Goal: Task Accomplishment & Management: Manage account settings

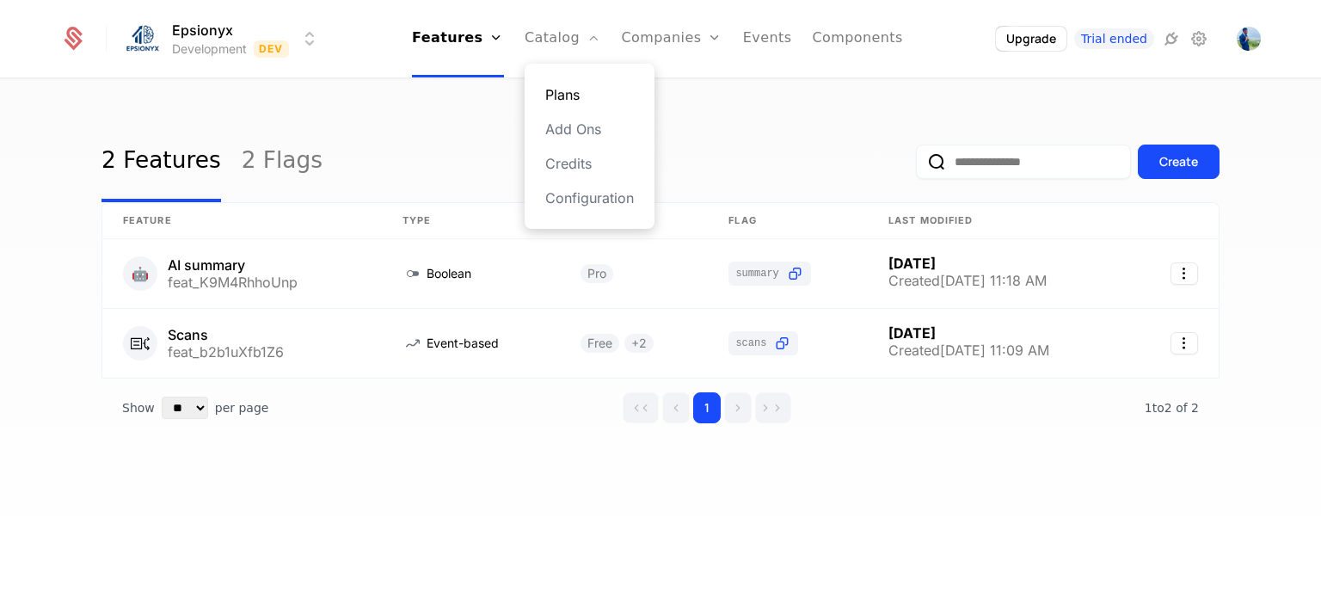
click at [572, 87] on link "Plans" at bounding box center [589, 94] width 89 height 21
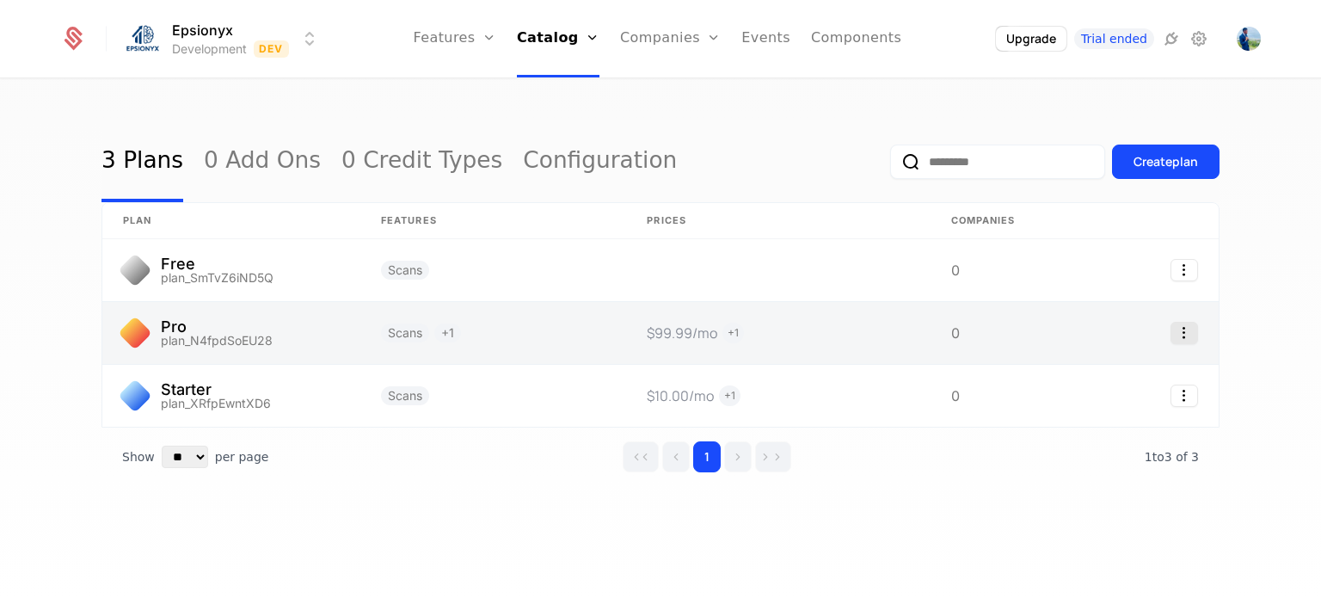
click at [1178, 329] on icon "Select action" at bounding box center [1185, 333] width 28 height 22
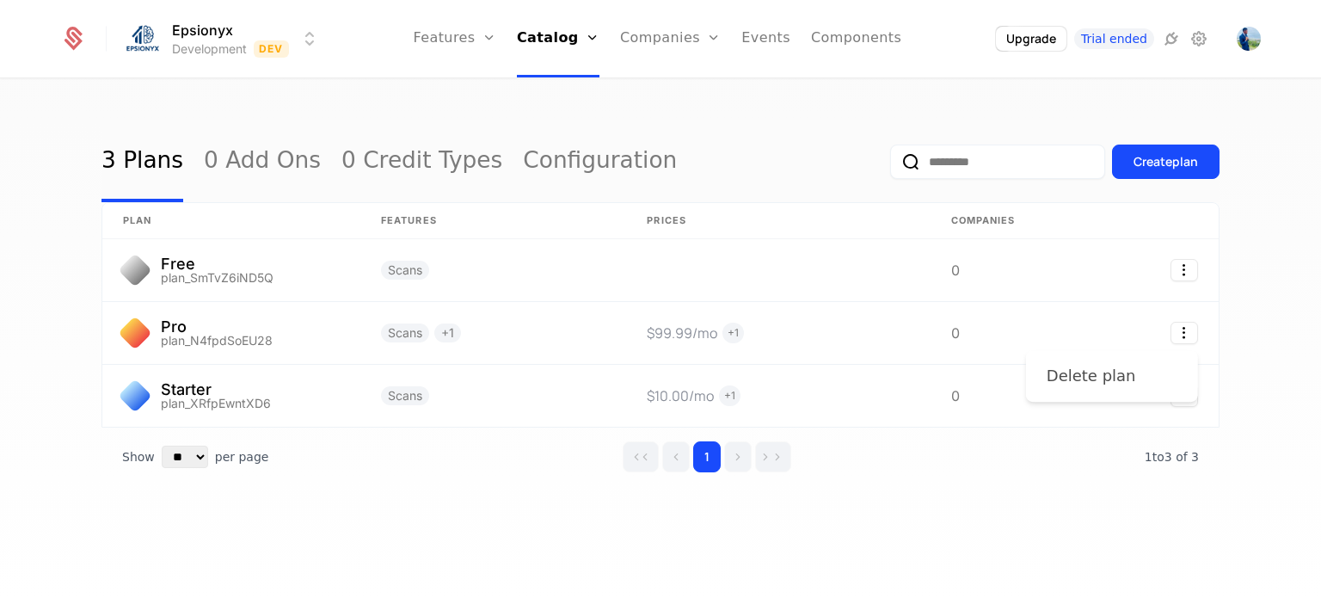
click at [1115, 367] on div "Delete plan" at bounding box center [1091, 376] width 89 height 24
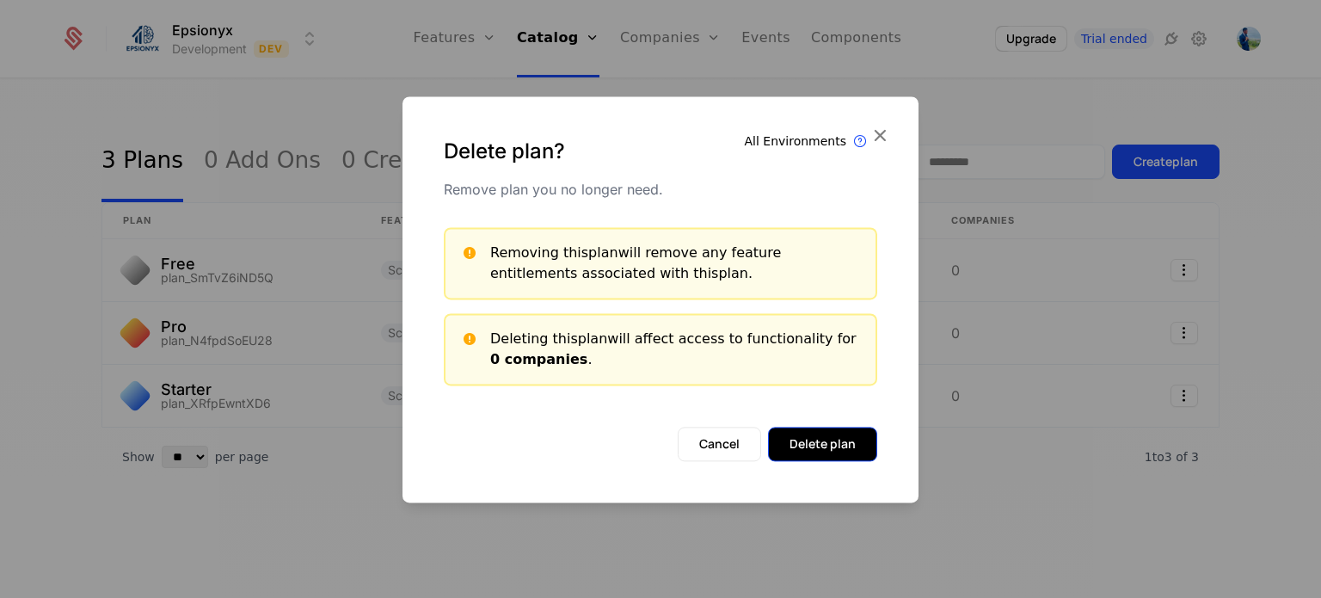
click at [829, 452] on button "Delete plan" at bounding box center [822, 444] width 109 height 34
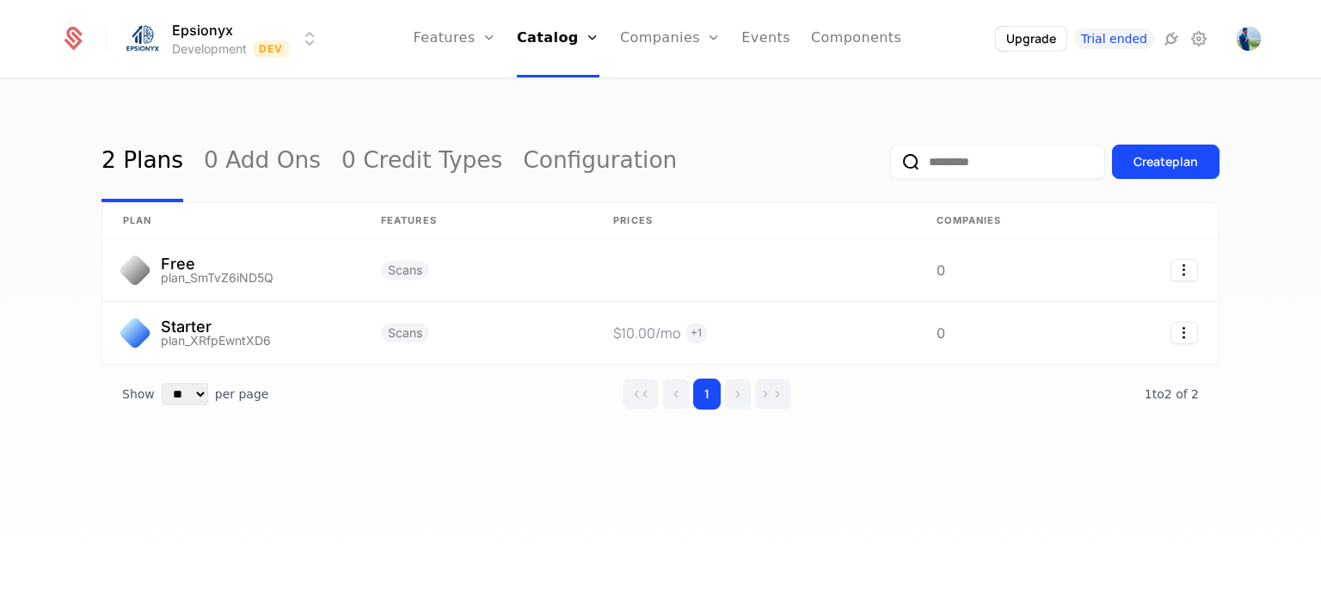
click at [73, 32] on icon at bounding box center [74, 41] width 18 height 19
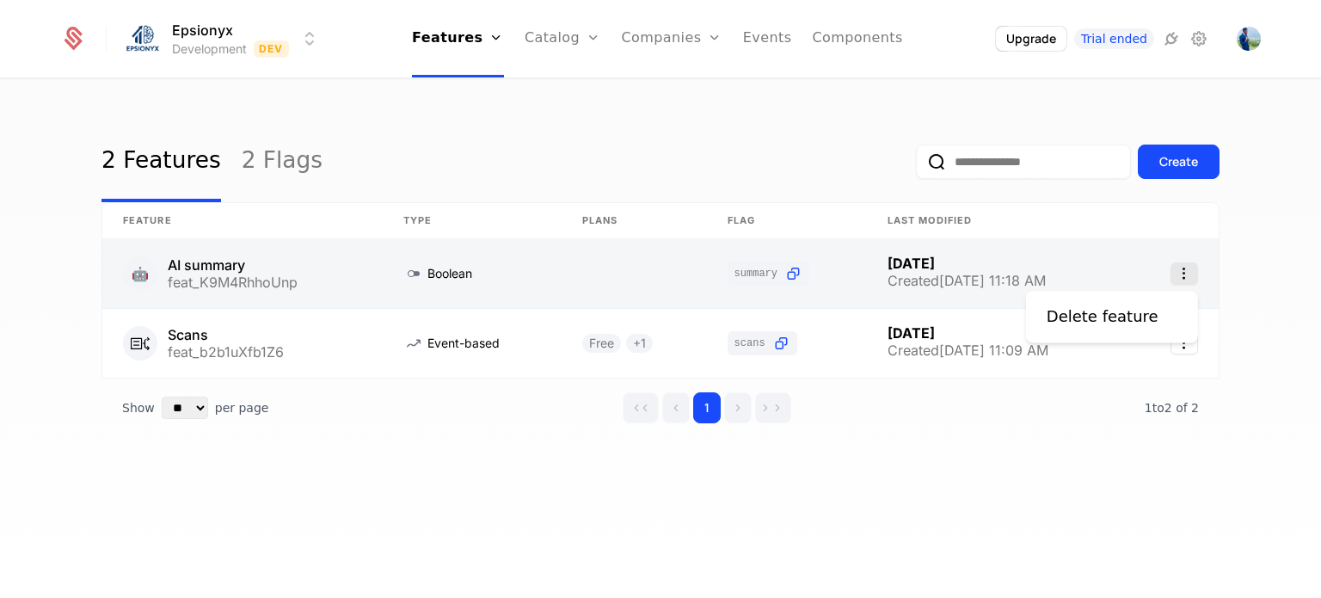
click at [1187, 273] on icon "Select action" at bounding box center [1185, 273] width 28 height 22
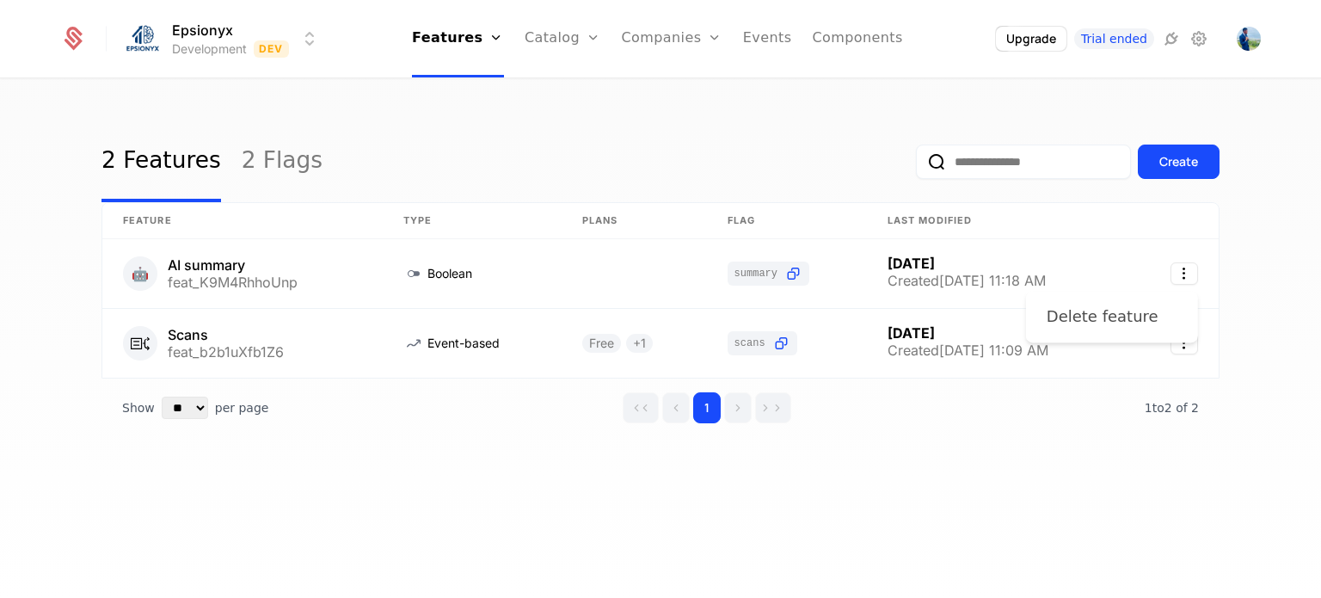
click at [1112, 317] on div "Delete feature" at bounding box center [1103, 316] width 112 height 24
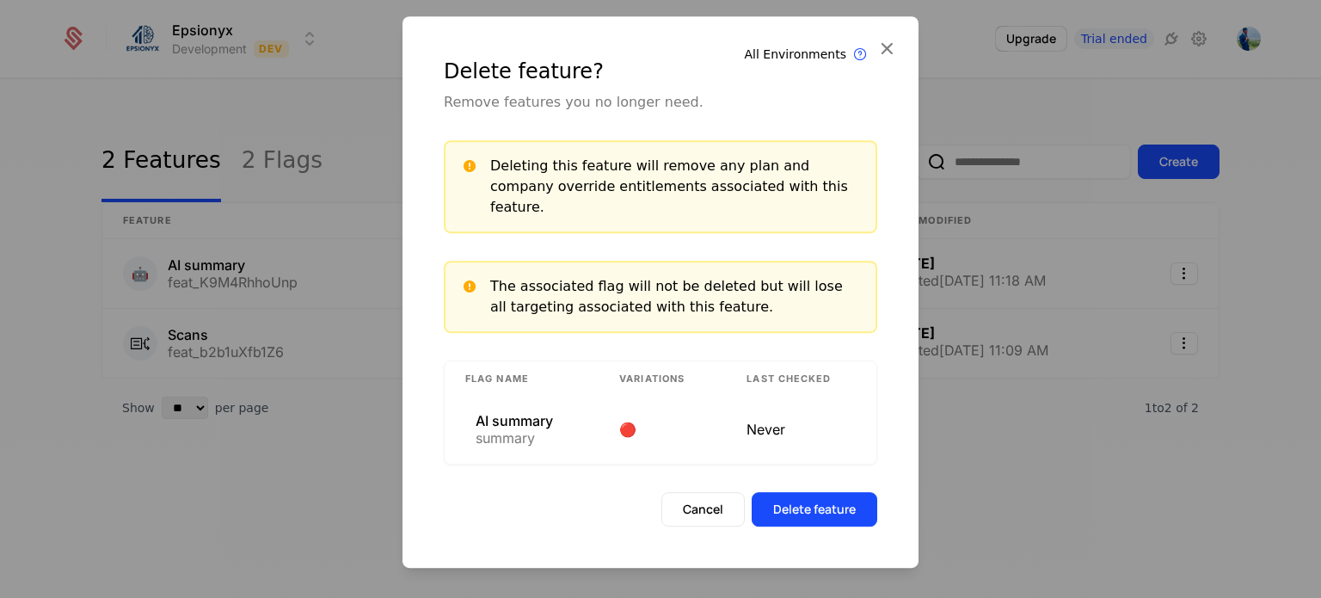
click at [178, 429] on div at bounding box center [660, 299] width 1321 height 598
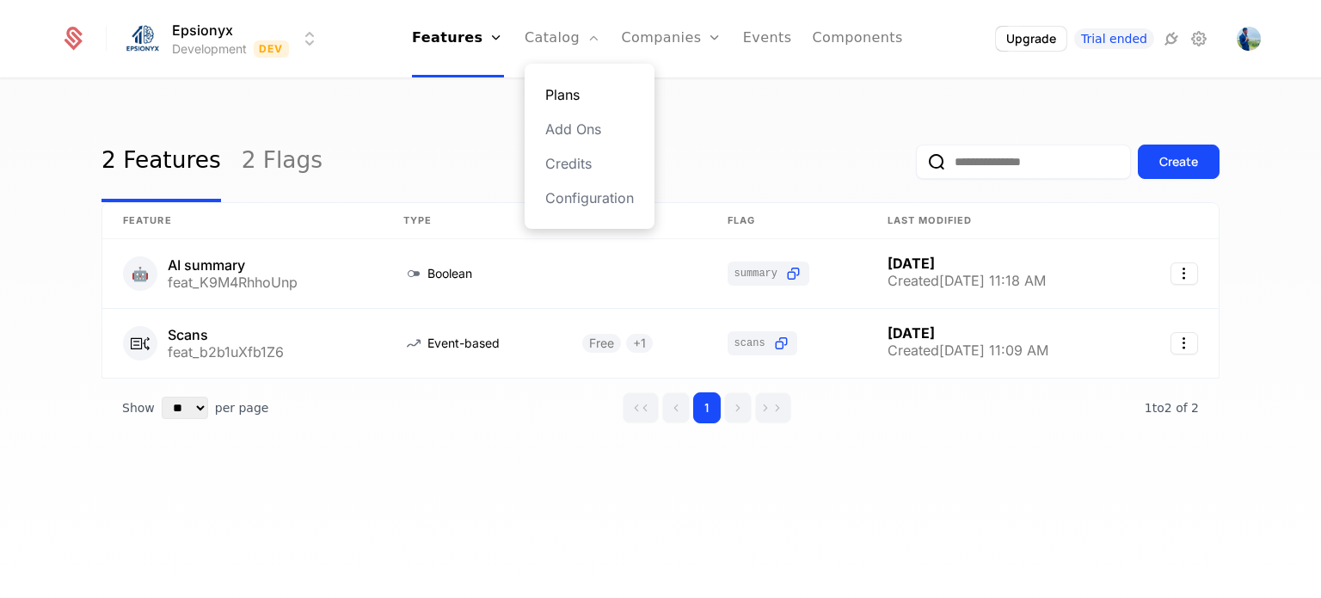
click at [580, 94] on link "Plans" at bounding box center [589, 94] width 89 height 21
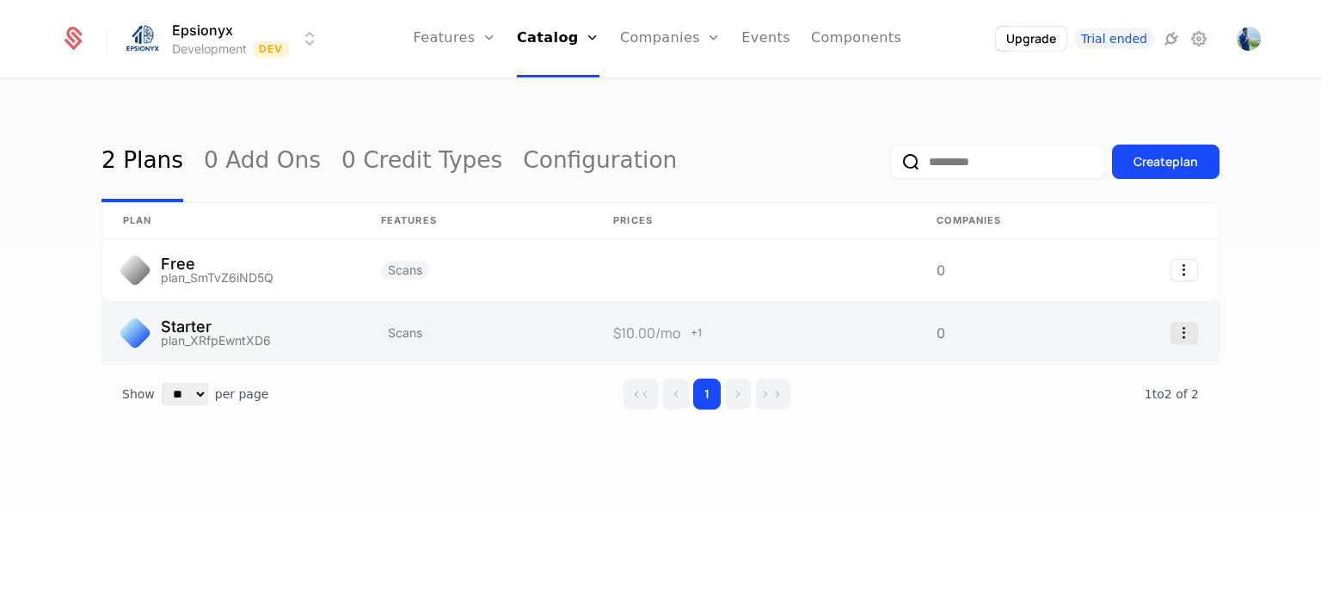
click at [1196, 329] on icon "Select action" at bounding box center [1185, 333] width 28 height 22
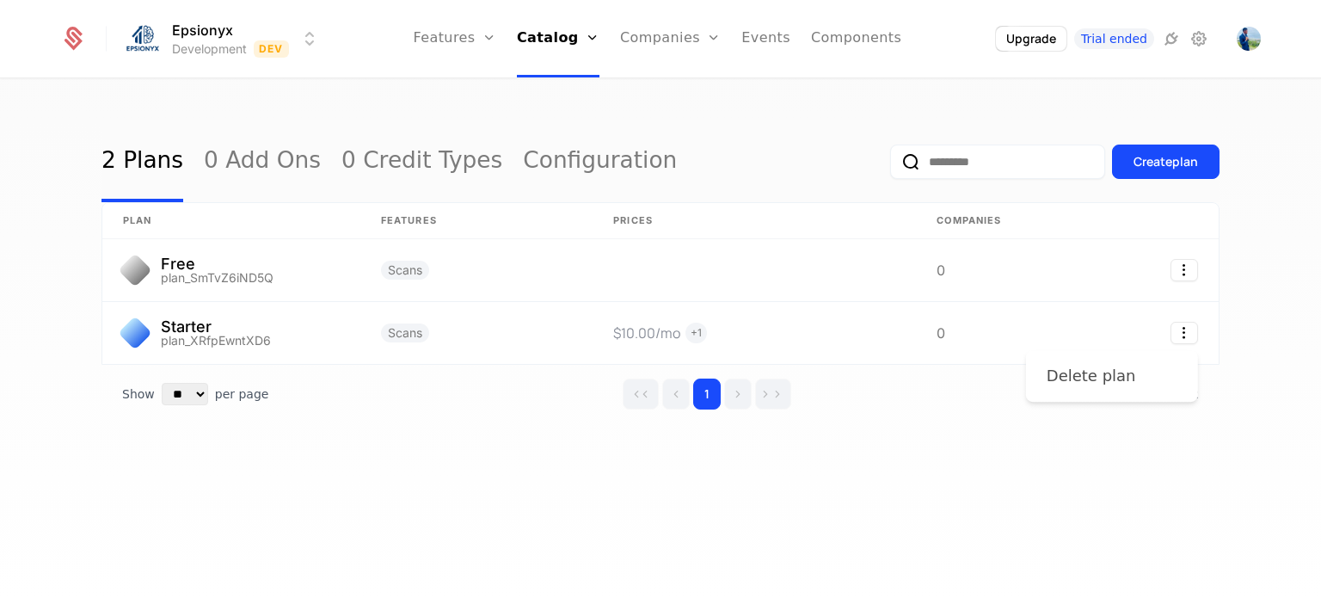
click at [1087, 374] on div "Delete plan" at bounding box center [1091, 376] width 89 height 24
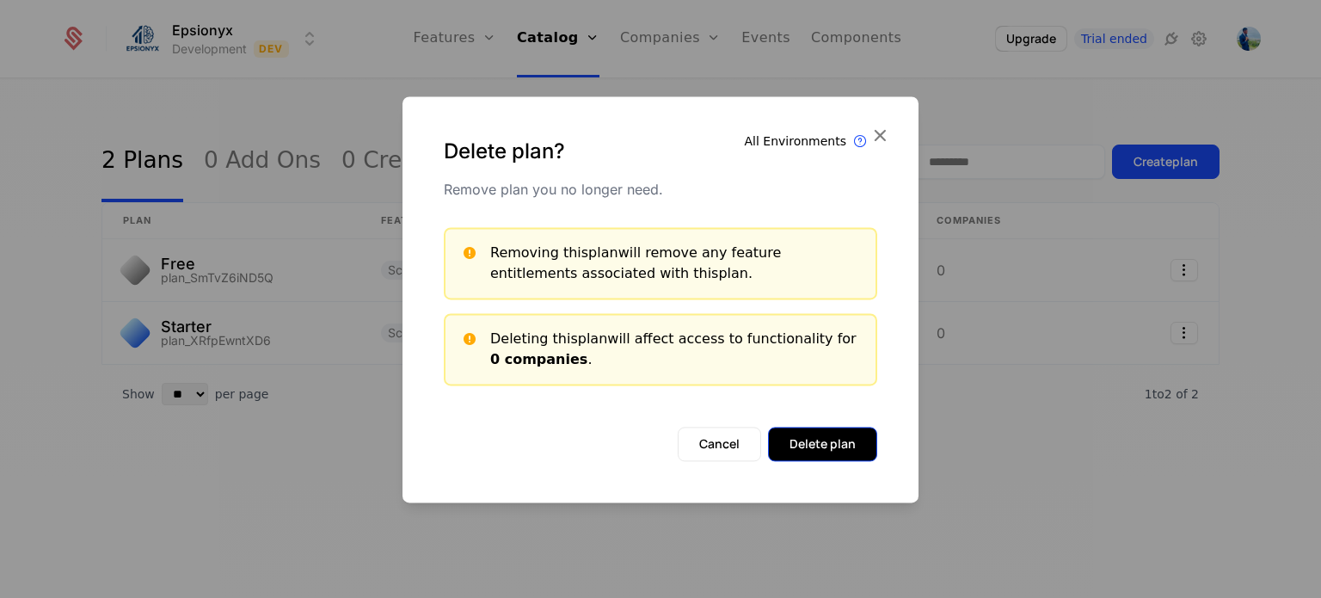
click at [817, 445] on button "Delete plan" at bounding box center [822, 444] width 109 height 34
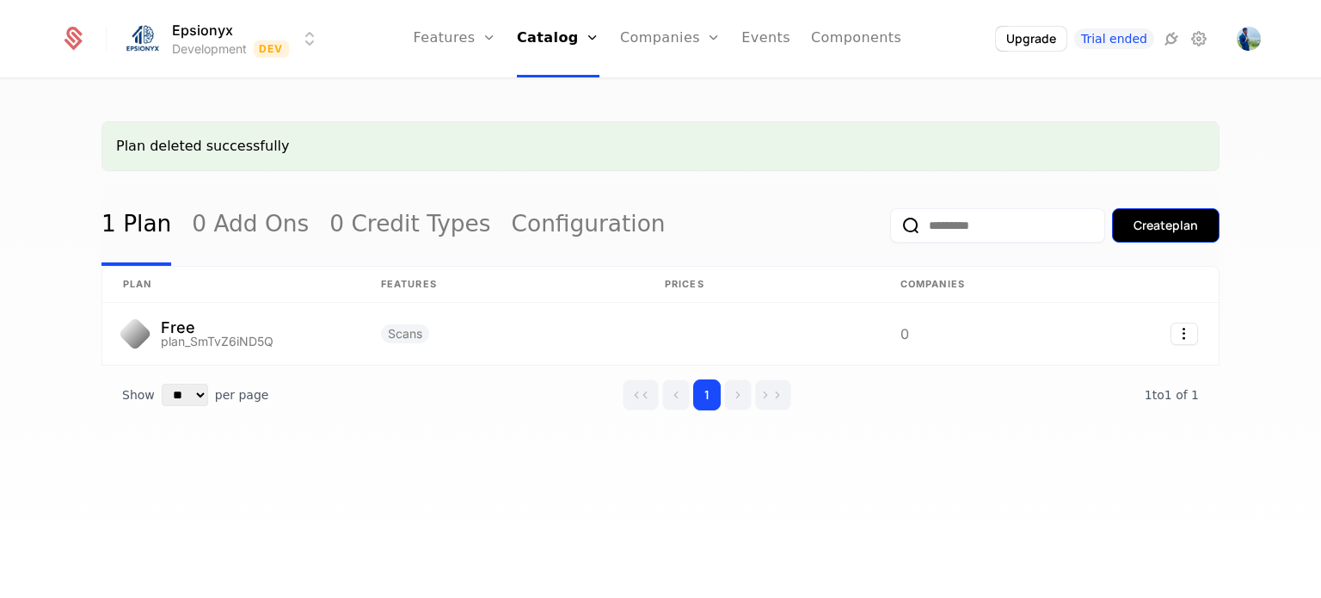
click at [1151, 228] on div "Create plan" at bounding box center [1166, 225] width 65 height 17
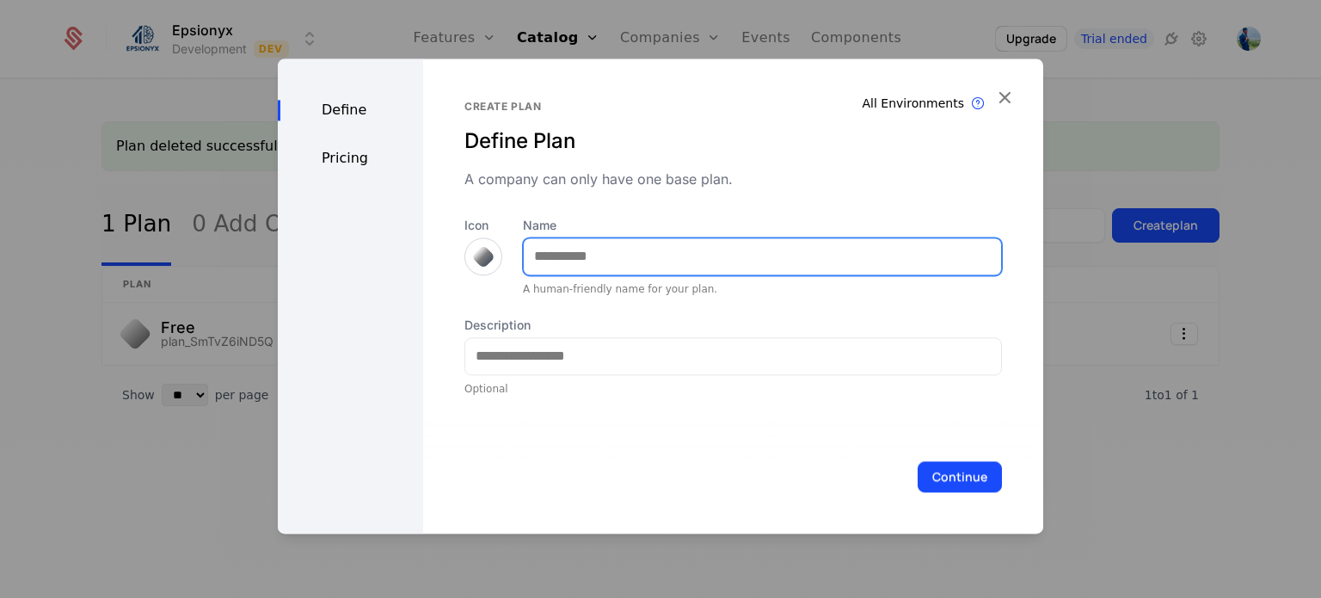
click at [623, 251] on input "Name" at bounding box center [762, 256] width 477 height 36
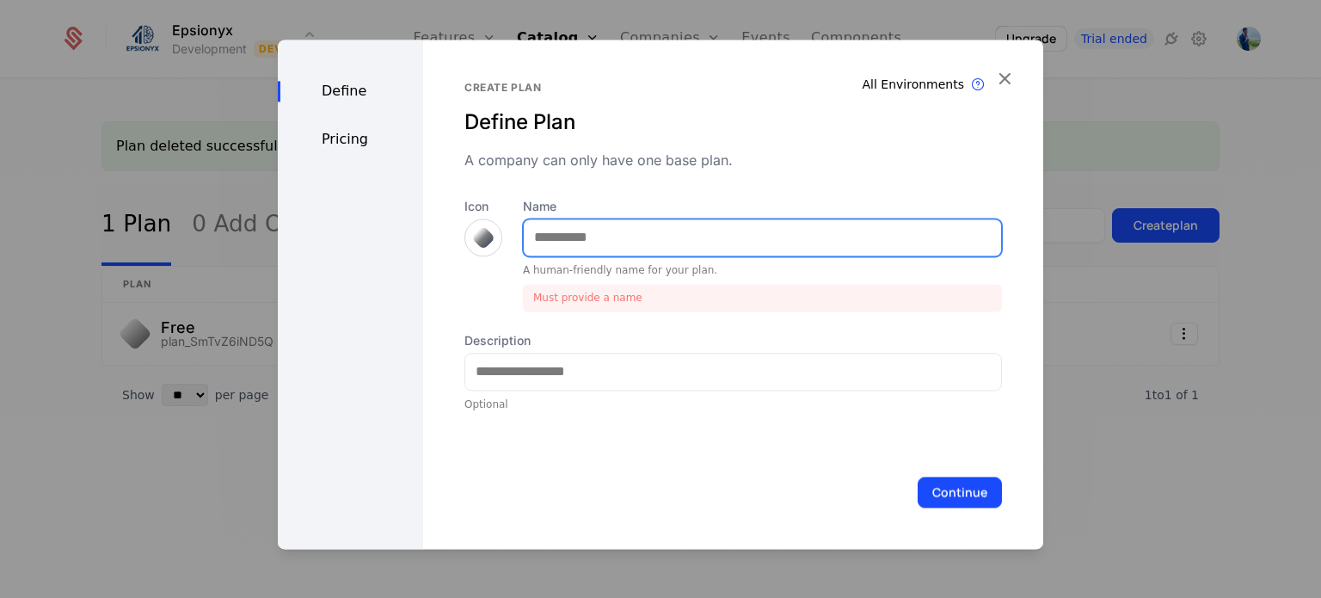
paste input "*******"
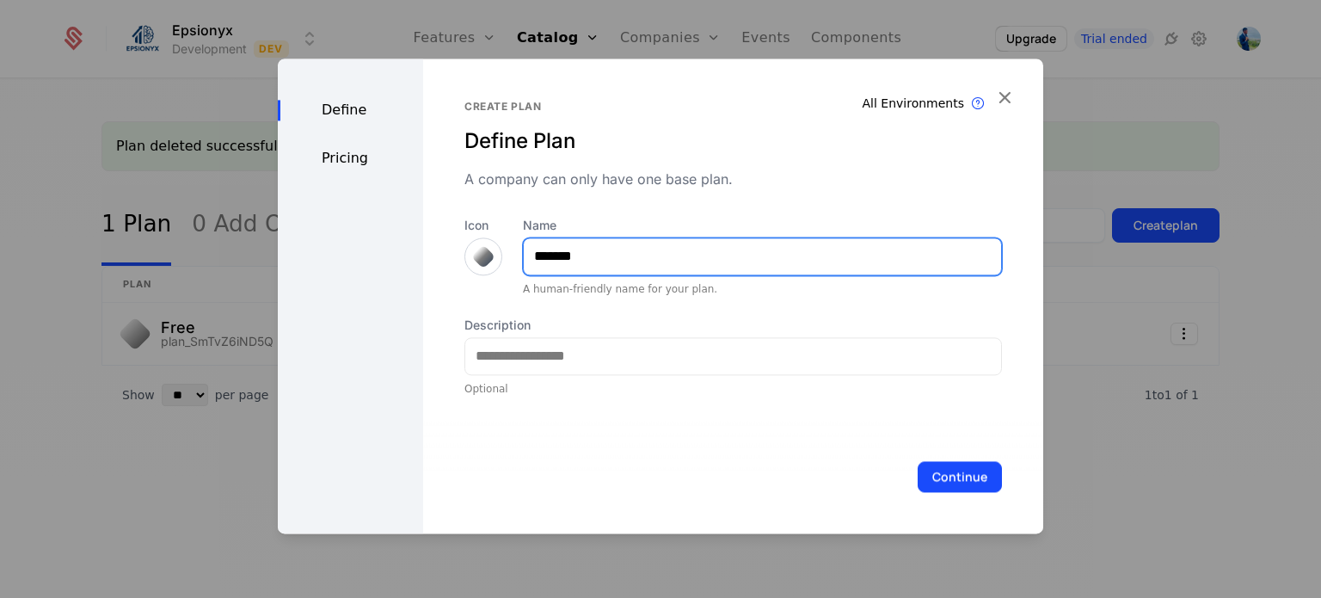
drag, startPoint x: 586, startPoint y: 264, endPoint x: 506, endPoint y: 249, distance: 81.5
click at [506, 249] on div "Icon Name ******* A human-friendly name for your plan." at bounding box center [733, 256] width 538 height 79
paste input "***"
type input "**********"
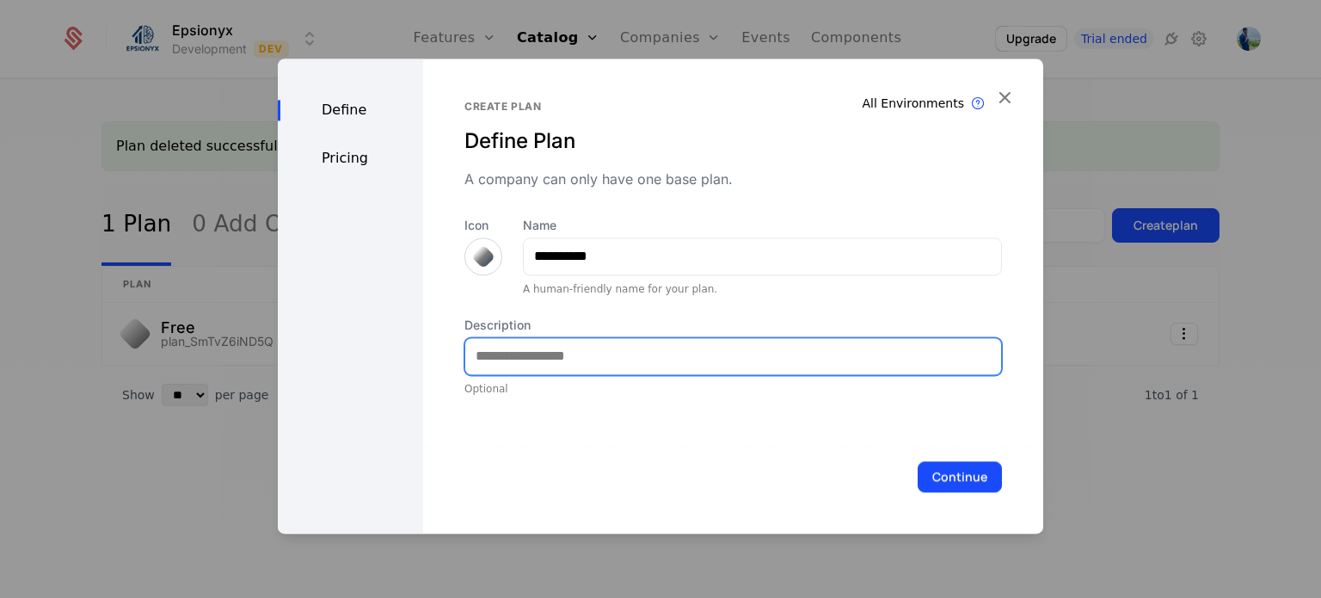
click at [552, 357] on input "Description" at bounding box center [733, 356] width 536 height 36
paste input "**********"
type input "**********"
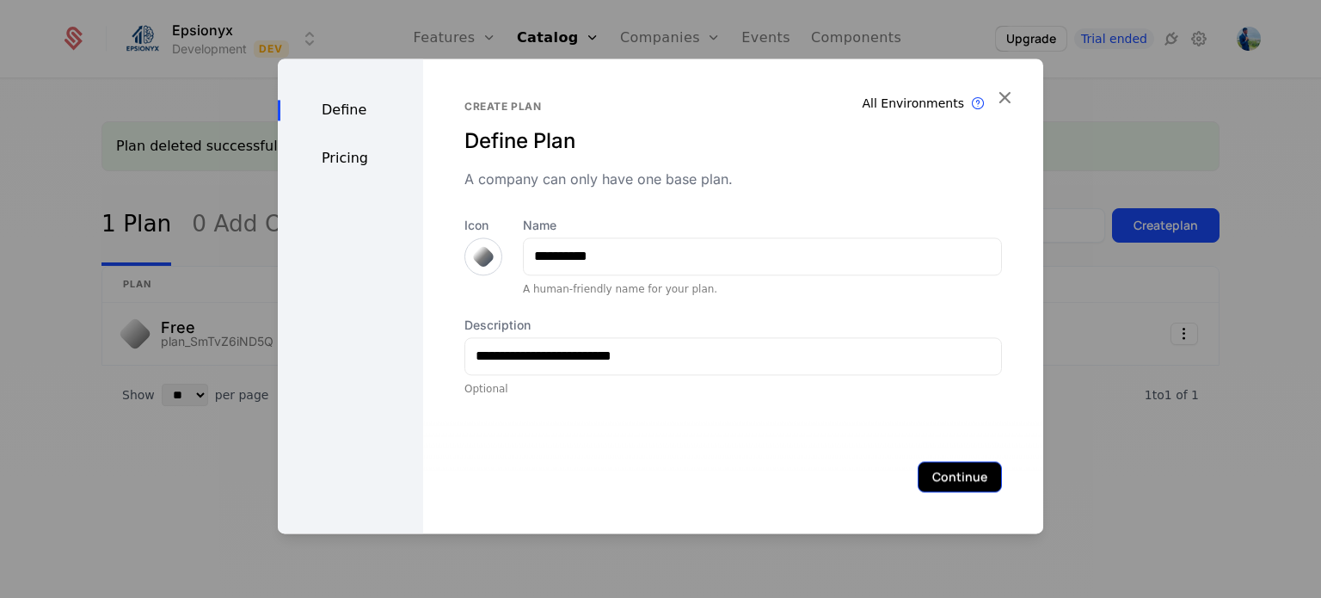
click at [946, 480] on button "Continue" at bounding box center [960, 476] width 84 height 31
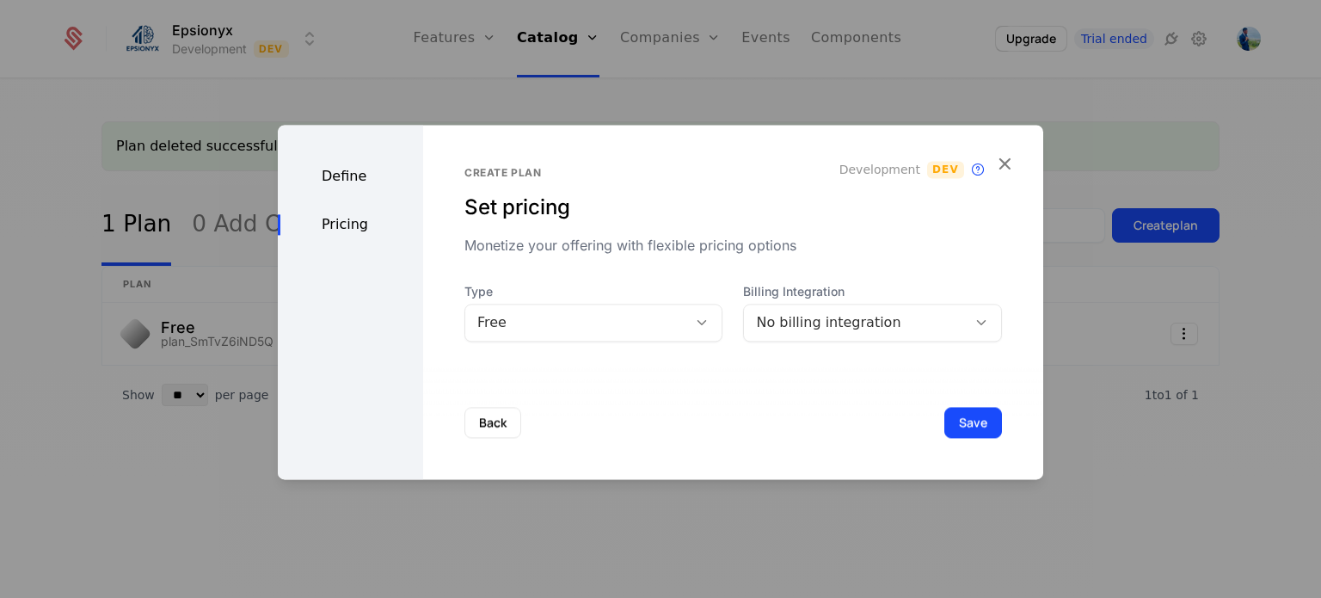
click at [579, 322] on div "Free" at bounding box center [576, 322] width 199 height 21
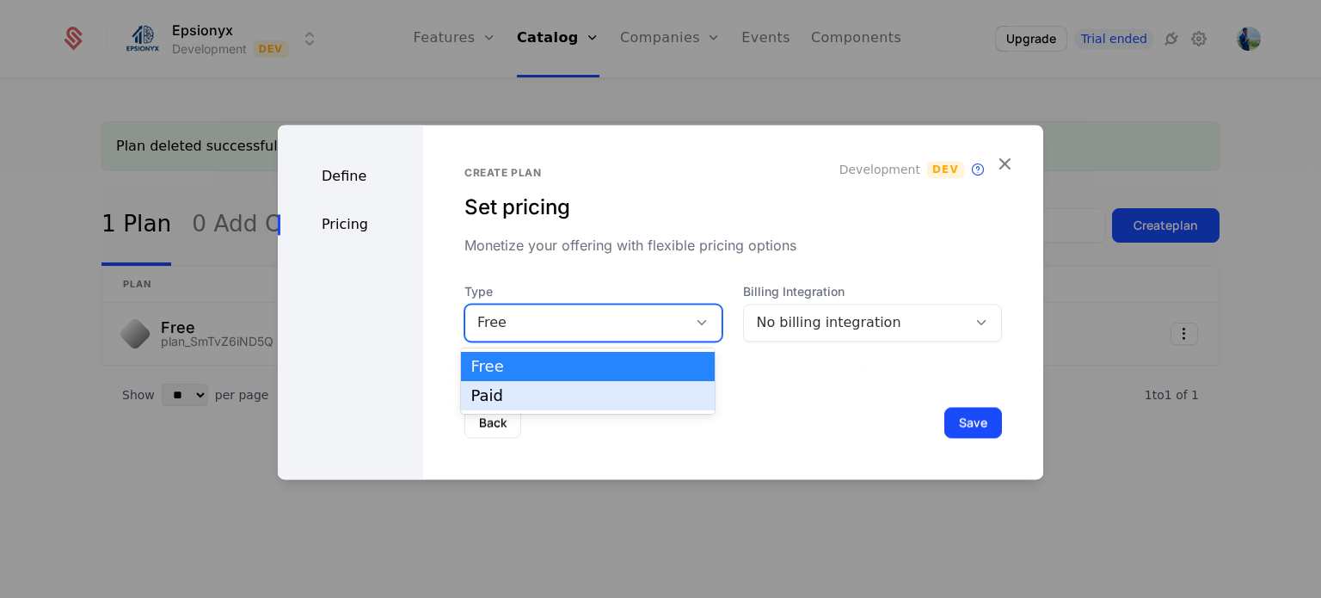
click at [540, 394] on div "Paid" at bounding box center [587, 395] width 233 height 15
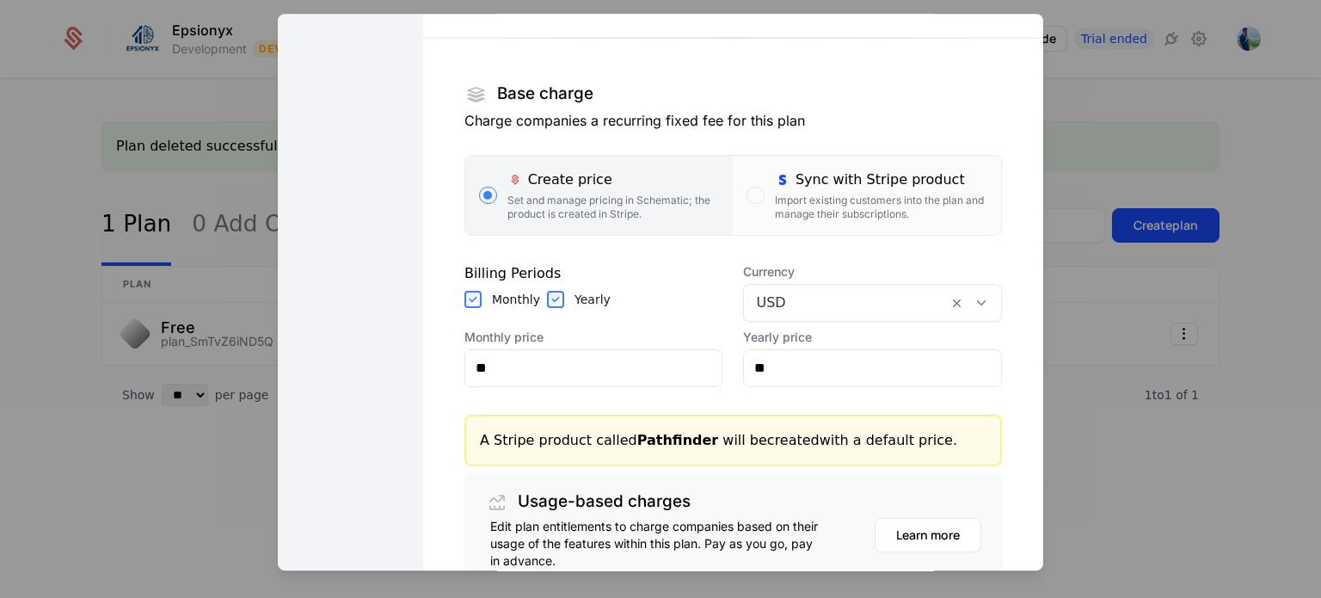
scroll to position [241, 0]
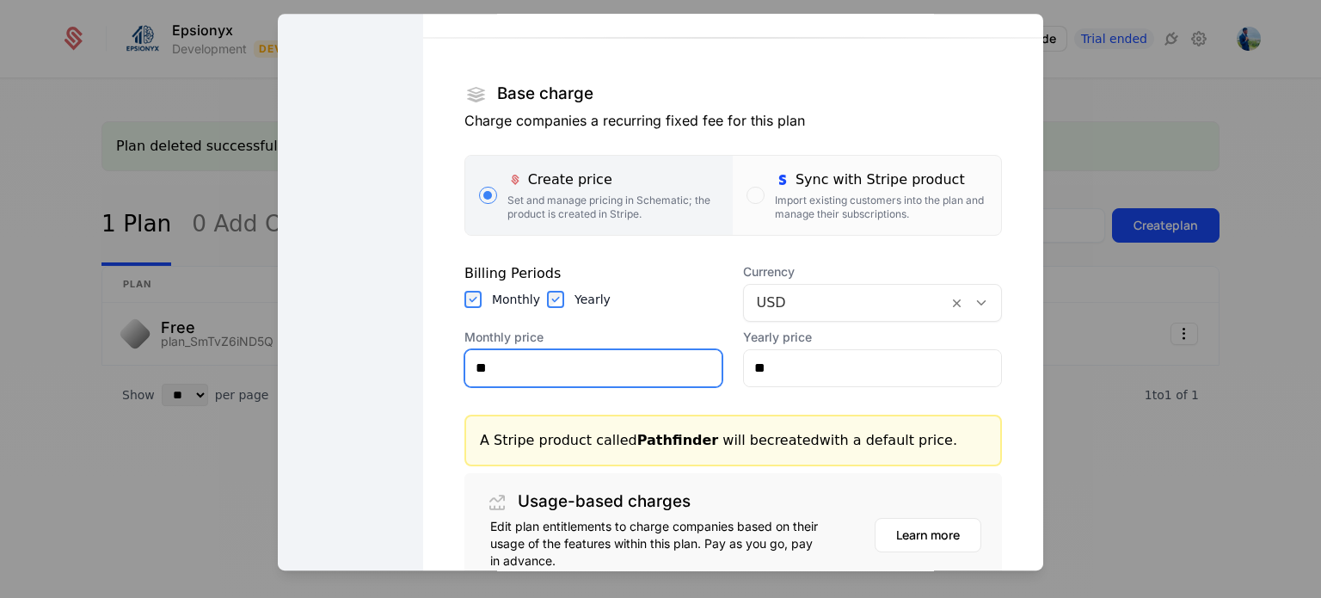
click at [554, 359] on input "**" at bounding box center [593, 368] width 257 height 36
type input "***"
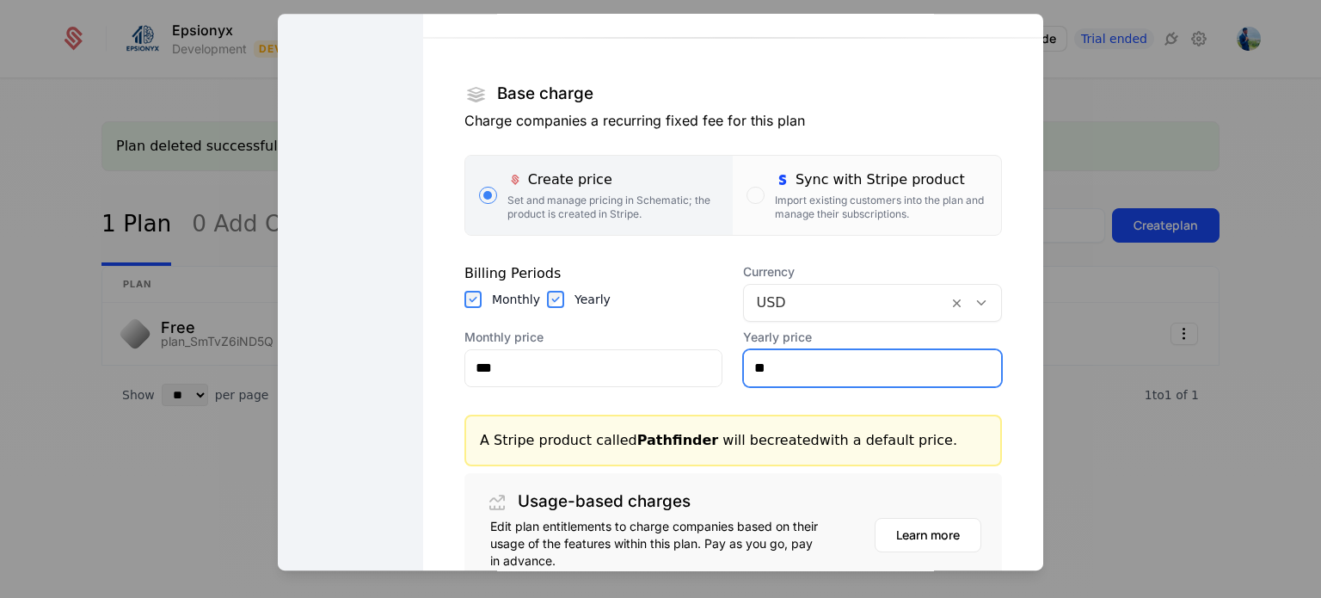
click at [758, 365] on input "**" at bounding box center [872, 368] width 257 height 36
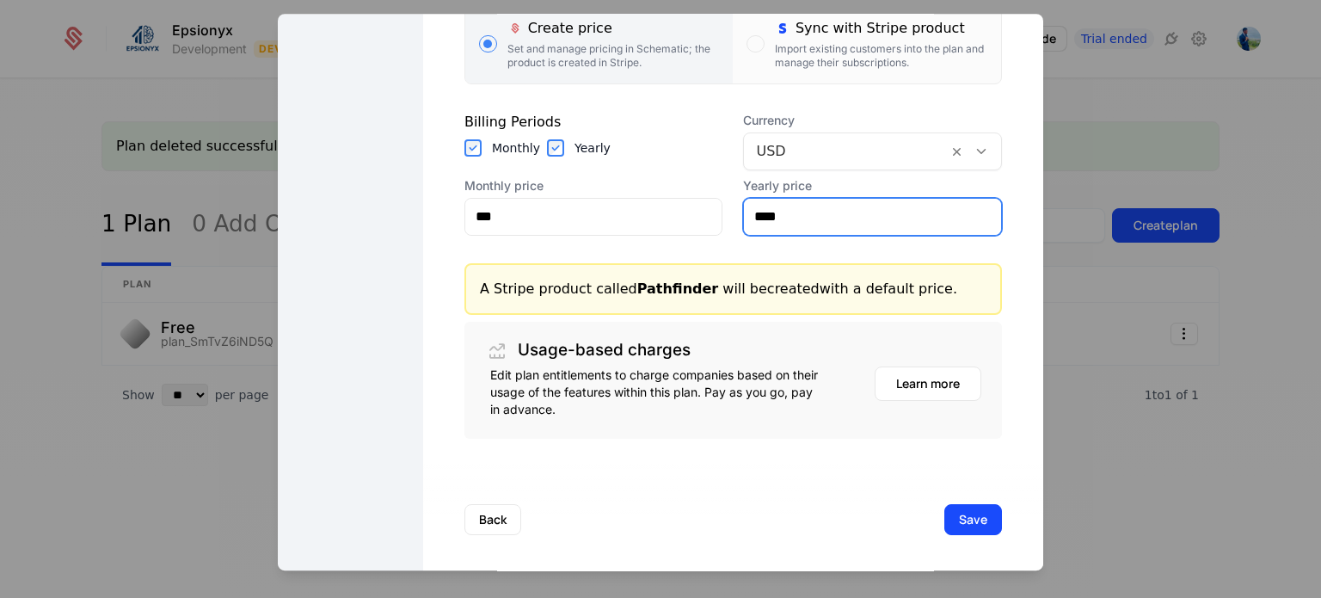
scroll to position [396, 0]
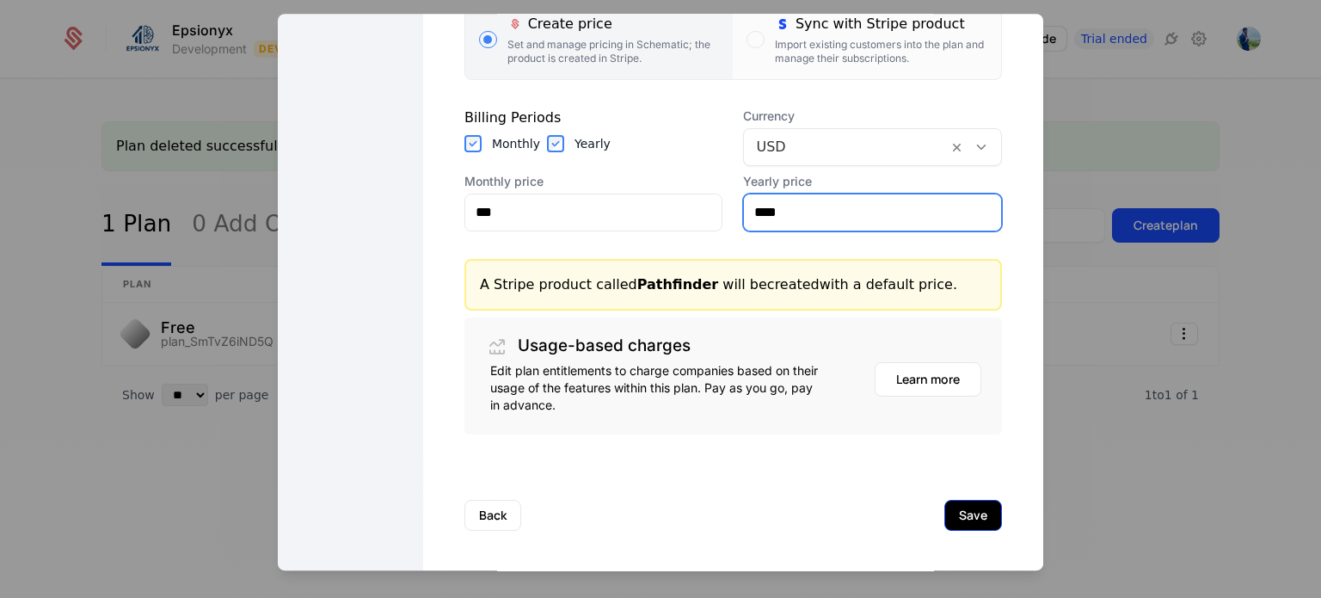
type input "****"
click at [944, 512] on button "Save" at bounding box center [973, 515] width 58 height 31
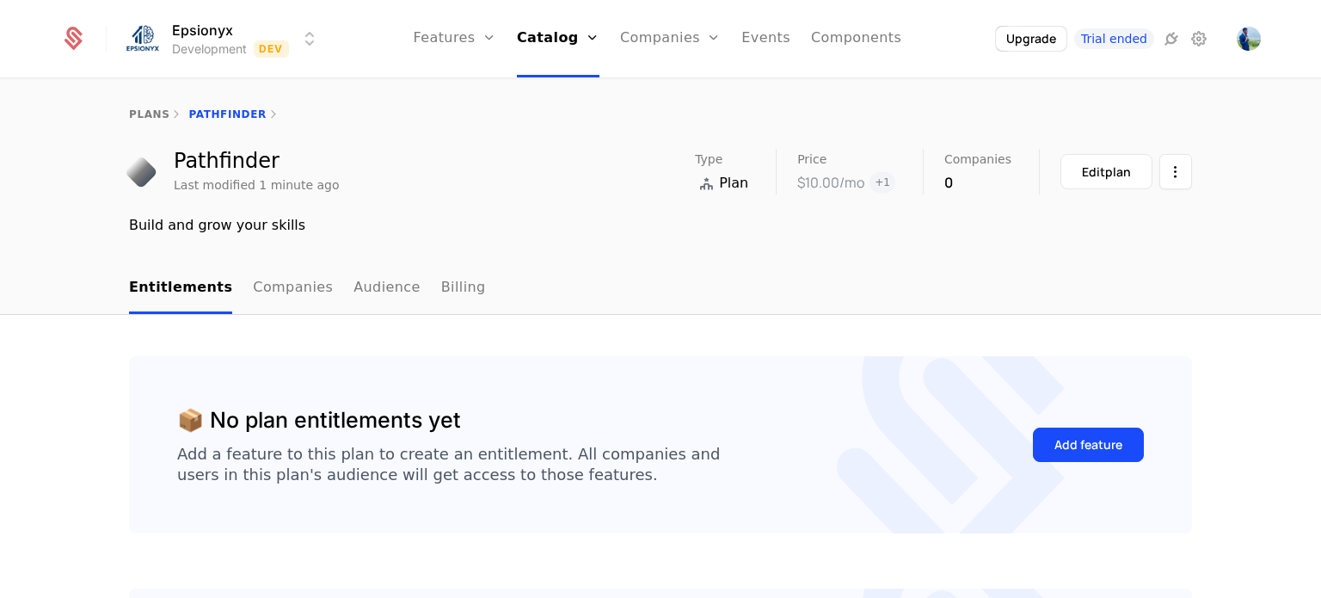
click at [824, 182] on div "$10.00 /mo" at bounding box center [830, 182] width 67 height 21
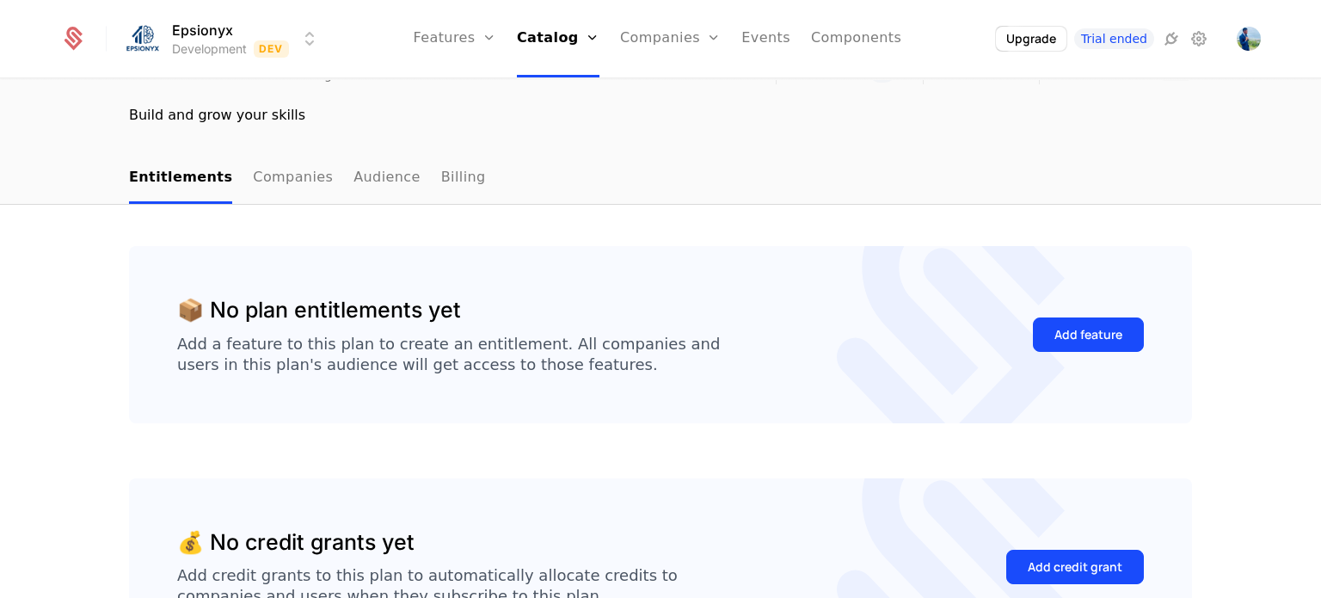
scroll to position [261, 0]
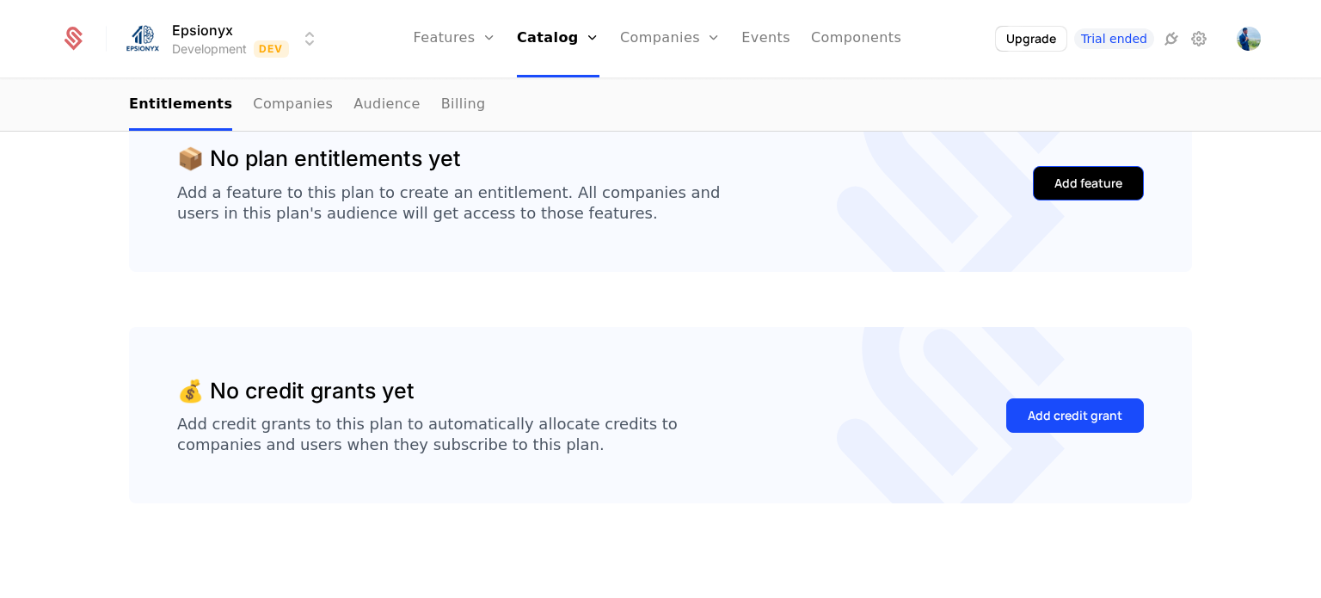
click at [1045, 187] on button "Add feature" at bounding box center [1088, 183] width 111 height 34
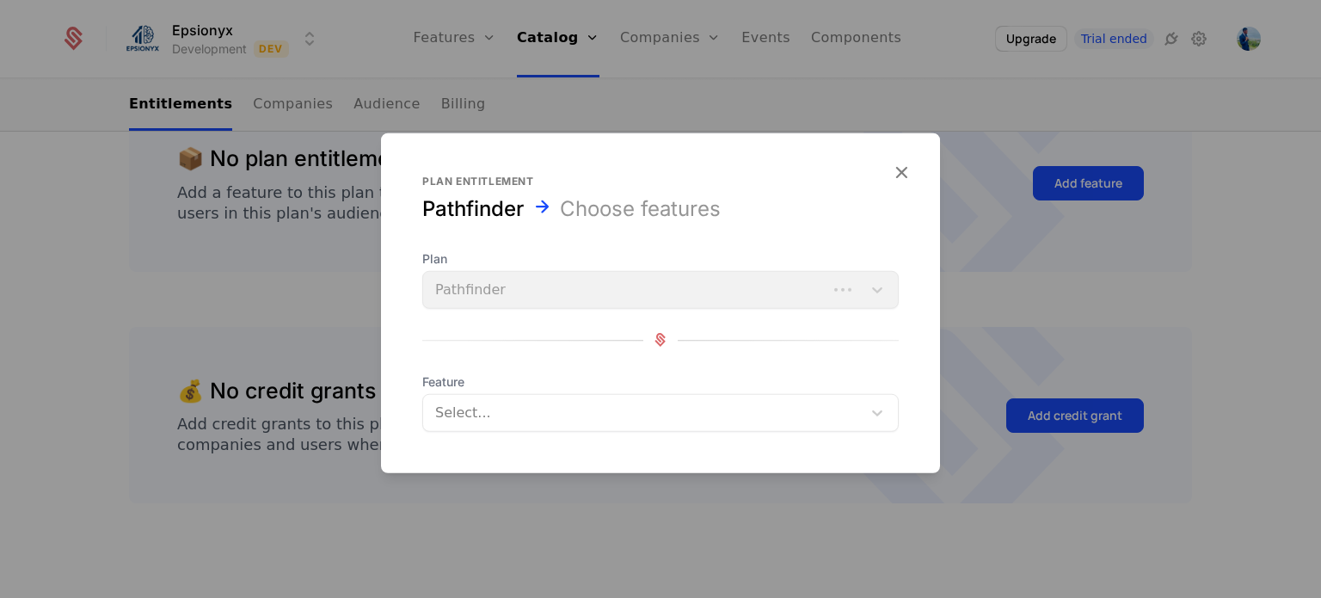
click at [767, 409] on div at bounding box center [644, 412] width 415 height 24
click at [286, 278] on div at bounding box center [660, 299] width 1321 height 598
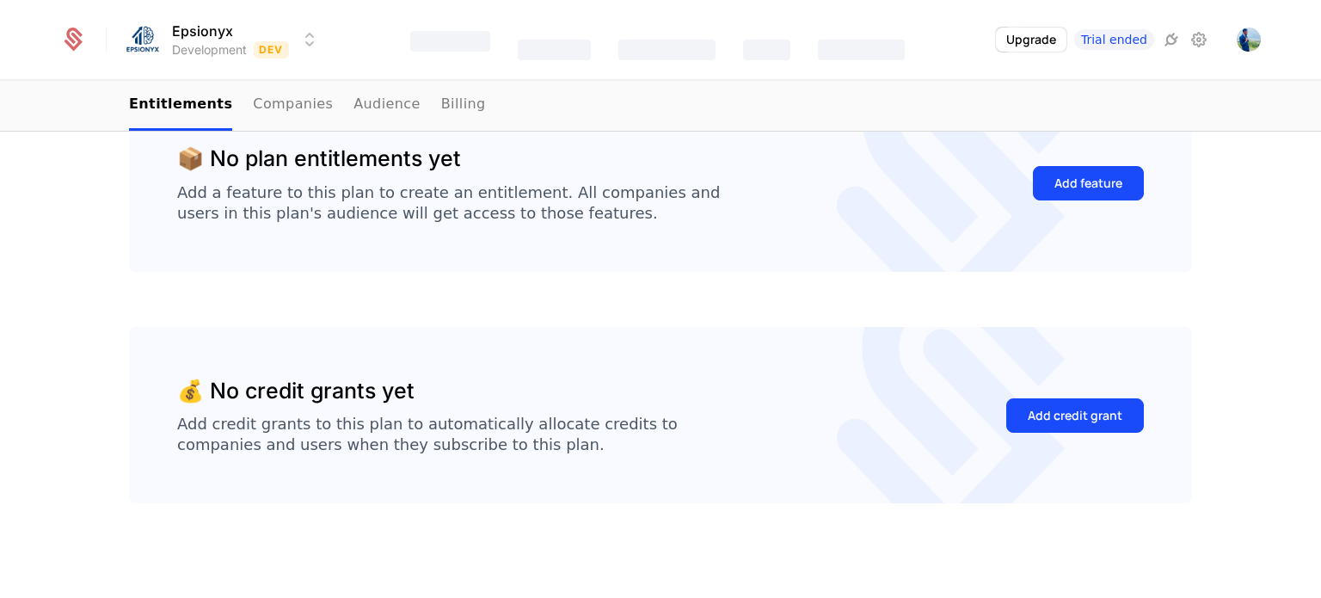
scroll to position [0, 0]
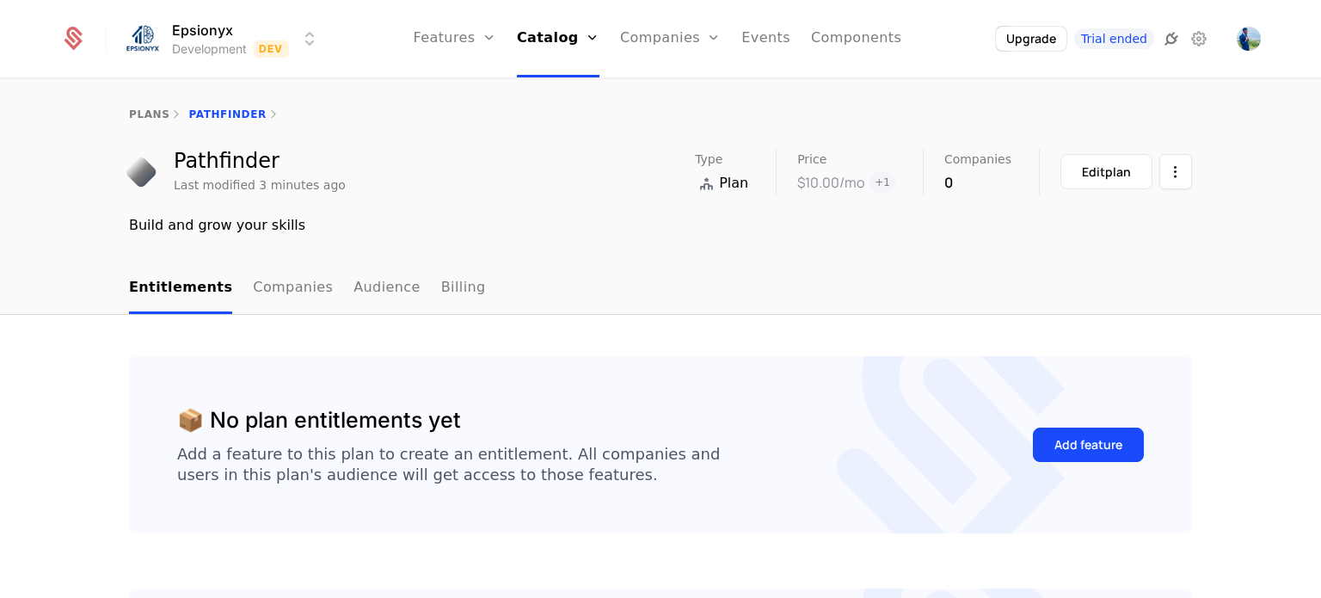
click at [1170, 44] on icon at bounding box center [1171, 38] width 21 height 21
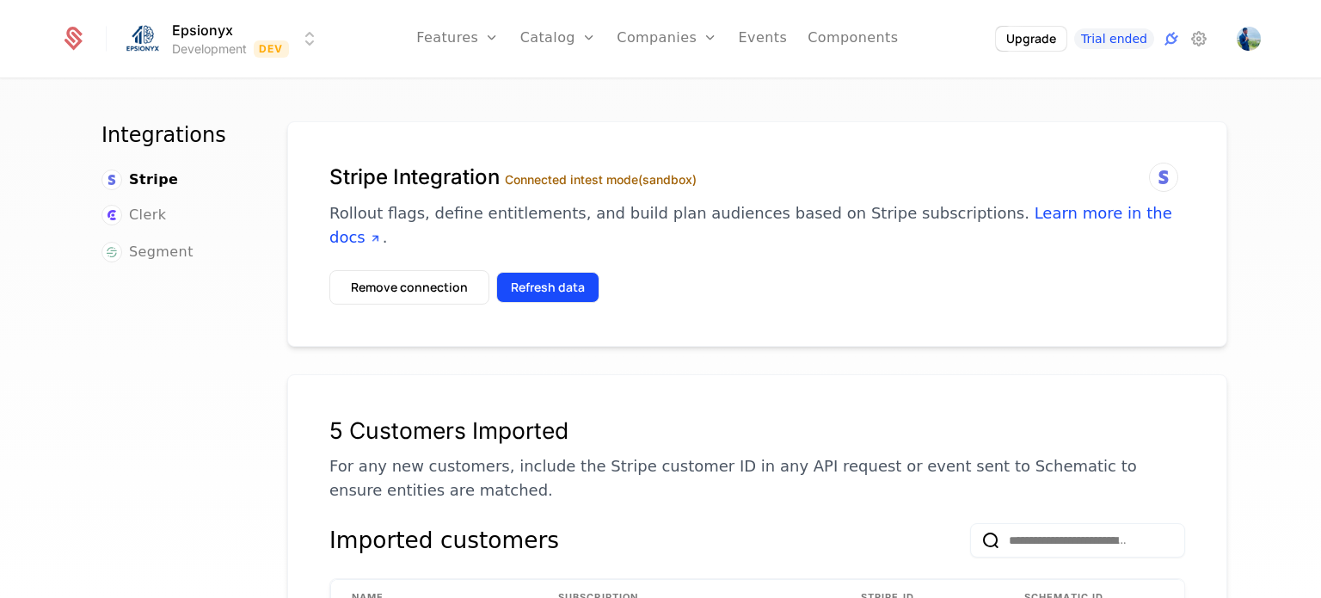
click at [548, 272] on button "Refresh data" at bounding box center [547, 287] width 103 height 31
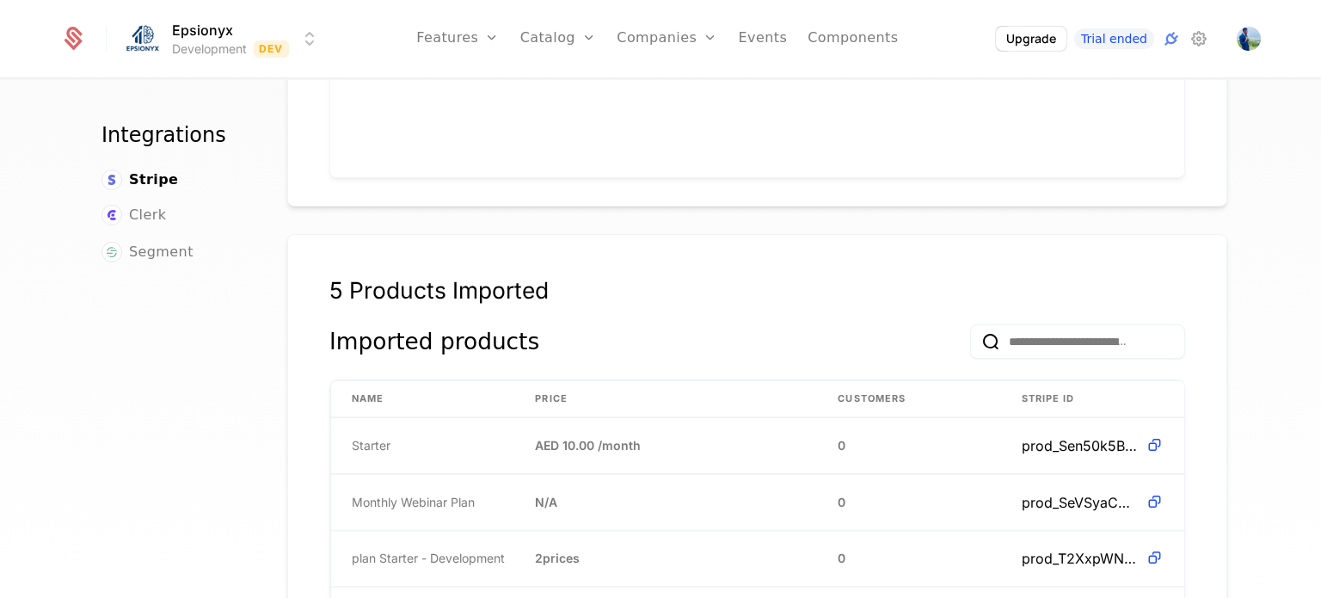
scroll to position [1148, 0]
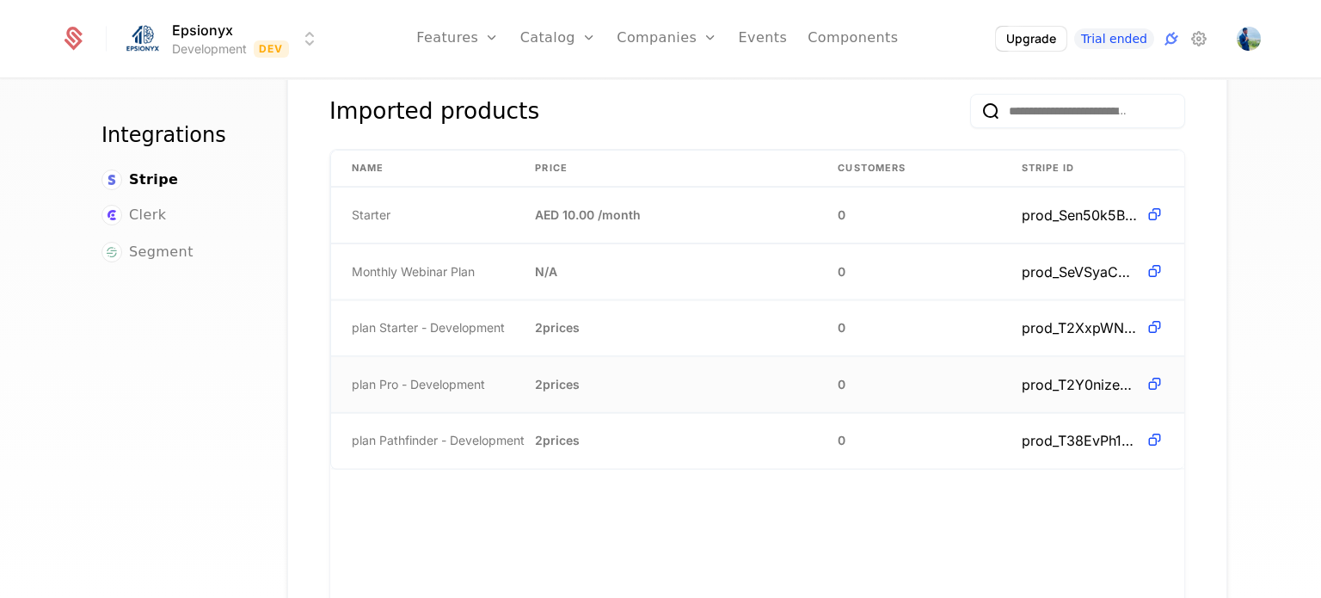
click at [641, 364] on td "2 prices" at bounding box center [665, 384] width 303 height 56
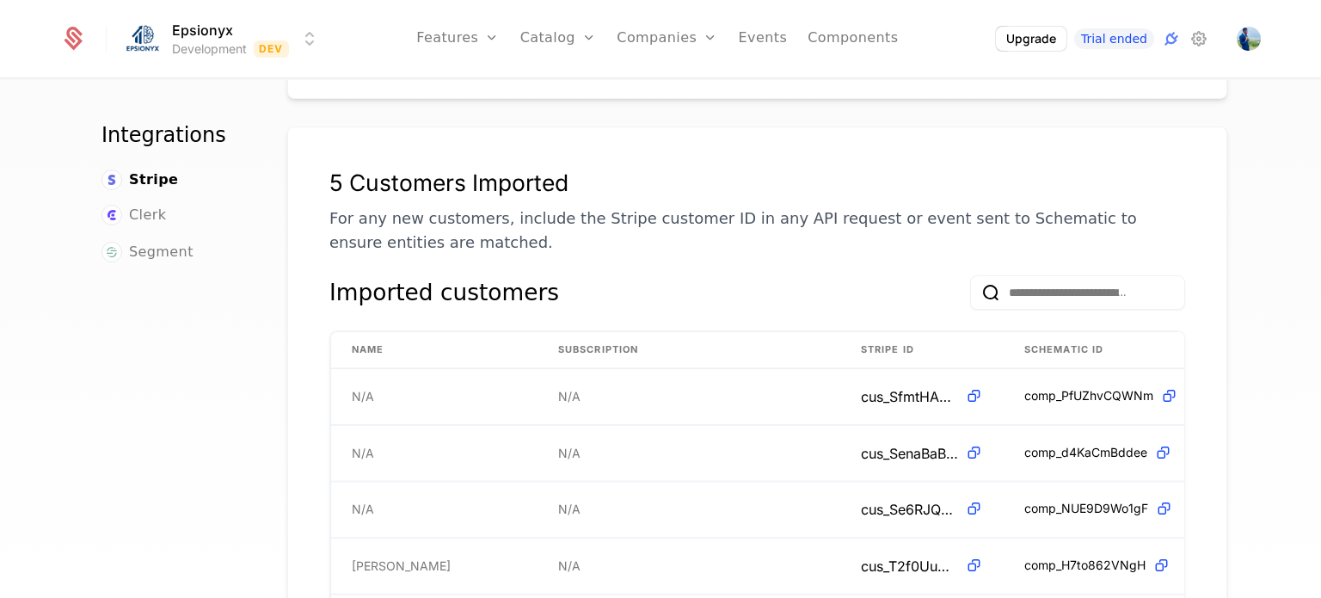
scroll to position [0, 0]
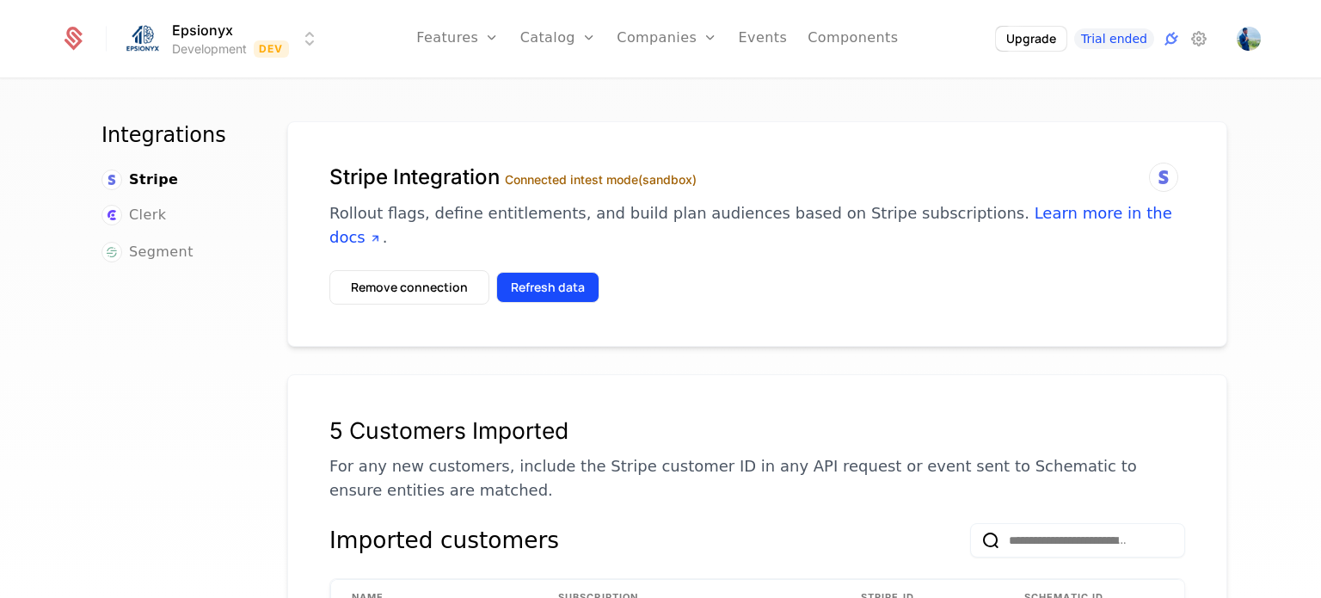
click at [525, 272] on button "Refresh data" at bounding box center [547, 287] width 103 height 31
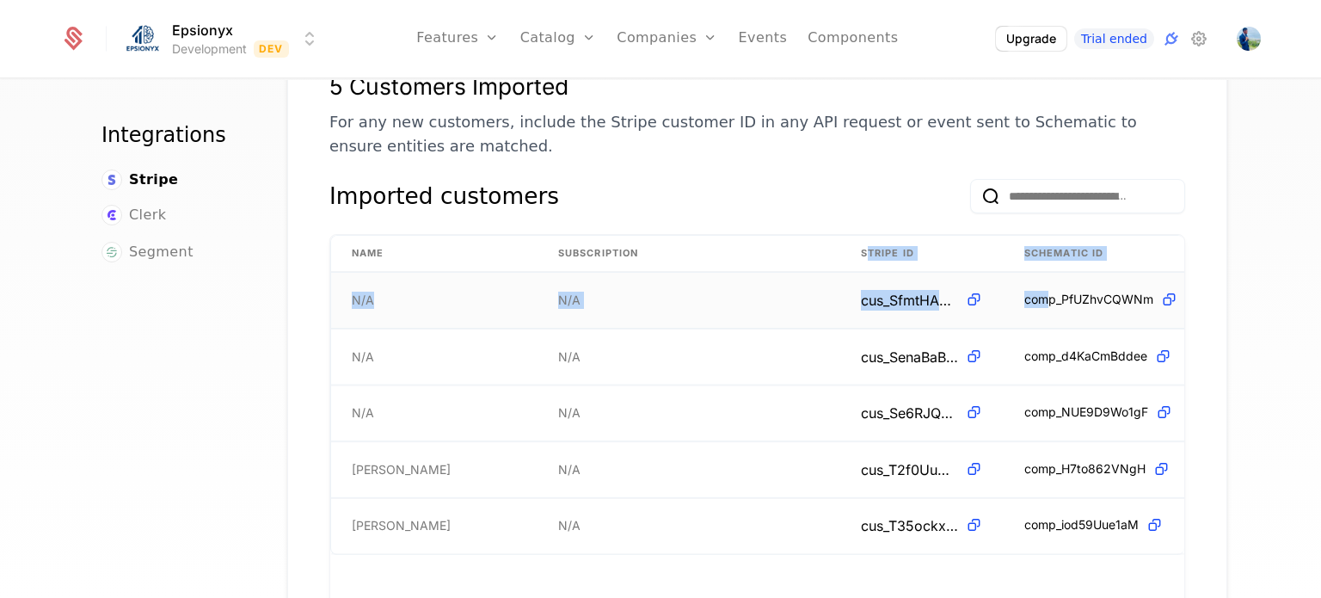
drag, startPoint x: 859, startPoint y: 233, endPoint x: 1044, endPoint y: 271, distance: 188.7
click at [1044, 271] on table "Name Subscription Stripe ID Schematic ID N/A N/A cus_SfmtHA2MrQkraE comp_PfUZhv…" at bounding box center [757, 395] width 854 height 320
click at [1044, 291] on span "comp_PfUZhvCQWNm" at bounding box center [1088, 299] width 129 height 17
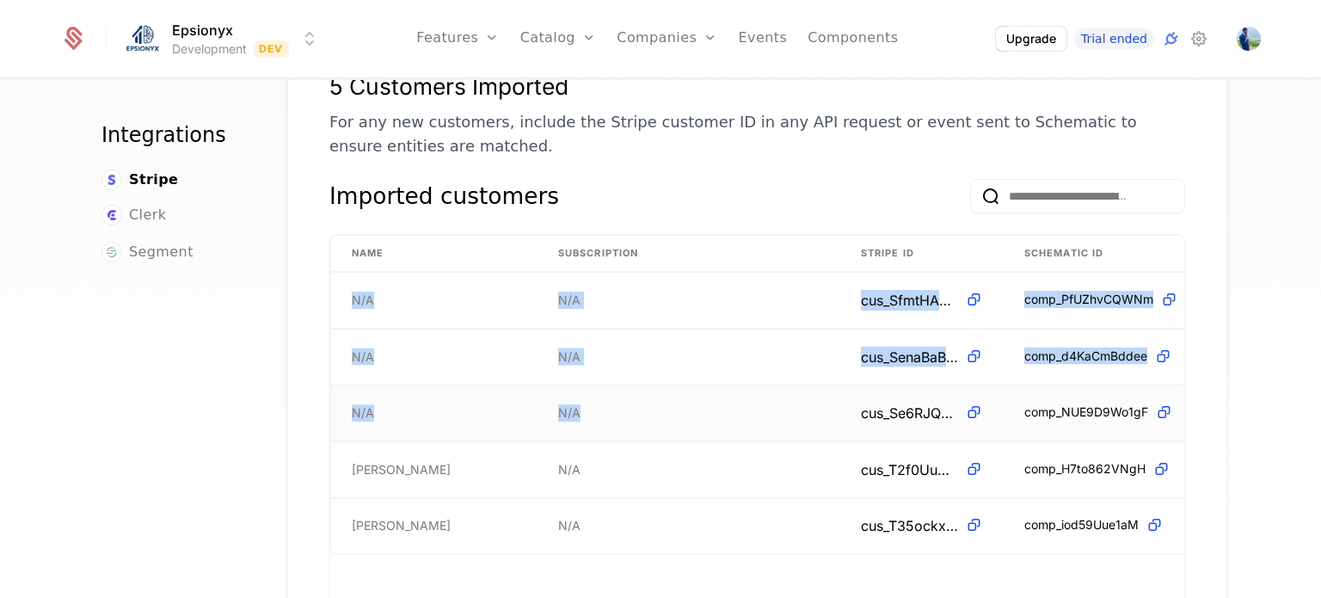
drag, startPoint x: 344, startPoint y: 264, endPoint x: 776, endPoint y: 395, distance: 451.1
click at [776, 395] on tbody "N/A N/A cus_SfmtHA2MrQkraE comp_PfUZhvCQWNm N/A N/A cus_SenaBaBd0W1vuI comp_d4K…" at bounding box center [757, 413] width 853 height 281
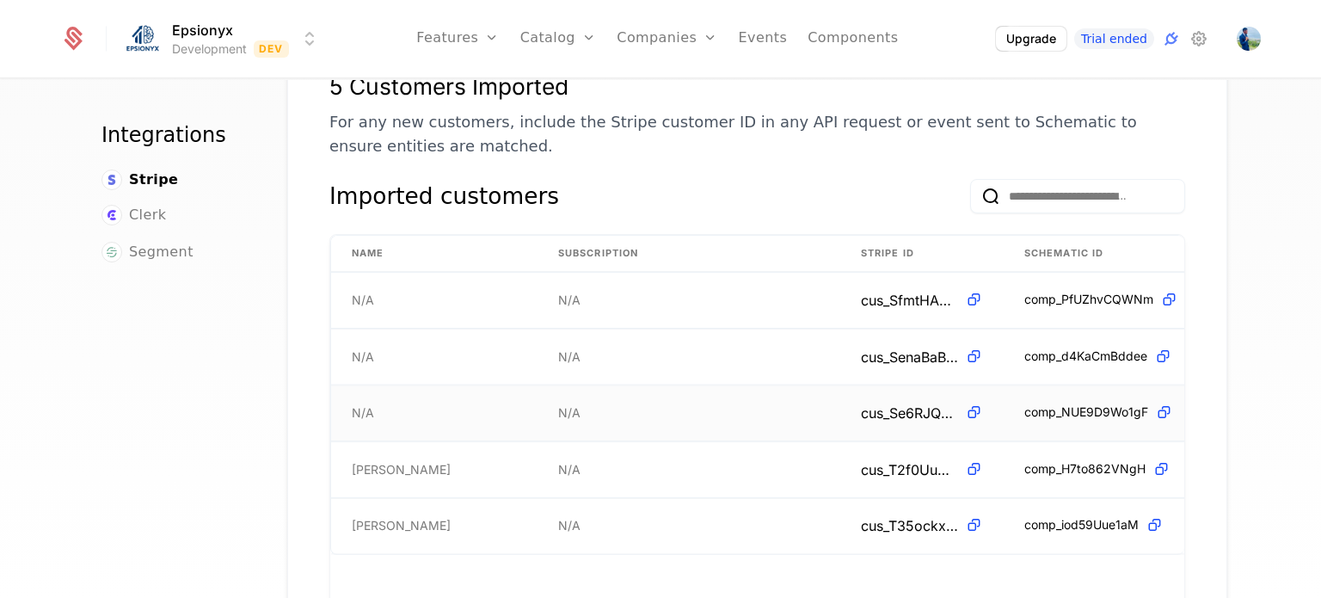
click at [932, 409] on td "cus_Se6RJQKeLmWgyL" at bounding box center [921, 413] width 163 height 56
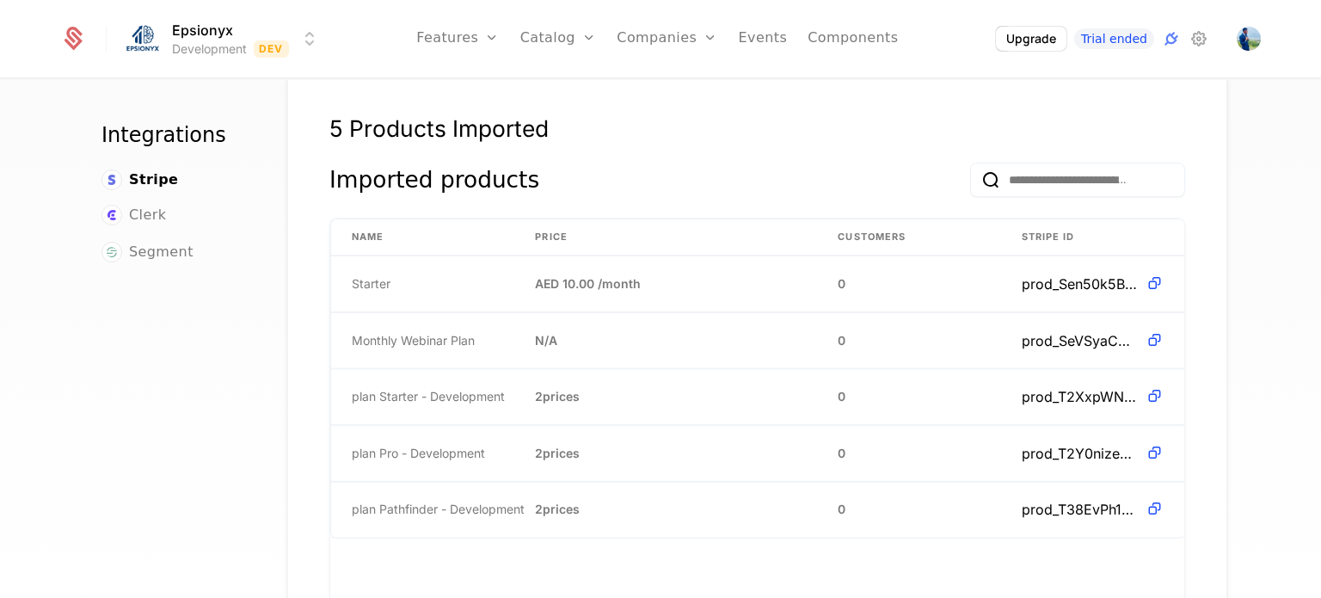
scroll to position [1101, 0]
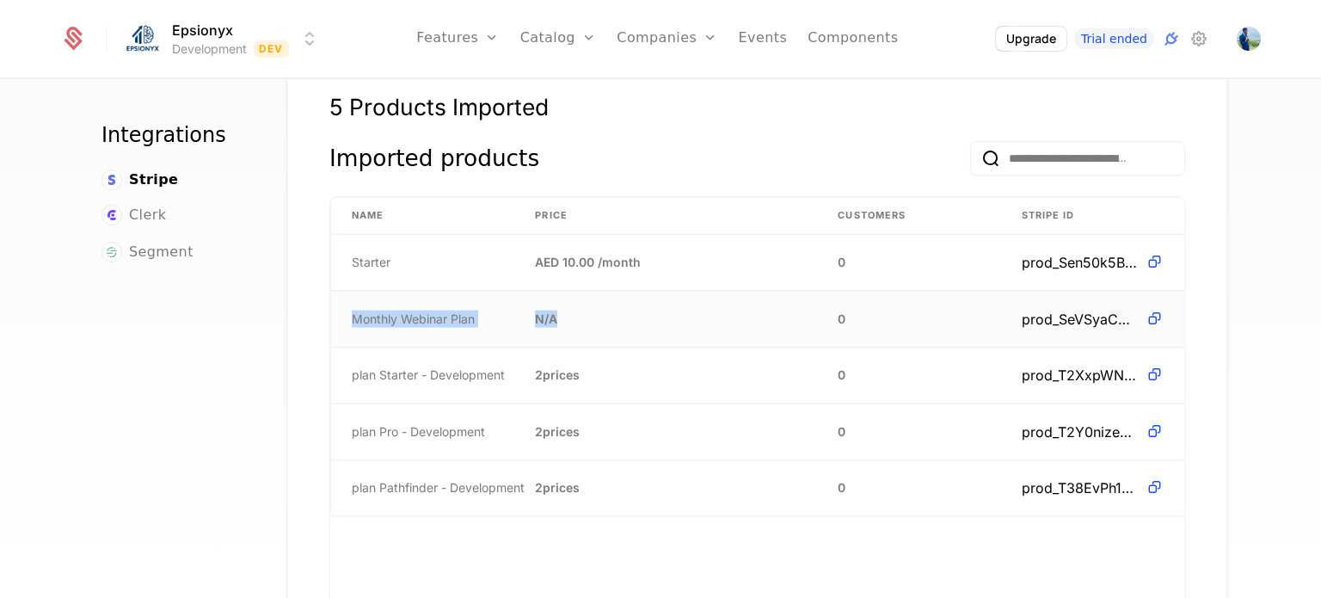
drag, startPoint x: 329, startPoint y: 286, endPoint x: 714, endPoint y: 274, distance: 384.6
click at [714, 291] on tr "Monthly Webinar Plan N/A 0 prod_SeVSyaCA5kadK6" at bounding box center [757, 319] width 853 height 57
click at [463, 366] on span "plan Starter - Development" at bounding box center [428, 374] width 153 height 17
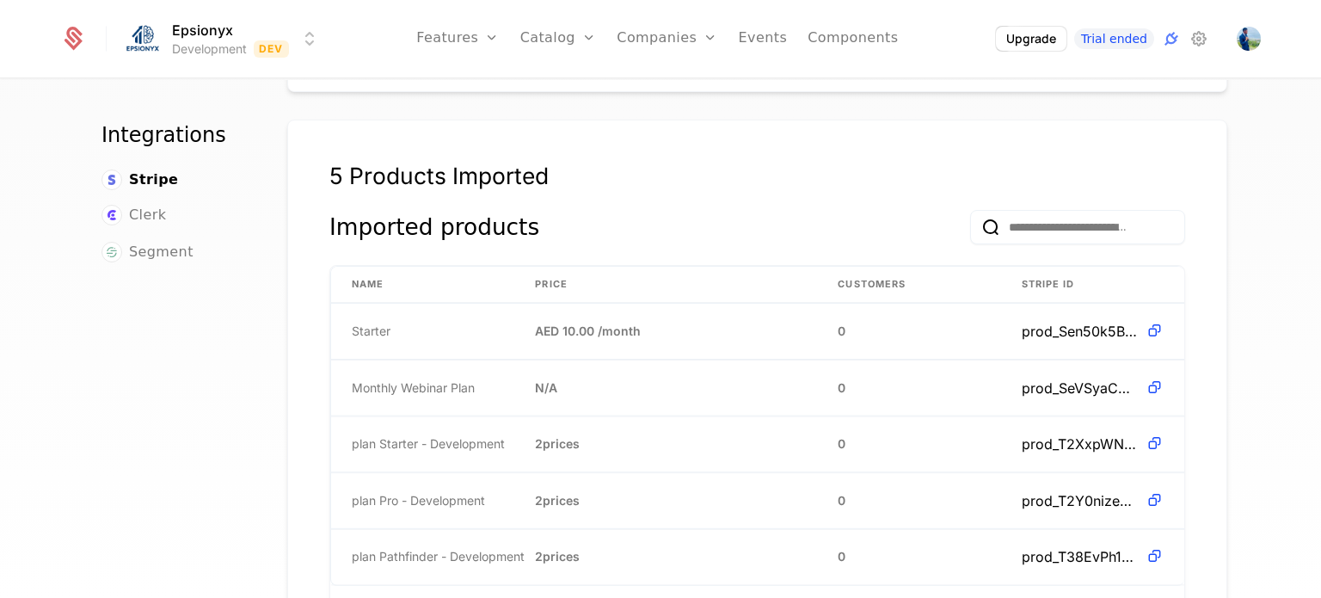
click at [1037, 267] on th "Stripe ID" at bounding box center [1092, 285] width 183 height 36
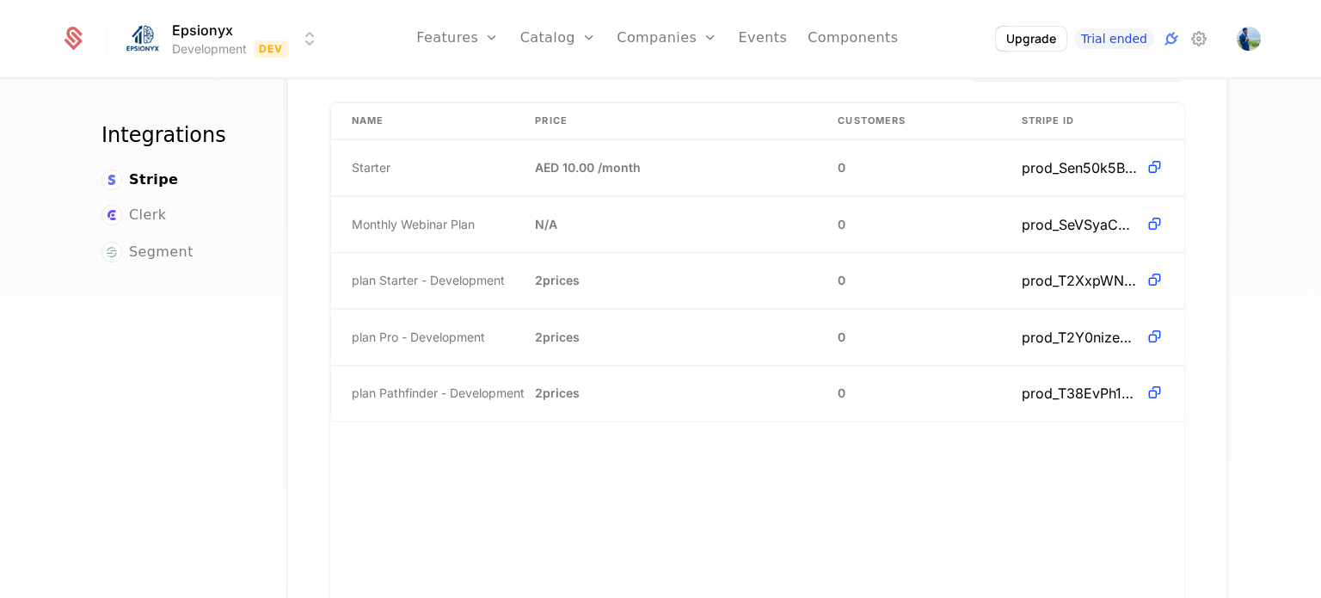
scroll to position [1139, 0]
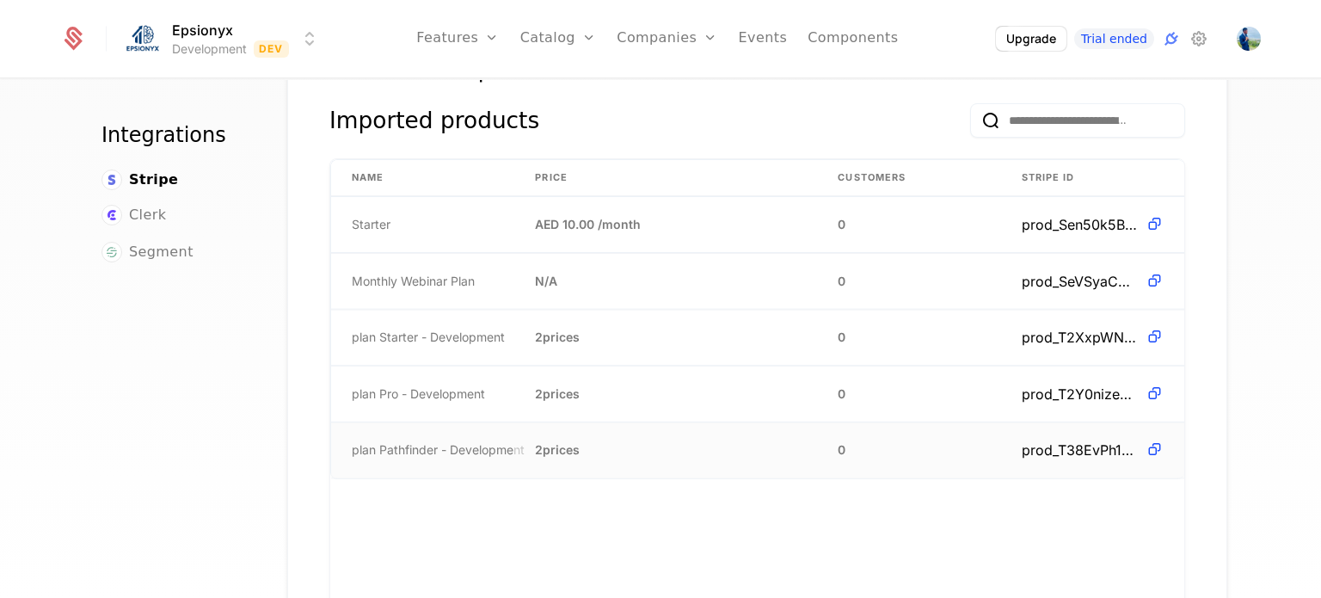
drag, startPoint x: 344, startPoint y: 428, endPoint x: 655, endPoint y: 412, distance: 311.8
click at [655, 422] on tr "plan Pathfinder - Development 2 prices 0 prod_T38EvPh1Lun8q3" at bounding box center [757, 450] width 853 height 56
click at [726, 422] on td "2 prices" at bounding box center [665, 449] width 303 height 55
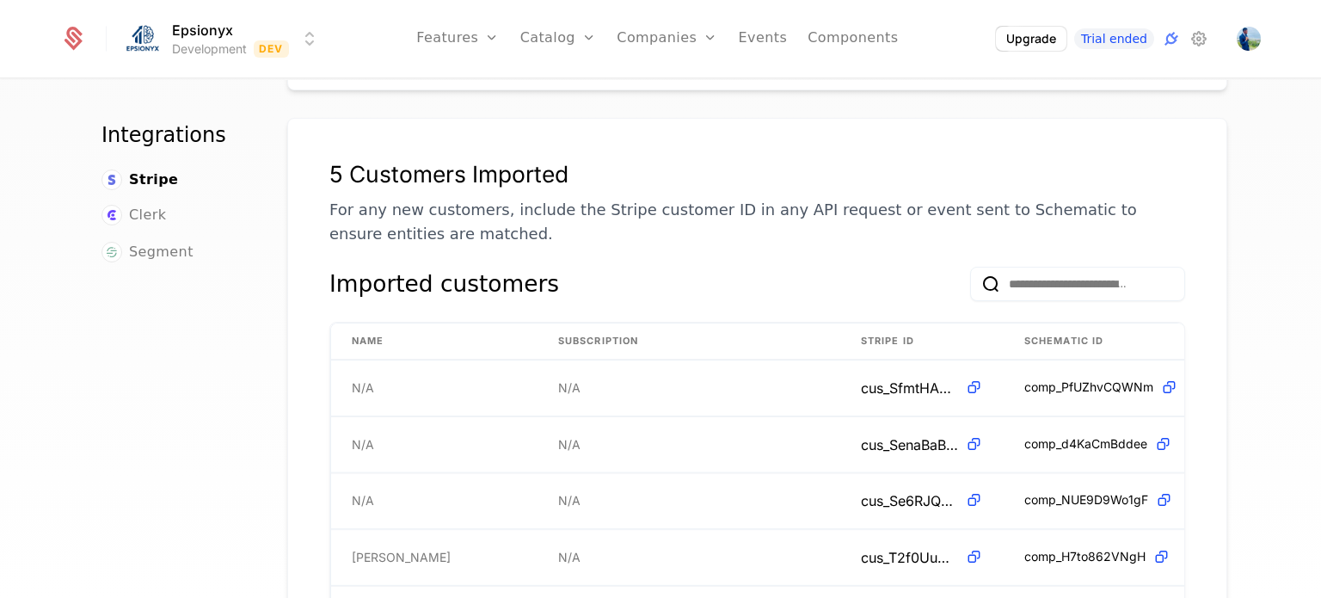
scroll to position [0, 0]
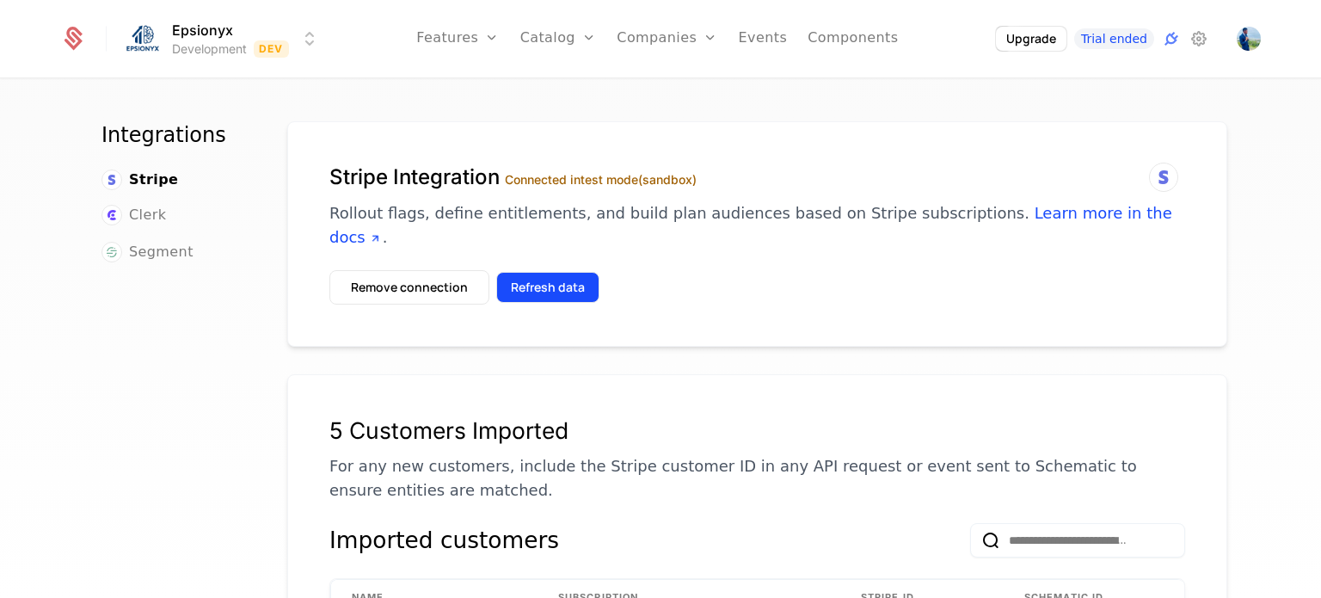
click at [526, 272] on button "Refresh data" at bounding box center [547, 287] width 103 height 31
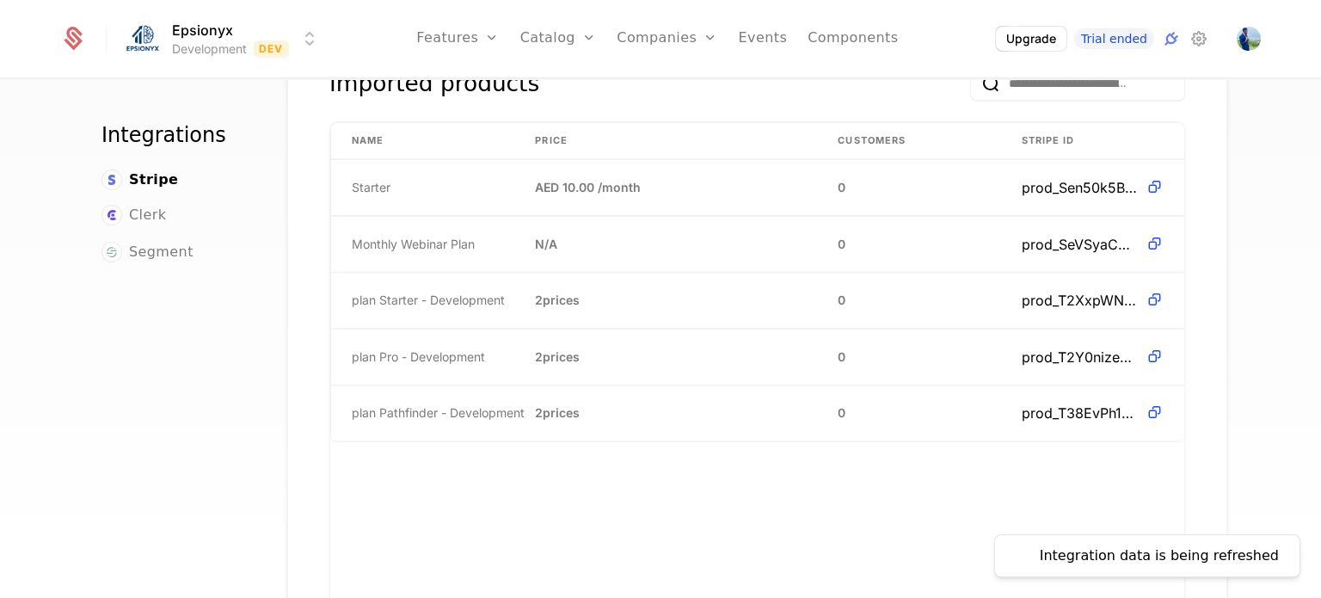
scroll to position [1175, 0]
drag, startPoint x: 375, startPoint y: 385, endPoint x: 509, endPoint y: 389, distance: 134.2
click at [509, 389] on tr "plan Pathfinder - Development 2 prices 0 prod_T38EvPh1Lun8q3" at bounding box center [757, 414] width 853 height 56
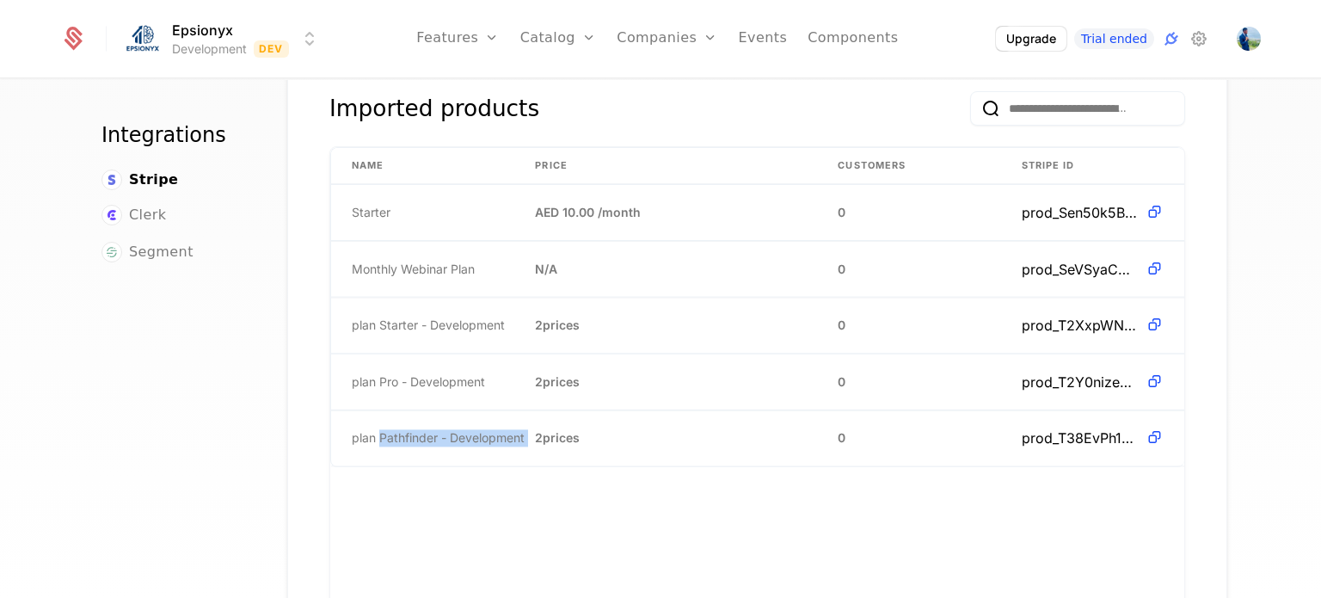
scroll to position [1151, 0]
click at [562, 430] on td "2 prices" at bounding box center [665, 437] width 303 height 55
drag, startPoint x: 342, startPoint y: 409, endPoint x: 703, endPoint y: 408, distance: 360.4
click at [703, 410] on tr "plan Pathfinder - Development 2 prices 0 prod_T38EvPh1Lun8q3" at bounding box center [757, 438] width 853 height 56
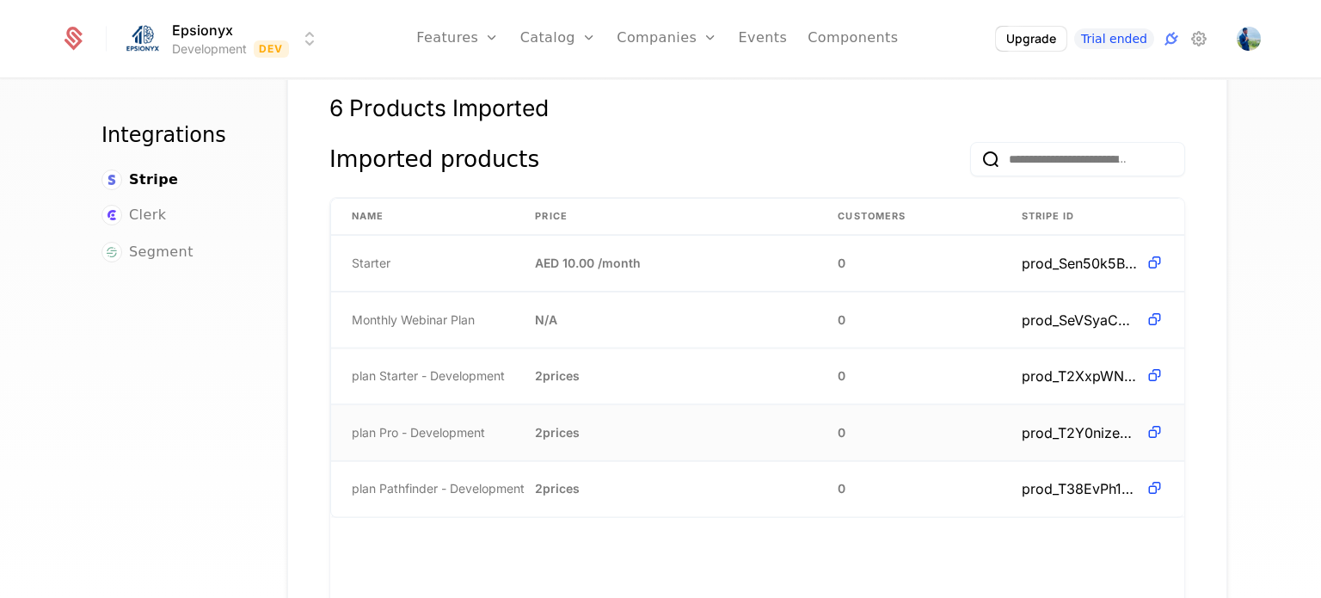
scroll to position [1097, 0]
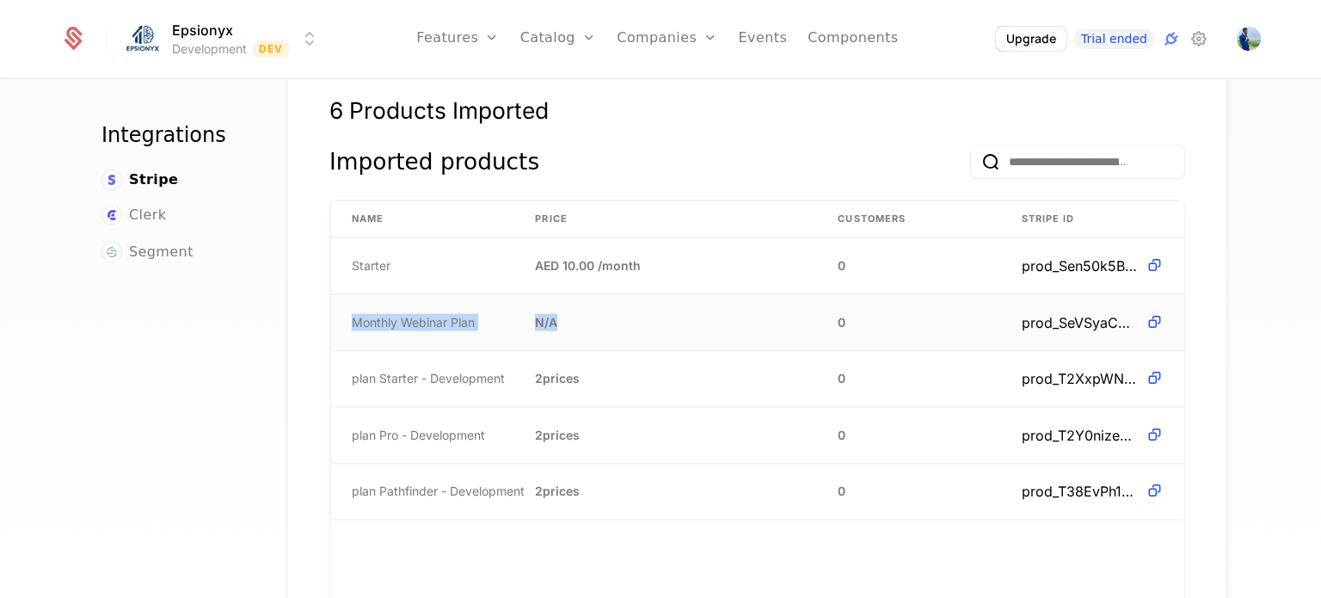
drag, startPoint x: 341, startPoint y: 296, endPoint x: 576, endPoint y: 290, distance: 234.9
click at [576, 294] on tr "Monthly Webinar Plan N/A 0 prod_SeVSyaCA5kadK6" at bounding box center [757, 322] width 853 height 57
drag, startPoint x: 347, startPoint y: 237, endPoint x: 697, endPoint y: 230, distance: 349.2
click at [697, 238] on tr "Starter AED 10.00 / month 0 prod_Sen50k5B6Kpuqq" at bounding box center [757, 266] width 853 height 57
drag, startPoint x: 347, startPoint y: 351, endPoint x: 550, endPoint y: 346, distance: 203.0
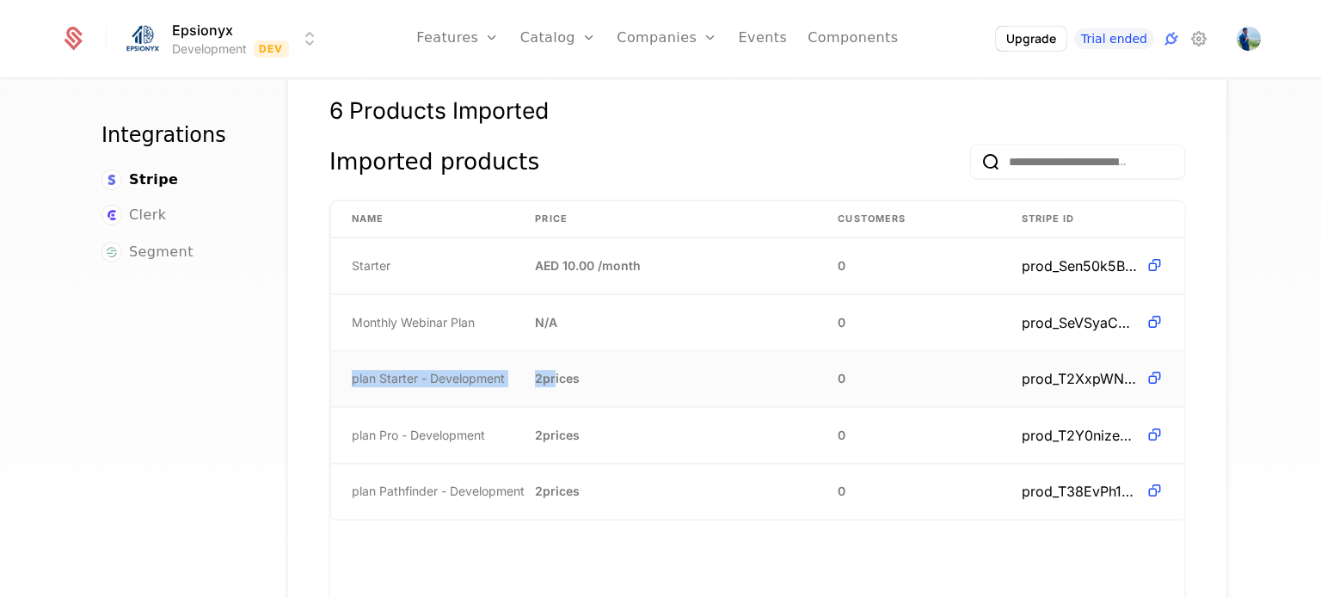
click at [550, 351] on tr "plan Starter - Development 2 prices 0 prod_T2XxpWNUVPU62N" at bounding box center [757, 379] width 853 height 57
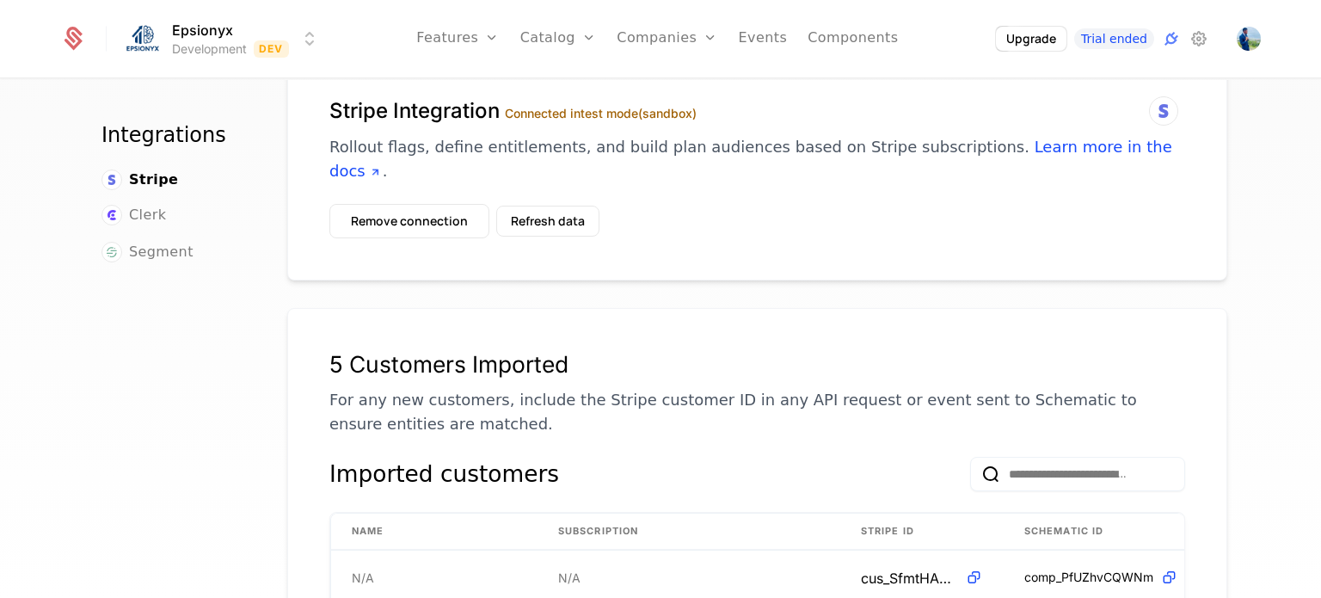
scroll to position [0, 0]
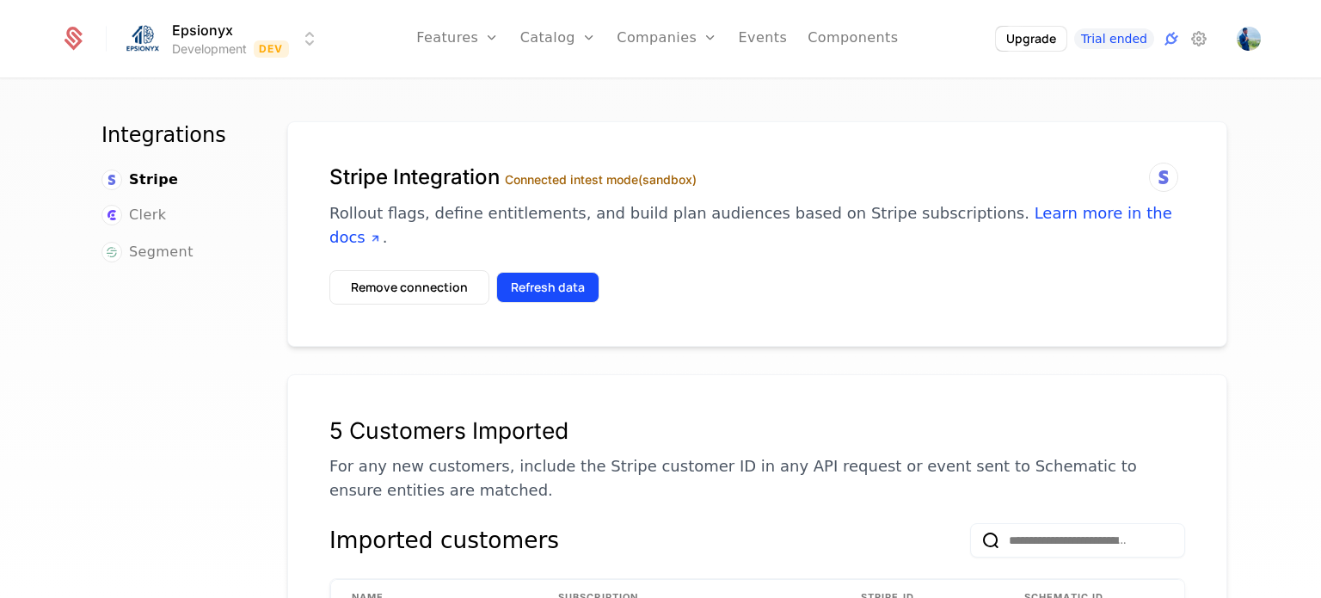
click at [525, 272] on button "Refresh data" at bounding box center [547, 287] width 103 height 31
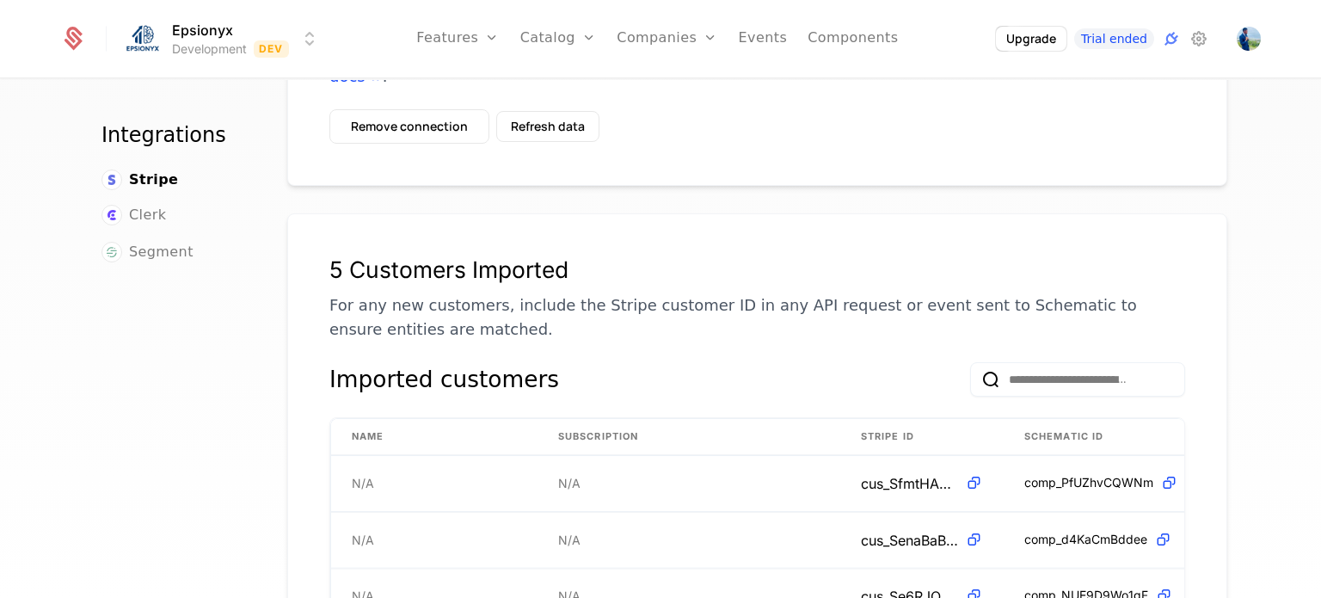
scroll to position [157, 0]
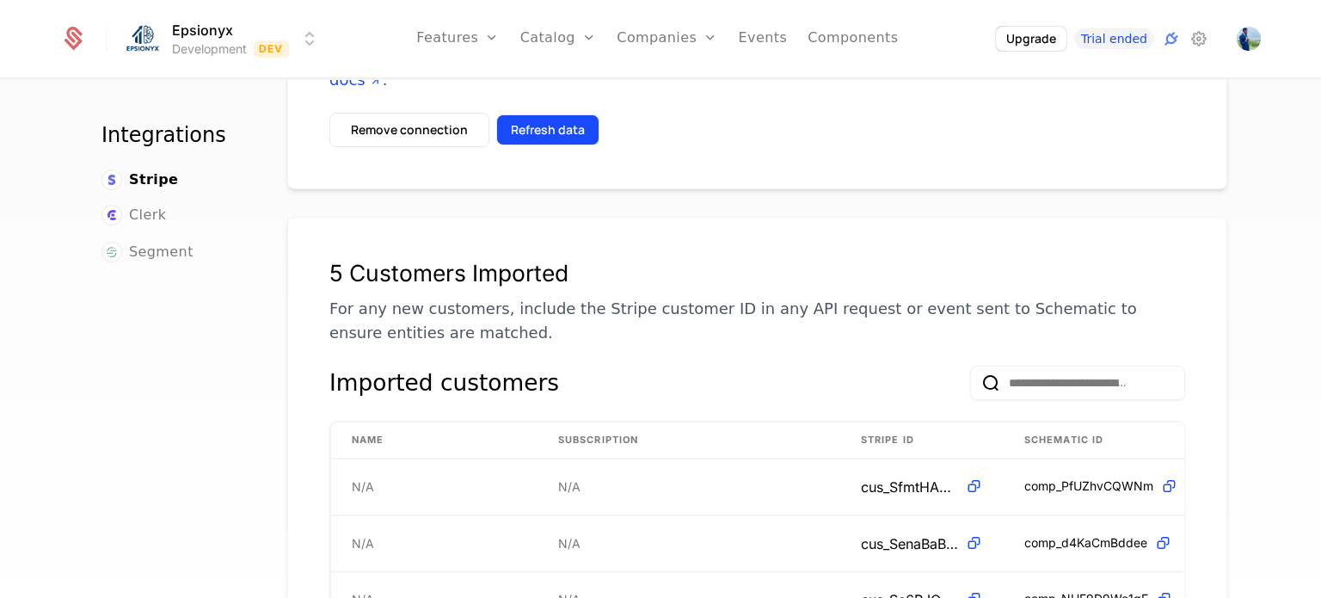
click at [528, 114] on button "Refresh data" at bounding box center [547, 129] width 103 height 31
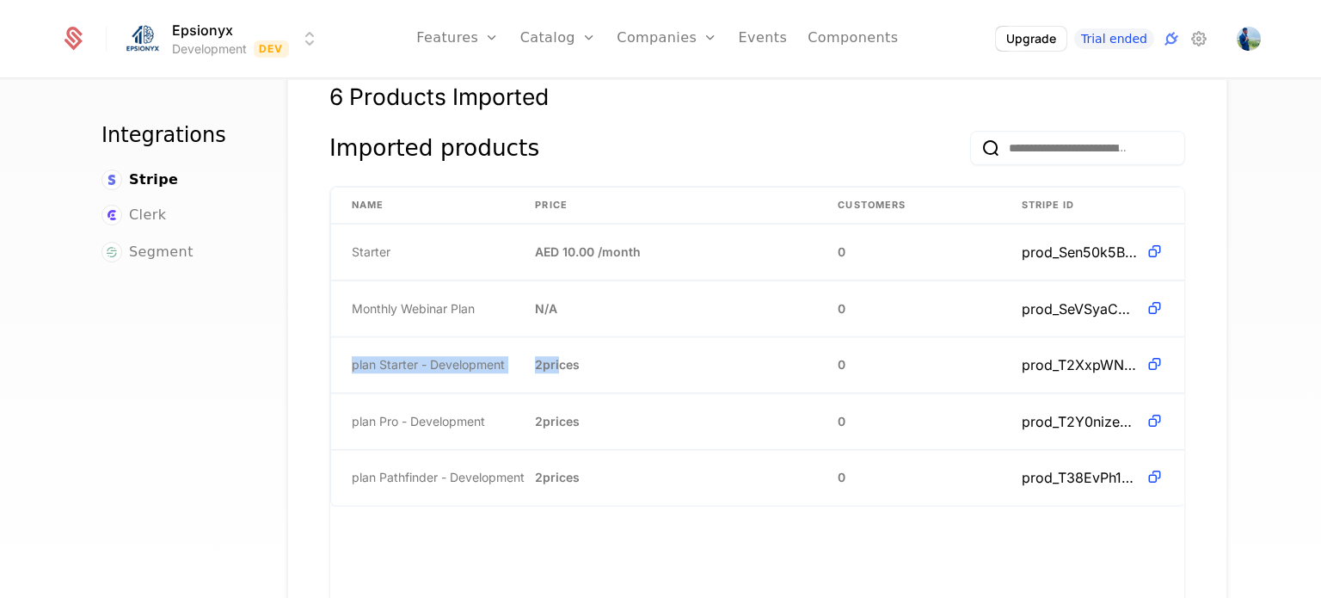
scroll to position [1113, 0]
click at [526, 531] on div "Name Price Customers Stripe ID Starter AED 10.00 / month 0 prod_Sen50k5B6Kpuqq …" at bounding box center [757, 443] width 854 height 516
drag, startPoint x: 340, startPoint y: 330, endPoint x: 618, endPoint y: 334, distance: 277.8
click at [618, 335] on tr "plan Starter - Development 2 prices 0 prod_T2XxpWNUVPU62N" at bounding box center [757, 363] width 853 height 57
click at [341, 402] on td "plan Pro - Development" at bounding box center [422, 419] width 183 height 56
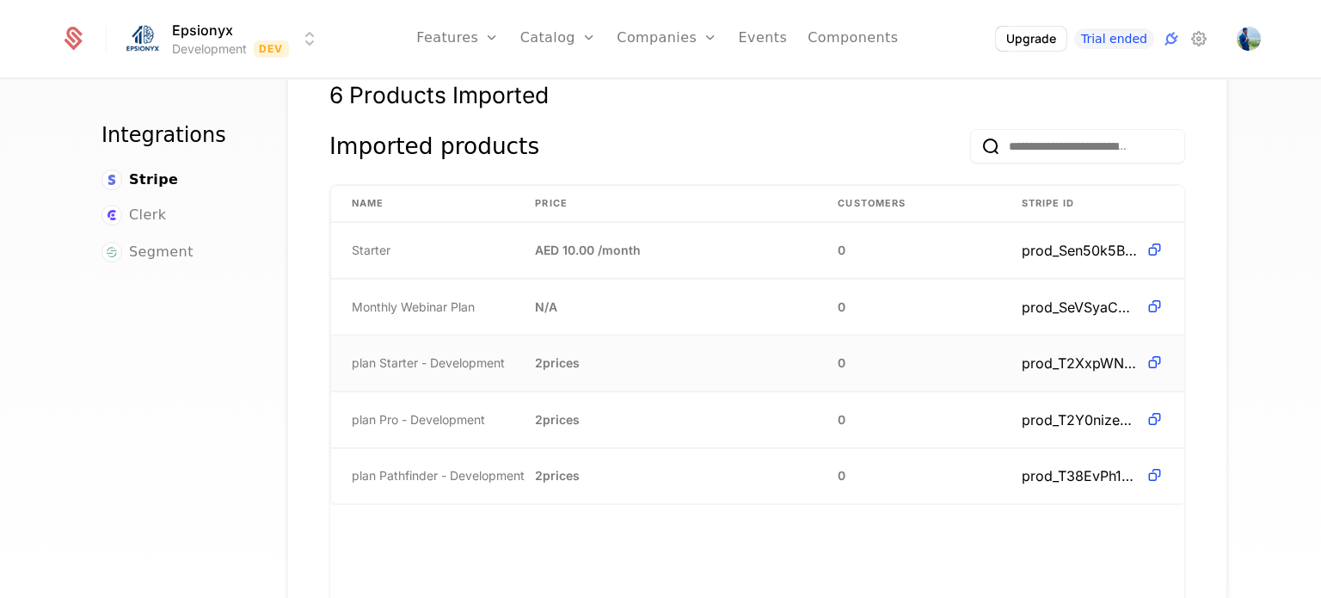
click at [427, 354] on span "plan Starter - Development" at bounding box center [428, 362] width 153 height 17
click at [588, 344] on td "2 prices" at bounding box center [665, 363] width 303 height 56
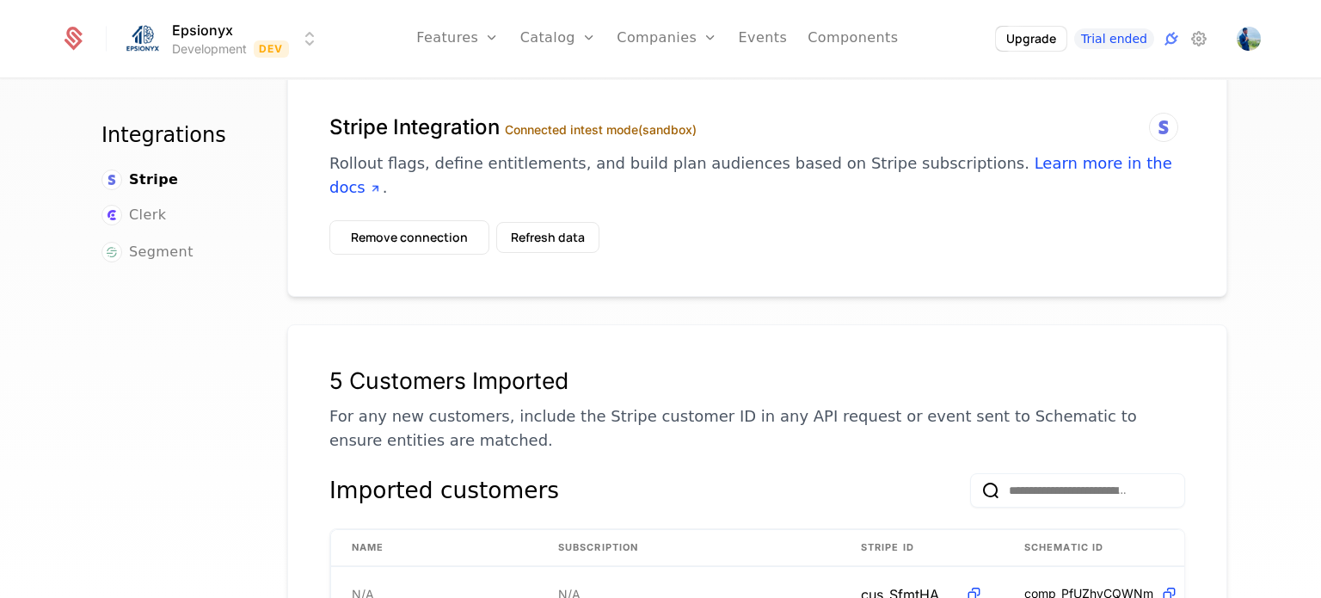
scroll to position [0, 0]
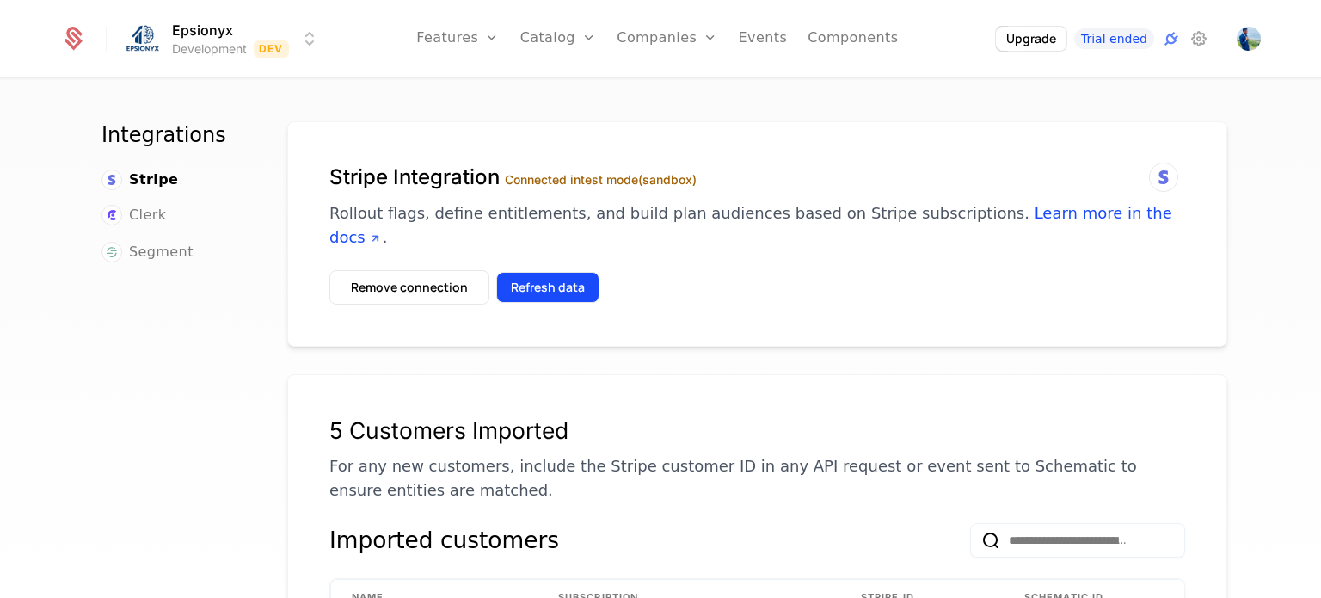
click at [540, 274] on button "Refresh data" at bounding box center [547, 287] width 103 height 31
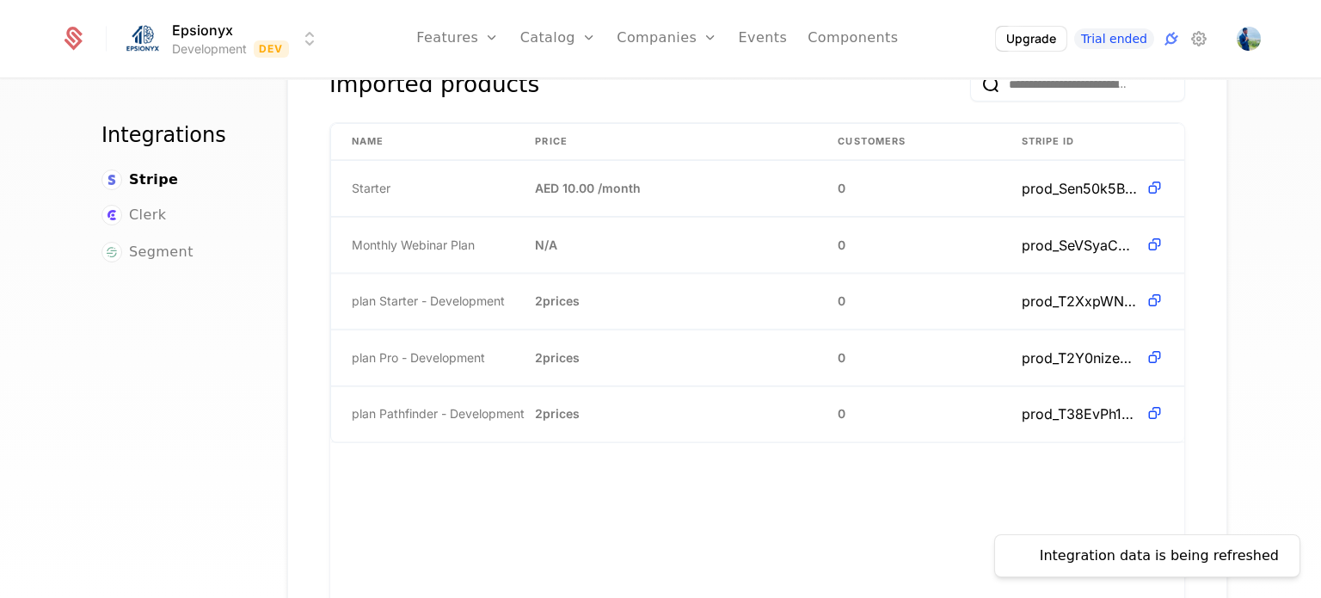
scroll to position [1180, 0]
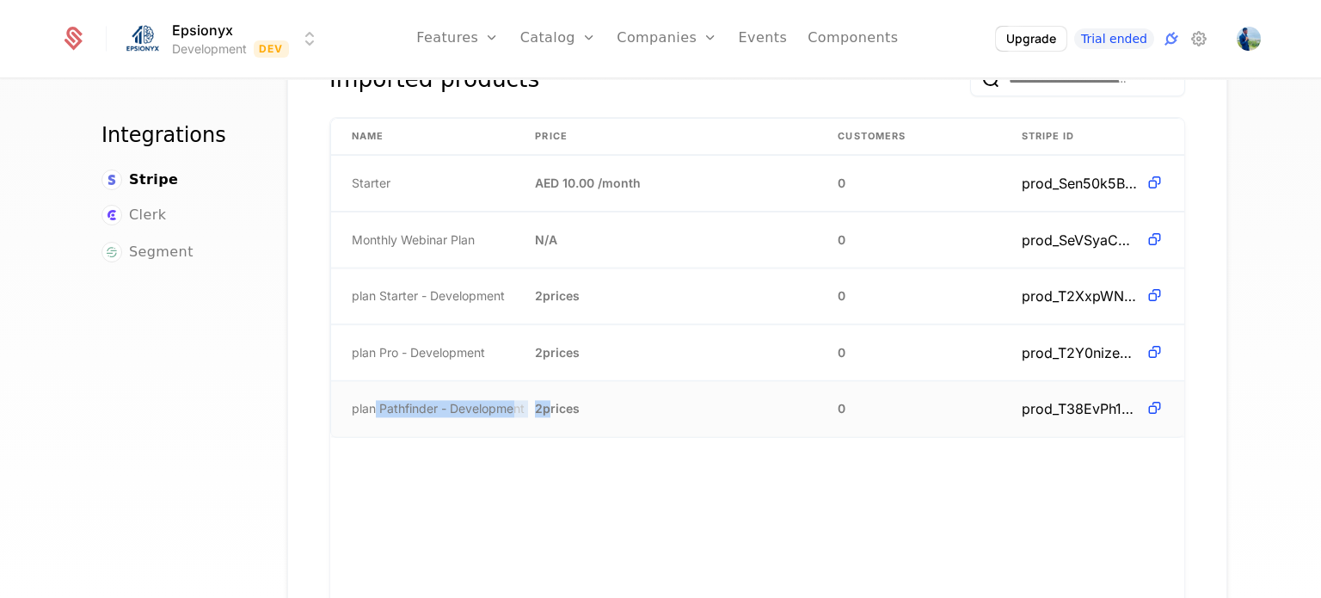
drag, startPoint x: 369, startPoint y: 385, endPoint x: 540, endPoint y: 405, distance: 172.3
click at [540, 405] on tr "plan Pathfinder - Development 2 prices 0 prod_T38EvPh1Lun8q3" at bounding box center [757, 409] width 853 height 56
click at [702, 381] on td "2 prices" at bounding box center [665, 408] width 303 height 55
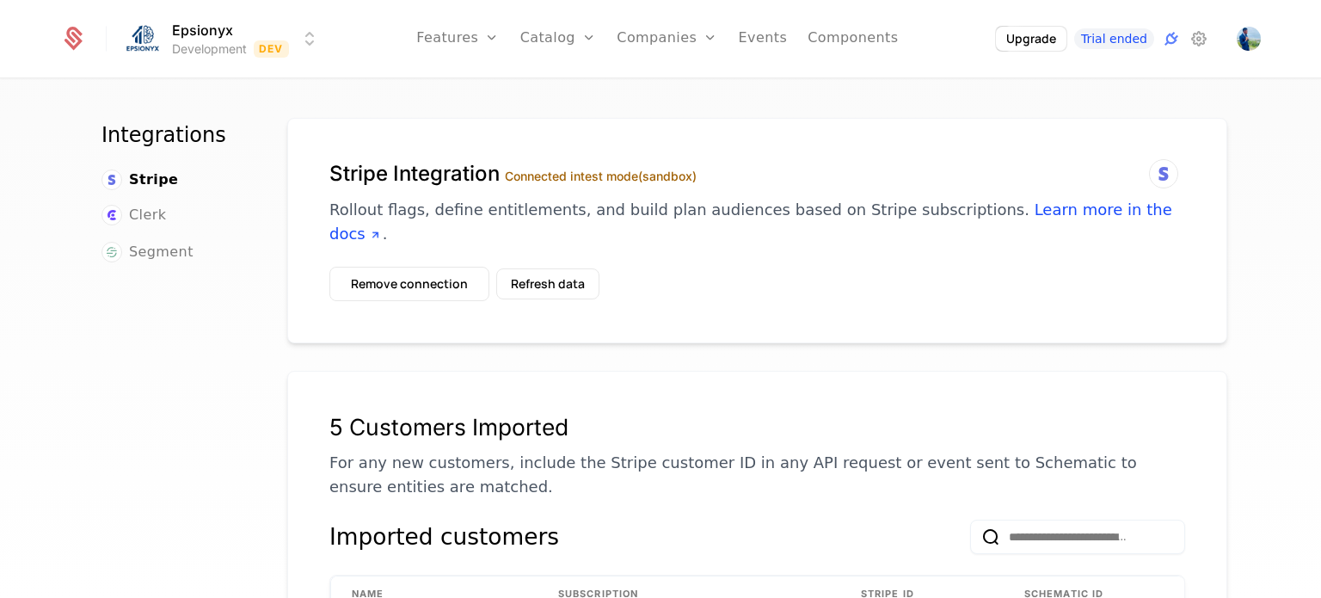
scroll to position [0, 0]
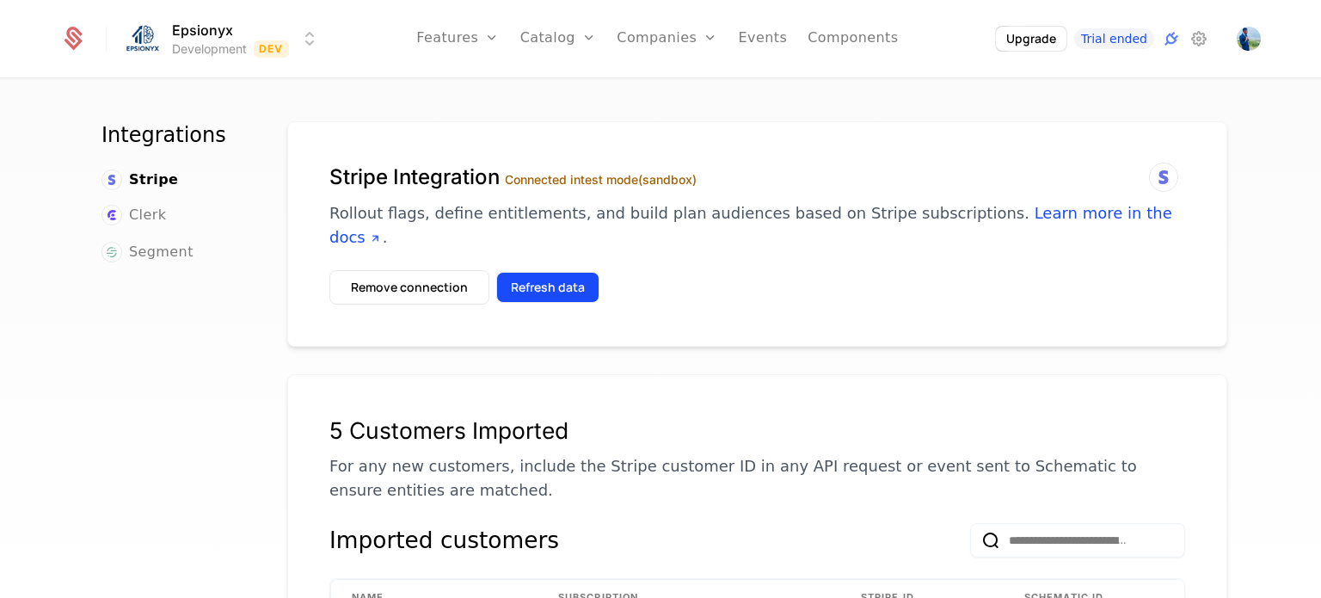
click at [540, 272] on button "Refresh data" at bounding box center [547, 287] width 103 height 31
click at [317, 177] on div "Stripe Integration Connected in test mode (sandbox) Rollout flags, define entit…" at bounding box center [757, 233] width 940 height 225
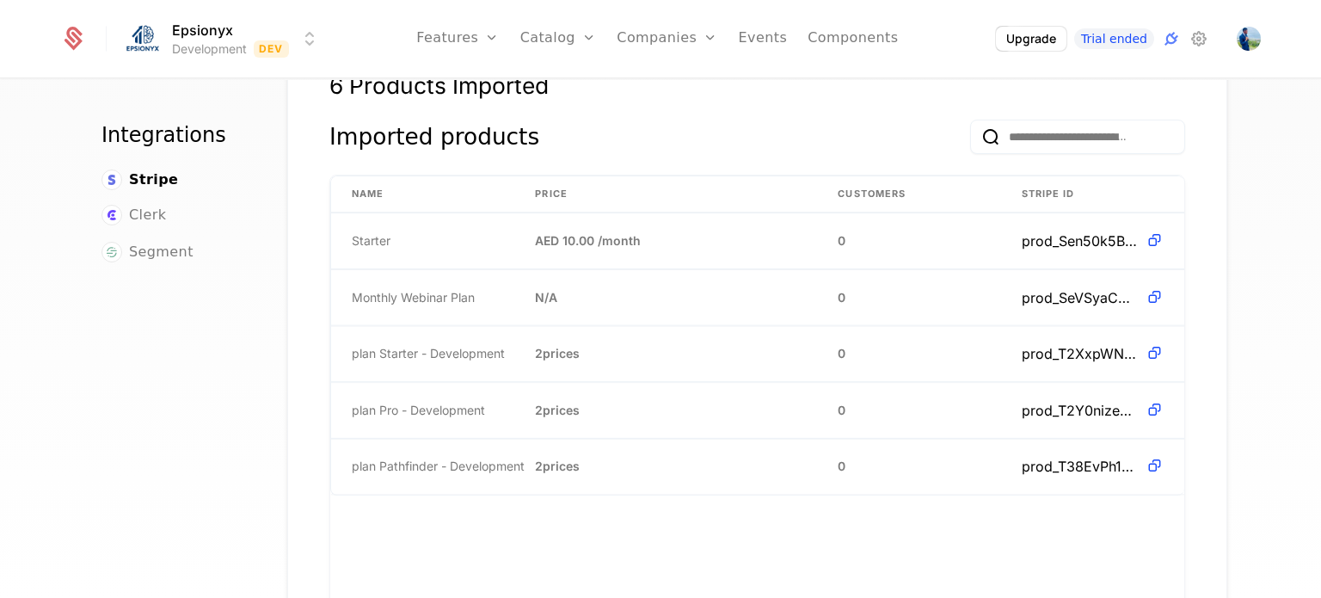
scroll to position [1122, 0]
click at [578, 91] on link "Plans" at bounding box center [585, 94] width 89 height 21
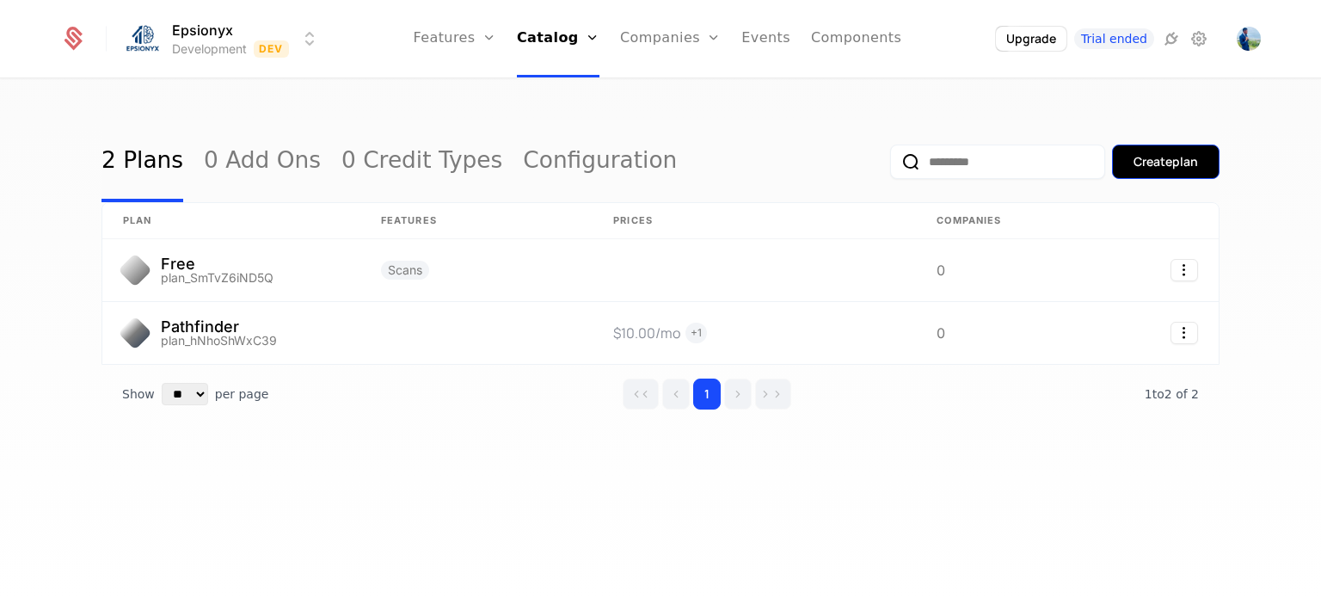
click at [1144, 164] on div "Create plan" at bounding box center [1166, 161] width 65 height 17
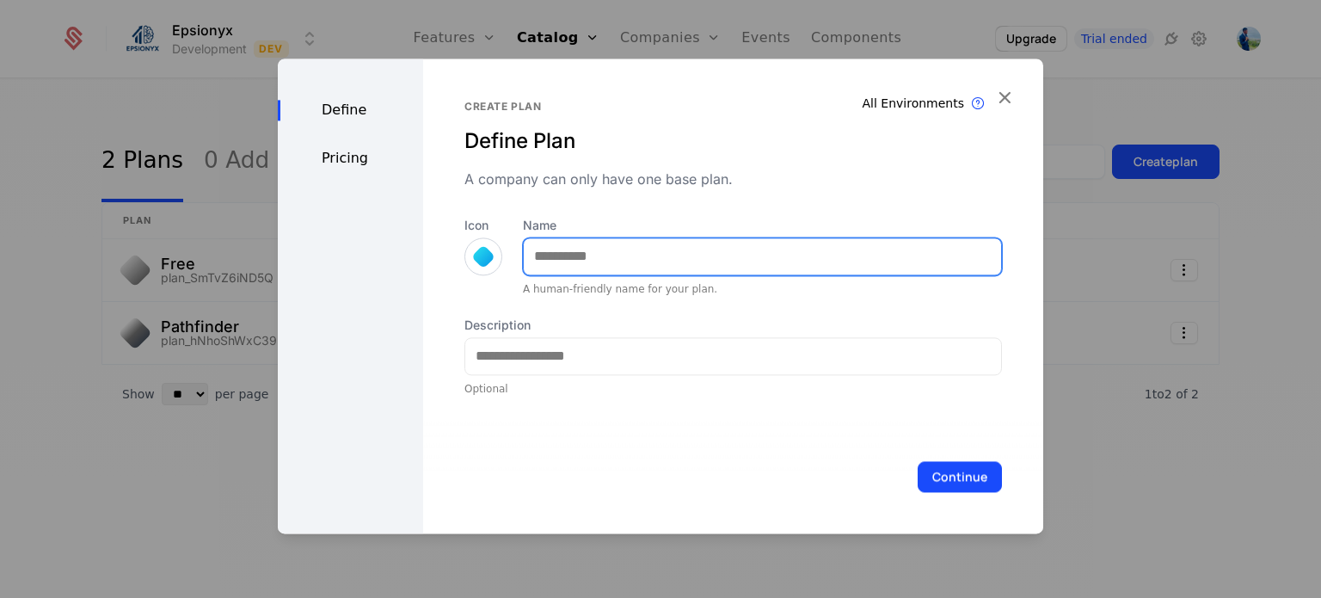
click at [567, 259] on input "Name" at bounding box center [762, 256] width 477 height 36
type input "**********"
drag, startPoint x: 612, startPoint y: 260, endPoint x: 537, endPoint y: 254, distance: 75.9
click at [537, 254] on input "**********" at bounding box center [762, 256] width 477 height 36
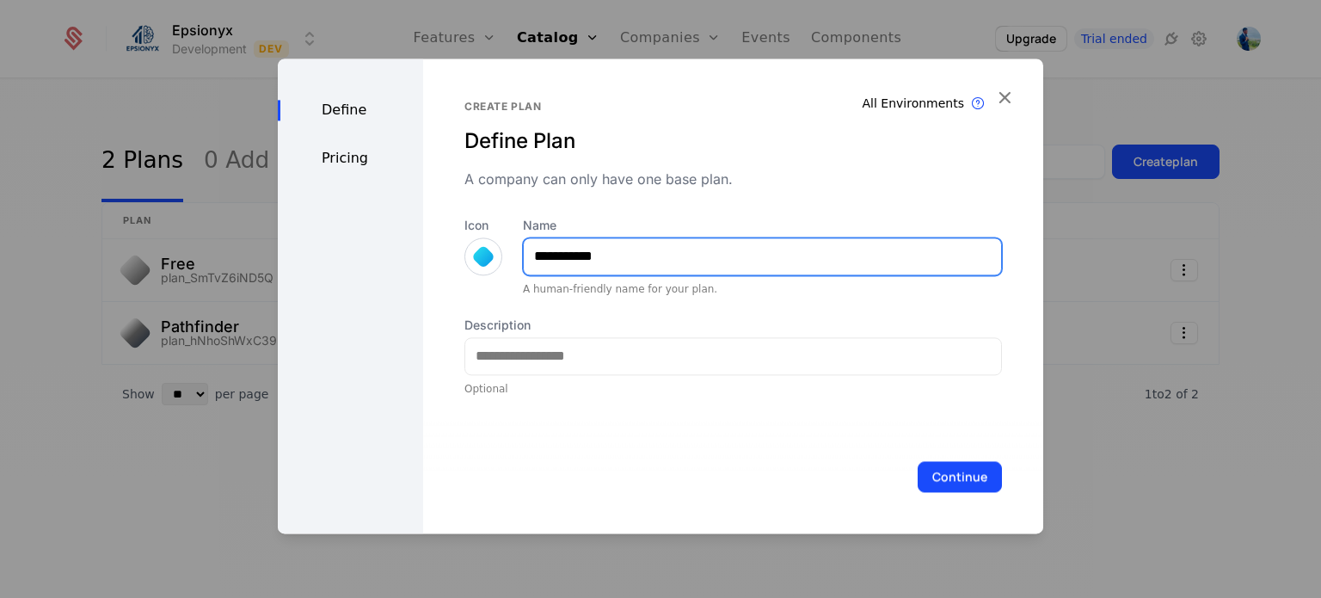
click at [597, 254] on input "**********" at bounding box center [762, 256] width 477 height 36
drag, startPoint x: 597, startPoint y: 254, endPoint x: 502, endPoint y: 249, distance: 94.7
click at [502, 249] on div "**********" at bounding box center [733, 256] width 538 height 79
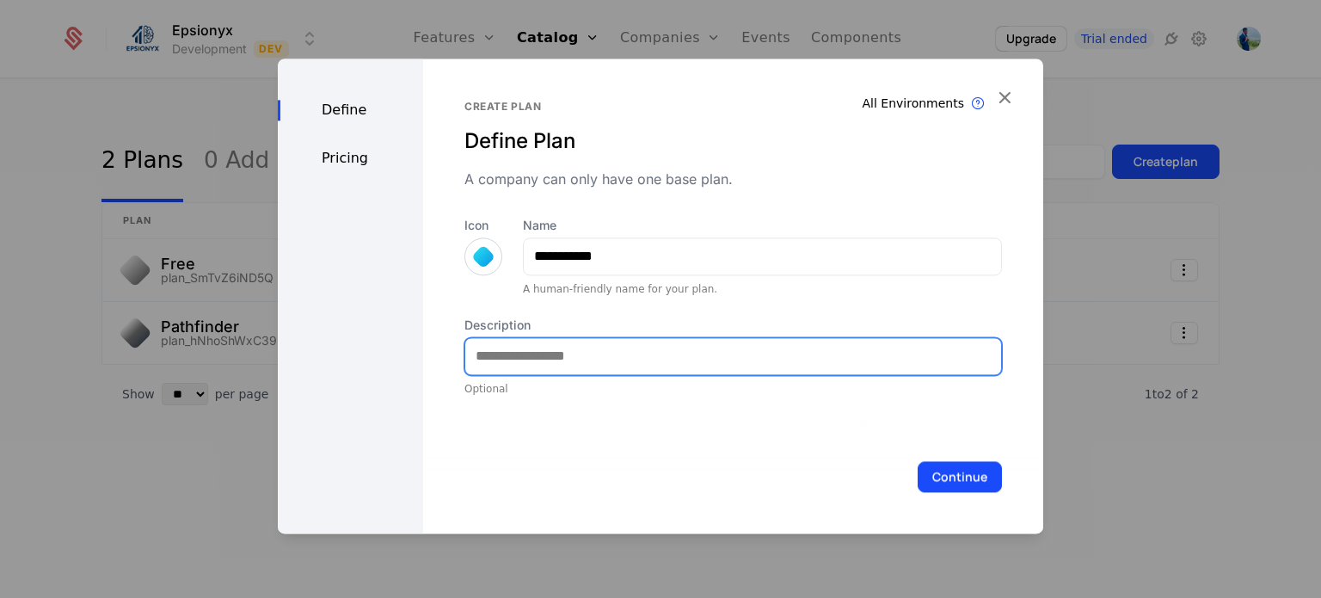
click at [547, 357] on input "Description" at bounding box center [733, 356] width 536 height 36
paste input "**********"
type input "**********"
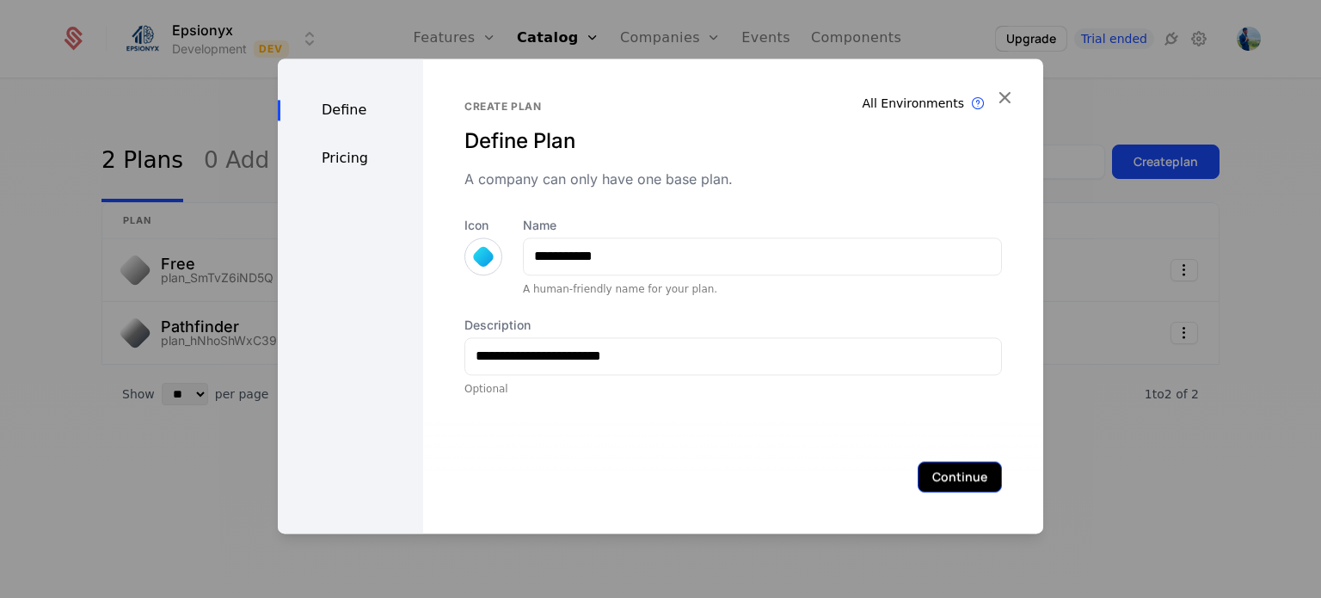
click at [918, 476] on button "Continue" at bounding box center [960, 476] width 84 height 31
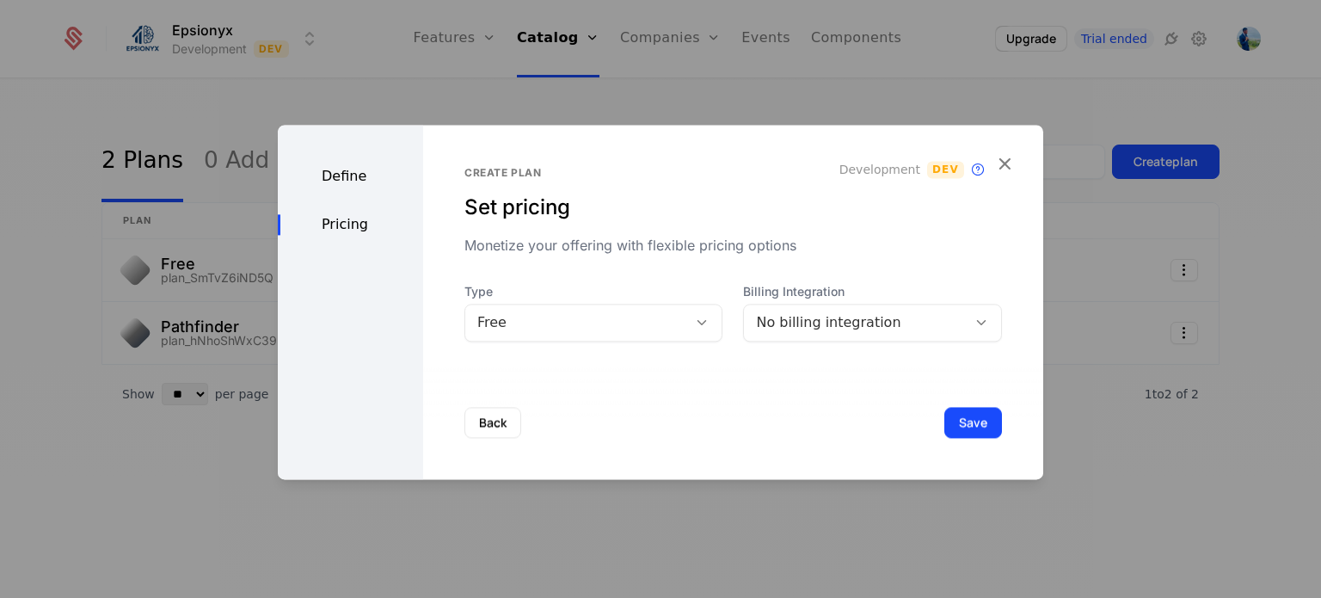
click at [591, 333] on div "Free" at bounding box center [576, 322] width 223 height 24
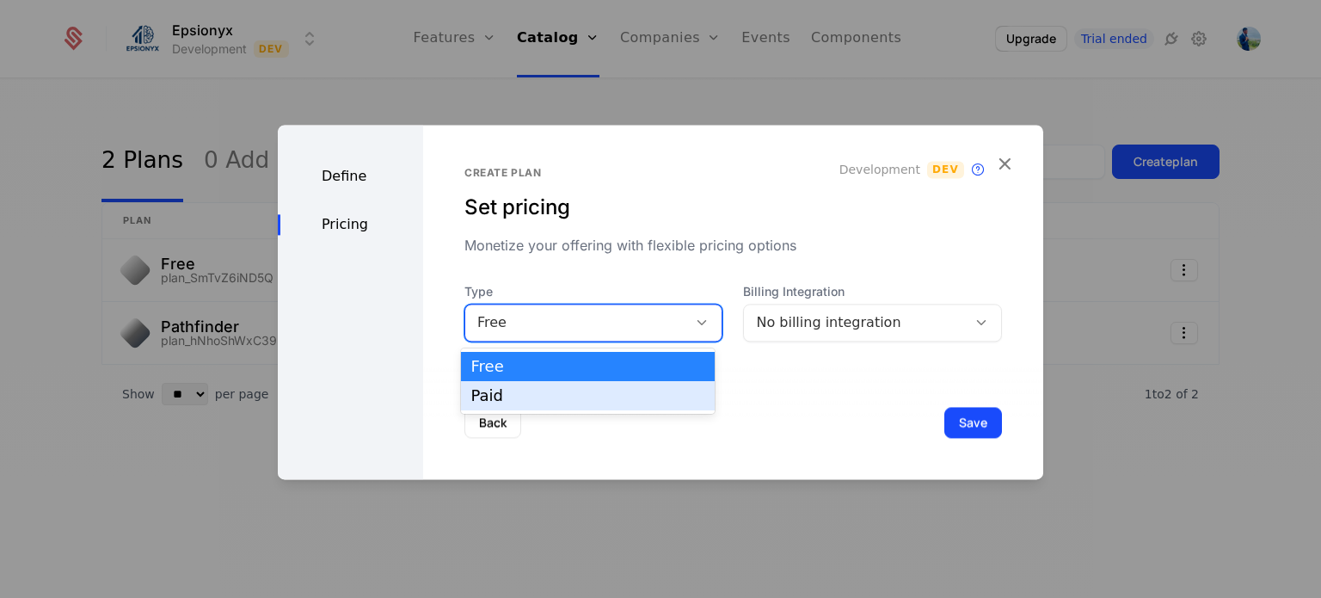
click at [570, 390] on div "Paid" at bounding box center [587, 395] width 233 height 15
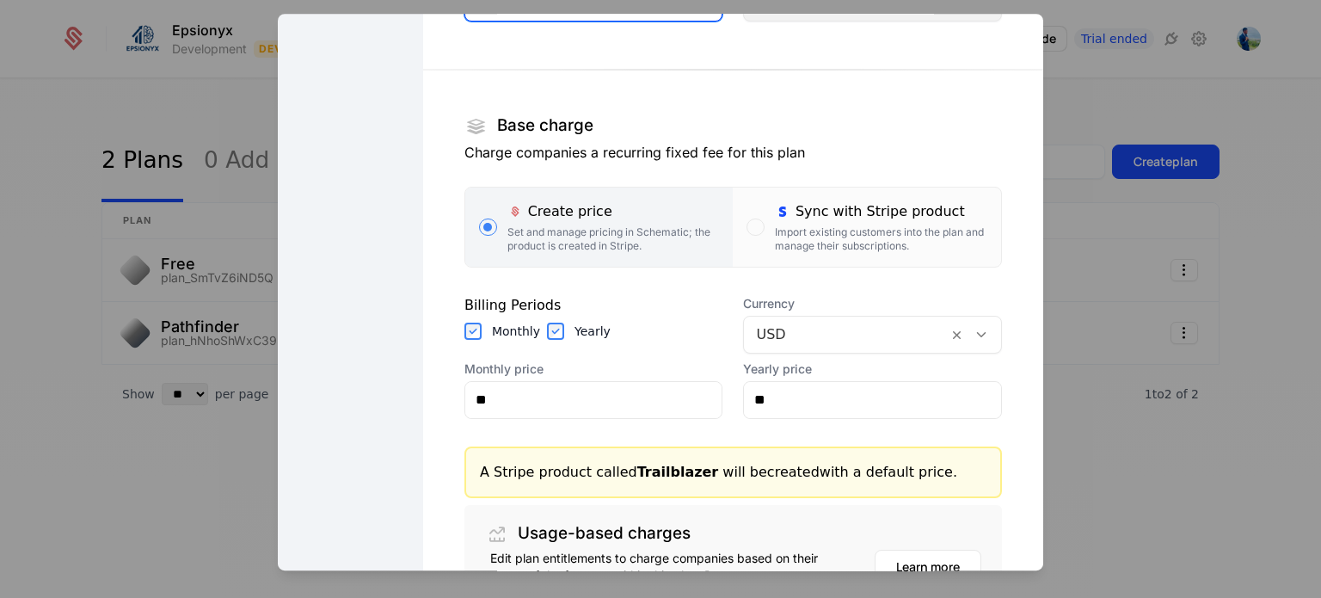
scroll to position [210, 0]
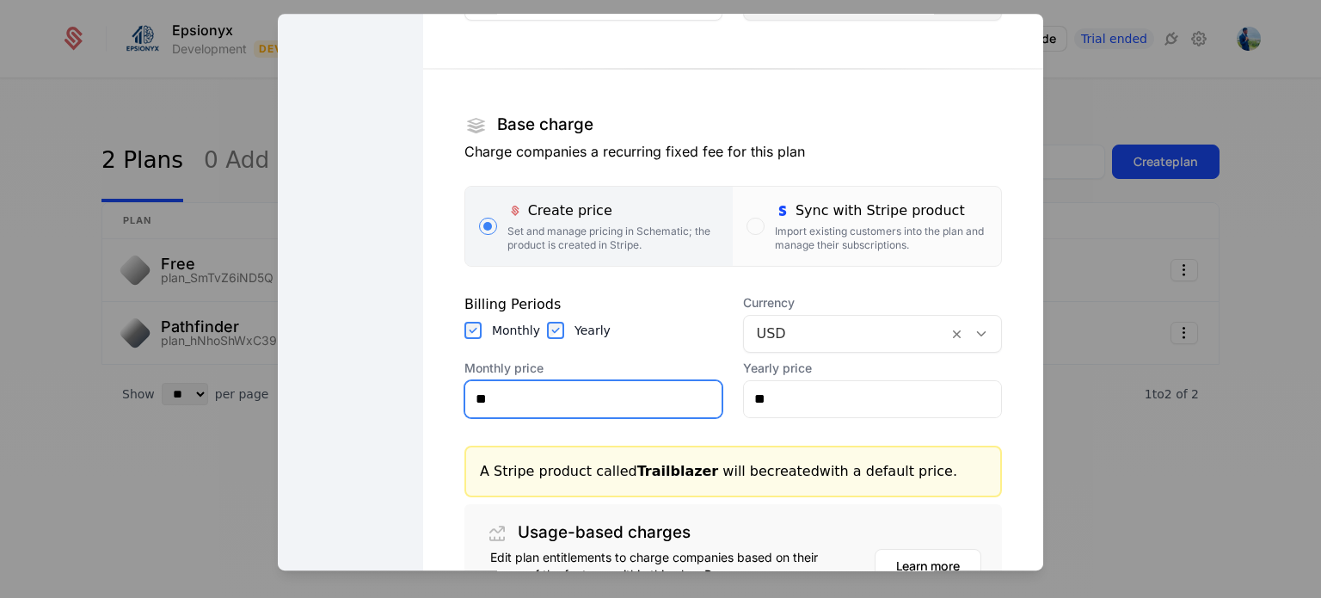
click at [557, 397] on input "**" at bounding box center [593, 399] width 257 height 36
type input "******"
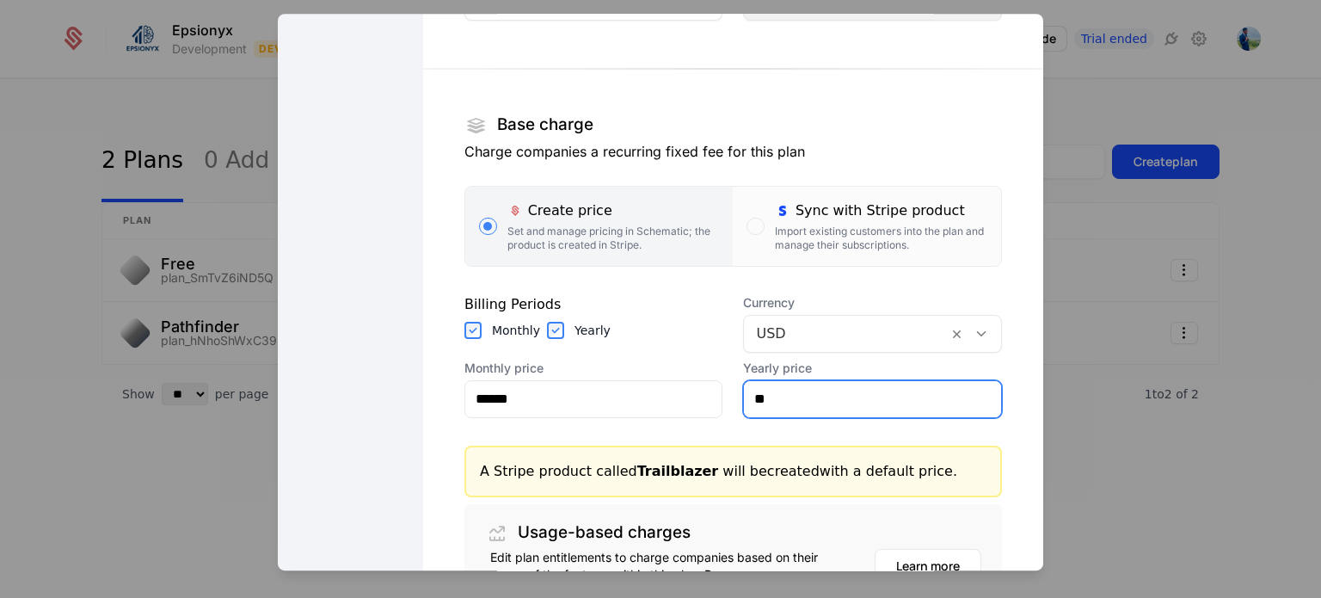
click at [766, 393] on input "**" at bounding box center [872, 399] width 257 height 36
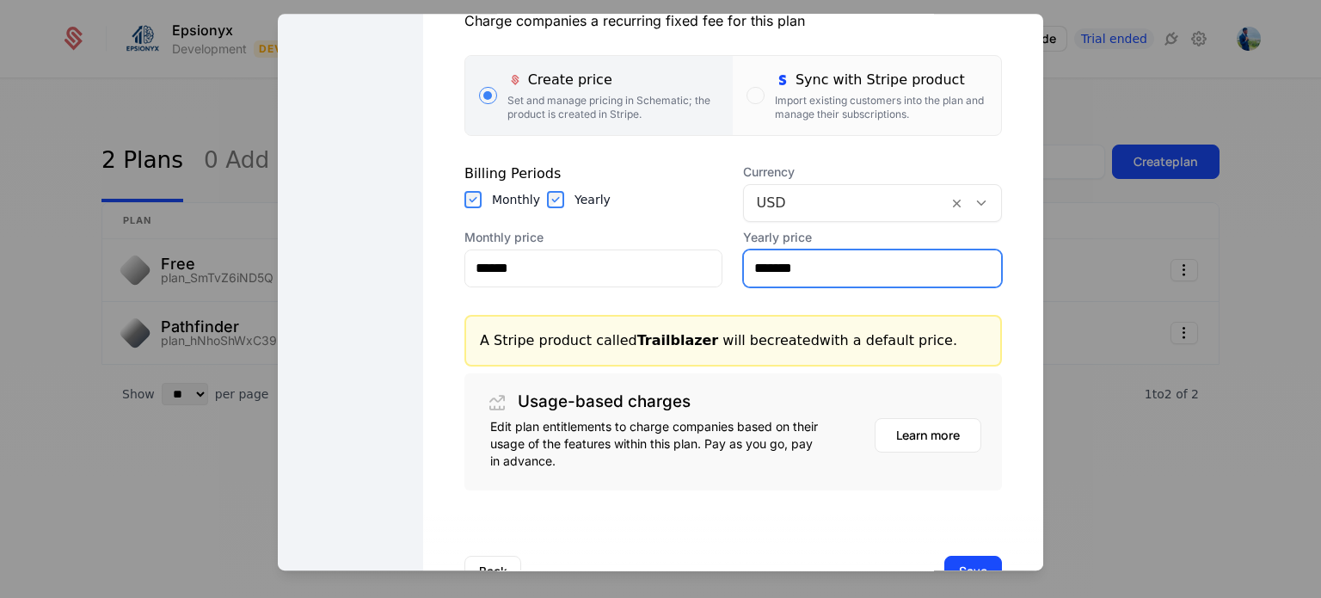
scroll to position [396, 0]
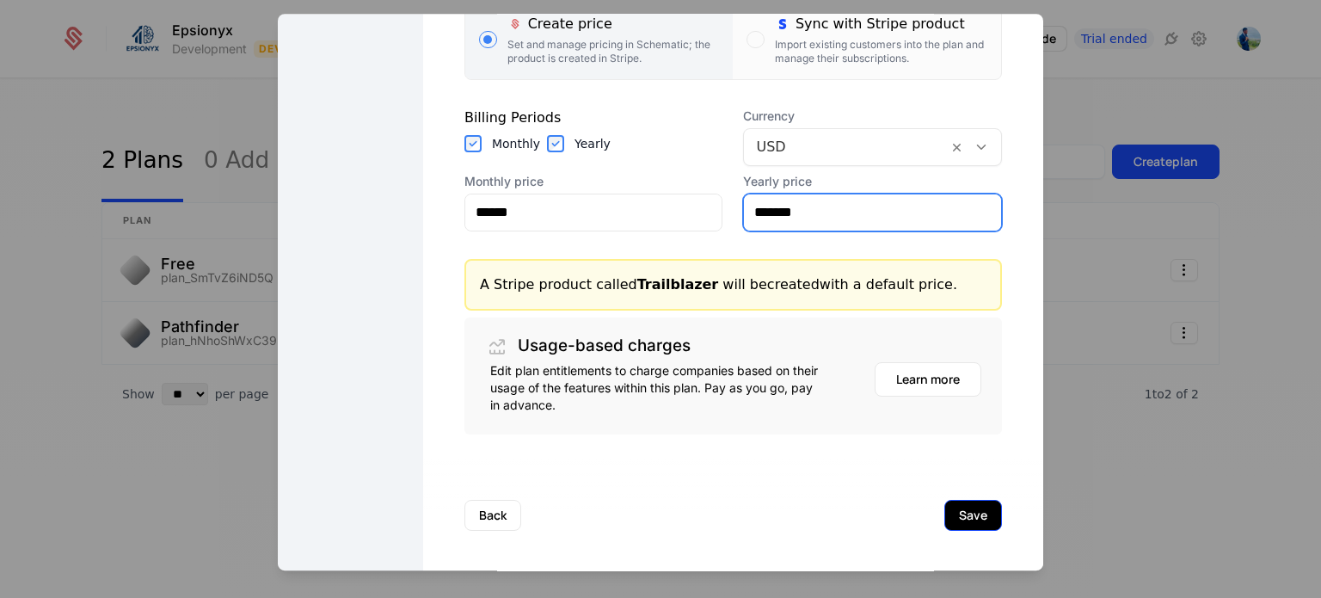
type input "*******"
click at [944, 516] on button "Save" at bounding box center [973, 515] width 58 height 31
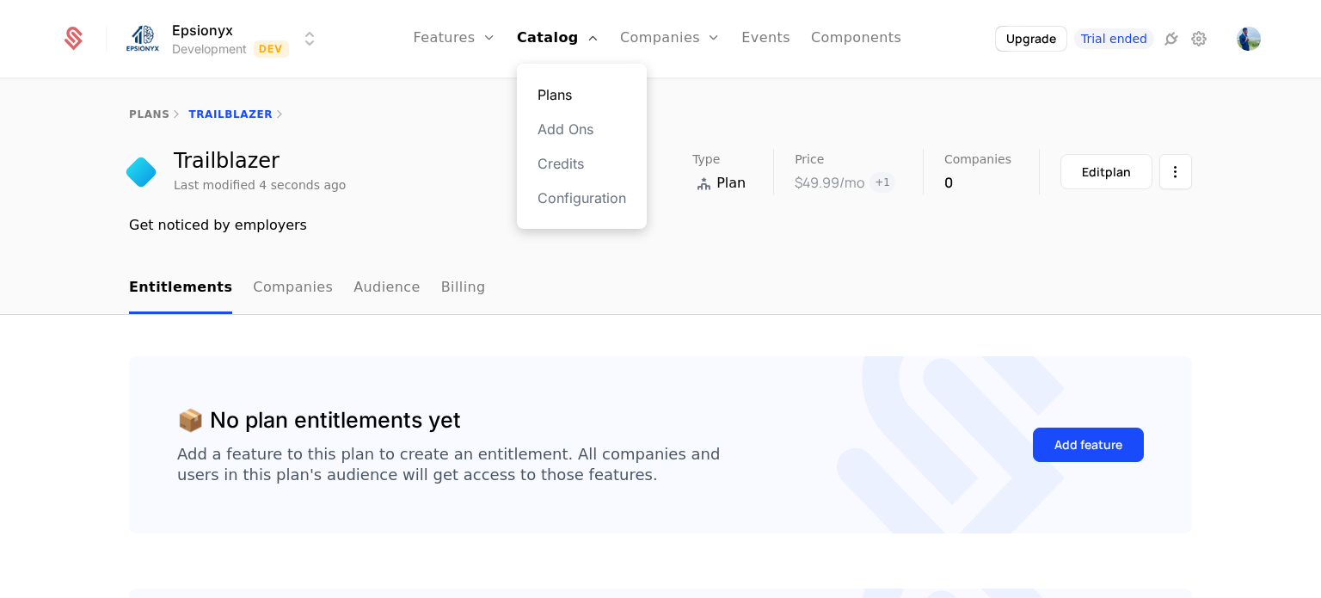
click at [573, 95] on link "Plans" at bounding box center [582, 94] width 89 height 21
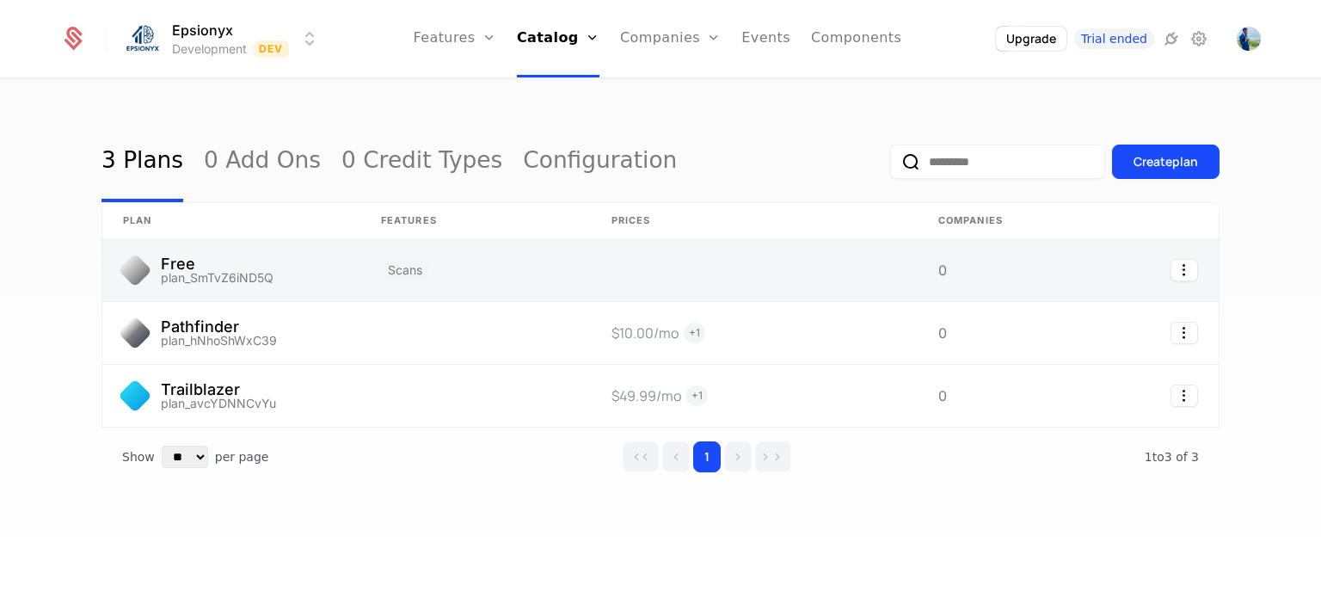
click at [709, 272] on link at bounding box center [754, 270] width 327 height 62
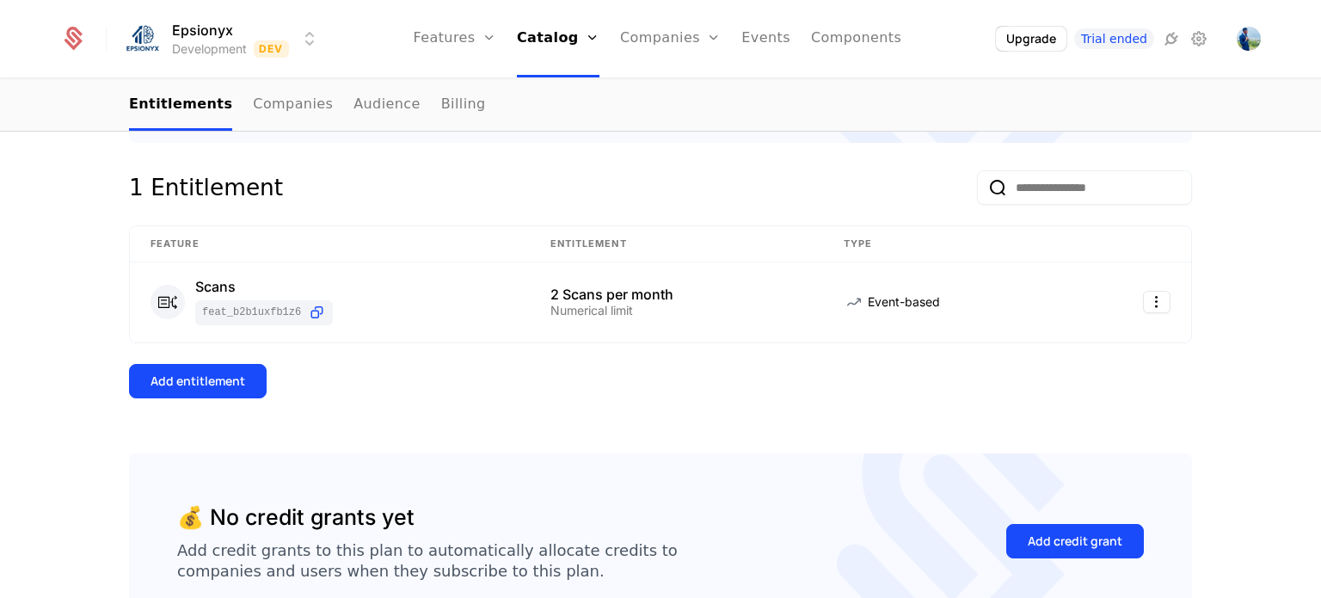
scroll to position [308, 0]
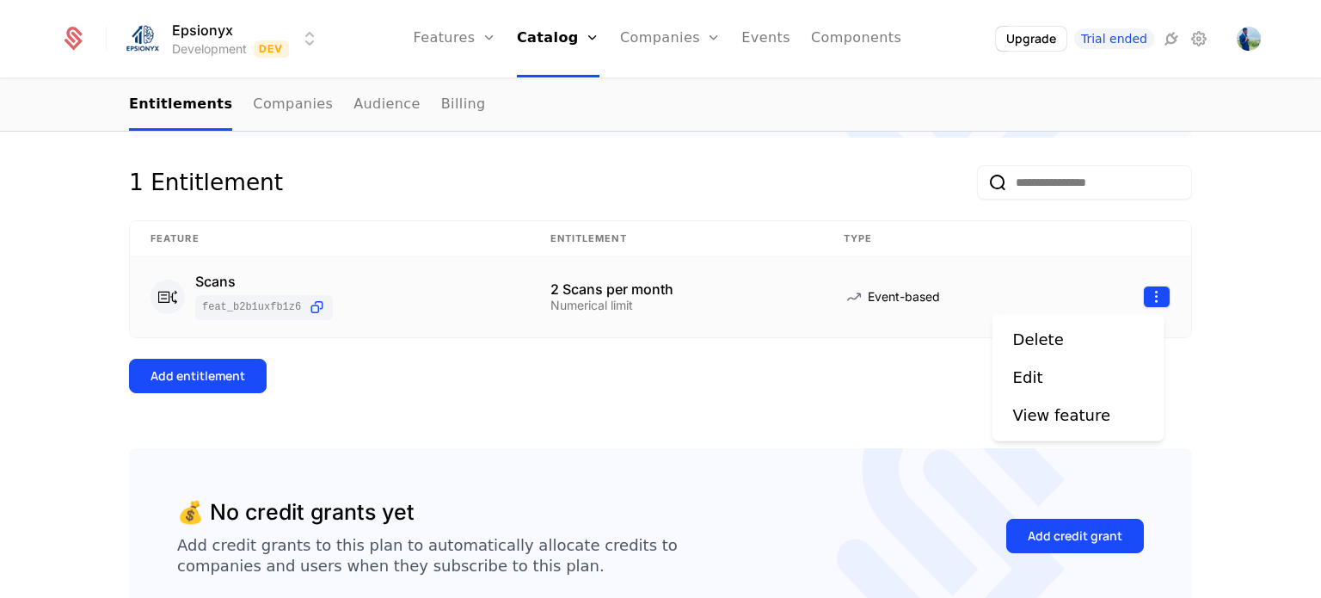
click at [1149, 294] on html "Epsionyx Development Dev Features Features Flags Catalog Plans Add Ons Credits …" at bounding box center [660, 299] width 1321 height 598
click at [1047, 335] on div "Delete" at bounding box center [1038, 340] width 51 height 24
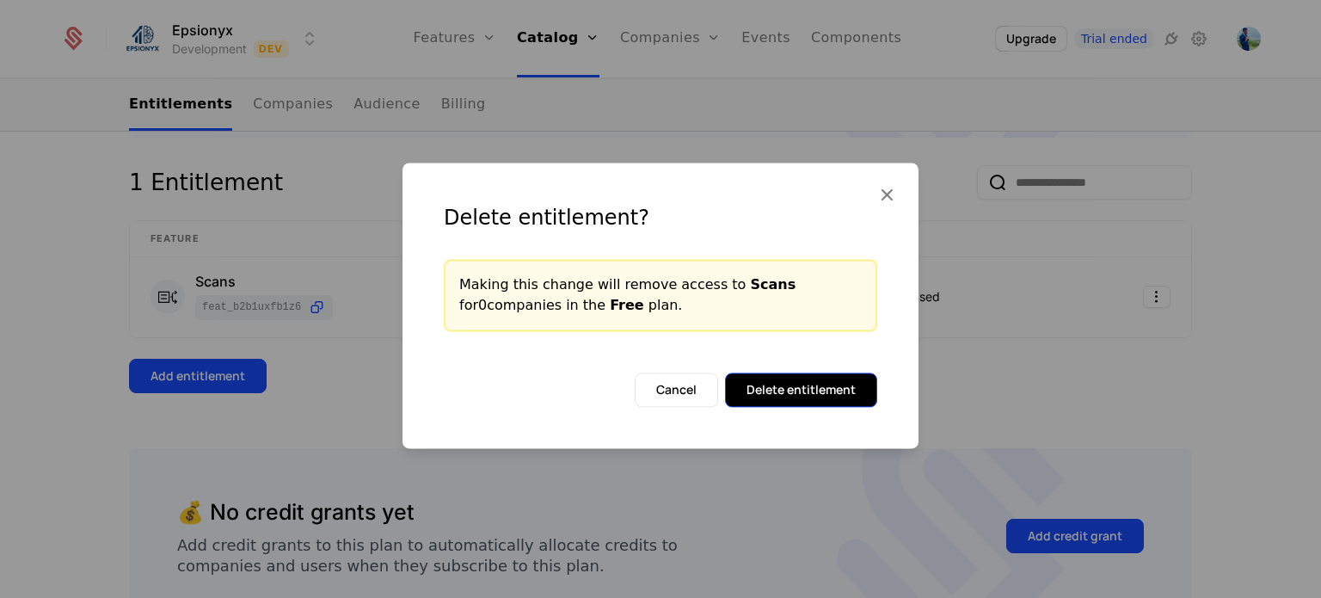
click at [759, 388] on button "Delete entitlement" at bounding box center [801, 389] width 152 height 34
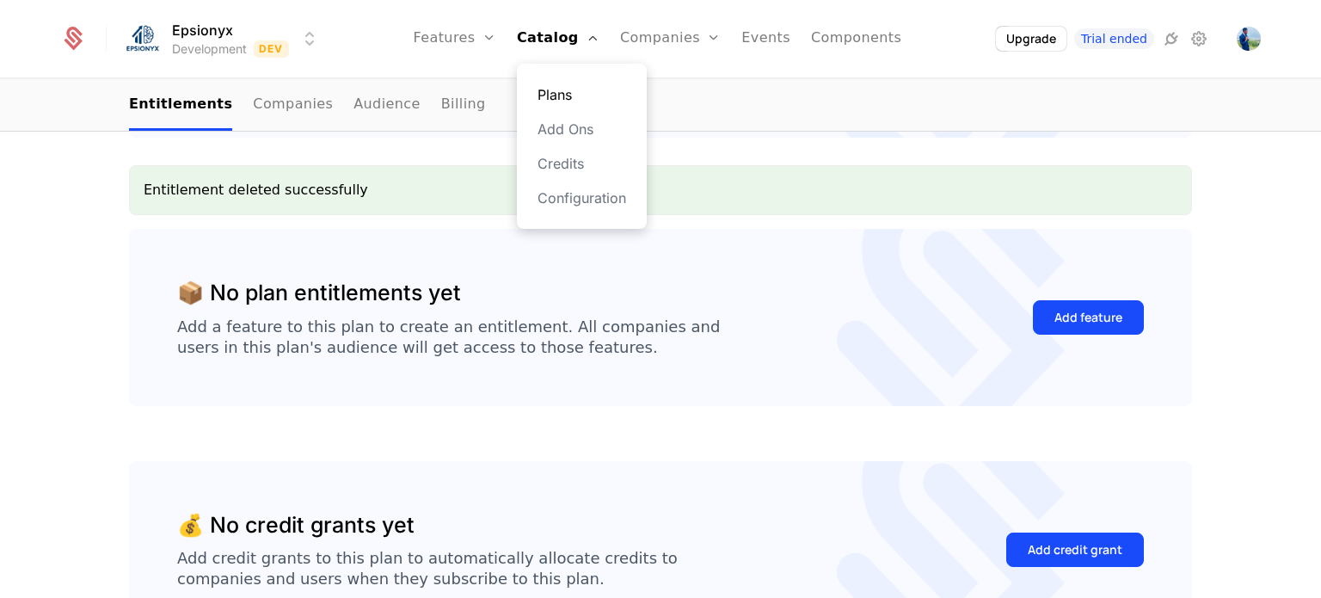
click at [575, 94] on link "Plans" at bounding box center [582, 94] width 89 height 21
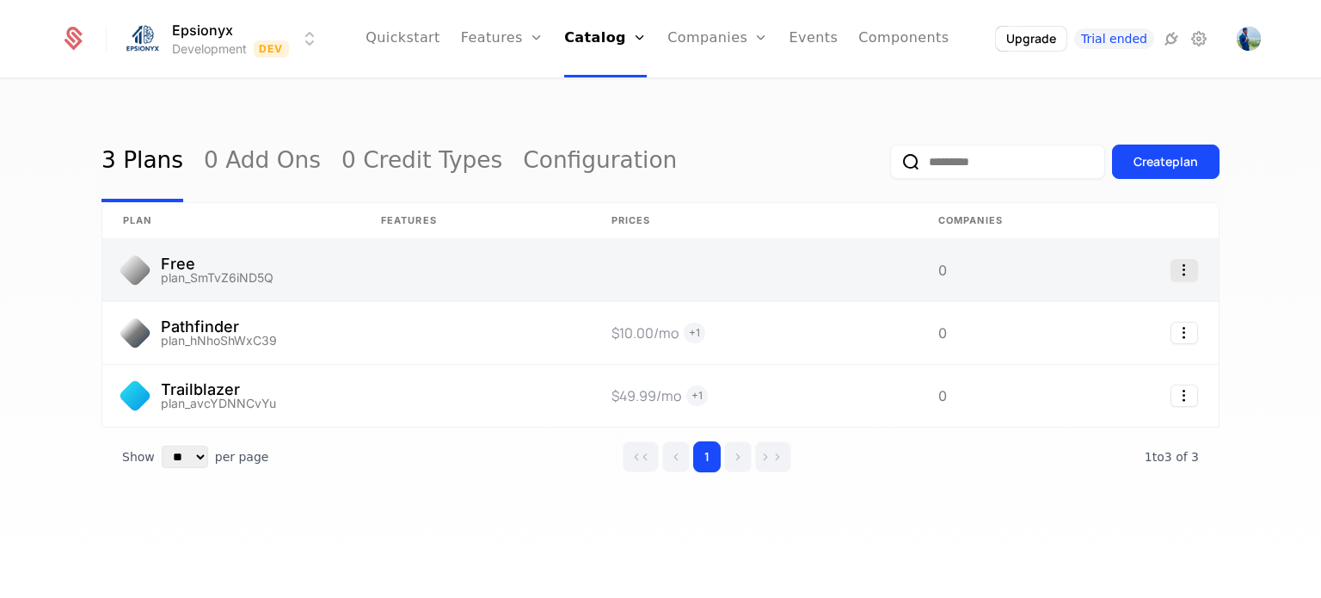
click at [1177, 267] on icon "Select action" at bounding box center [1185, 270] width 28 height 22
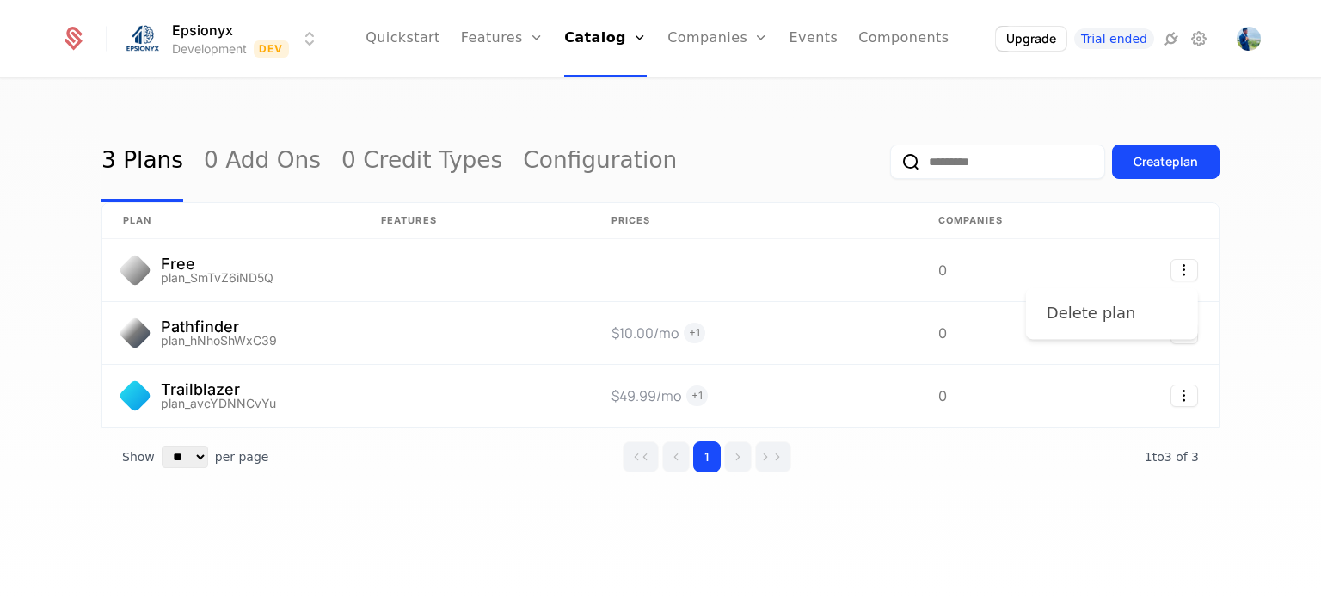
click at [1092, 306] on div "Delete plan" at bounding box center [1091, 313] width 89 height 24
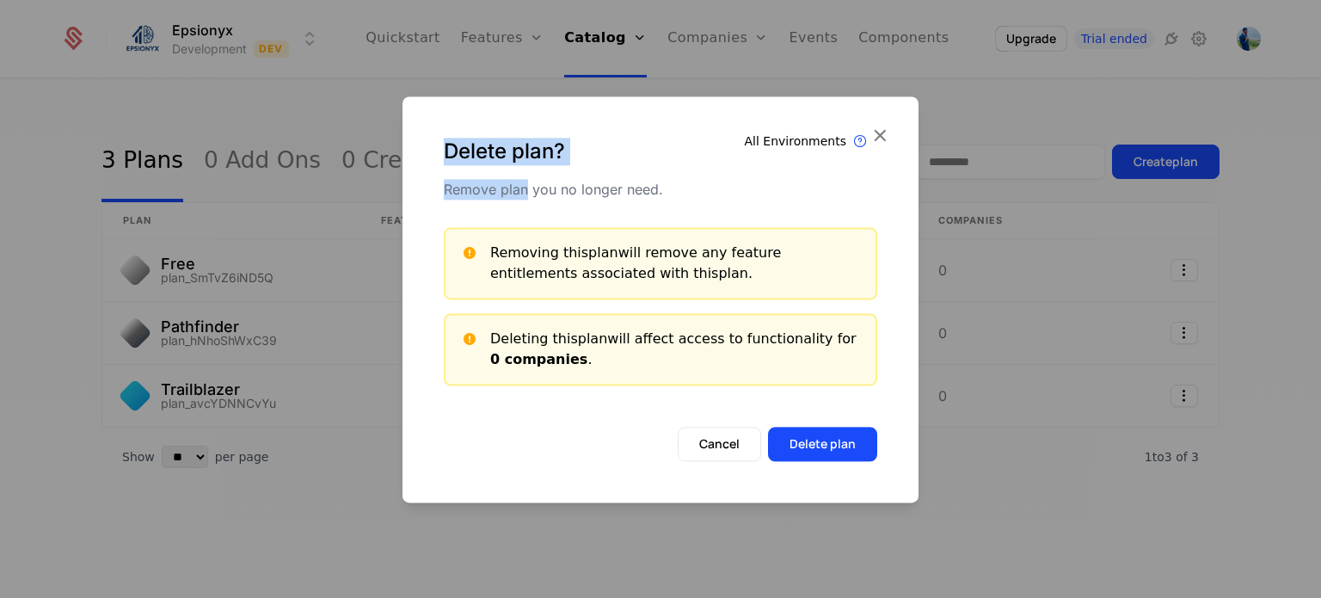
drag, startPoint x: 440, startPoint y: 158, endPoint x: 530, endPoint y: 169, distance: 90.1
click at [530, 169] on div "Delete plan? Remove plan you no longer need. All Environments Plan exist in all…" at bounding box center [661, 161] width 516 height 131
click at [816, 441] on button "Delete plan" at bounding box center [822, 444] width 109 height 34
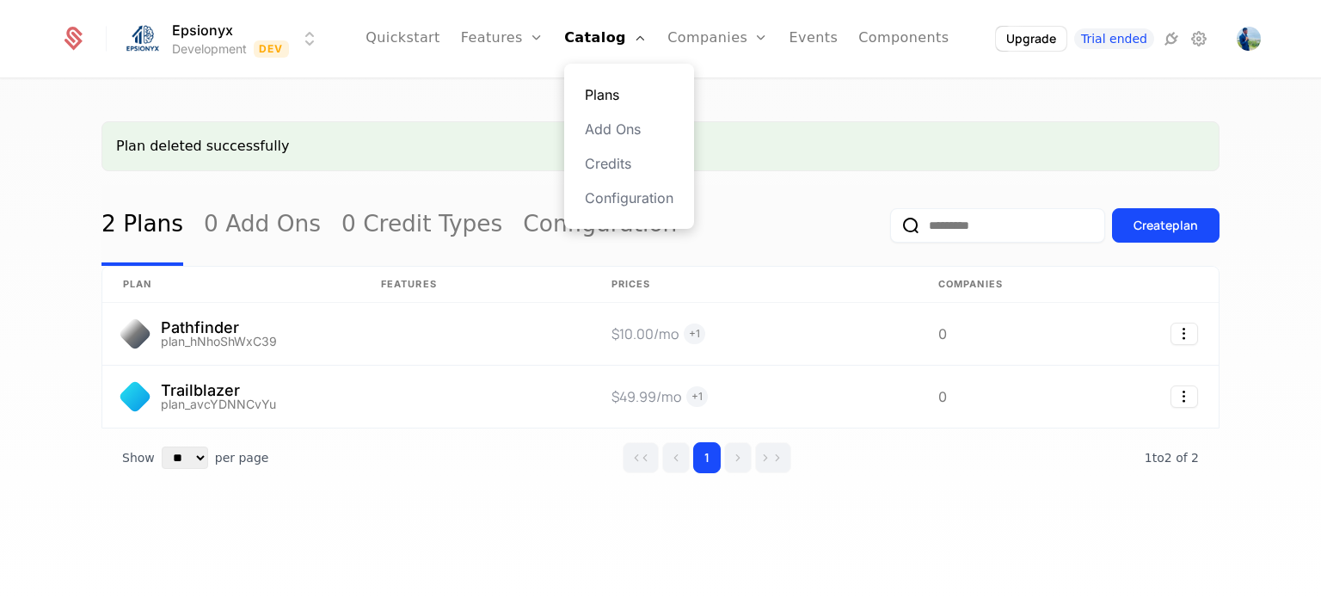
click at [612, 95] on link "Plans" at bounding box center [629, 94] width 89 height 21
click at [612, 92] on link "Plans" at bounding box center [629, 94] width 89 height 21
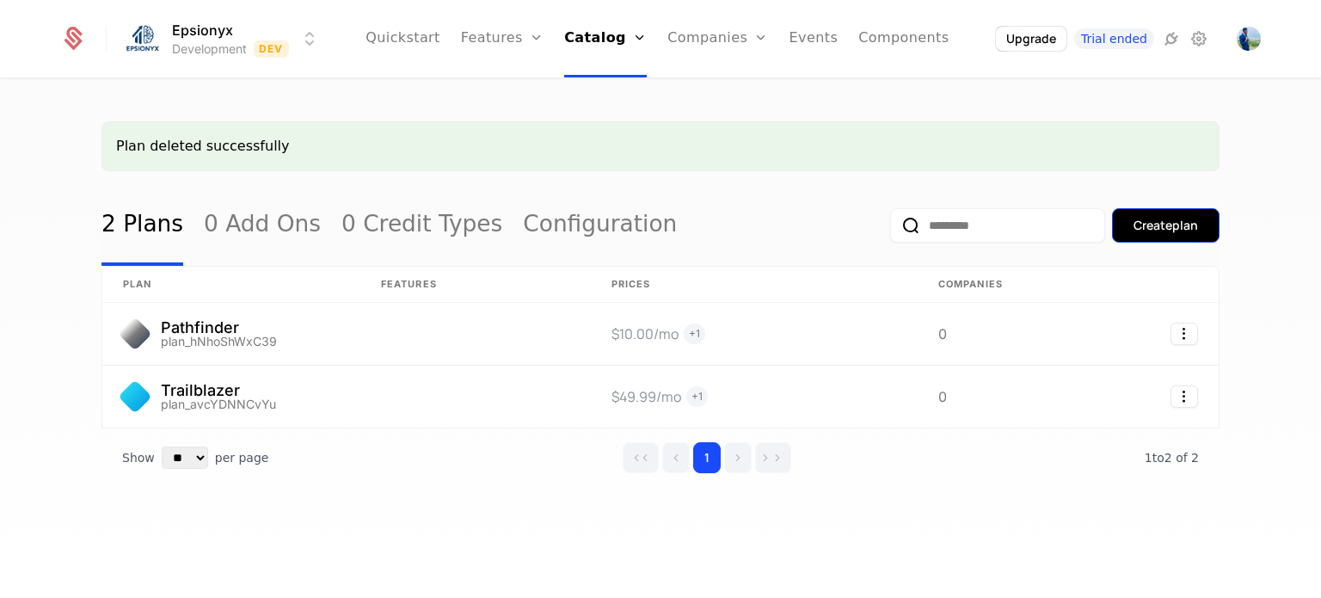
click at [1130, 214] on button "Create plan" at bounding box center [1166, 225] width 108 height 34
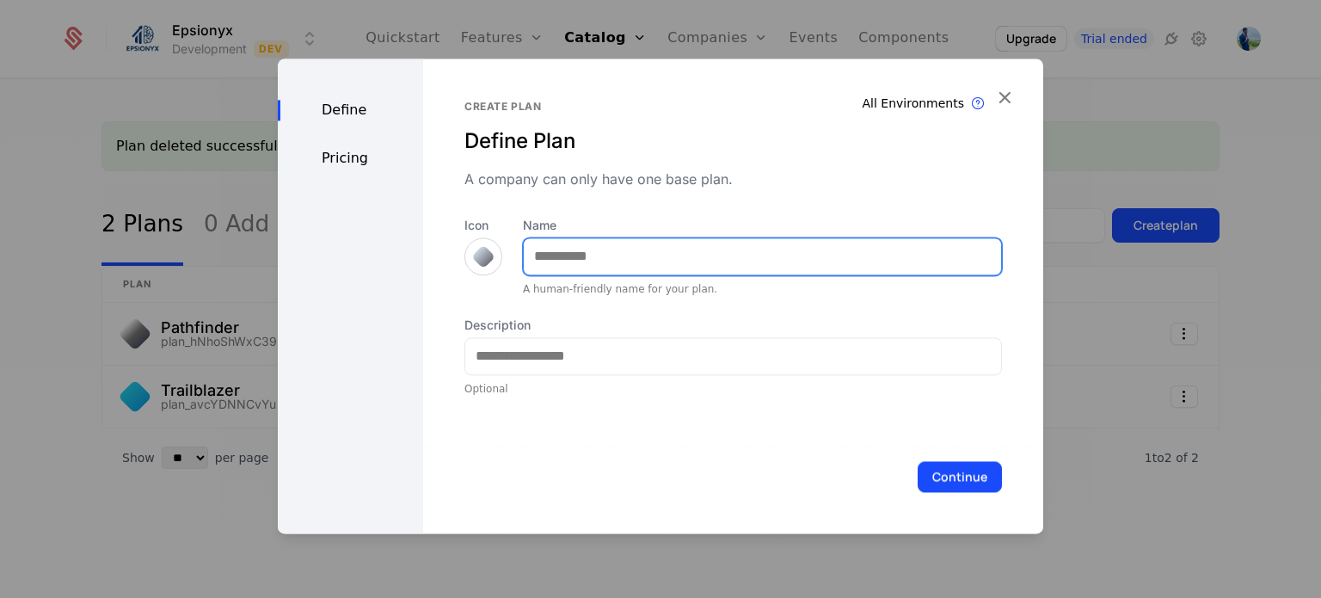
click at [599, 259] on input "Name" at bounding box center [762, 256] width 477 height 36
paste input "********"
type input "********"
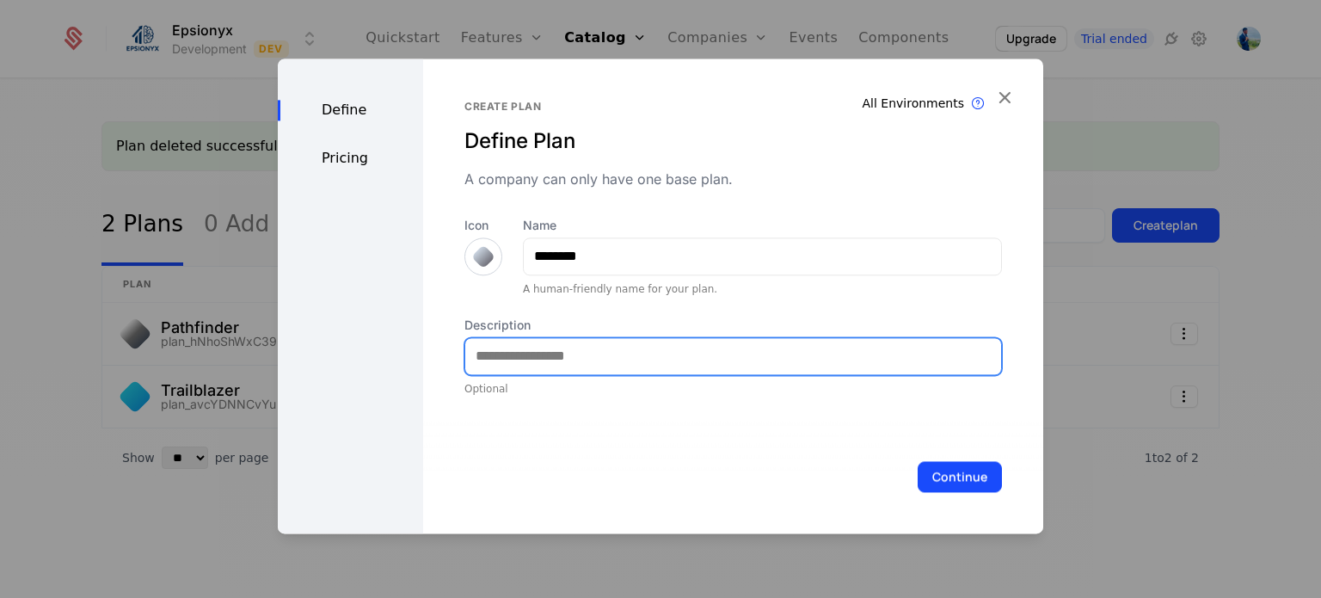
click at [612, 350] on input "Description" at bounding box center [733, 356] width 536 height 36
paste input "**********"
click at [476, 357] on input "**********" at bounding box center [733, 356] width 536 height 36
type input "**********"
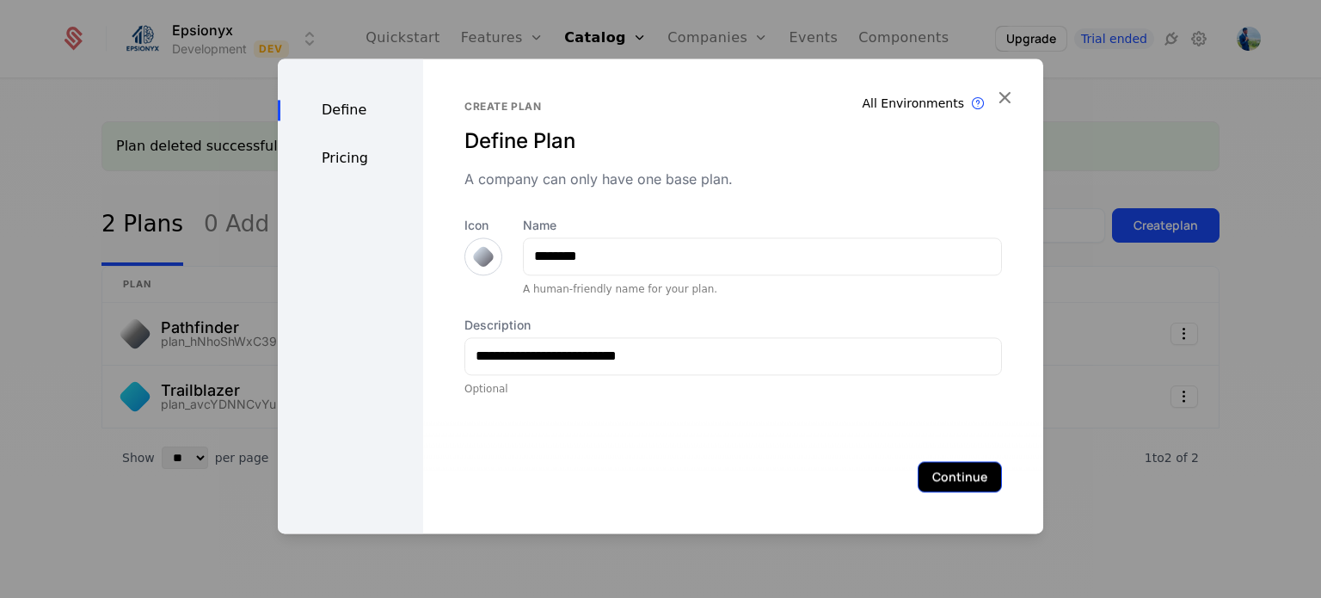
click at [923, 486] on button "Continue" at bounding box center [960, 476] width 84 height 31
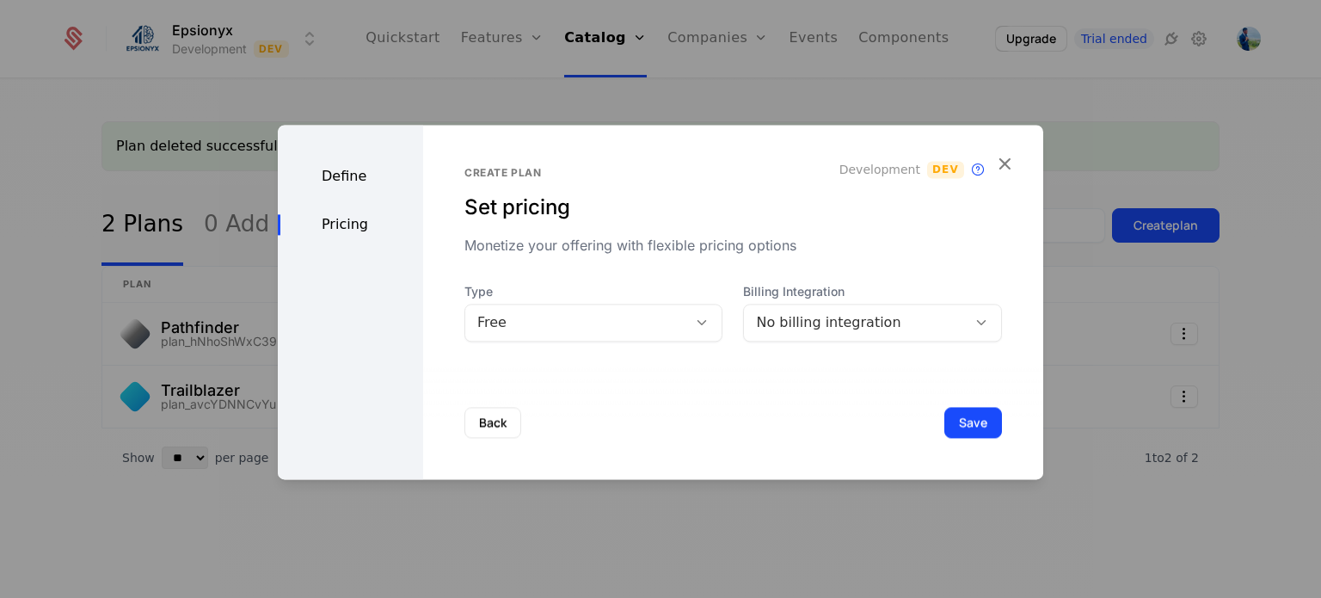
click at [671, 326] on div "Free" at bounding box center [576, 322] width 223 height 24
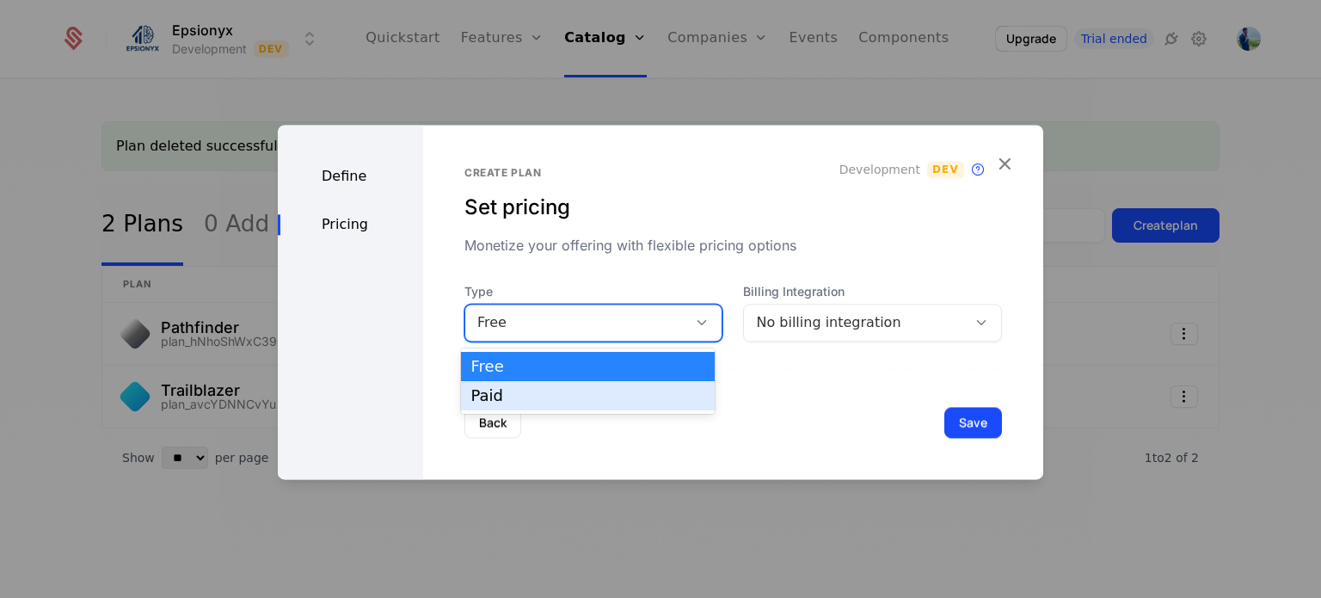
click at [572, 394] on div "Paid" at bounding box center [587, 395] width 233 height 15
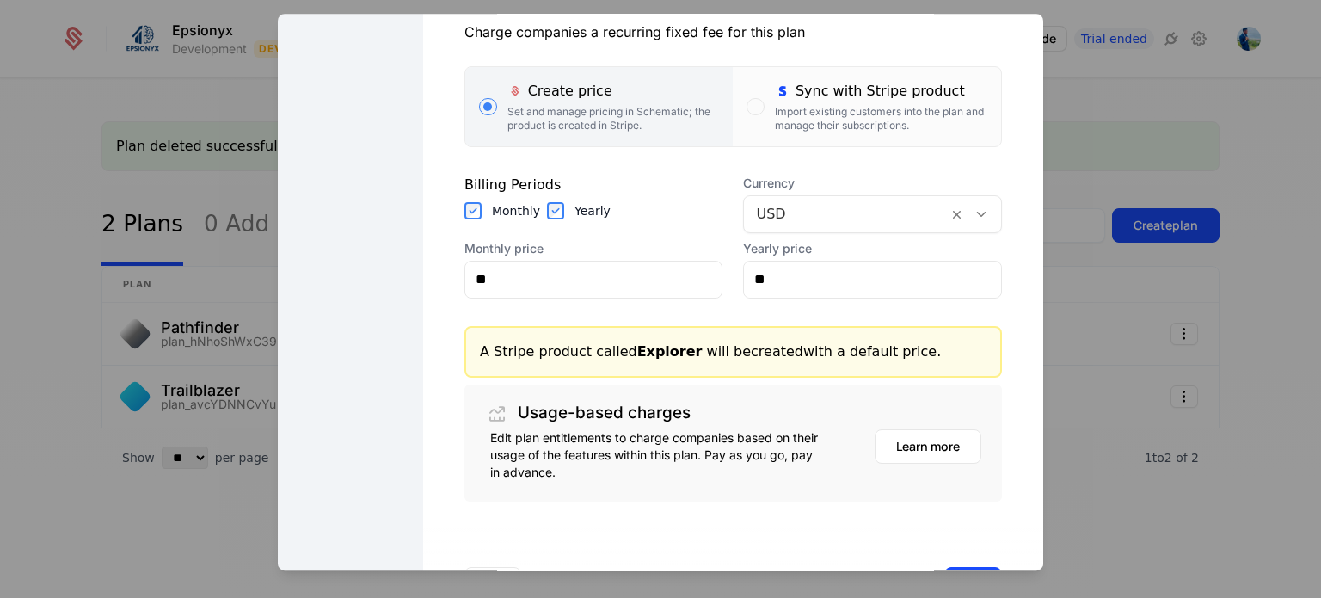
scroll to position [396, 0]
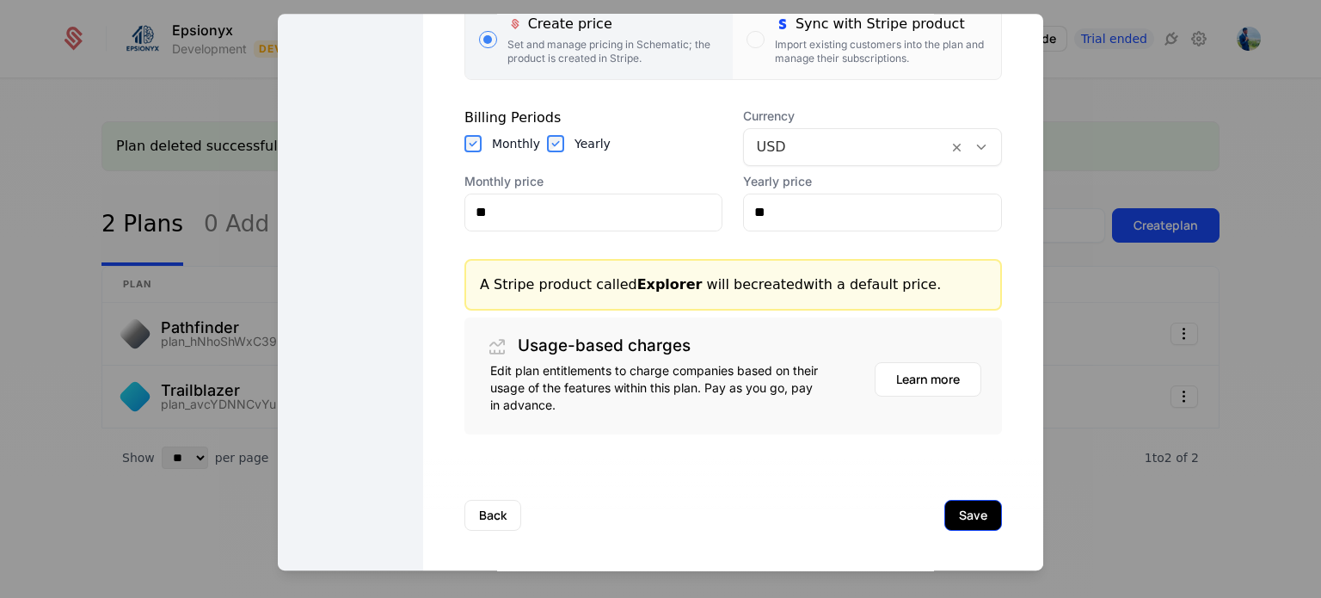
click at [945, 516] on button "Save" at bounding box center [973, 515] width 58 height 31
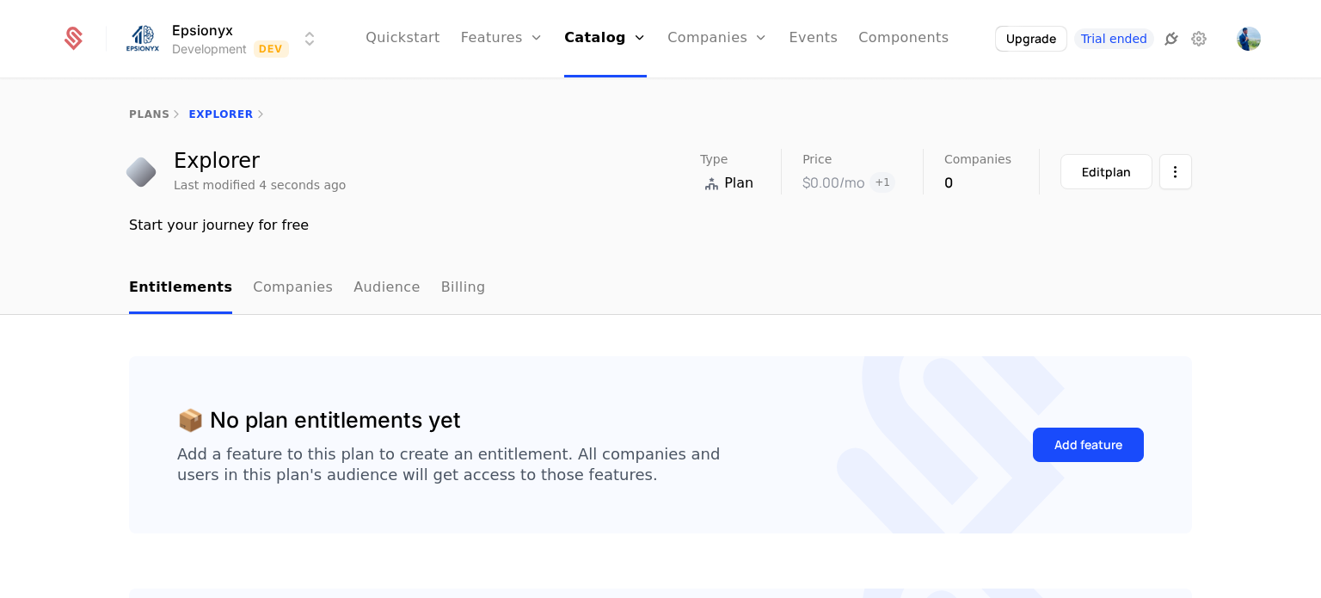
click at [1163, 39] on icon at bounding box center [1171, 38] width 21 height 21
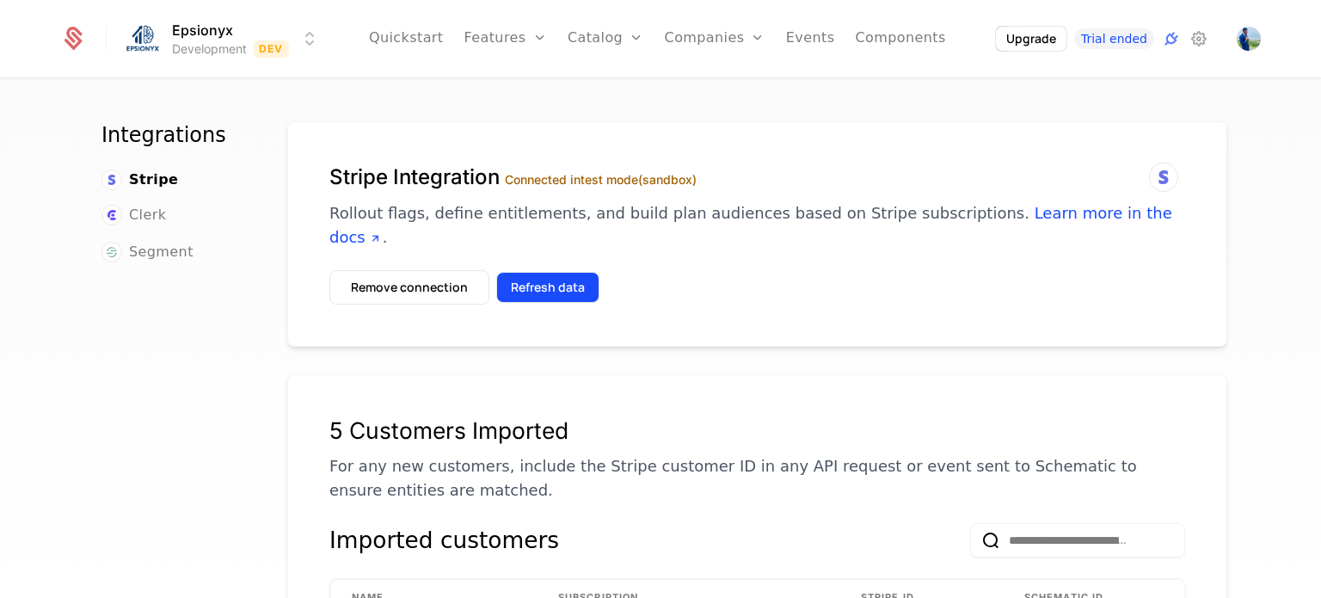
click at [522, 272] on button "Refresh data" at bounding box center [547, 287] width 103 height 31
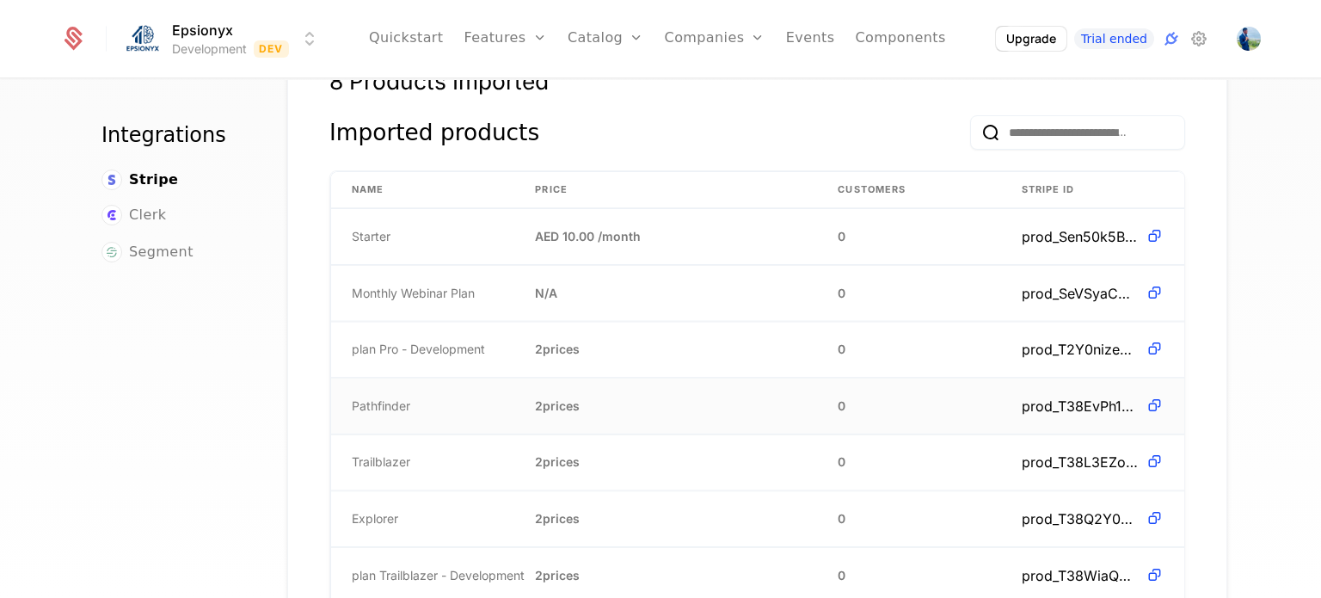
scroll to position [1211, 0]
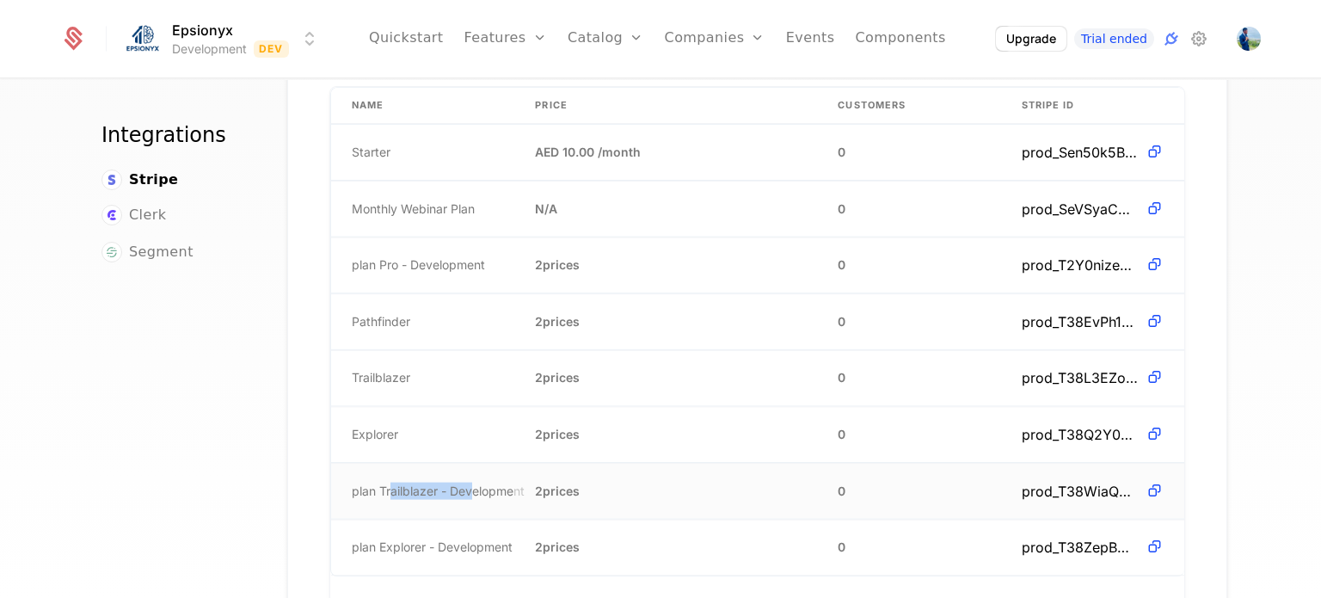
drag, startPoint x: 382, startPoint y: 465, endPoint x: 466, endPoint y: 470, distance: 84.4
click at [466, 482] on span "plan Trailblazer - Development" at bounding box center [438, 490] width 173 height 17
drag, startPoint x: 389, startPoint y: 517, endPoint x: 486, endPoint y: 501, distance: 98.6
click at [486, 519] on td "plan Explorer - Development" at bounding box center [422, 546] width 183 height 55
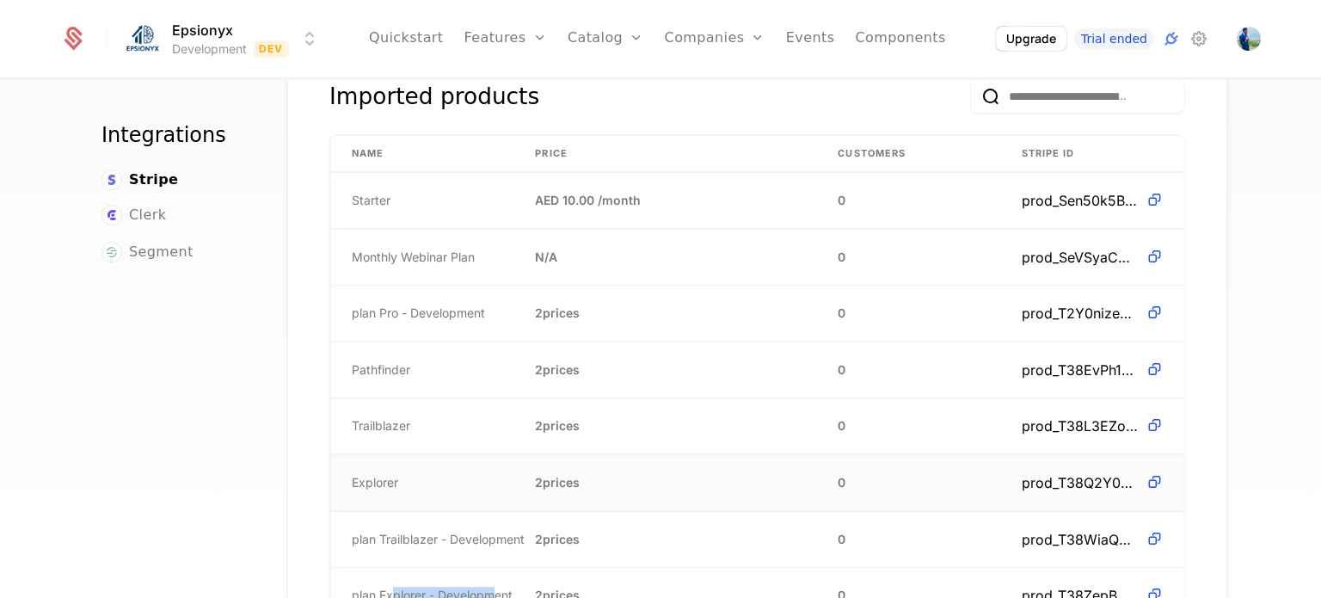
scroll to position [1183, 0]
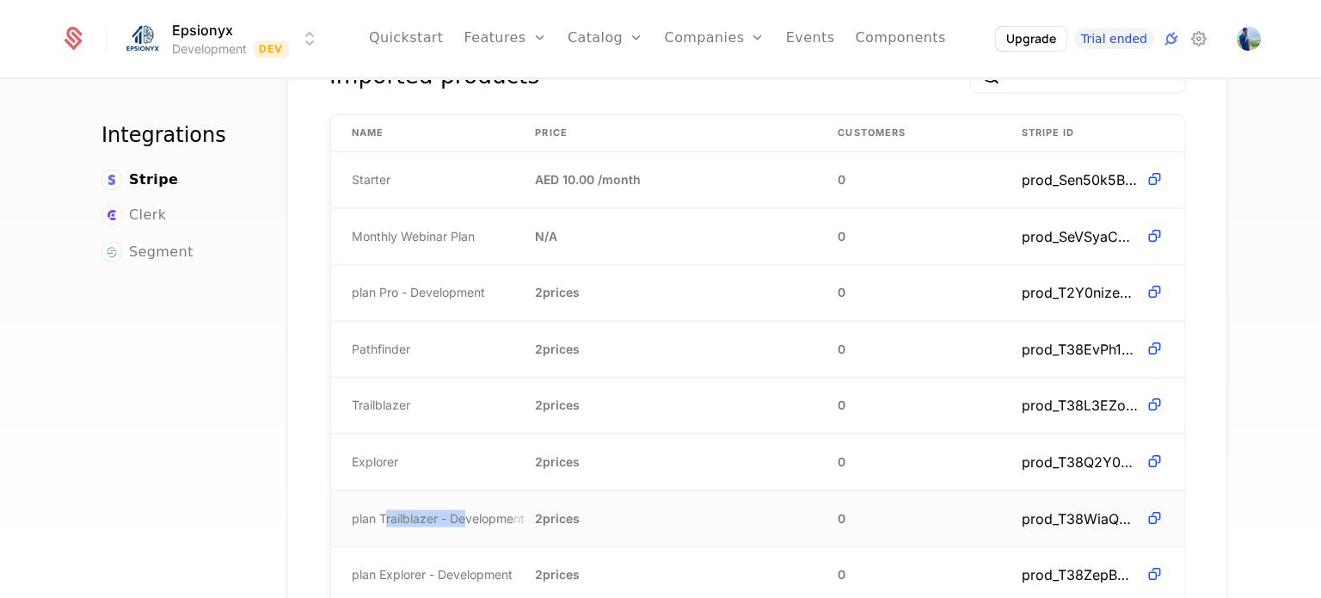
drag, startPoint x: 378, startPoint y: 489, endPoint x: 465, endPoint y: 502, distance: 87.8
click at [465, 502] on td "plan Trailblazer - Development" at bounding box center [422, 518] width 183 height 56
drag, startPoint x: 403, startPoint y: 565, endPoint x: 494, endPoint y: 561, distance: 91.3
click at [494, 561] on td "plan Explorer - Development" at bounding box center [422, 574] width 183 height 55
click at [495, 566] on span "plan Explorer - Development" at bounding box center [432, 574] width 161 height 17
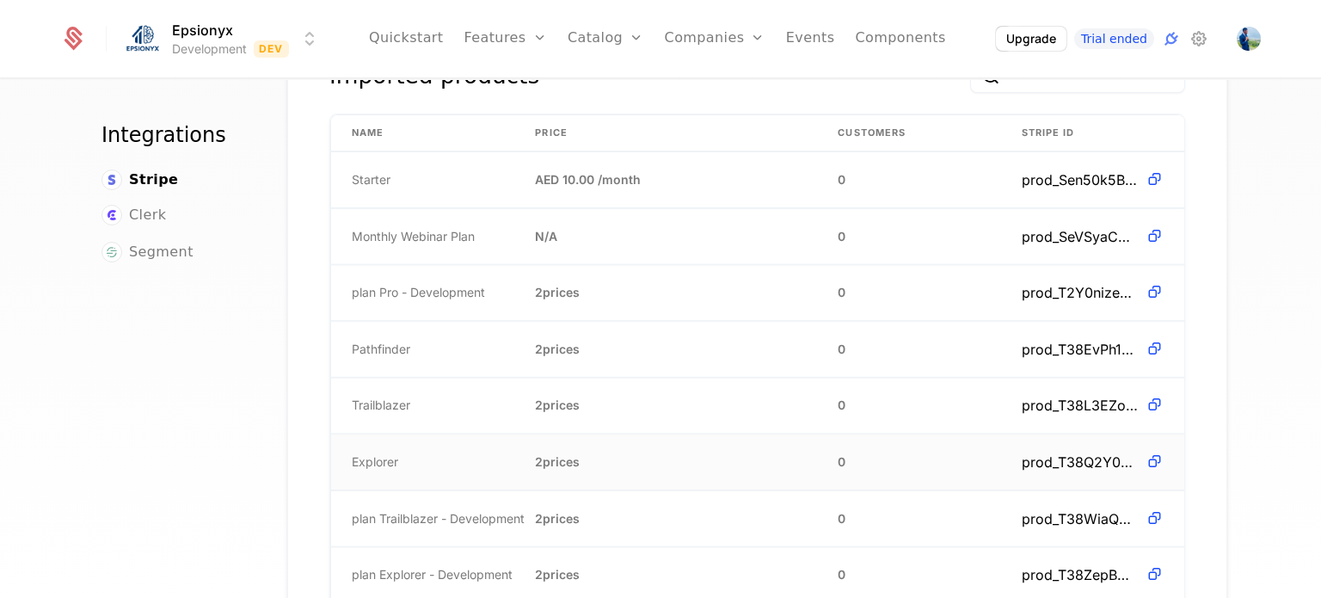
drag, startPoint x: 343, startPoint y: 317, endPoint x: 767, endPoint y: 422, distance: 437.0
click at [767, 422] on tbody "Starter AED 10.00 / month 0 prod_Sen50k5B6Kpuqq Monthly Webinar Plan N/A 0 prod…" at bounding box center [757, 377] width 853 height 451
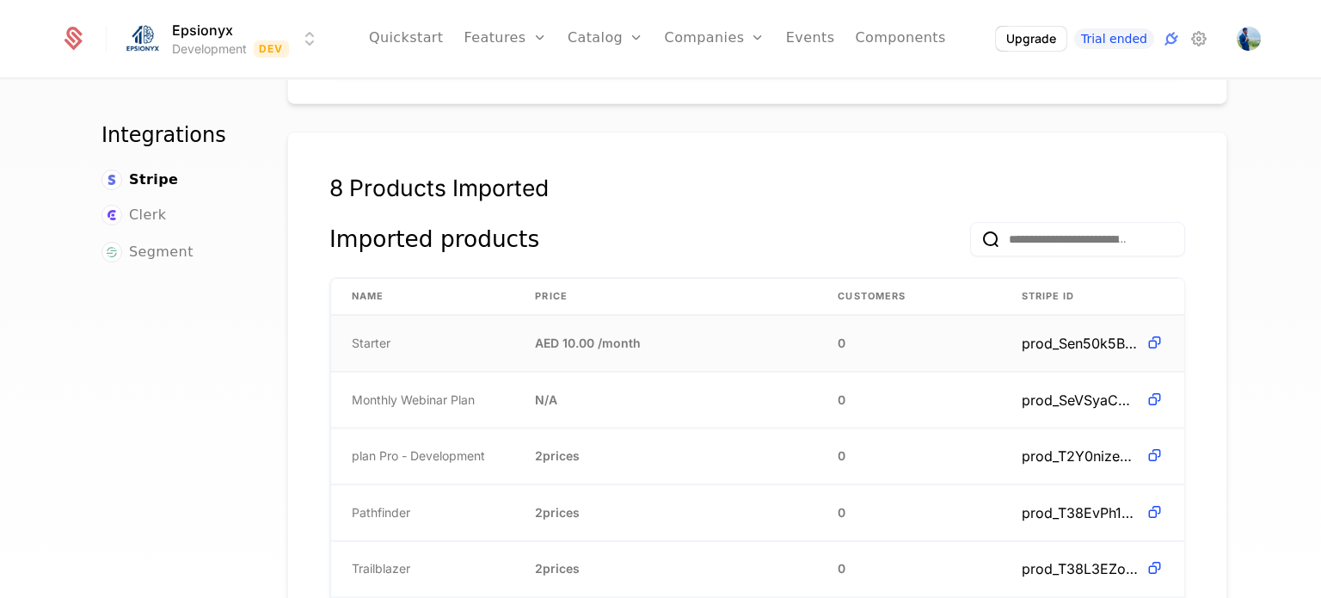
scroll to position [1014, 0]
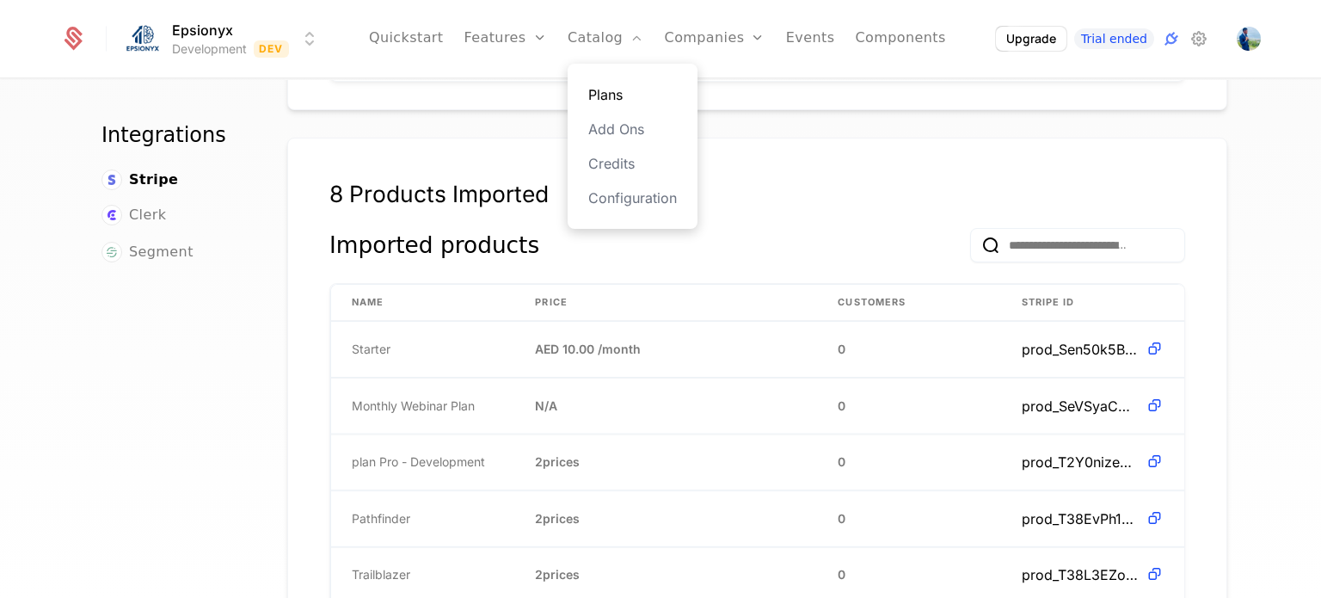
click at [616, 94] on link "Plans" at bounding box center [632, 94] width 89 height 21
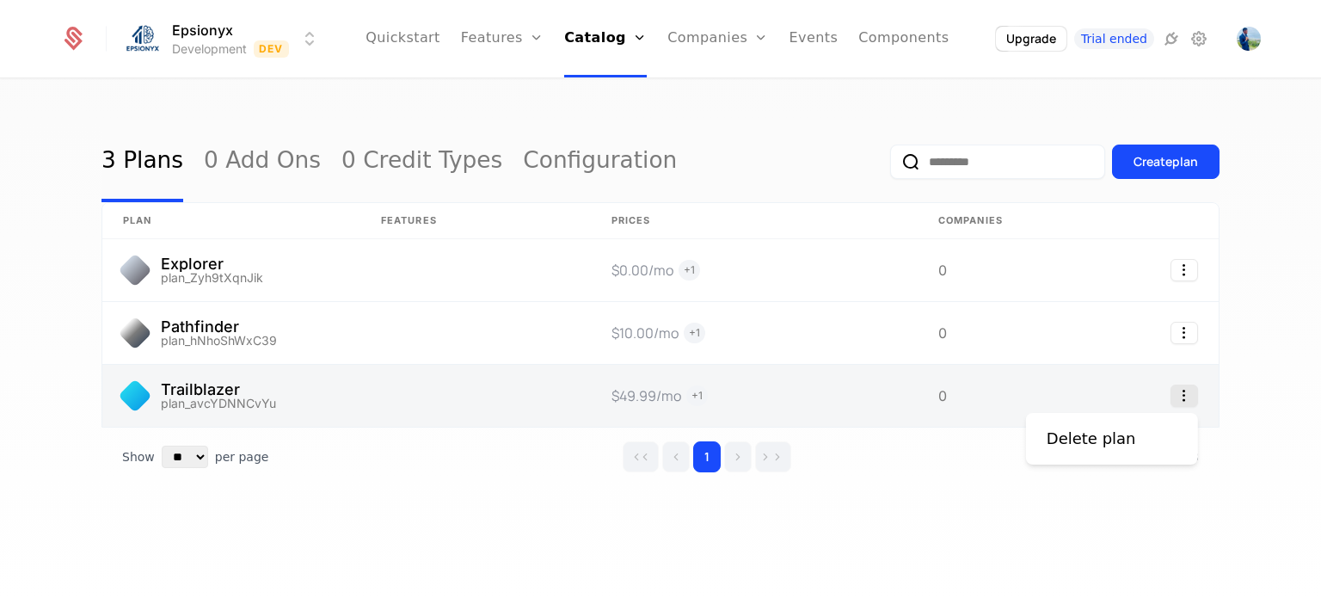
click at [1175, 387] on icon "Select action" at bounding box center [1185, 395] width 28 height 22
click at [1181, 388] on icon "Select action" at bounding box center [1185, 395] width 28 height 22
click at [420, 404] on link at bounding box center [475, 396] width 230 height 62
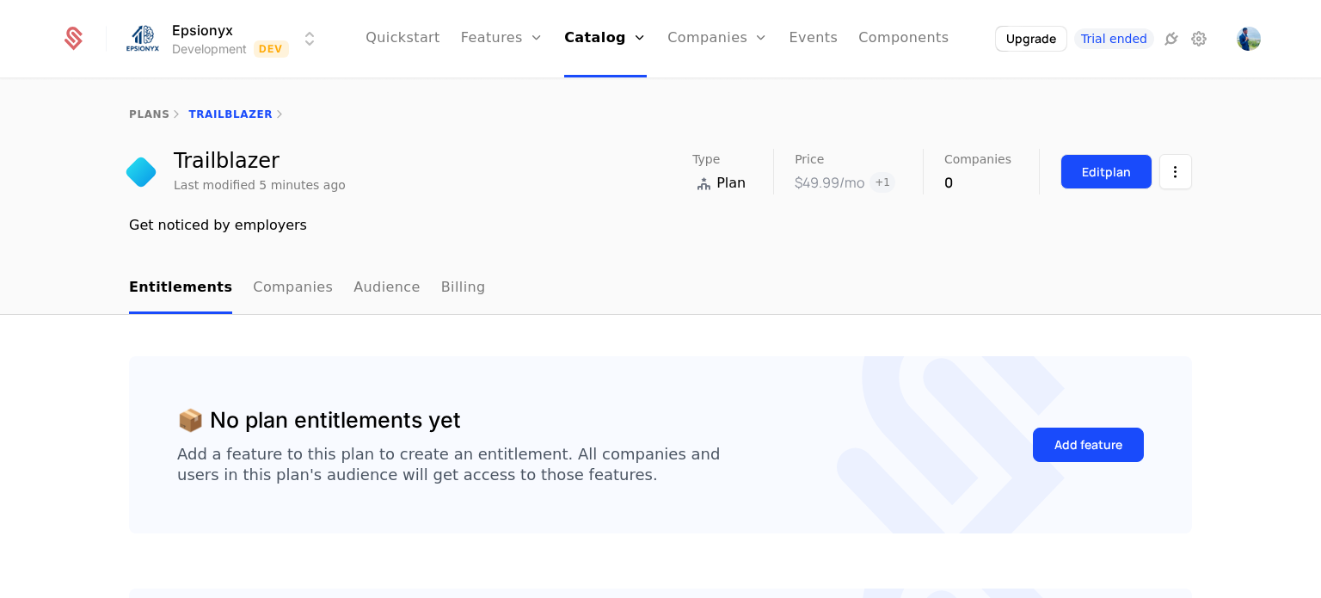
click at [1085, 171] on div "Edit plan" at bounding box center [1106, 171] width 49 height 17
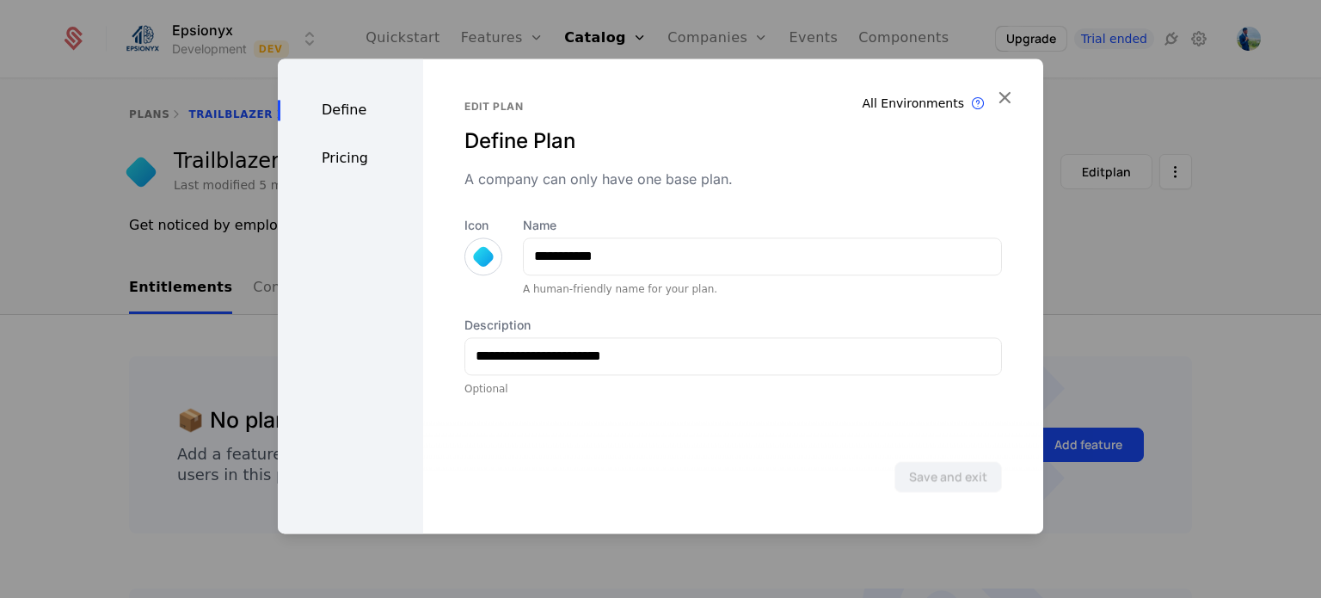
click at [485, 247] on div at bounding box center [483, 256] width 38 height 38
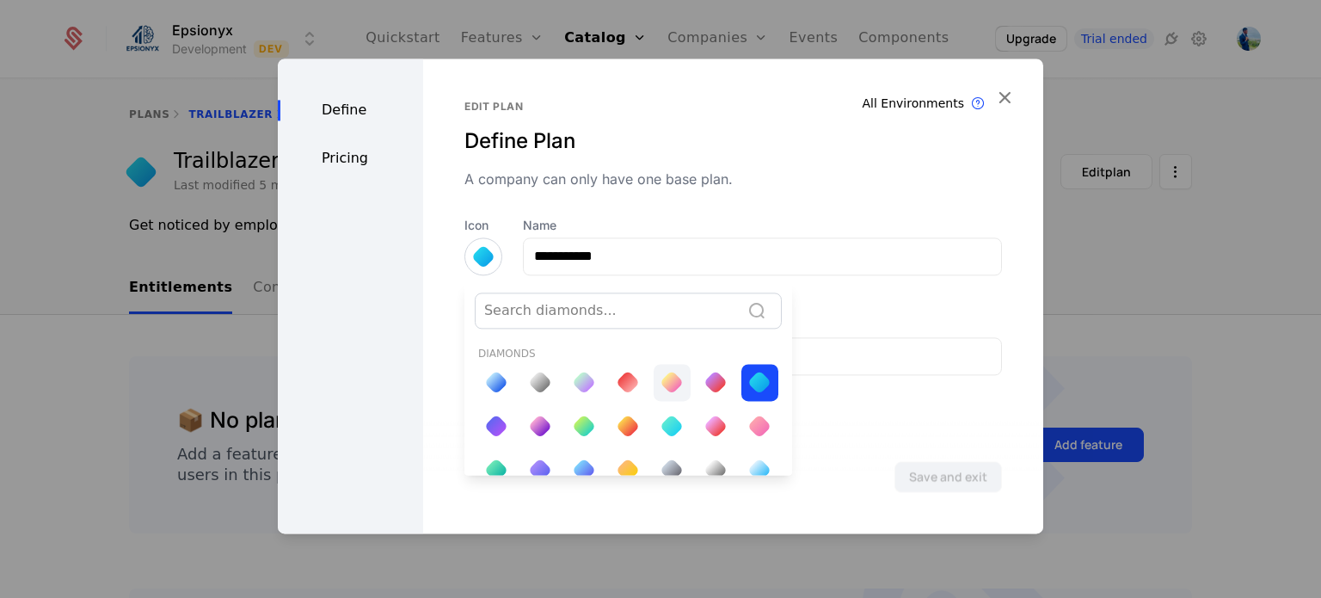
scroll to position [62, 0]
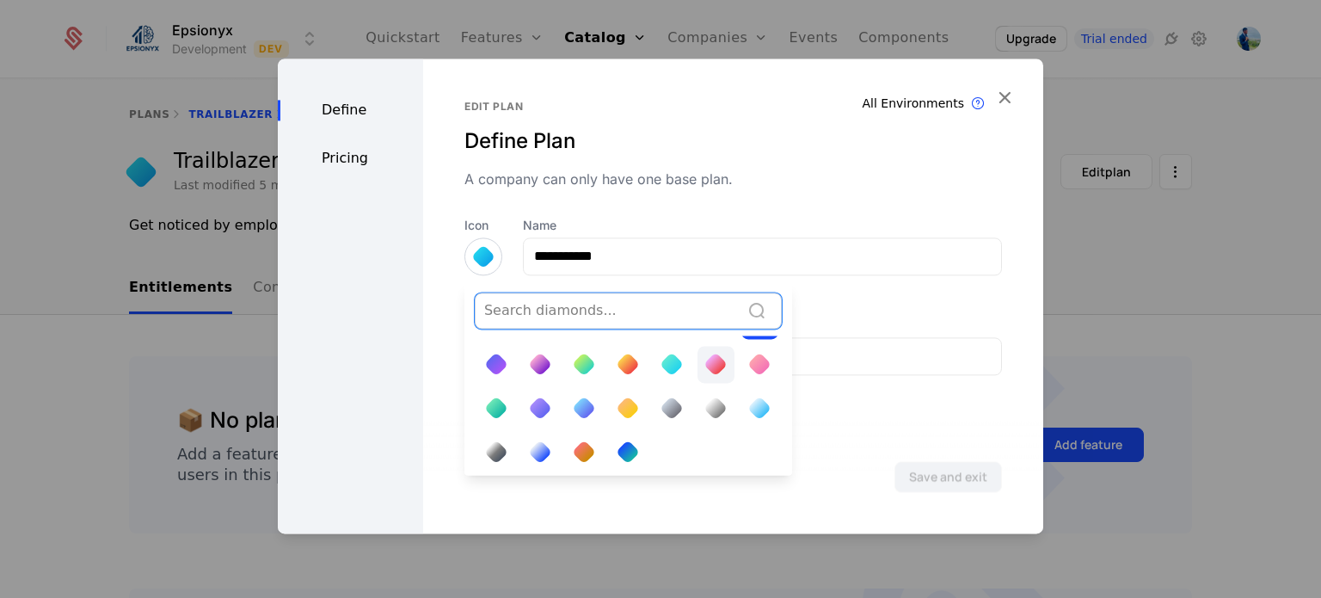
click at [704, 366] on div at bounding box center [716, 364] width 24 height 24
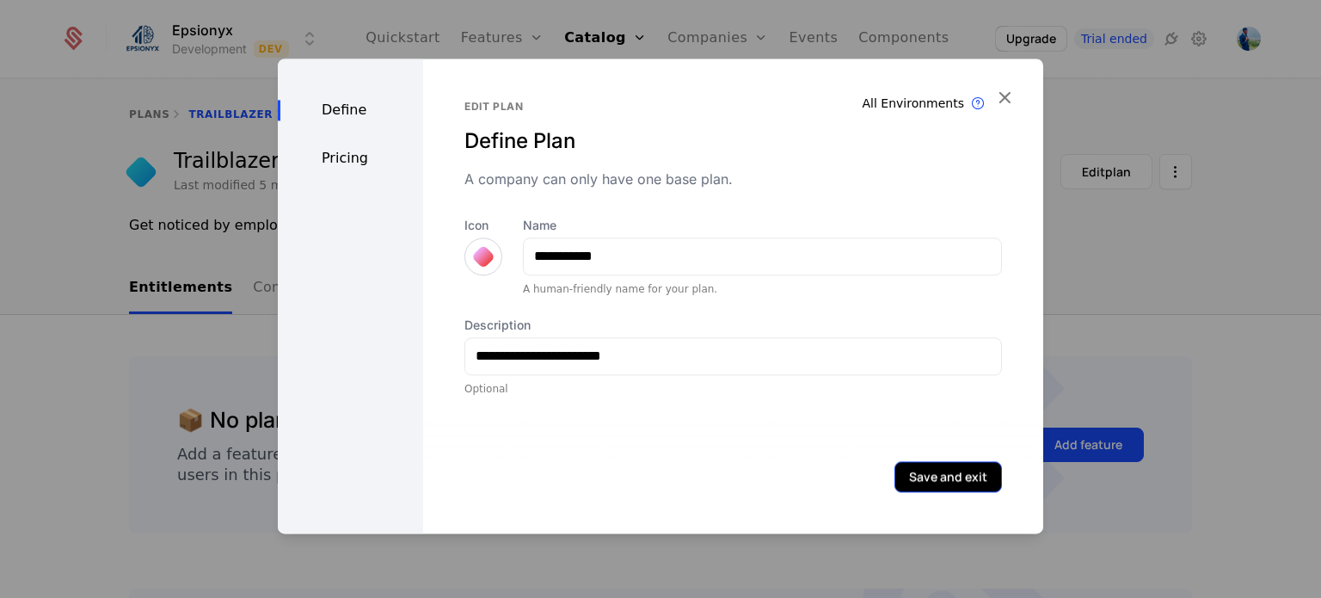
click at [923, 475] on button "Save and exit" at bounding box center [948, 476] width 108 height 31
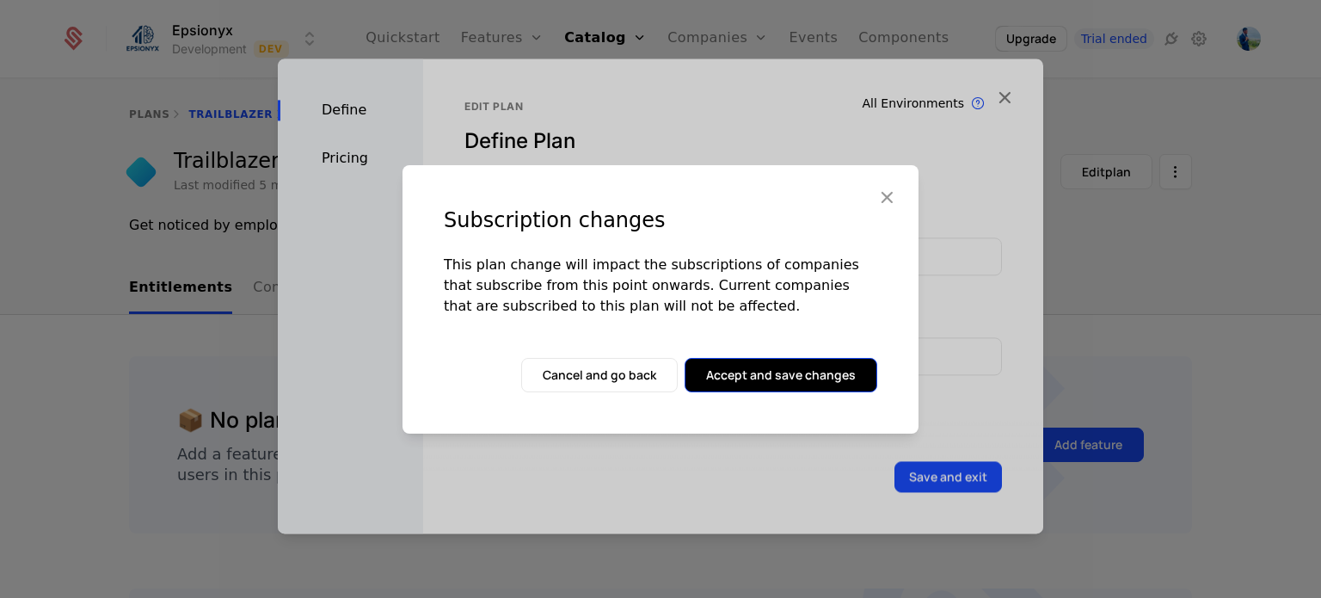
click at [798, 374] on button "Accept and save changes" at bounding box center [781, 375] width 193 height 34
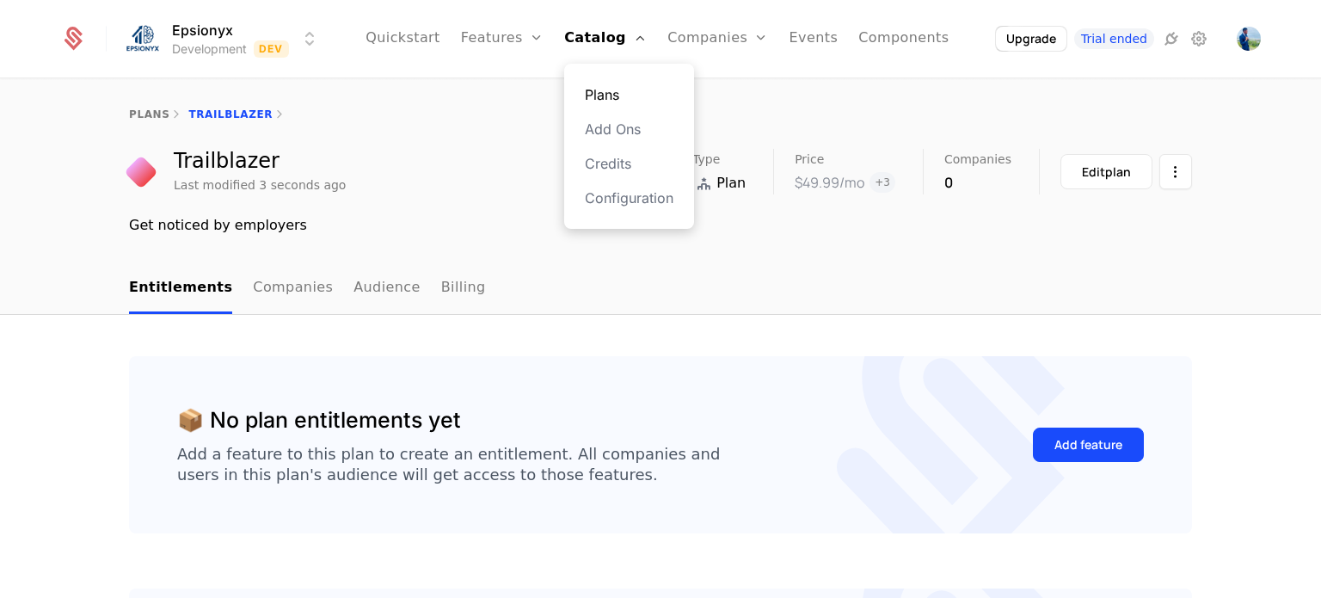
click at [604, 93] on link "Plans" at bounding box center [629, 94] width 89 height 21
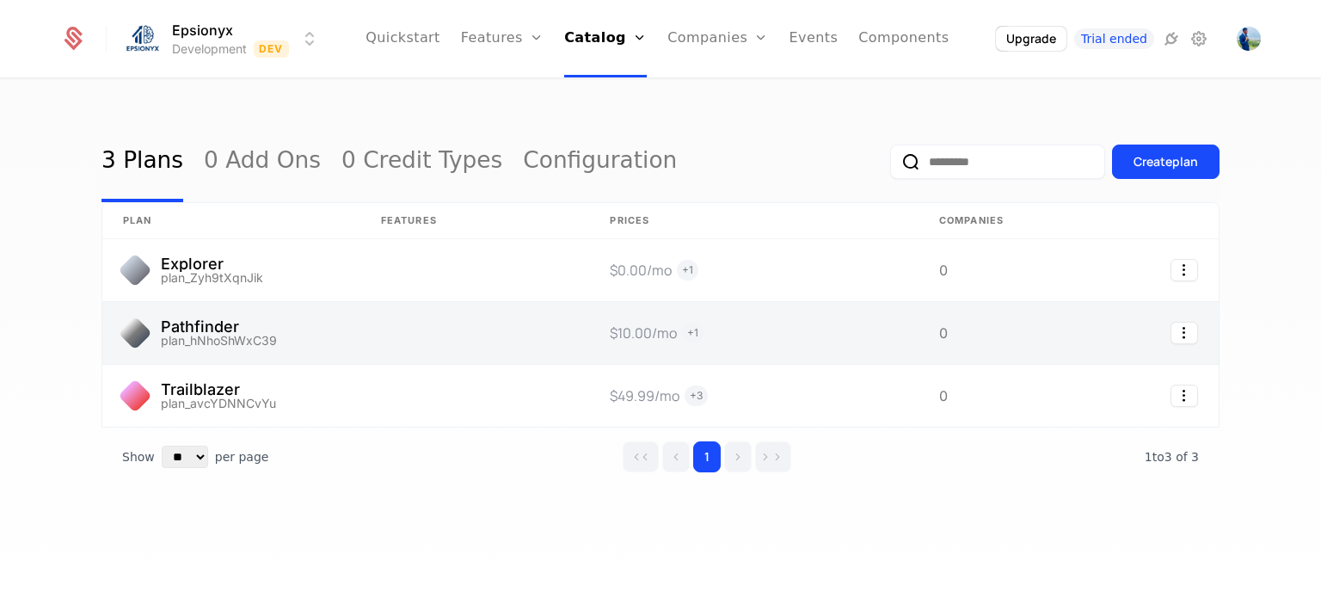
click at [831, 344] on link at bounding box center [753, 333] width 329 height 62
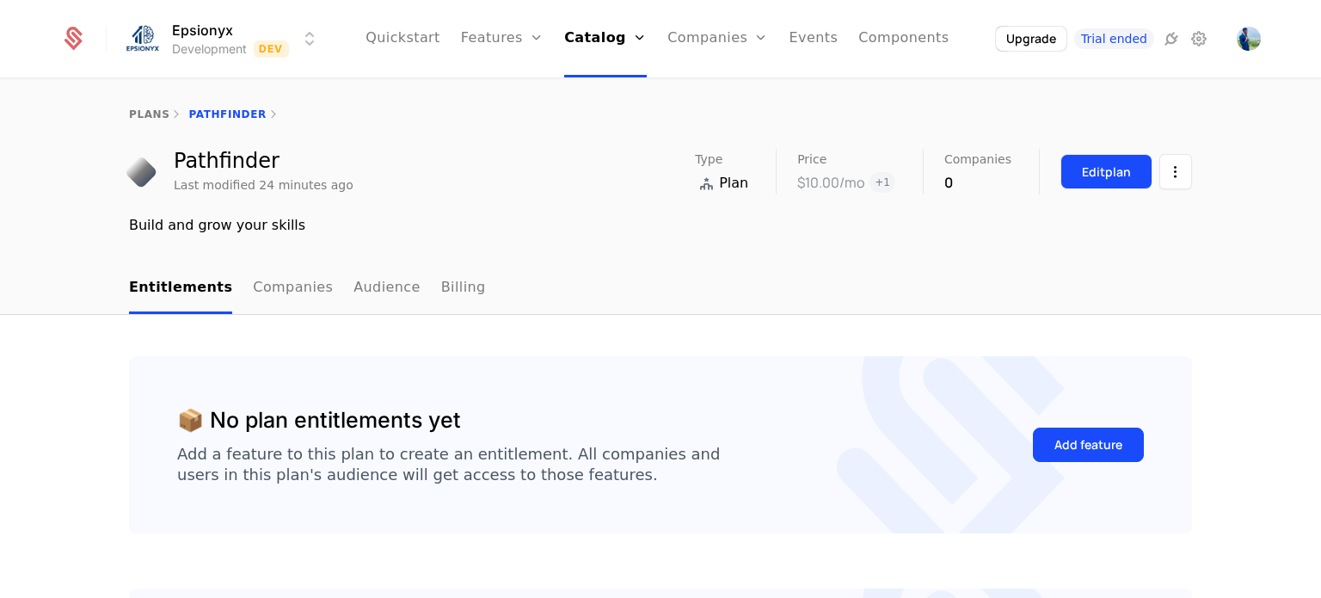
click at [1125, 174] on button "Edit plan" at bounding box center [1106, 171] width 92 height 35
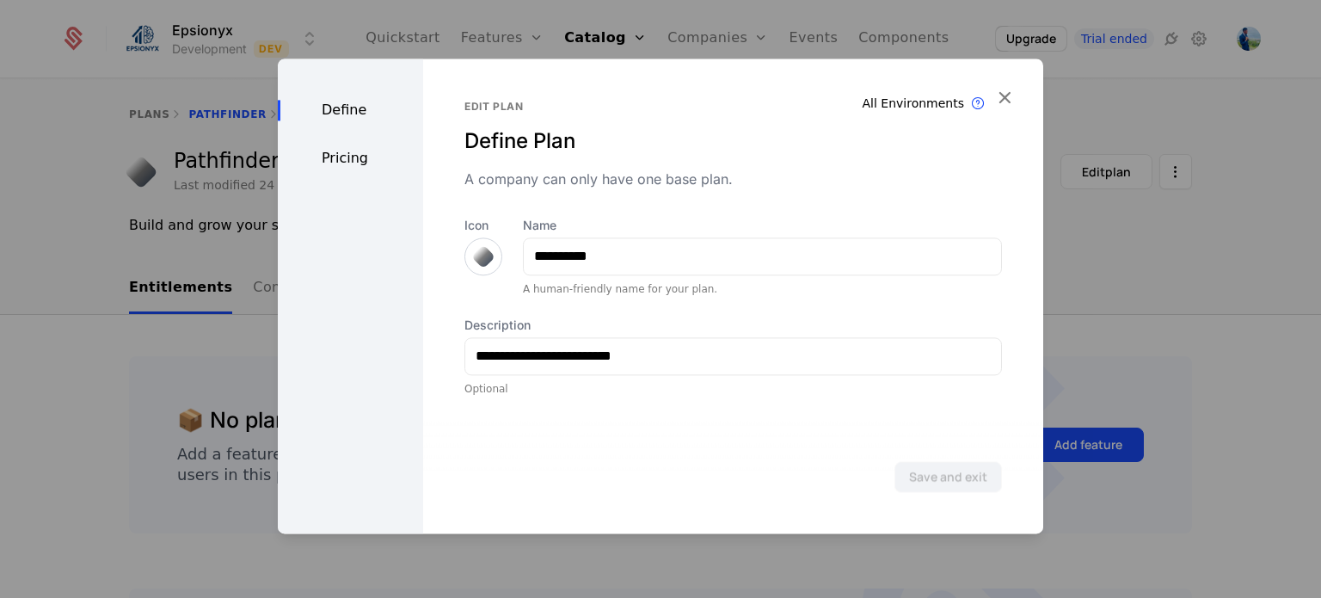
click at [478, 250] on div at bounding box center [483, 256] width 24 height 24
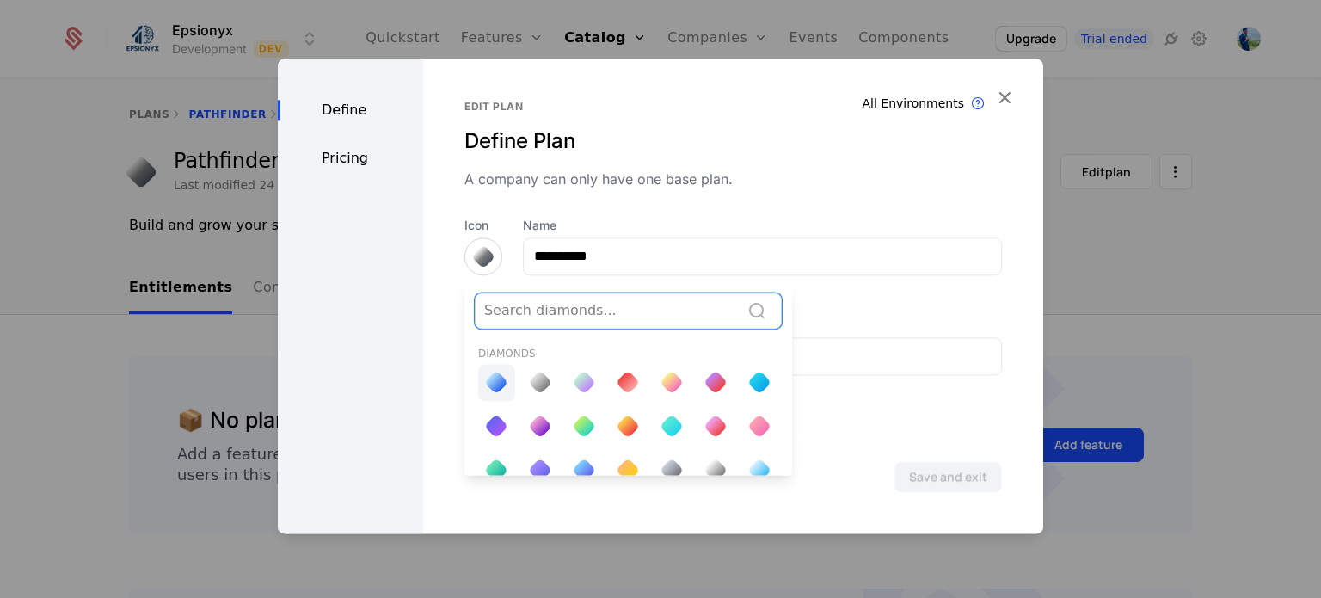
click at [485, 375] on div at bounding box center [496, 382] width 24 height 24
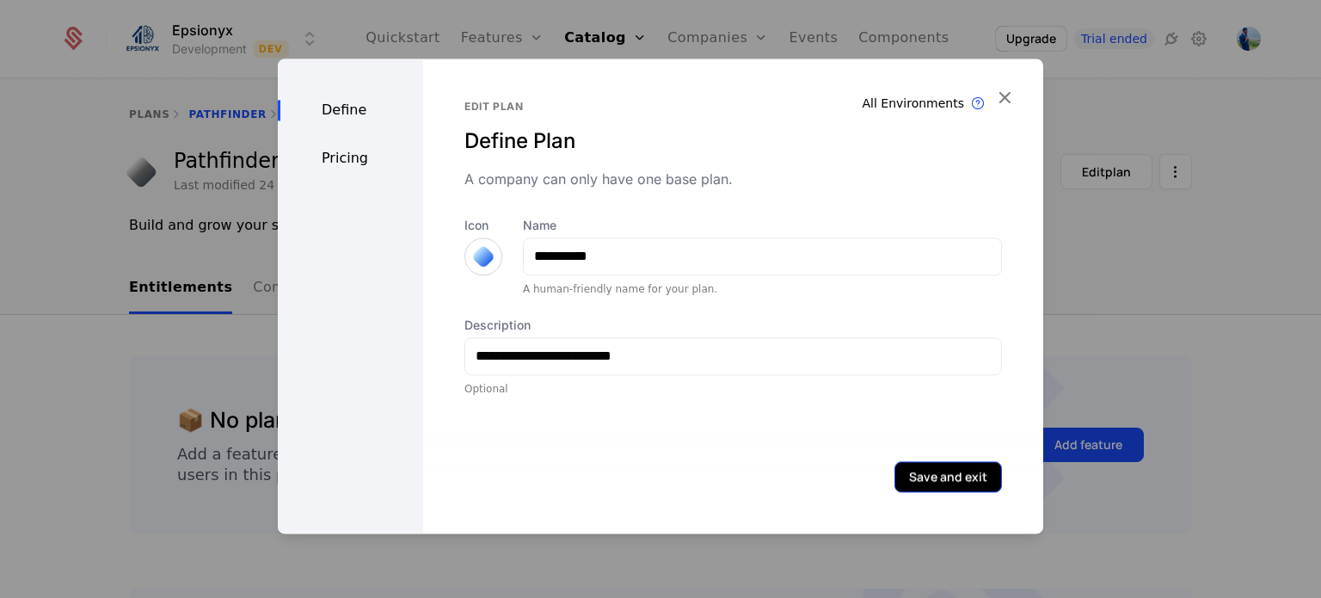
click at [902, 474] on button "Save and exit" at bounding box center [948, 476] width 108 height 31
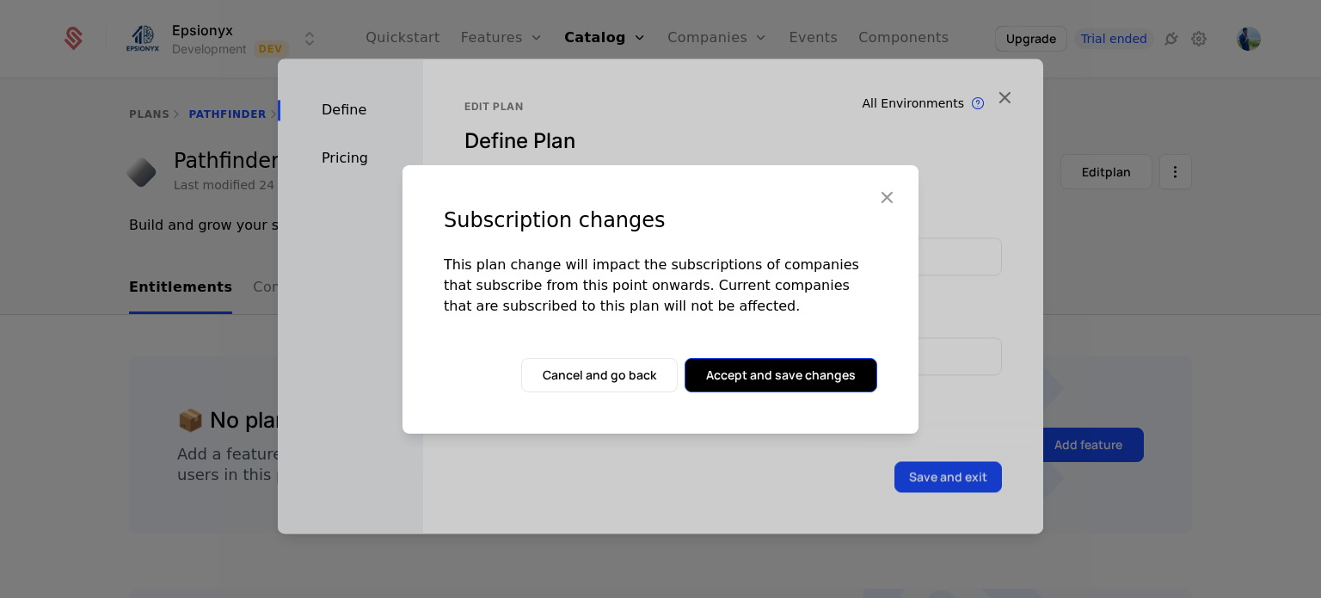
click at [792, 378] on button "Accept and save changes" at bounding box center [781, 375] width 193 height 34
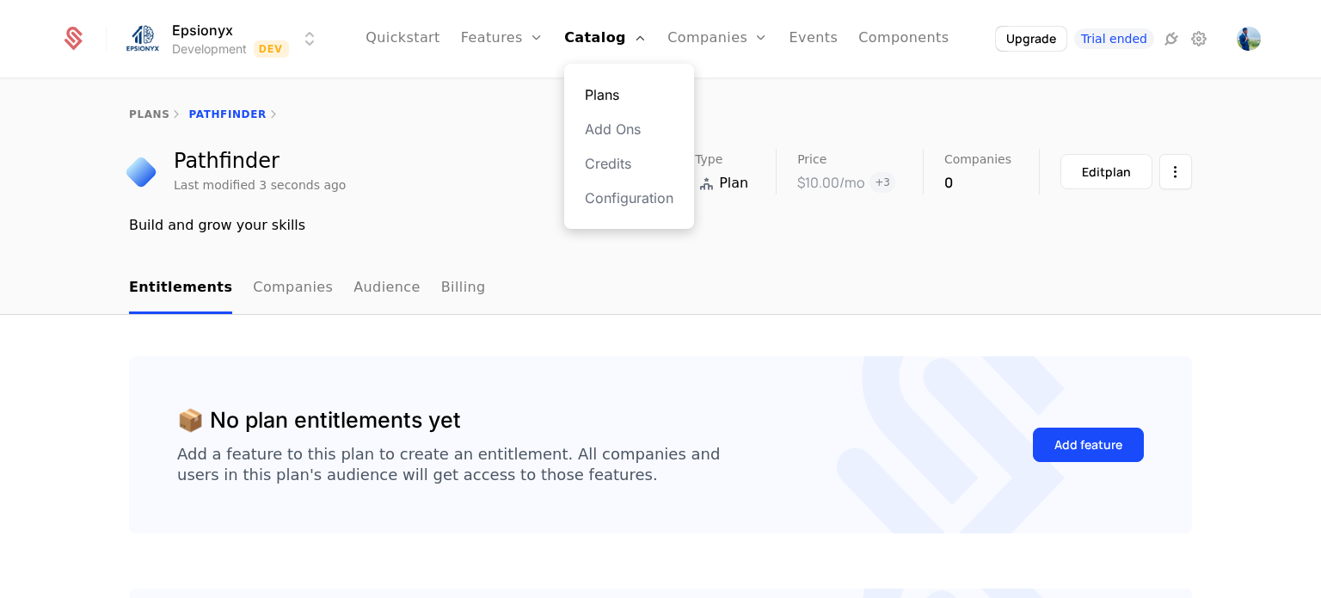
click at [626, 94] on link "Plans" at bounding box center [629, 94] width 89 height 21
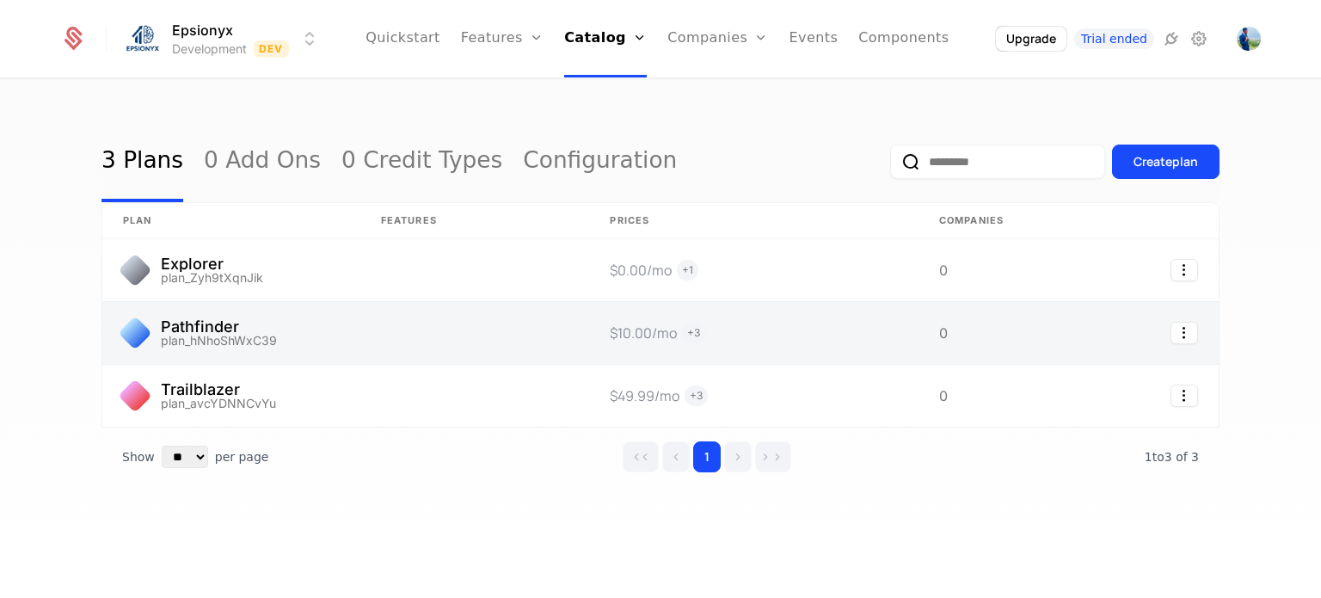
click at [693, 332] on link at bounding box center [753, 333] width 329 height 62
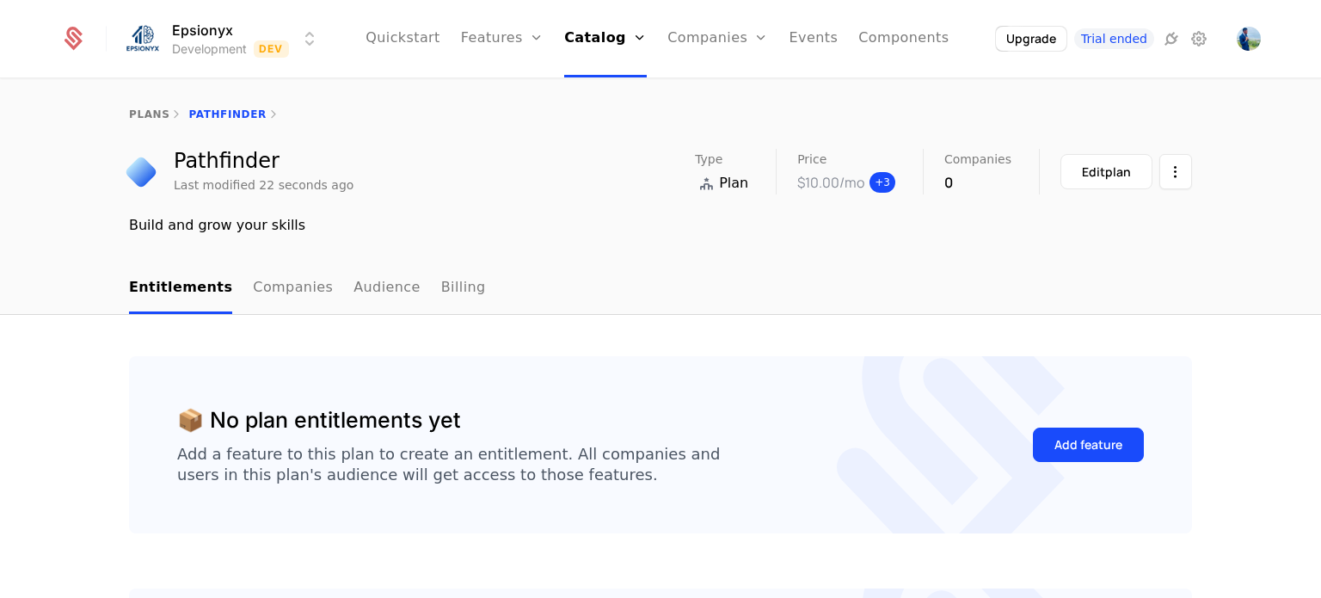
click at [889, 184] on span "+ 3" at bounding box center [883, 182] width 26 height 21
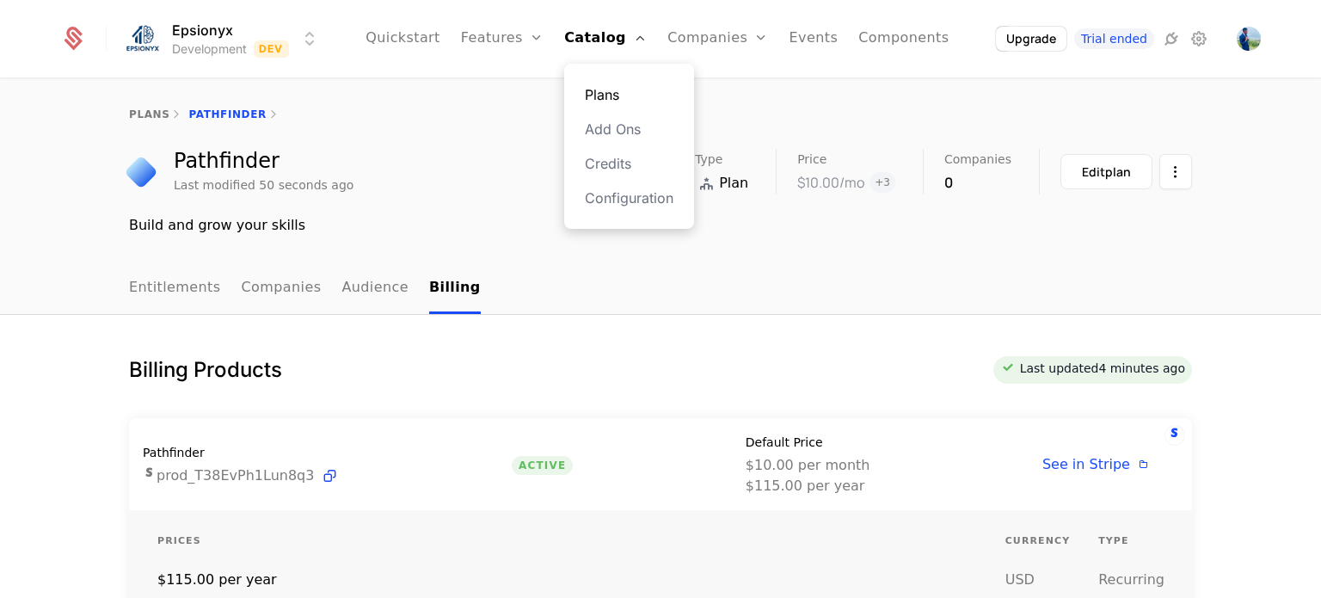
click at [625, 91] on link "Plans" at bounding box center [629, 94] width 89 height 21
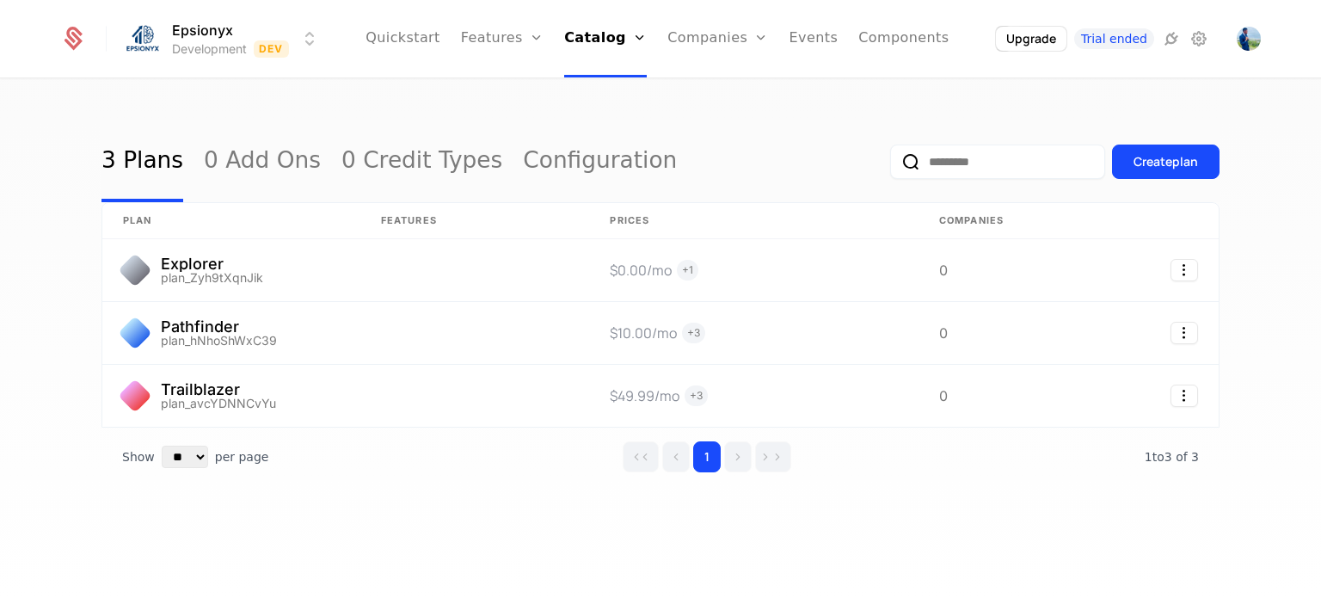
click at [536, 507] on div "3 Plans 0 Add Ons 0 Credit Types Configuration Create plan plan Features Prices…" at bounding box center [660, 331] width 1118 height 420
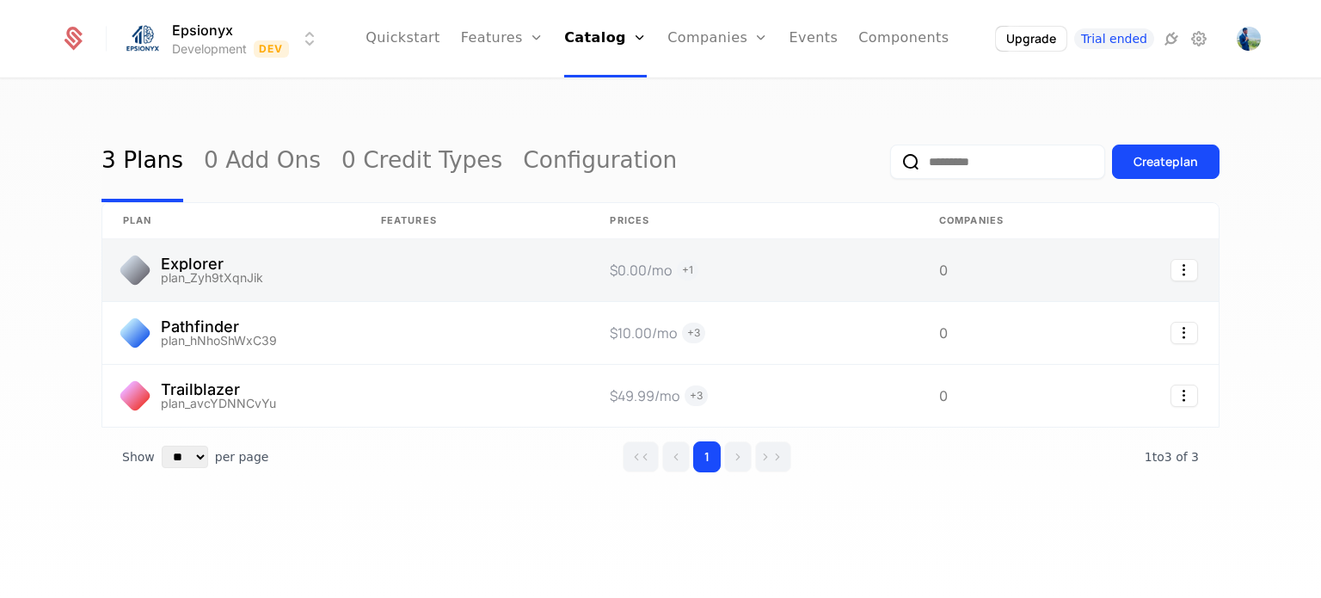
click at [368, 279] on link at bounding box center [474, 270] width 229 height 62
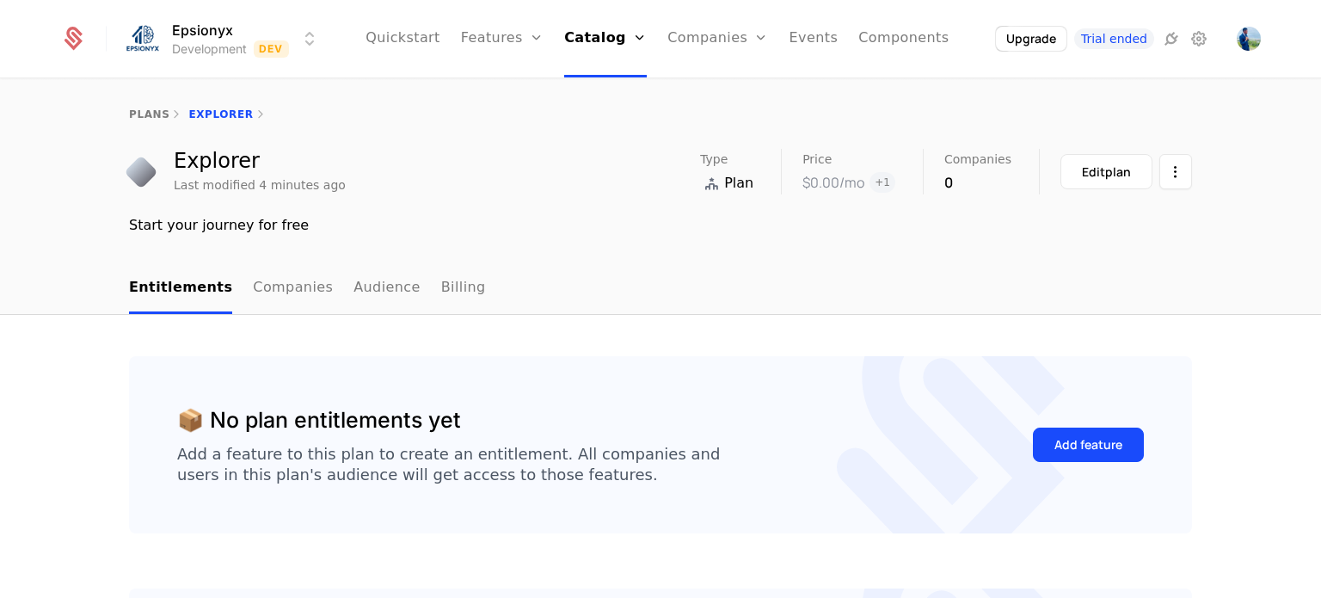
scroll to position [172, 0]
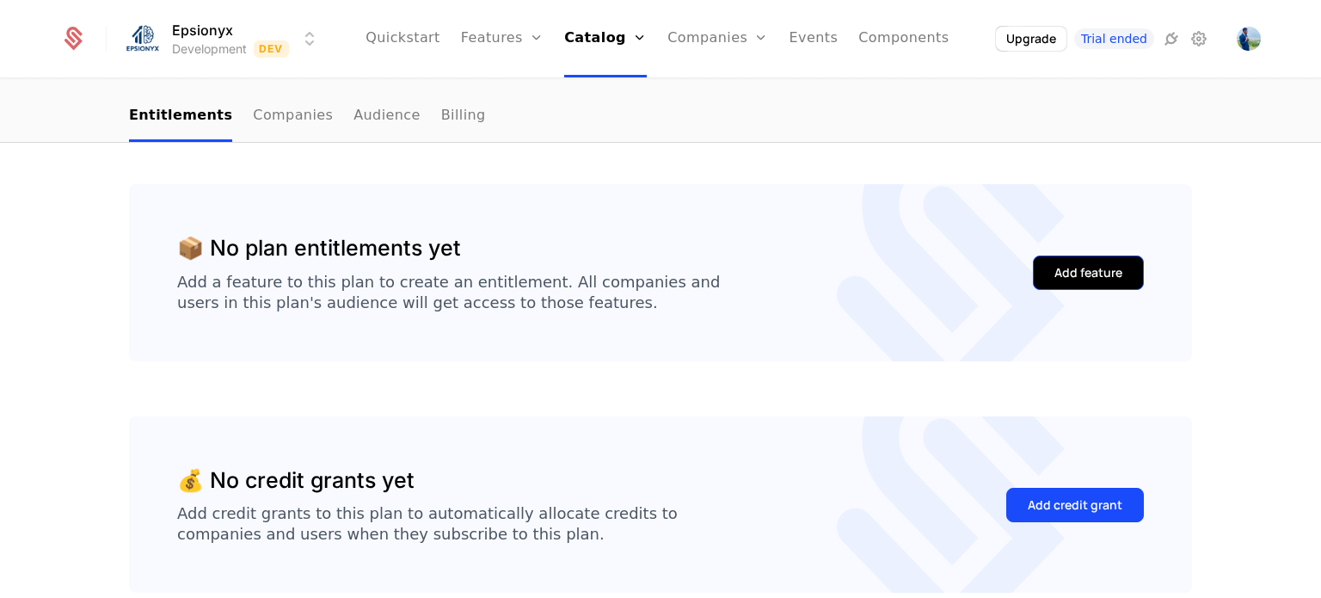
click at [1048, 271] on button "Add feature" at bounding box center [1088, 272] width 111 height 34
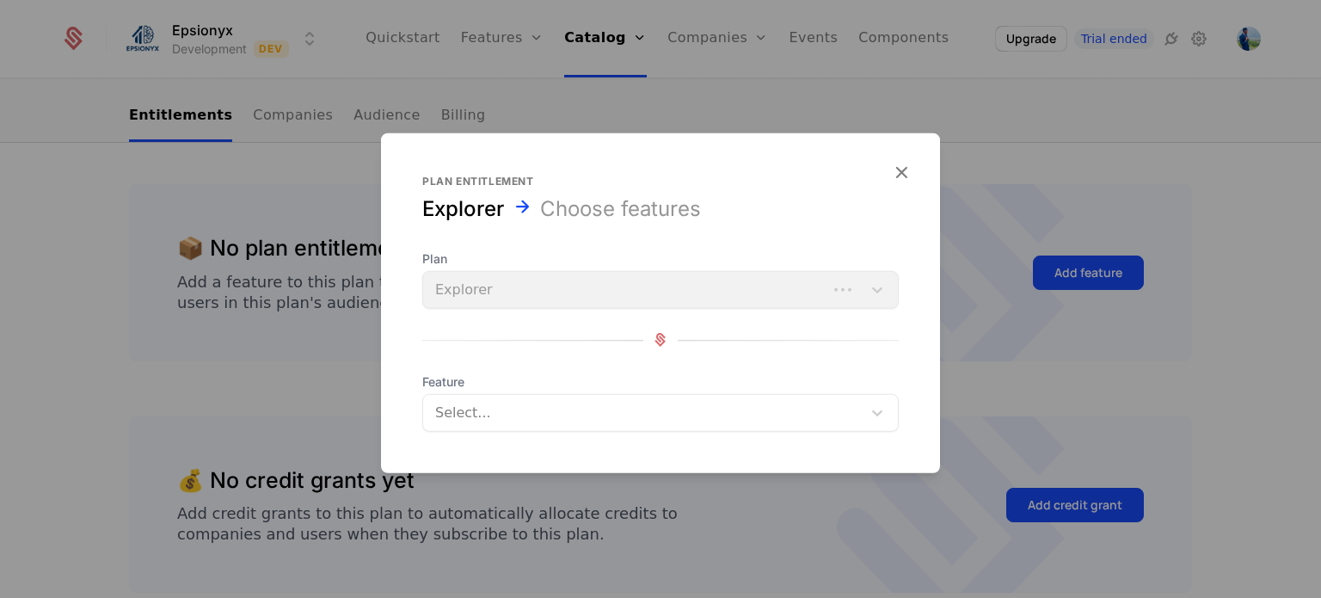
click at [638, 295] on div "Plan Explorer" at bounding box center [660, 278] width 476 height 58
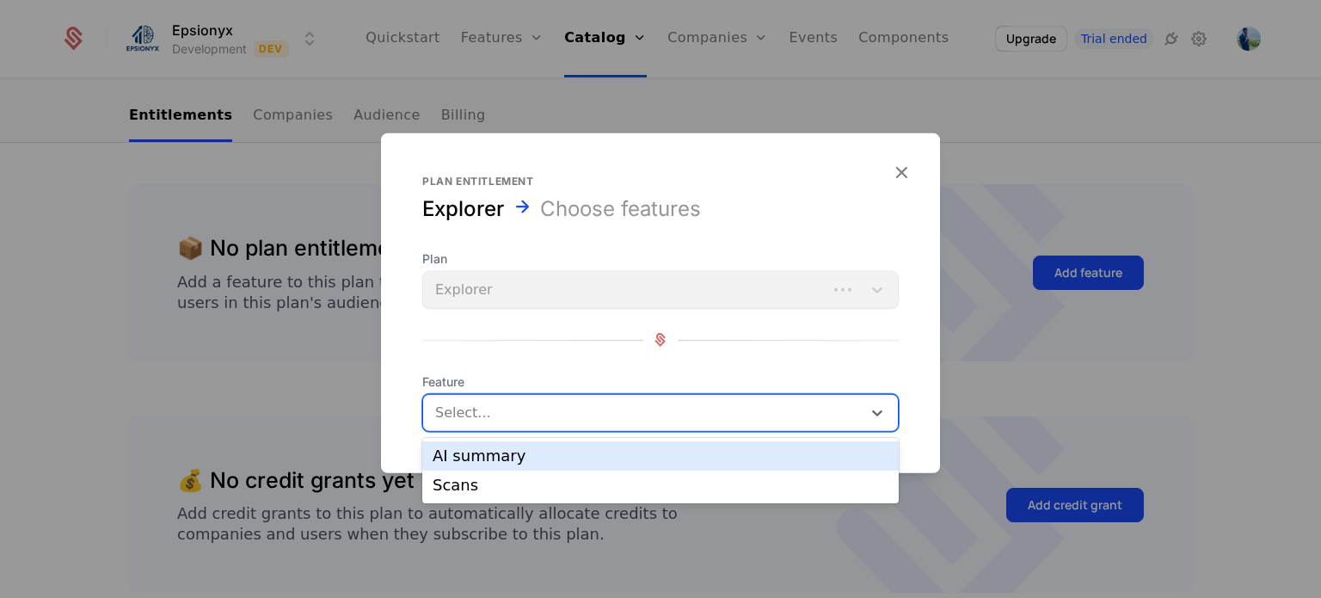
click at [605, 420] on div at bounding box center [644, 412] width 415 height 24
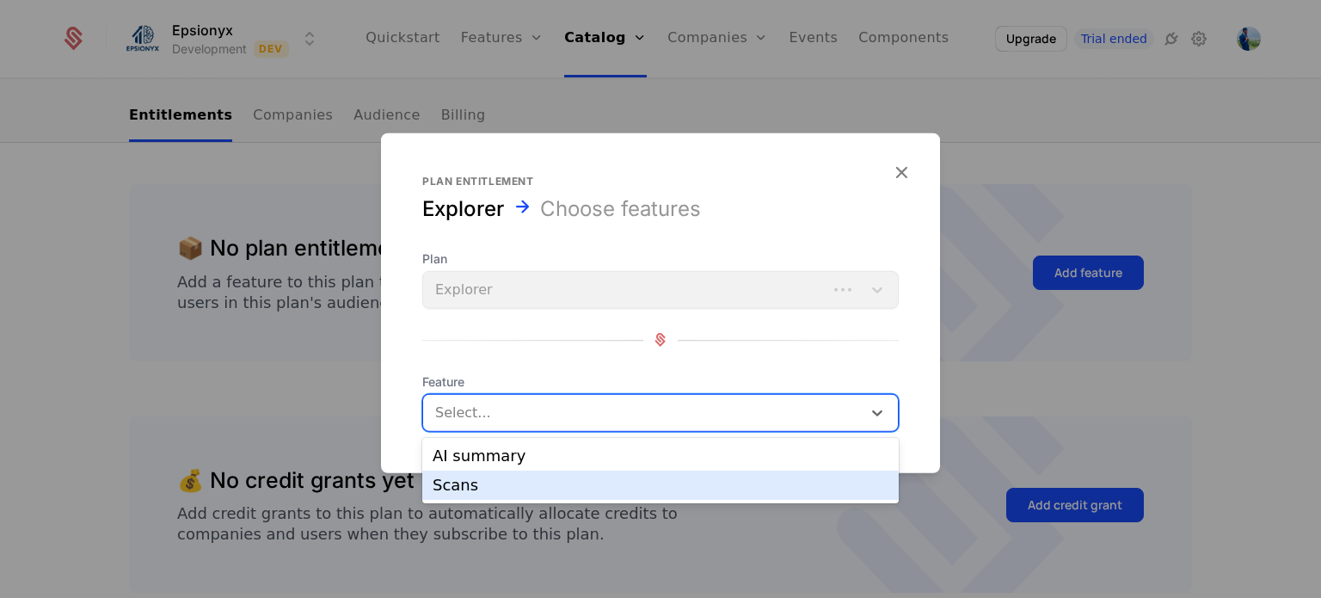
click at [526, 481] on div "Scans" at bounding box center [661, 484] width 456 height 15
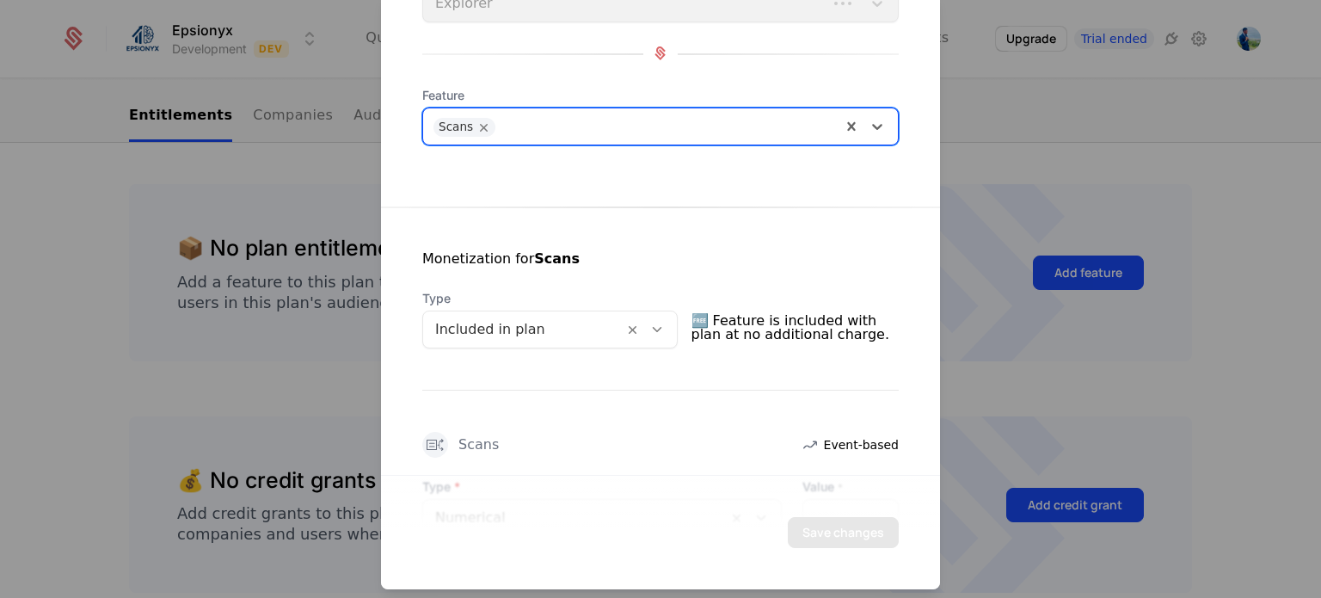
scroll to position [148, 0]
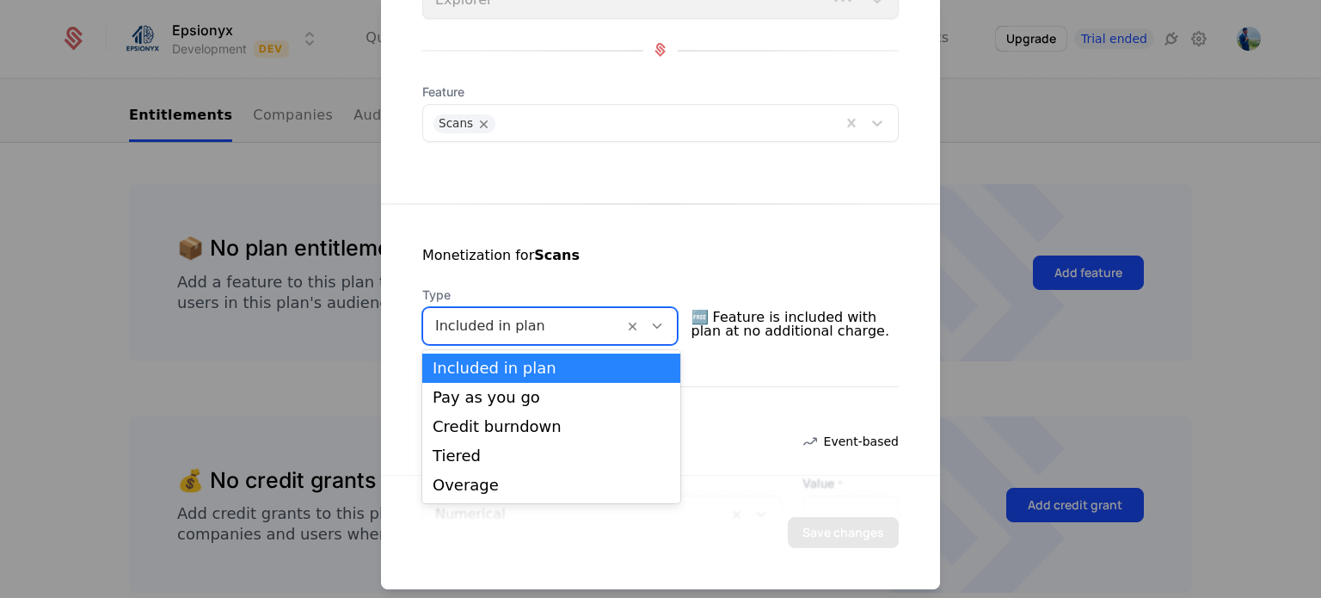
click at [574, 329] on div at bounding box center [523, 325] width 176 height 24
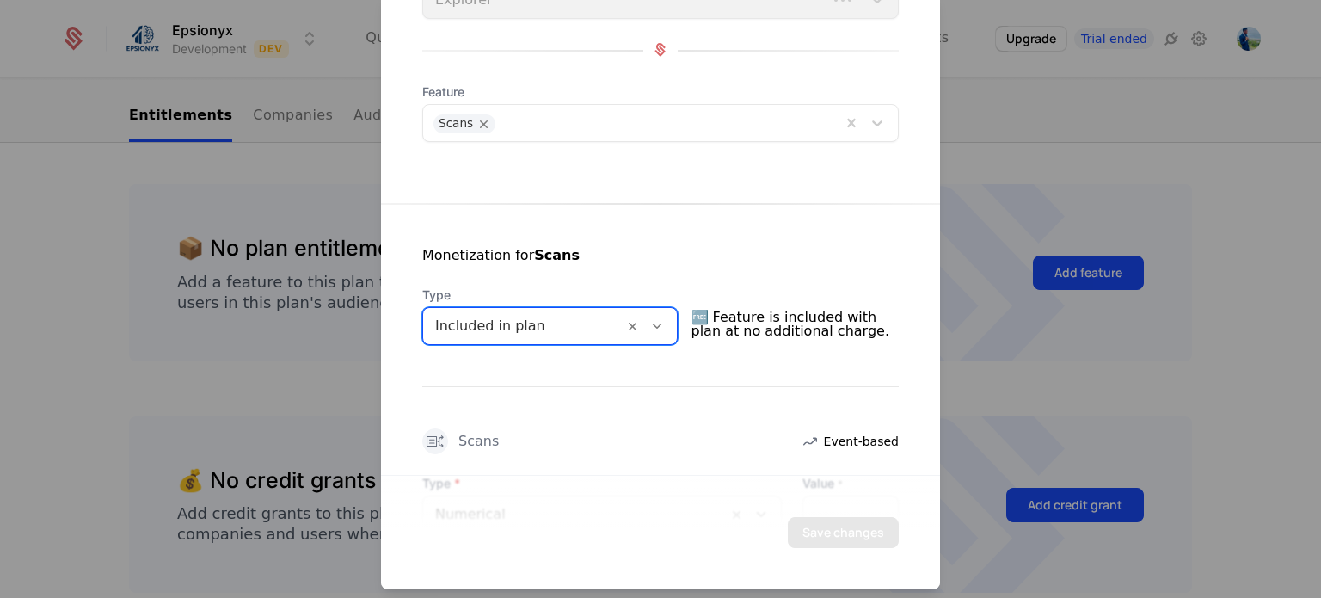
click at [574, 329] on div at bounding box center [523, 325] width 176 height 24
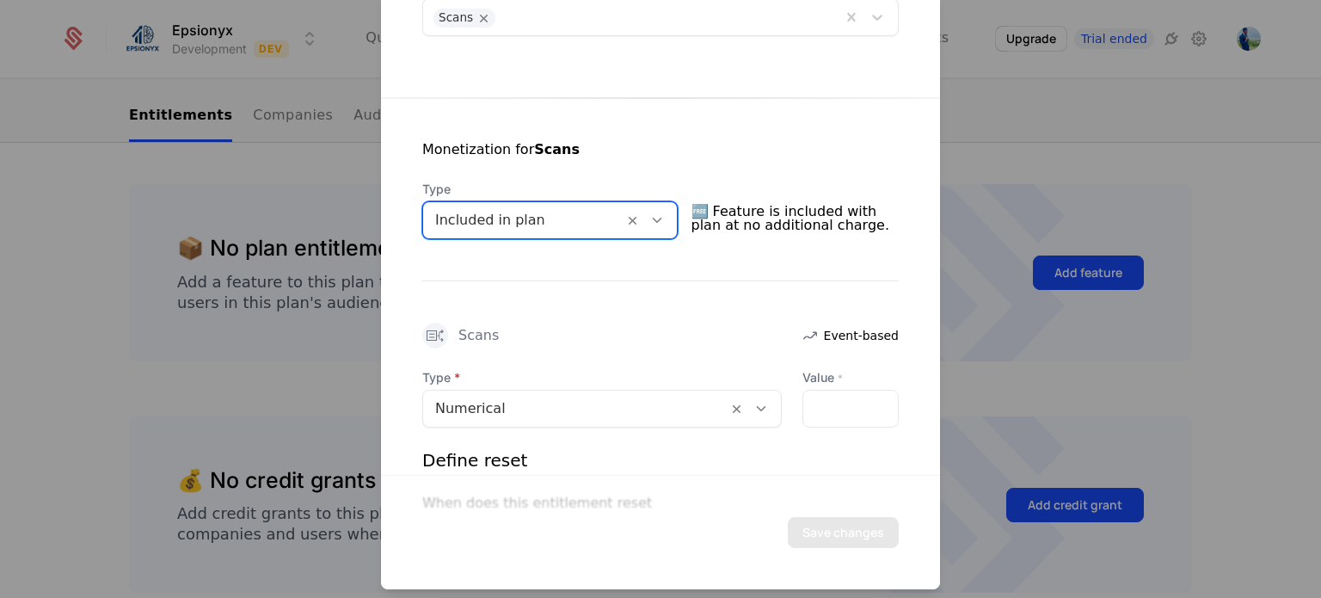
scroll to position [255, 0]
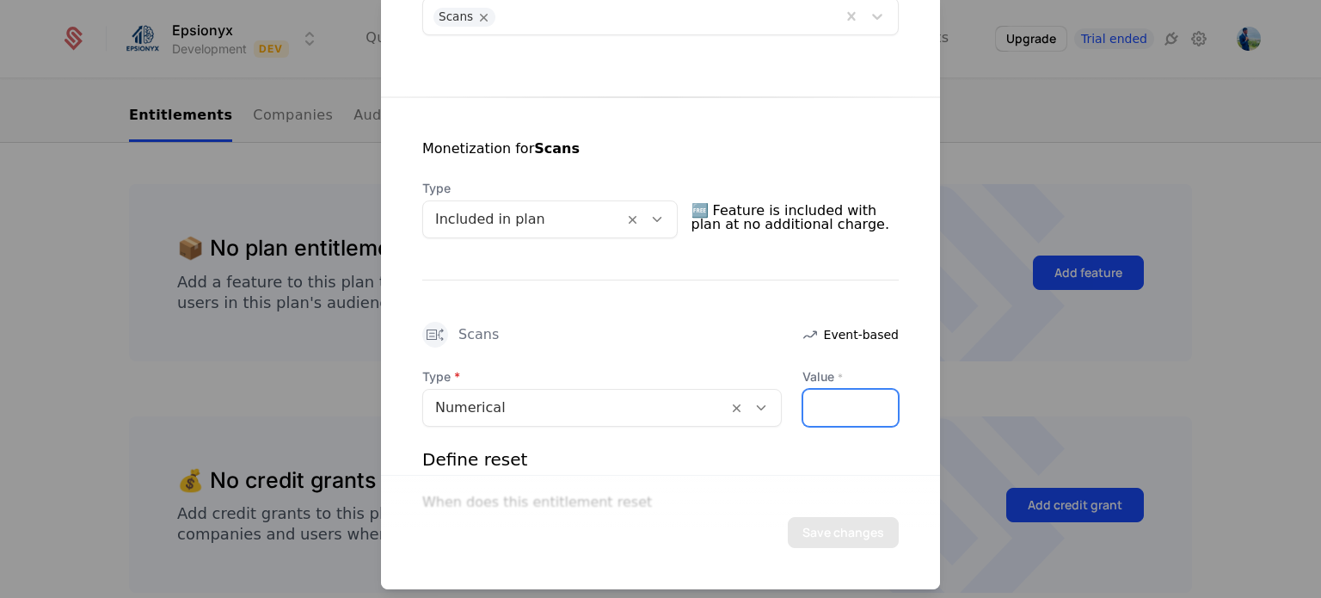
drag, startPoint x: 815, startPoint y: 403, endPoint x: 753, endPoint y: 395, distance: 62.4
click at [753, 395] on div "Type Numerical Value * *" at bounding box center [660, 396] width 476 height 58
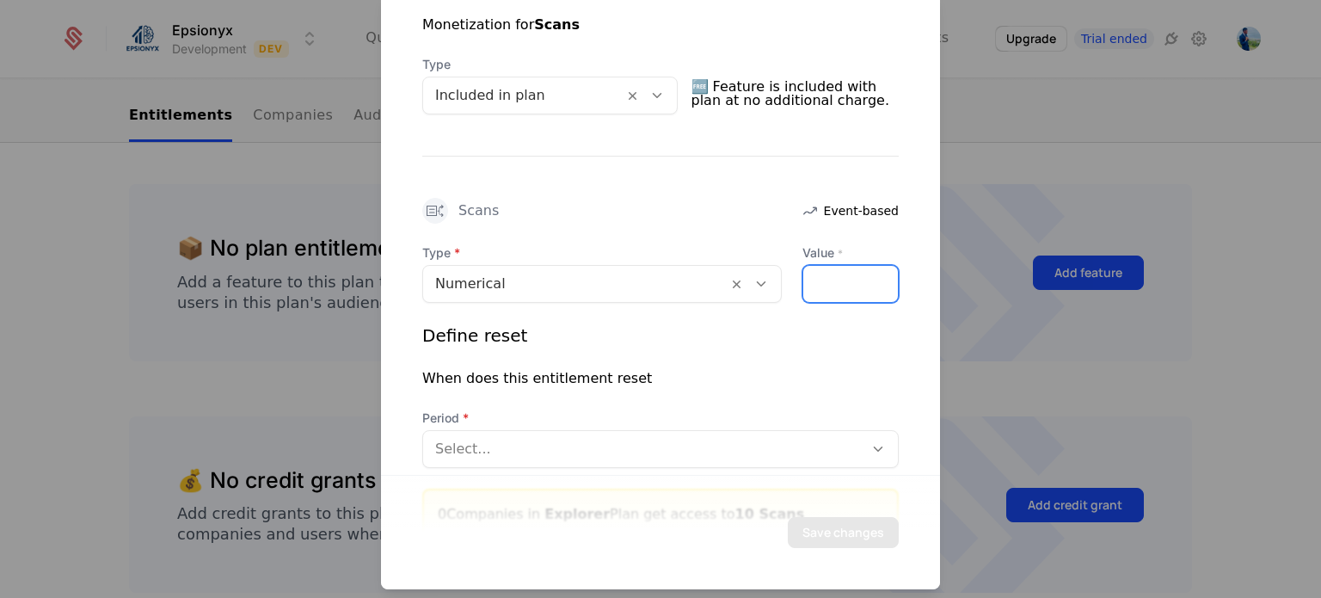
scroll to position [461, 0]
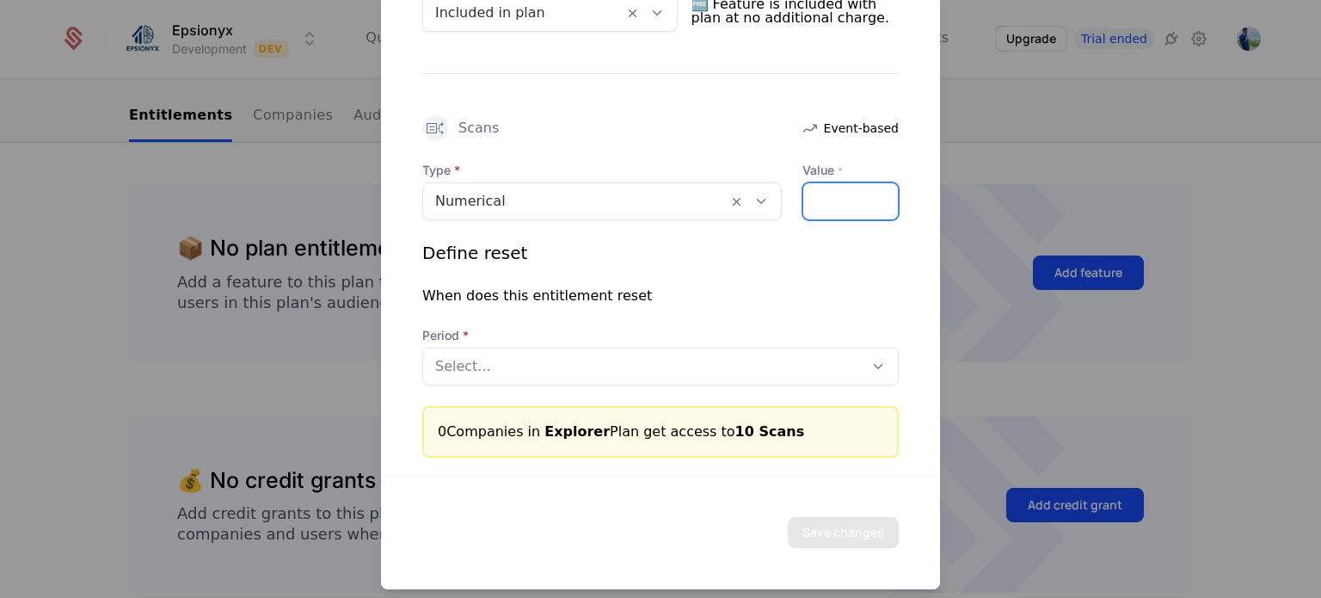
type input "**"
click at [699, 372] on div at bounding box center [643, 365] width 416 height 24
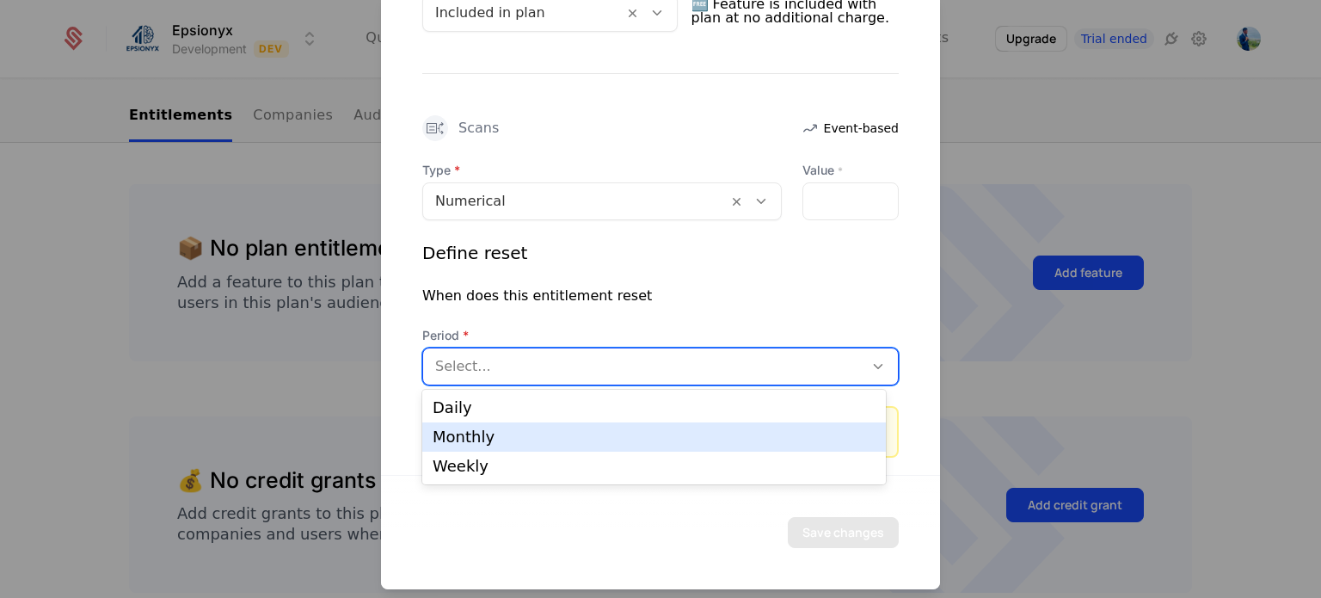
click at [489, 440] on div "Monthly" at bounding box center [654, 436] width 443 height 15
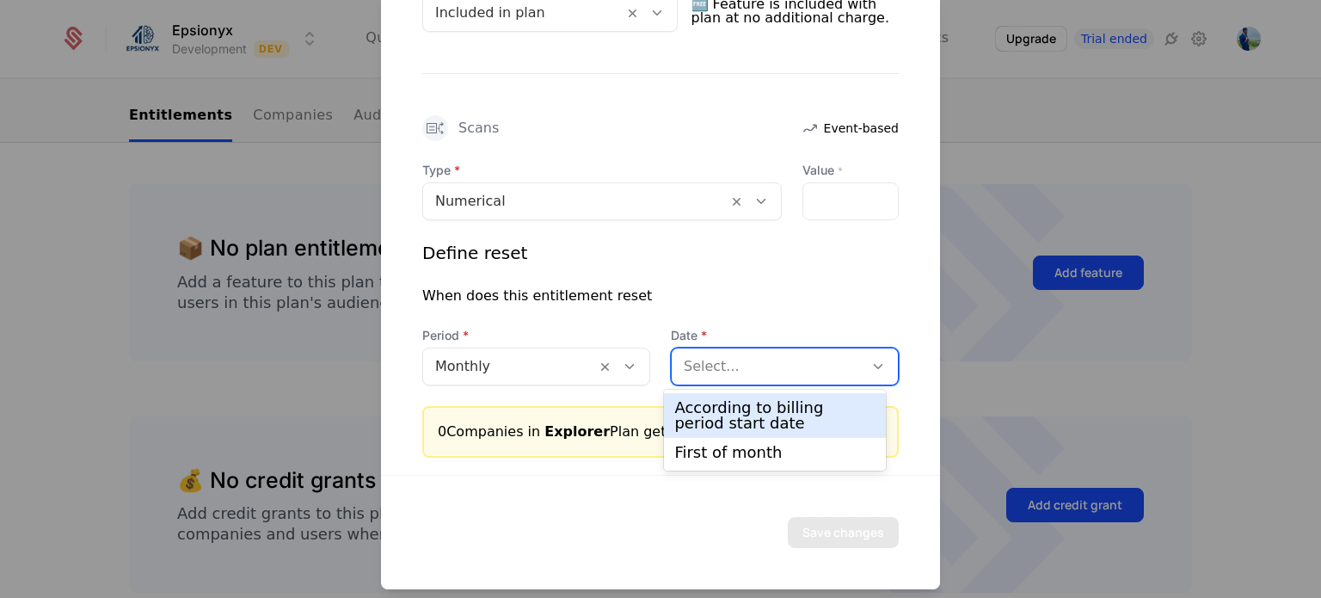
click at [713, 371] on div at bounding box center [768, 365] width 168 height 24
click at [715, 405] on div "According to billing period start date" at bounding box center [774, 415] width 200 height 31
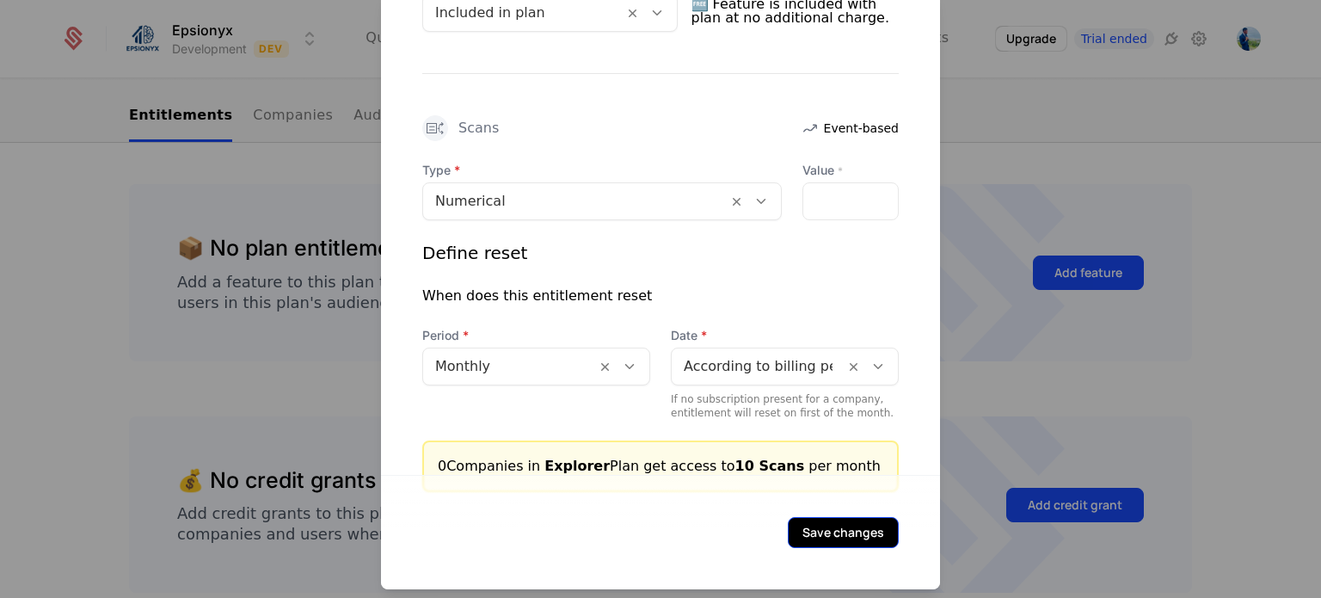
click at [808, 527] on button "Save changes" at bounding box center [843, 531] width 111 height 31
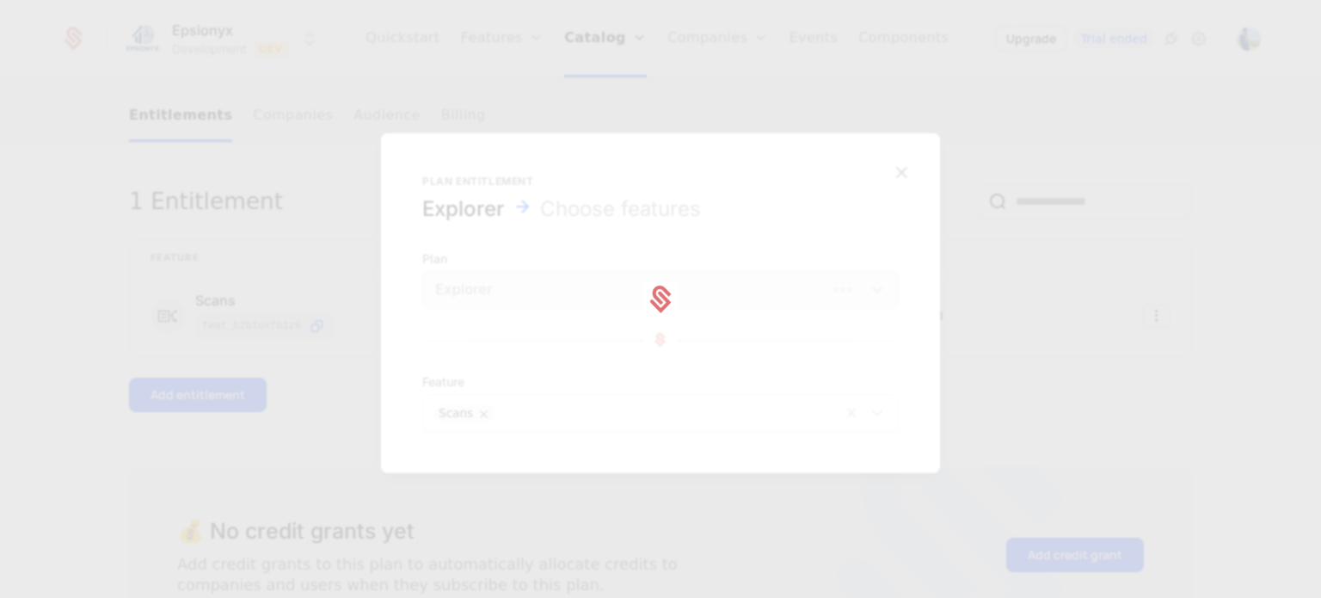
scroll to position [0, 0]
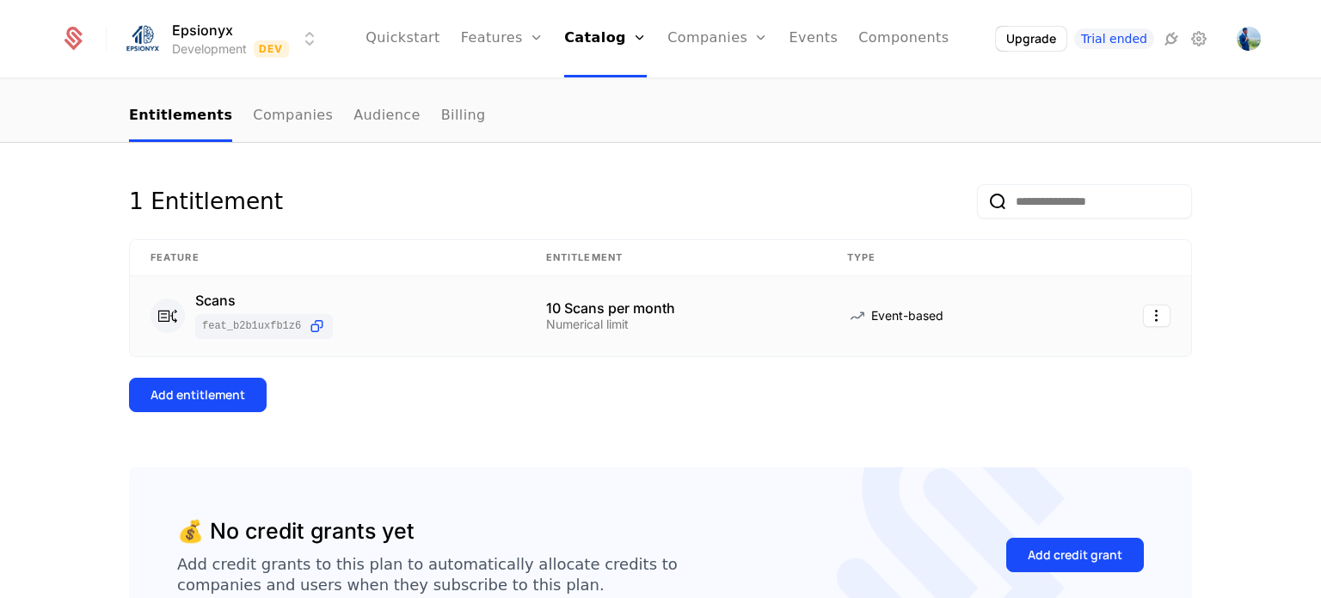
click at [213, 317] on span "feat_b2b1uXfb1Z6" at bounding box center [264, 326] width 124 height 18
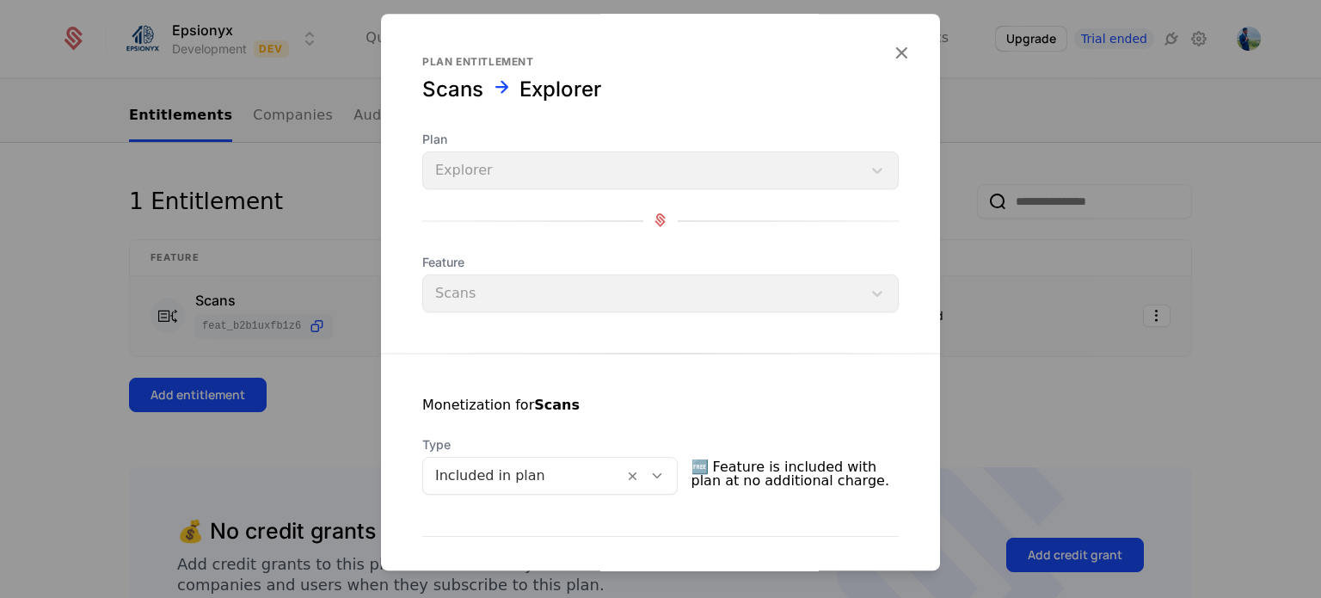
click at [212, 264] on div at bounding box center [660, 299] width 1321 height 598
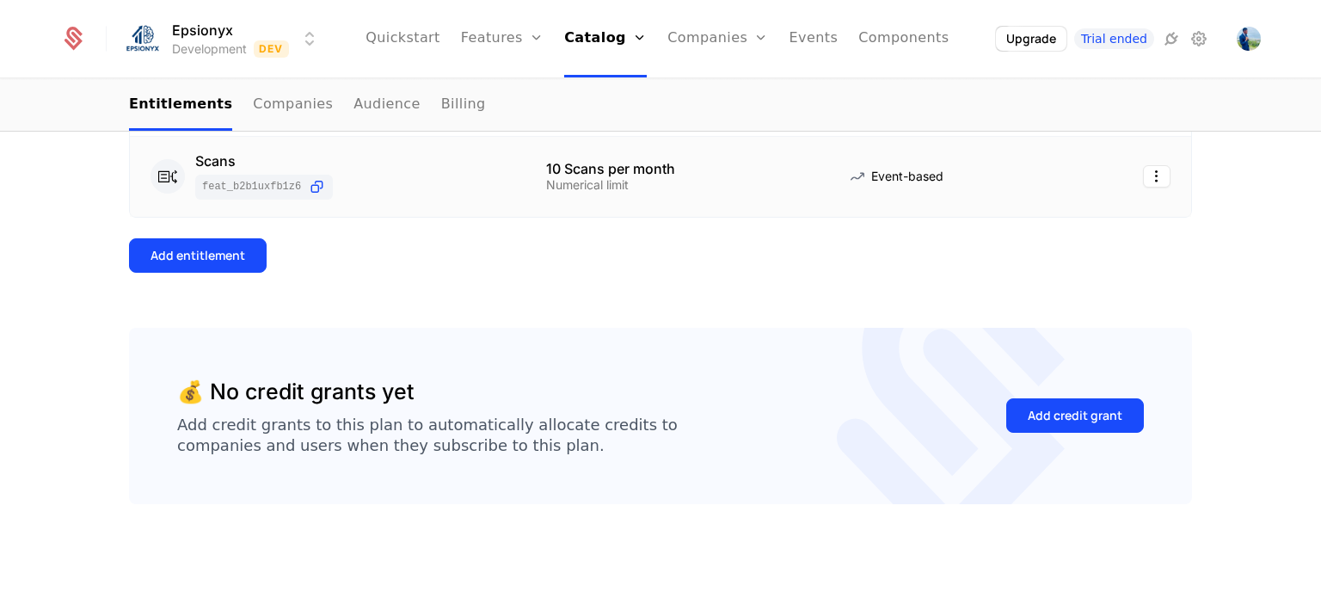
scroll to position [304, 0]
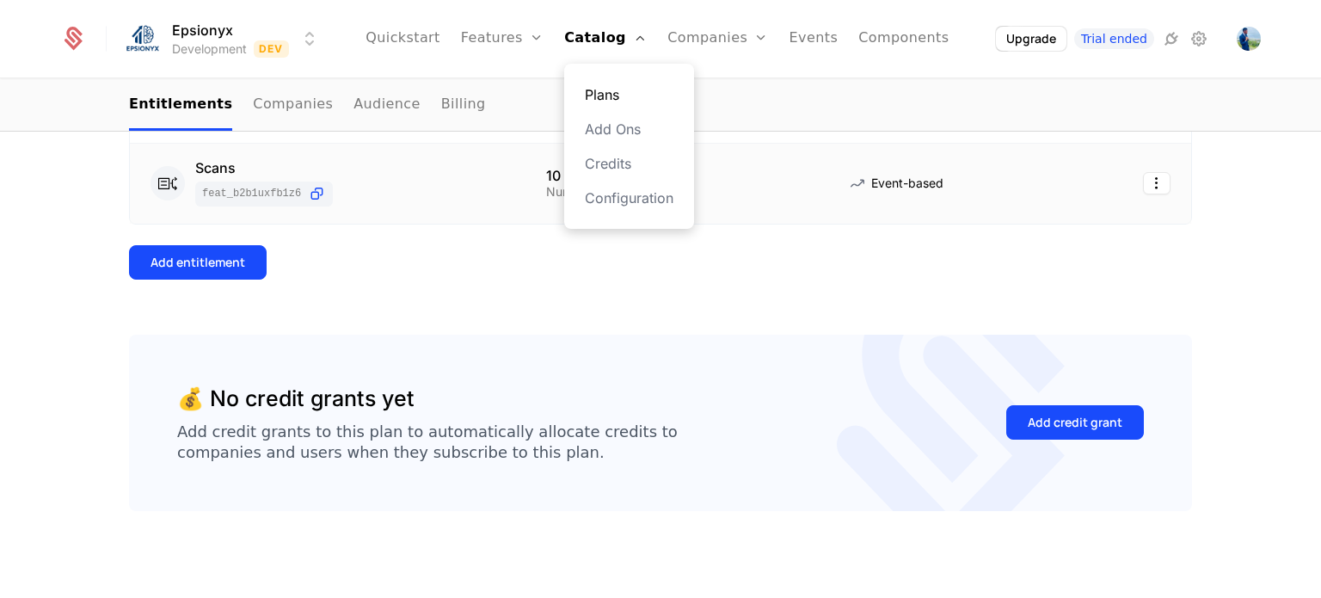
click at [620, 99] on link "Plans" at bounding box center [629, 94] width 89 height 21
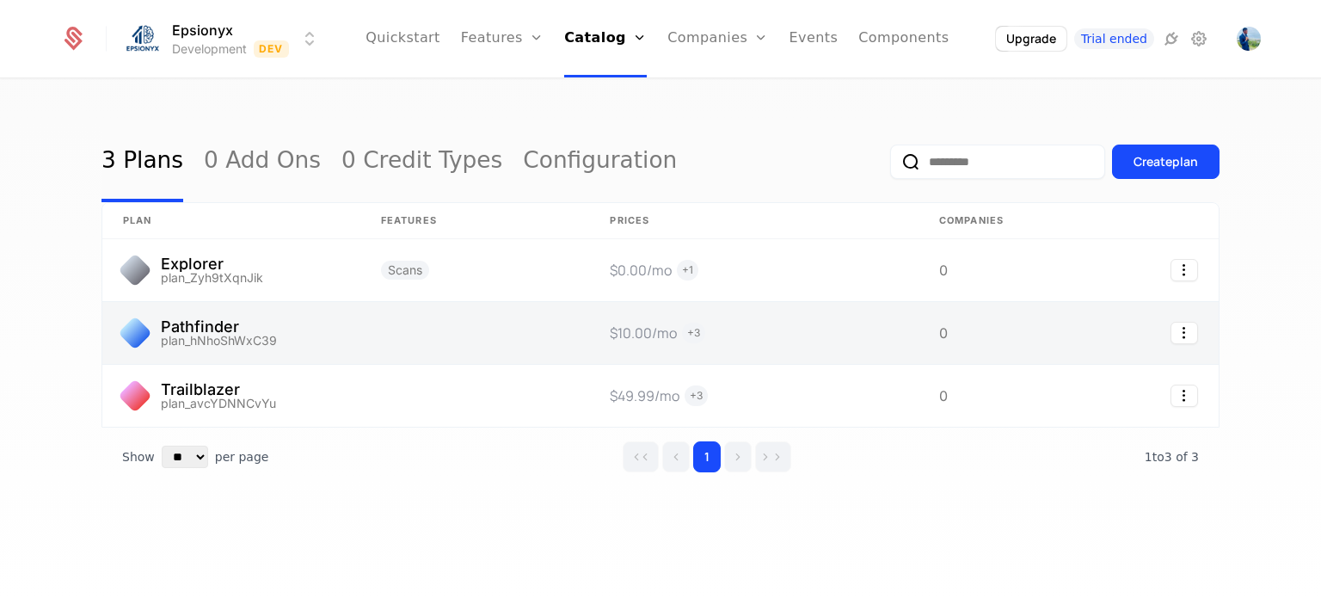
click at [576, 330] on link at bounding box center [474, 333] width 229 height 62
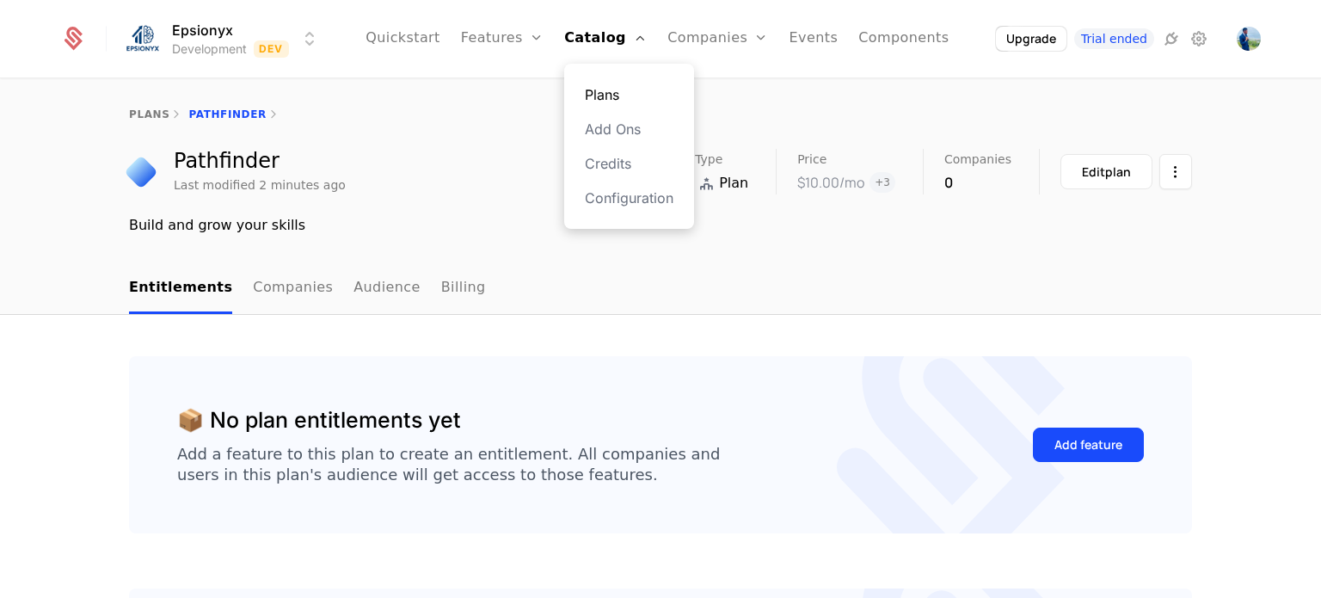
click at [610, 86] on link "Plans" at bounding box center [629, 94] width 89 height 21
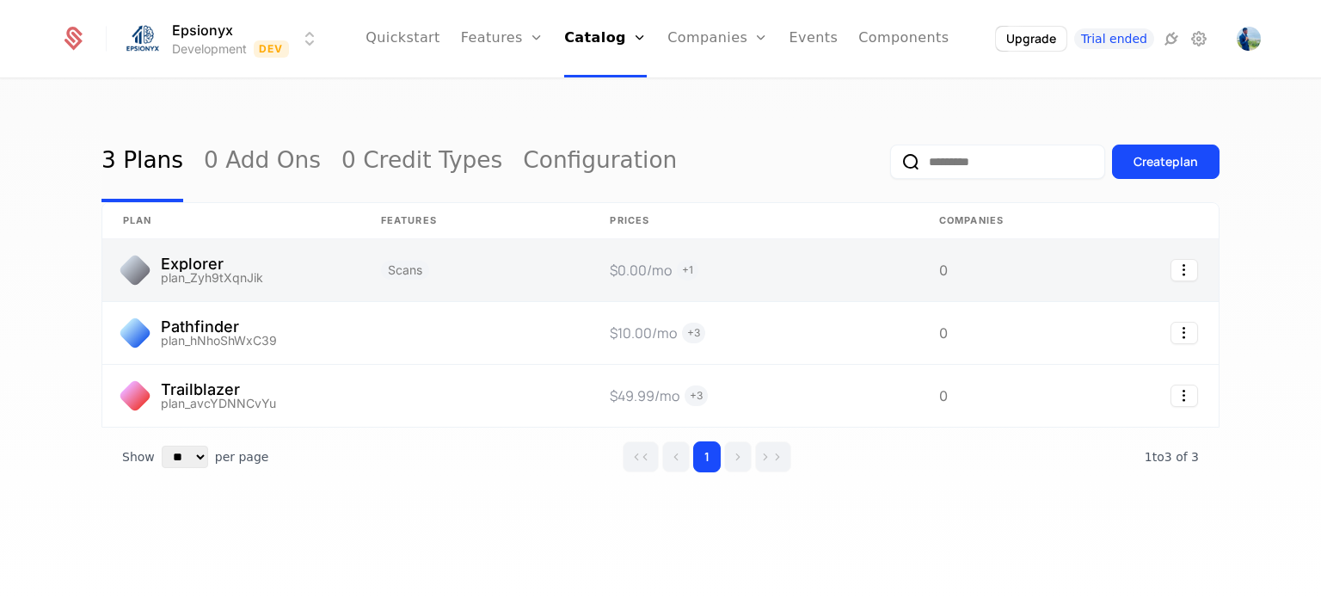
click at [518, 278] on link at bounding box center [474, 270] width 229 height 62
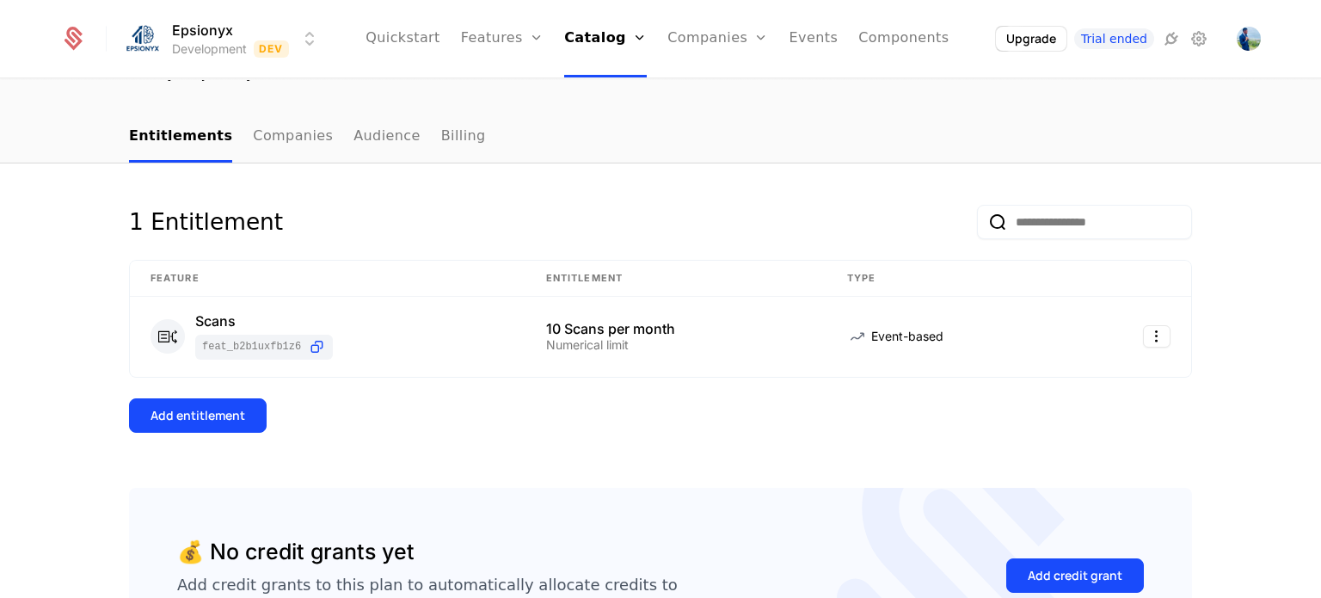
scroll to position [153, 0]
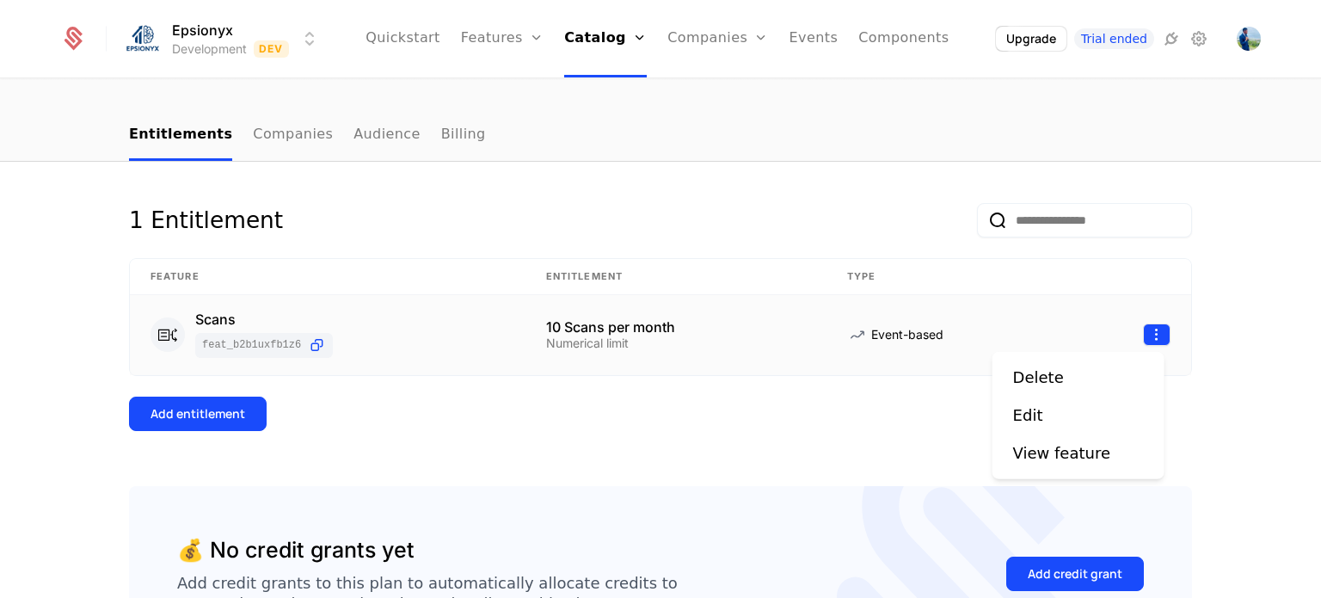
click at [1152, 330] on html "Epsionyx Development Dev Quickstart Features Features Flags Catalog Plans Add O…" at bounding box center [660, 299] width 1321 height 598
click at [1028, 418] on div "Edit" at bounding box center [1028, 415] width 30 height 24
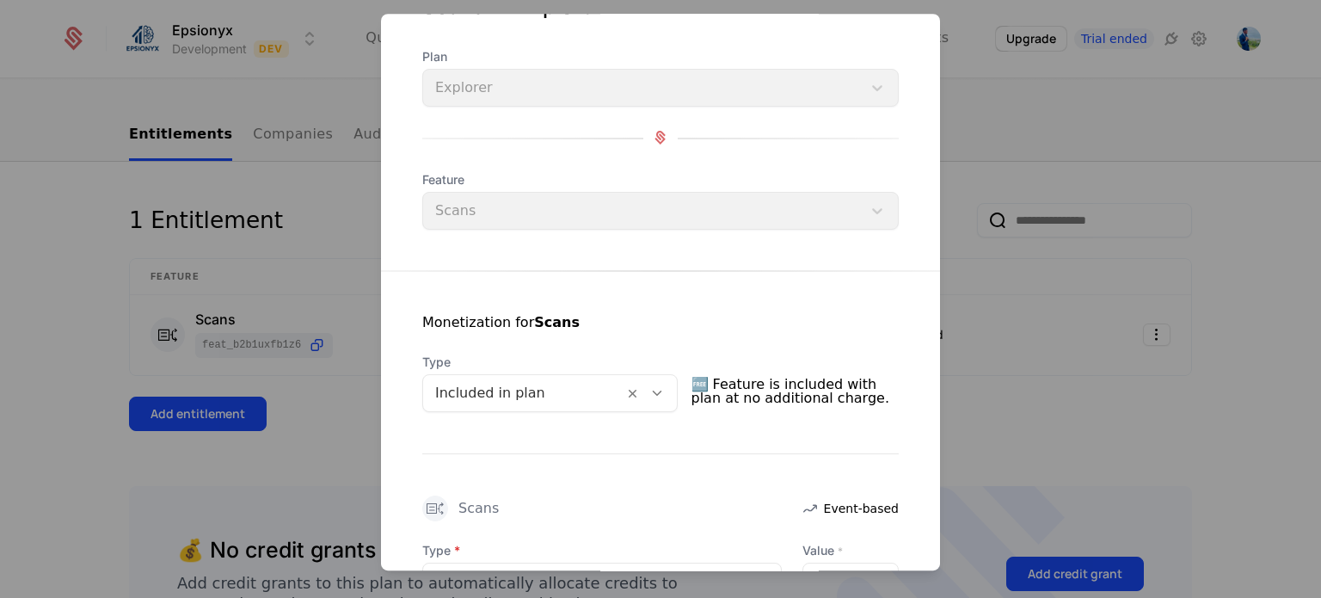
scroll to position [0, 0]
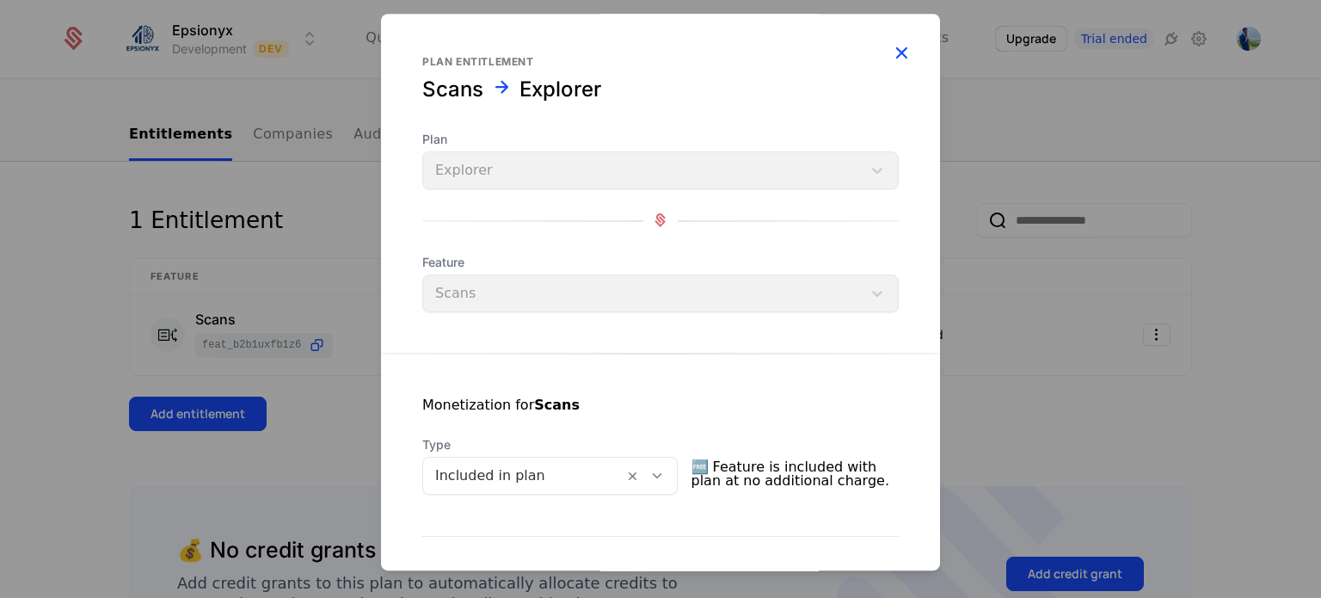
click at [890, 44] on icon "button" at bounding box center [901, 52] width 22 height 22
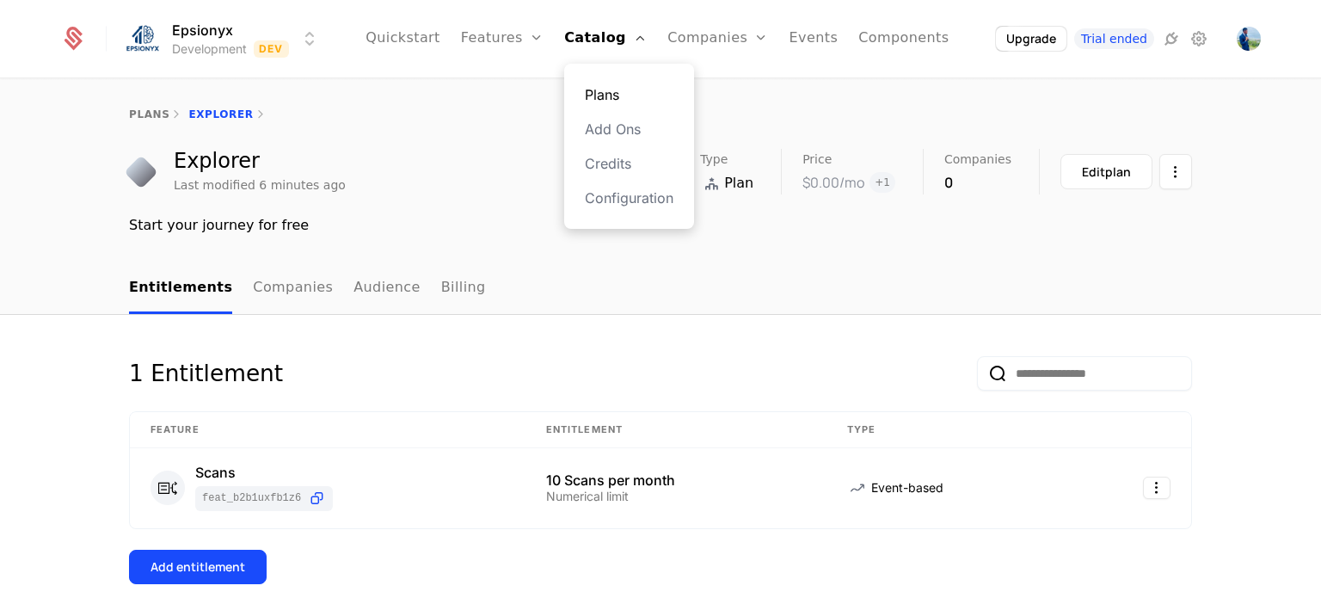
click at [625, 93] on link "Plans" at bounding box center [629, 94] width 89 height 21
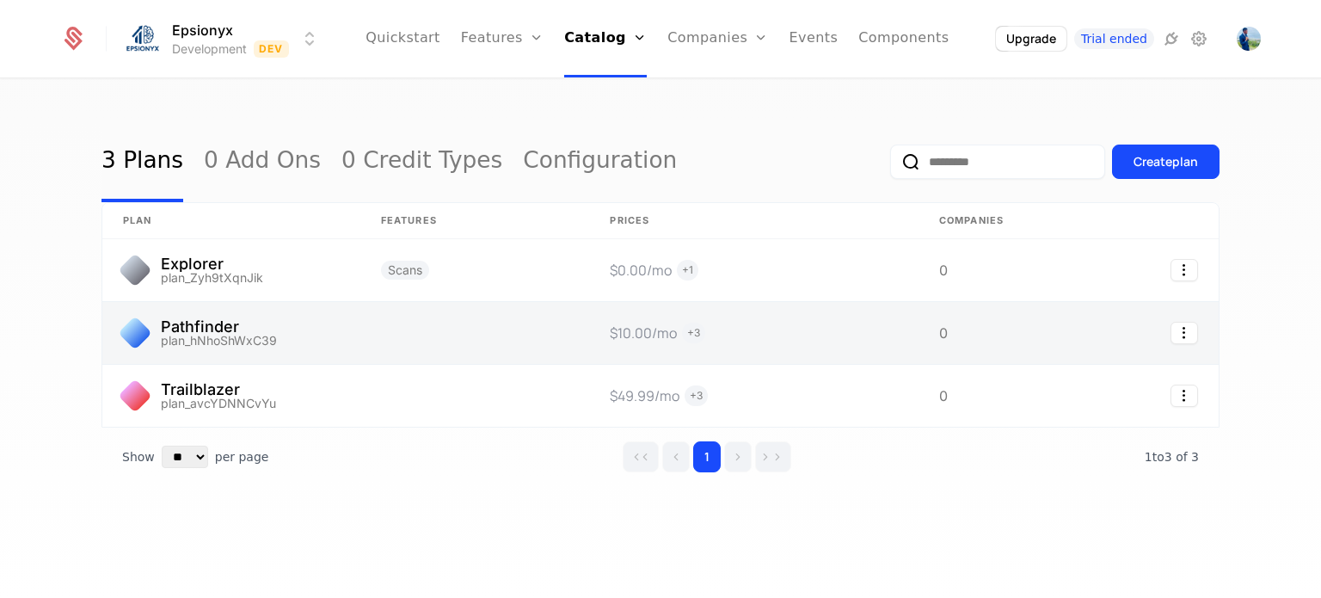
click at [572, 326] on link at bounding box center [474, 333] width 229 height 62
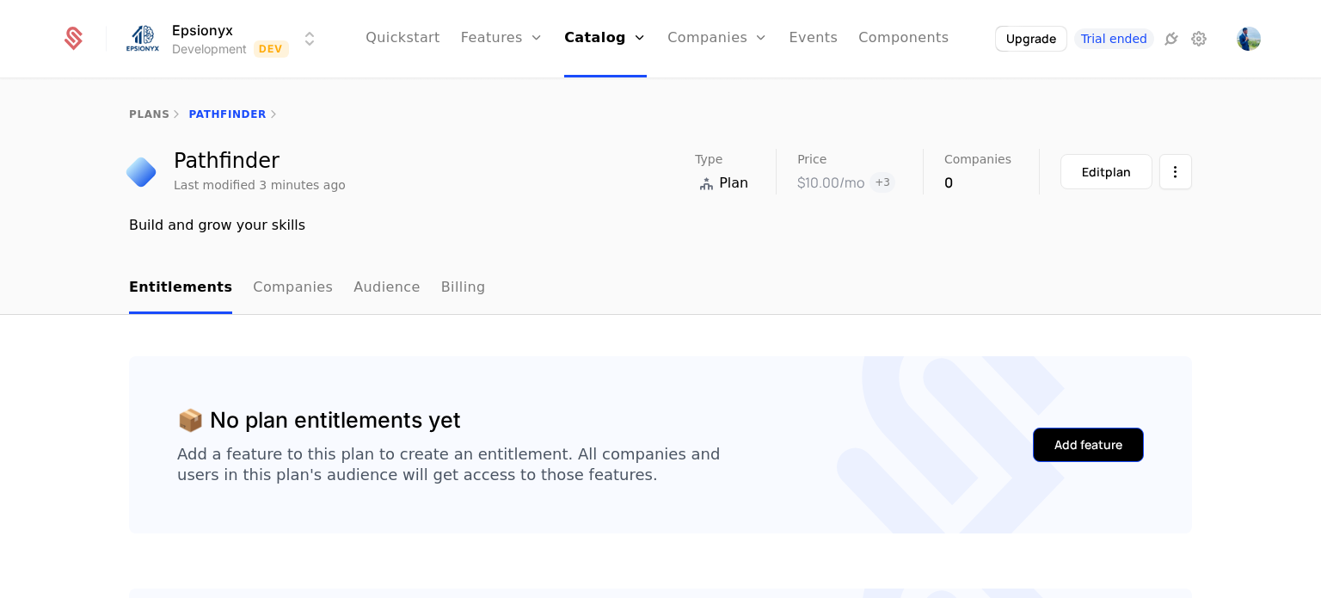
click at [1046, 440] on button "Add feature" at bounding box center [1088, 444] width 111 height 34
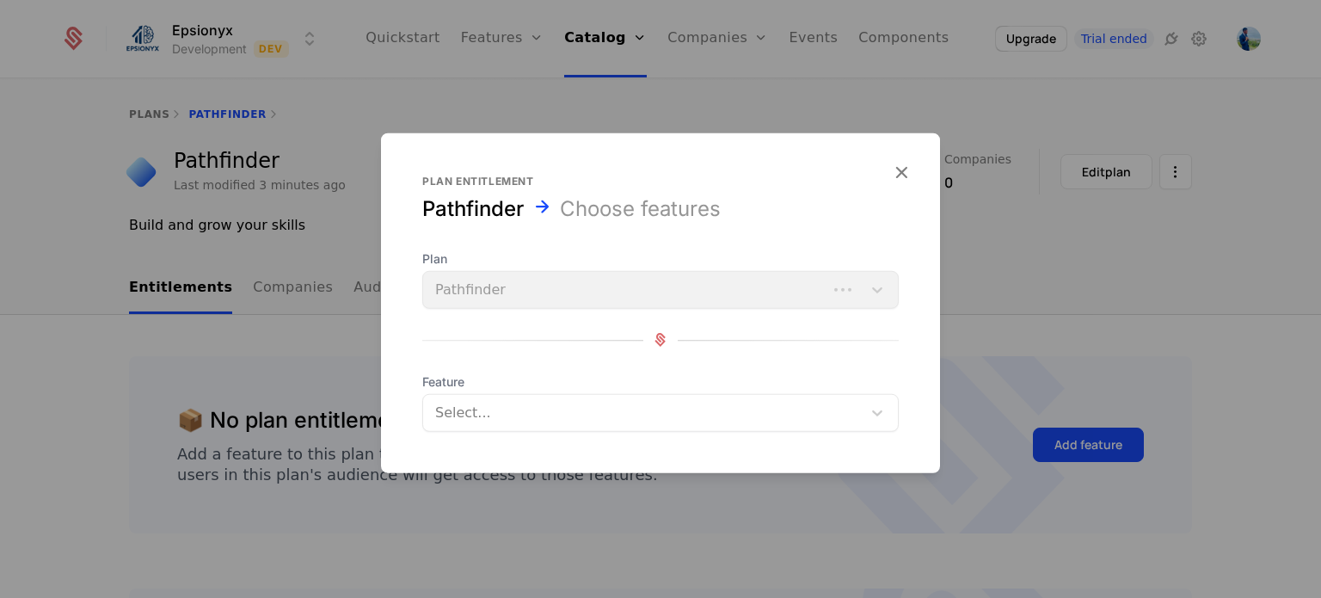
click at [566, 409] on div at bounding box center [644, 412] width 415 height 24
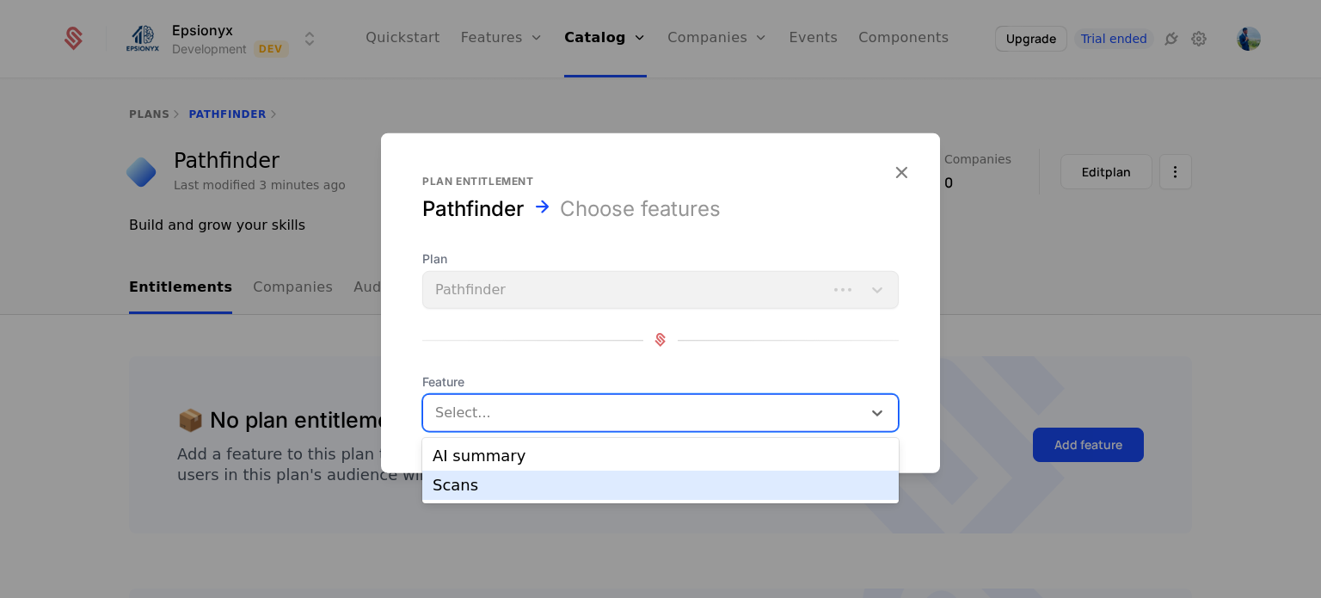
click at [485, 487] on div "Scans" at bounding box center [661, 484] width 456 height 15
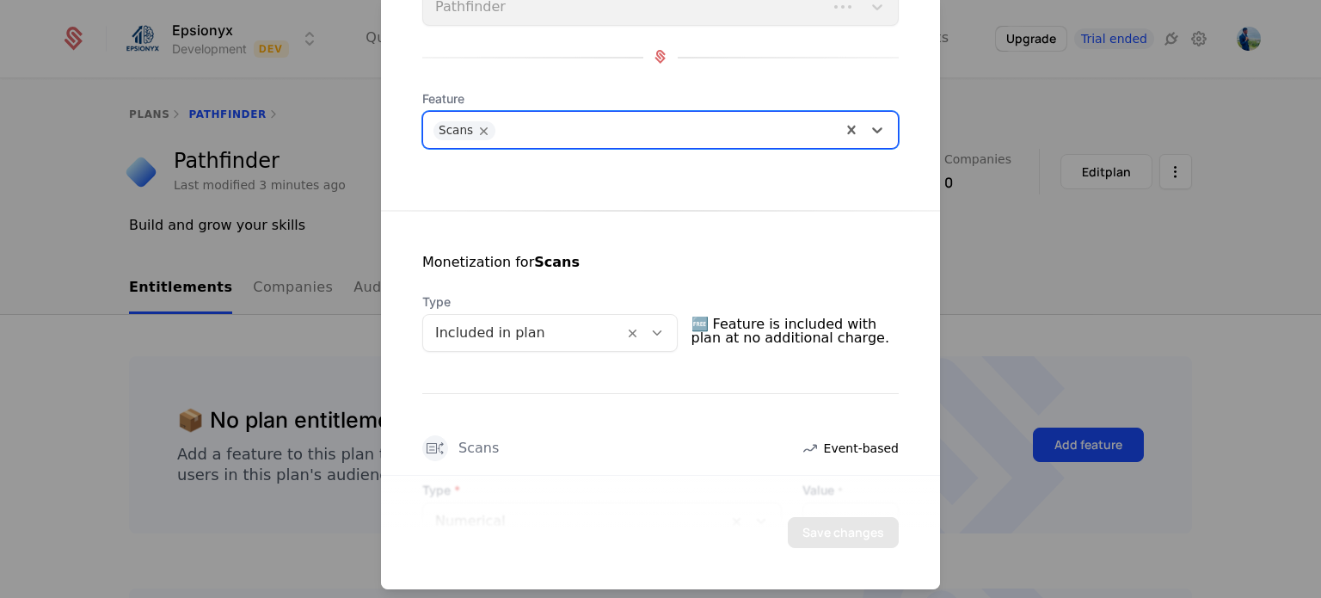
scroll to position [170, 0]
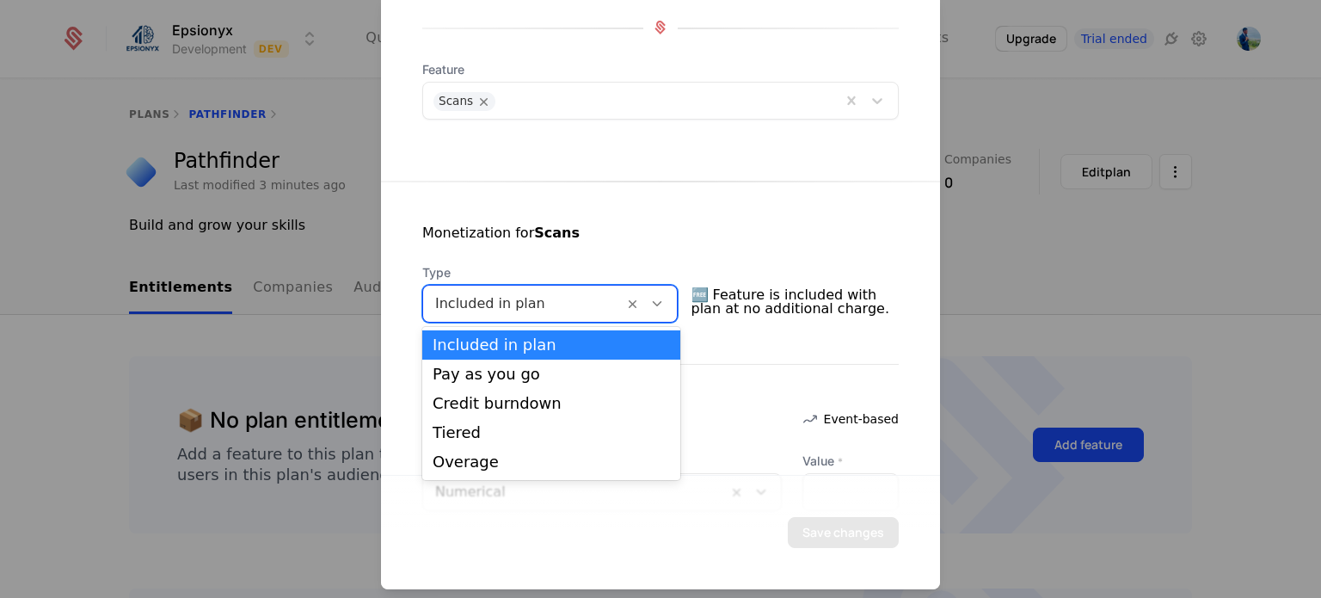
click at [594, 298] on div at bounding box center [523, 303] width 176 height 24
click at [533, 339] on div "Included in plan" at bounding box center [551, 344] width 237 height 15
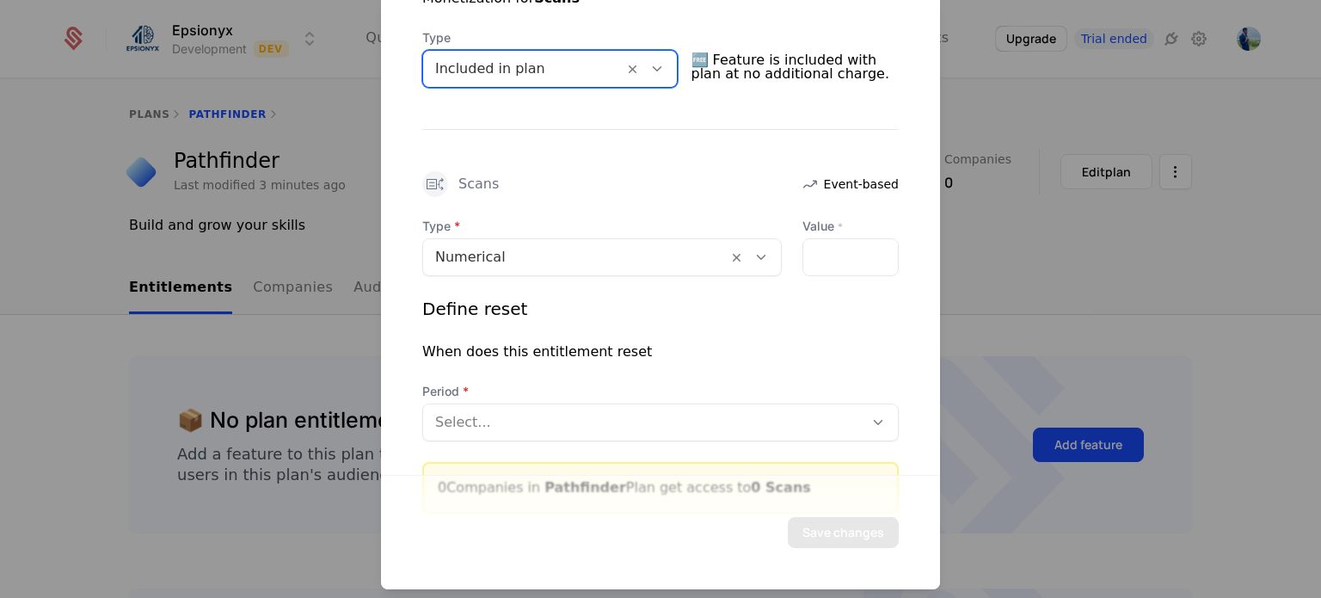
scroll to position [408, 0]
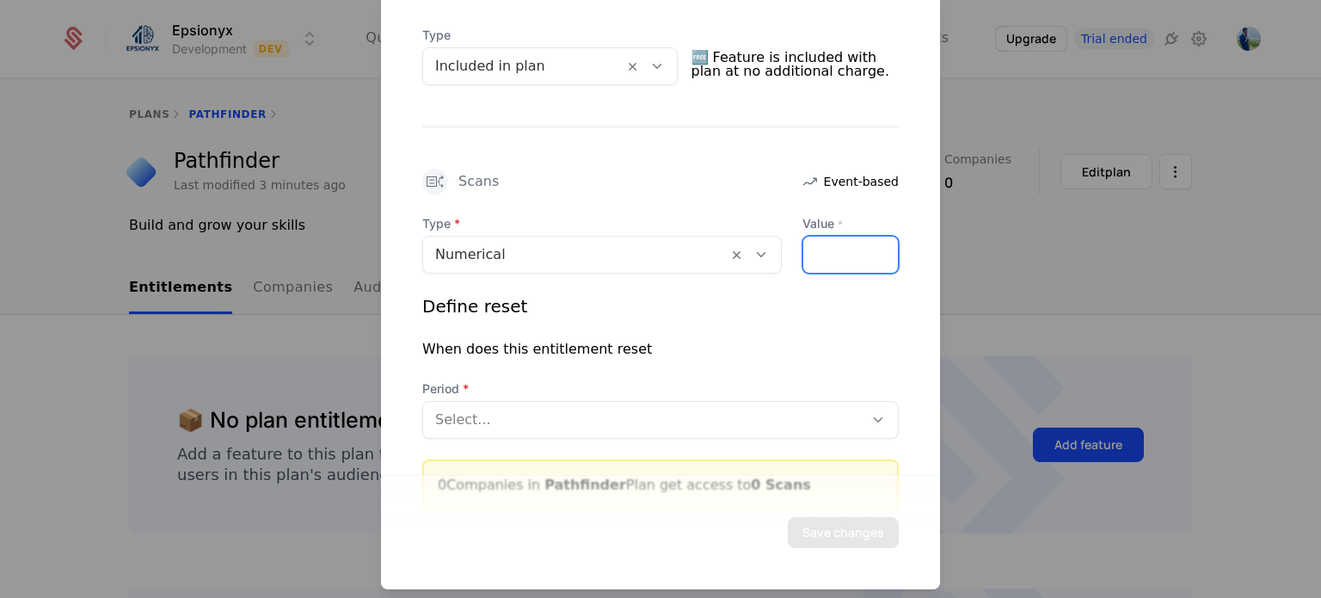
click at [834, 255] on input "*" at bounding box center [850, 254] width 95 height 36
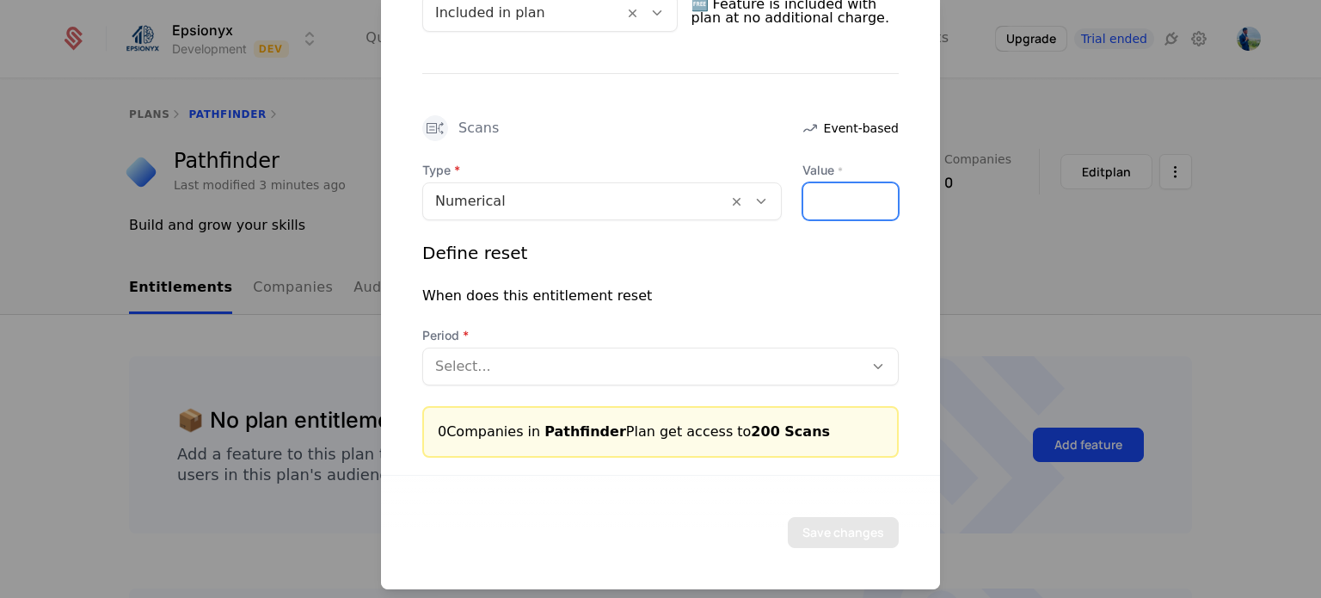
type input "***"
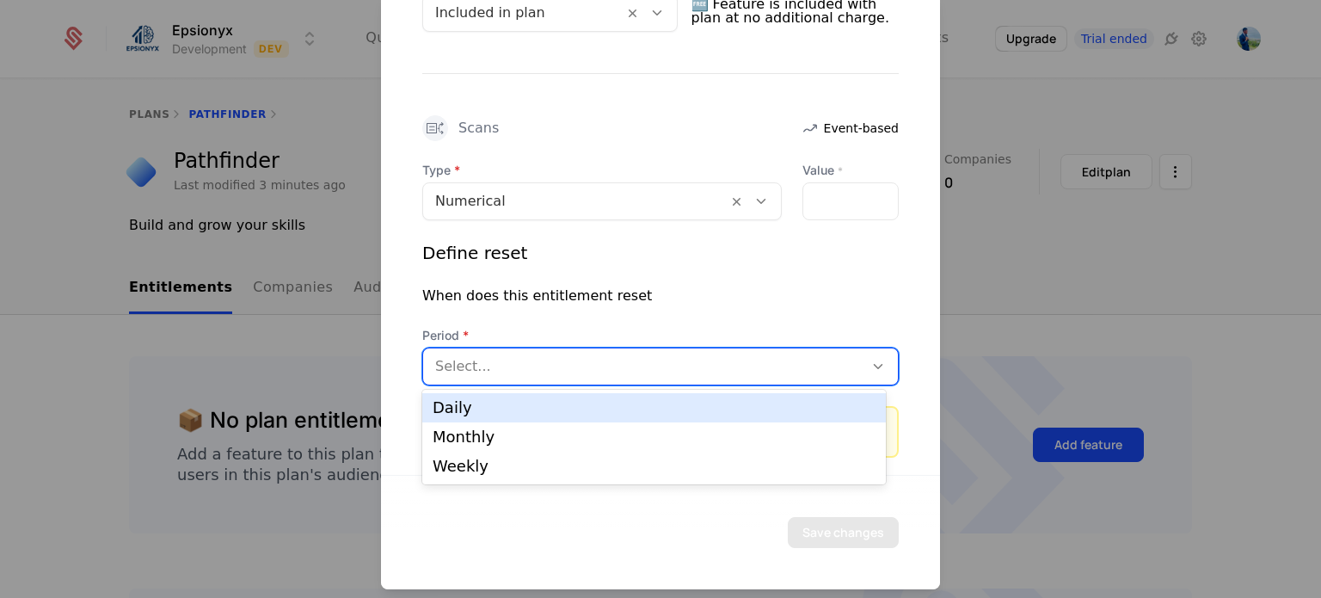
click at [589, 365] on div at bounding box center [643, 365] width 416 height 24
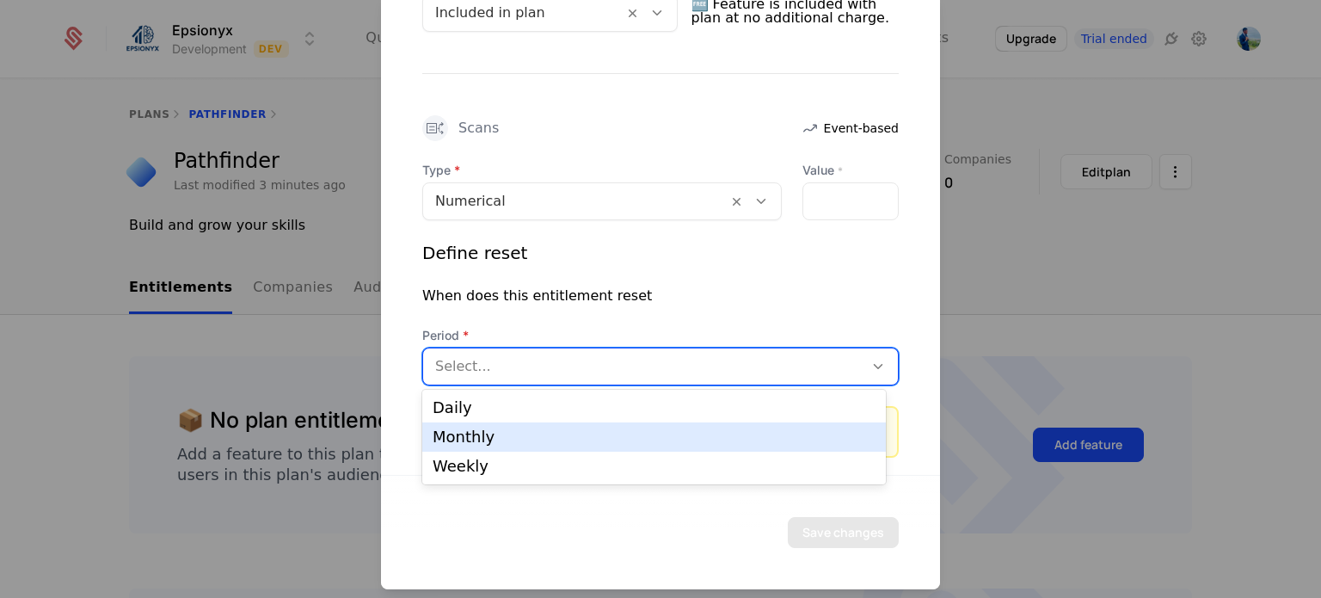
click at [526, 435] on div "Monthly" at bounding box center [654, 436] width 443 height 15
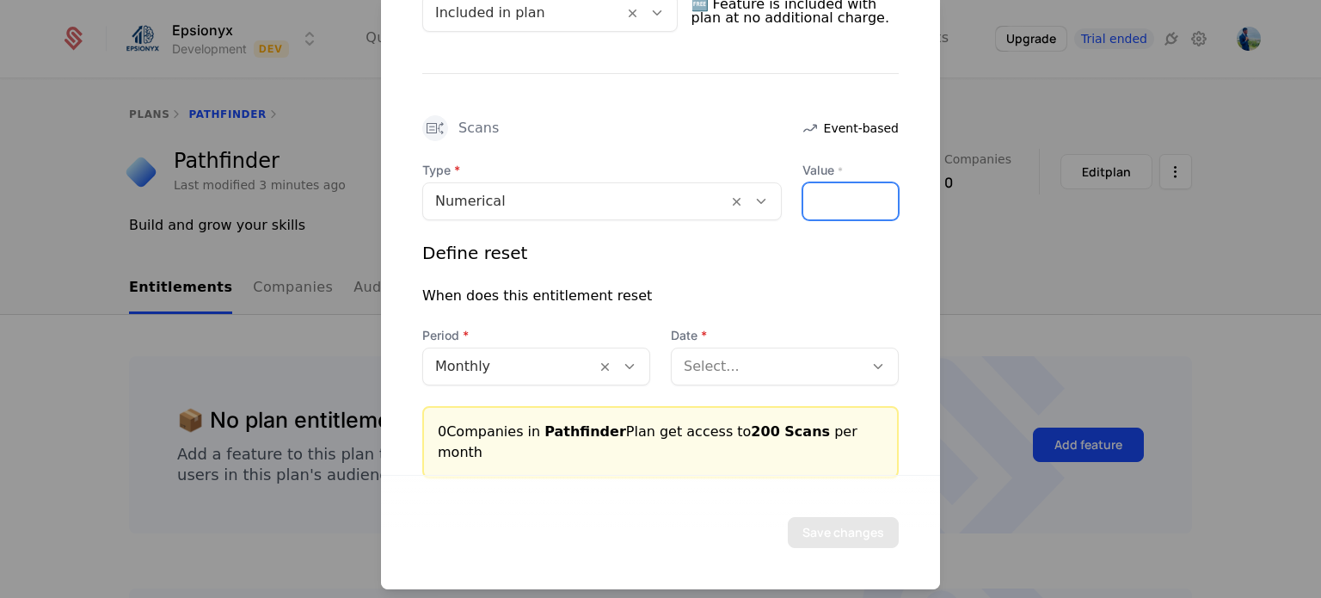
drag, startPoint x: 821, startPoint y: 195, endPoint x: 760, endPoint y: 195, distance: 61.1
click at [760, 195] on div "Type Numerical Value * ***" at bounding box center [660, 190] width 476 height 58
type input "****"
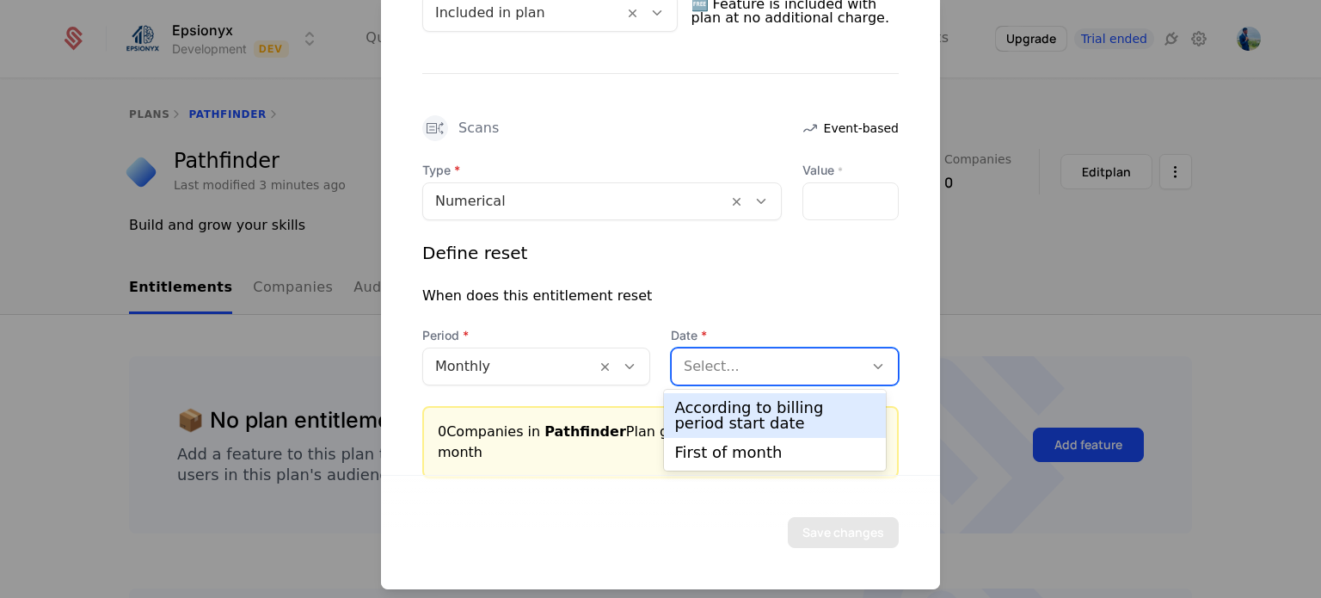
click at [720, 358] on div at bounding box center [768, 365] width 168 height 24
click at [712, 415] on div "According to billing period start date" at bounding box center [774, 415] width 200 height 31
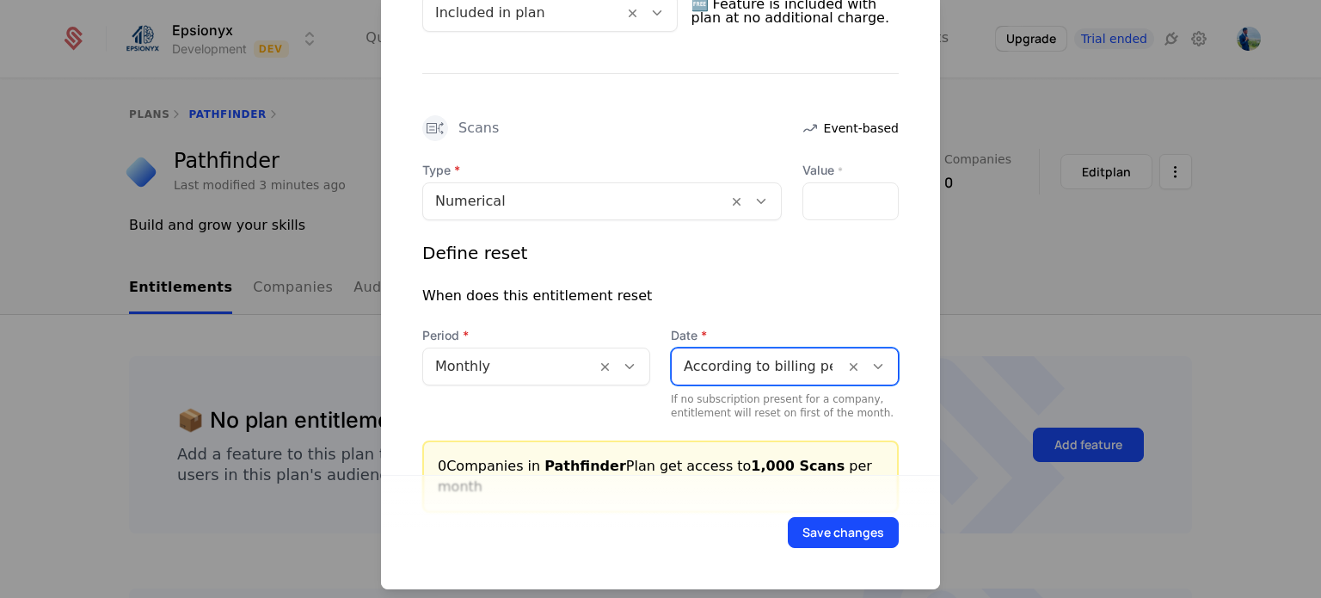
scroll to position [495, 0]
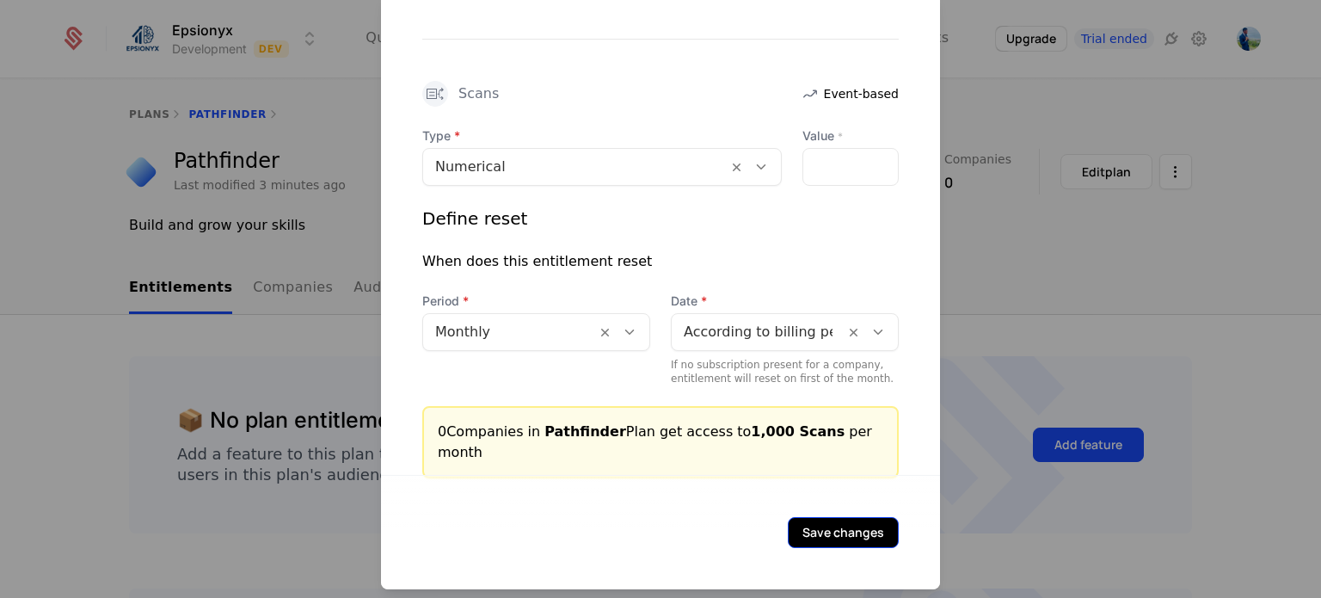
click at [796, 531] on button "Save changes" at bounding box center [843, 531] width 111 height 31
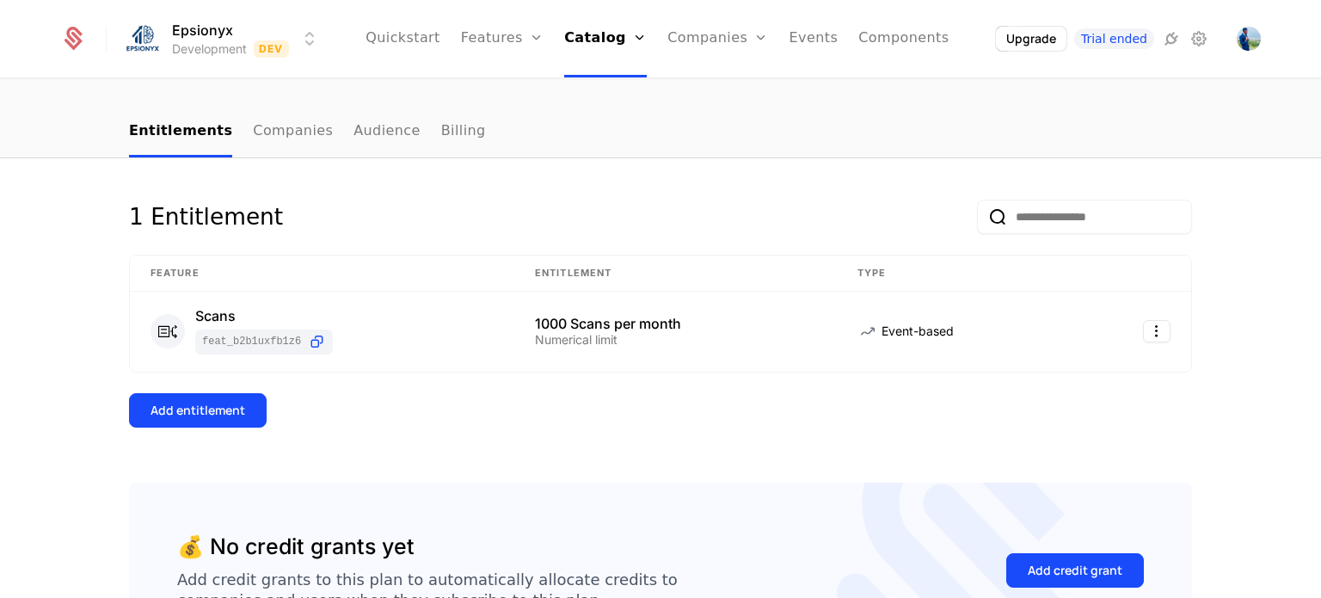
scroll to position [152, 0]
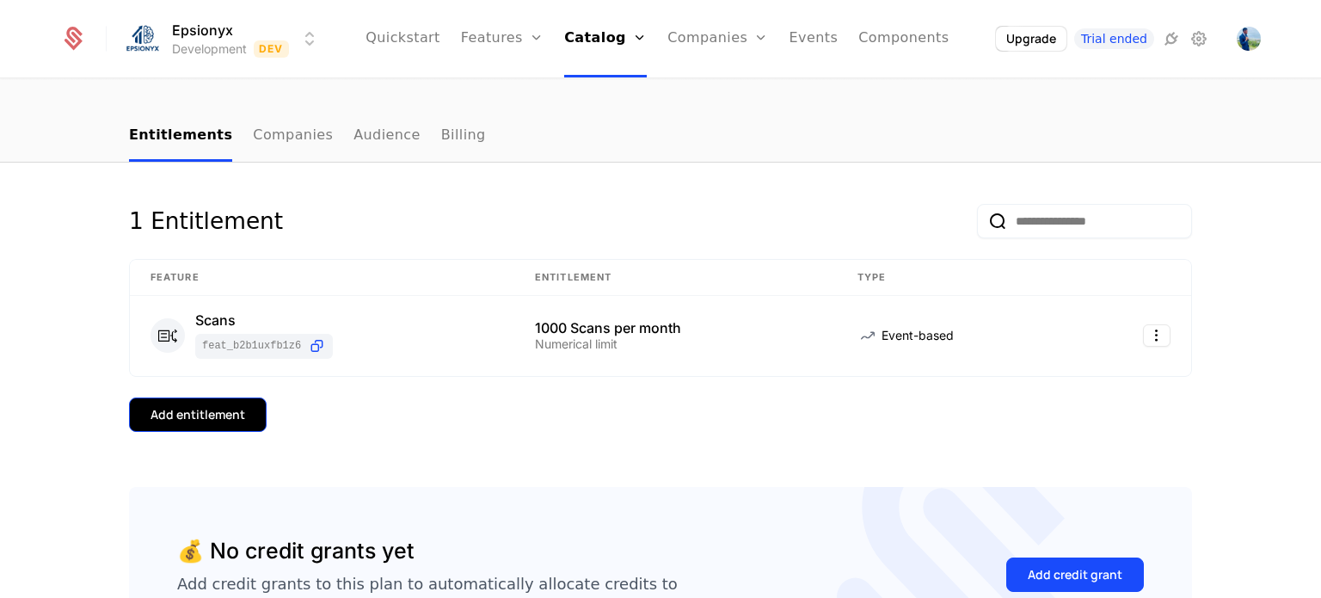
click at [196, 409] on div "Add entitlement" at bounding box center [198, 414] width 95 height 17
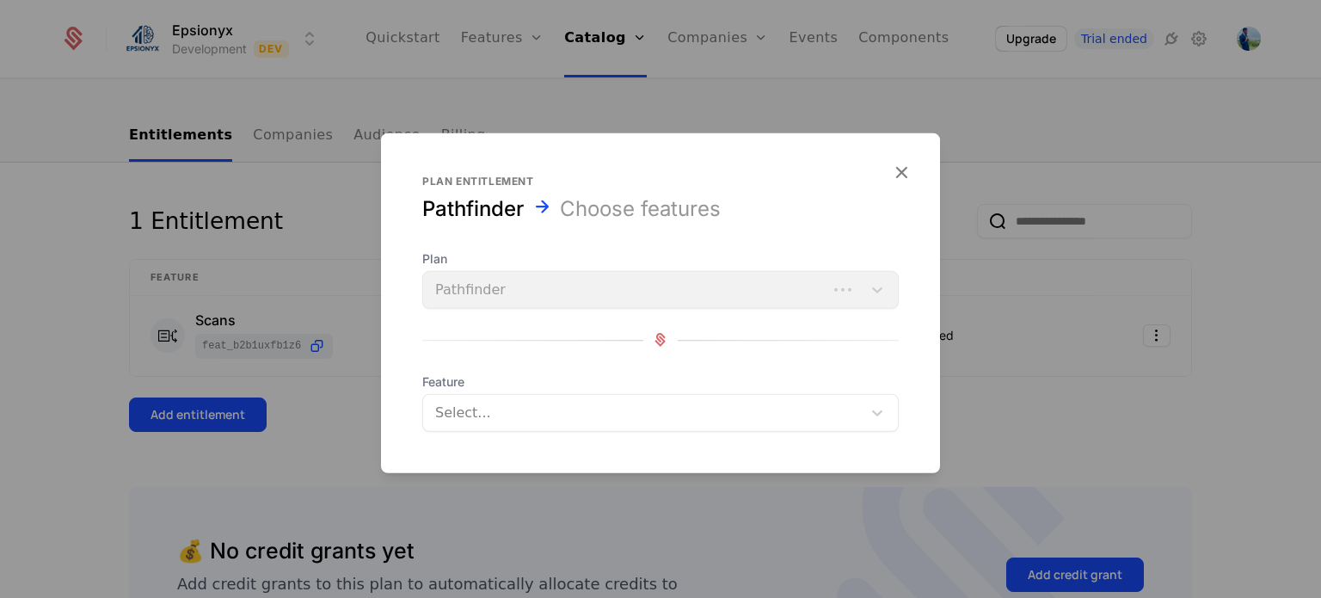
click at [532, 287] on div "Plan Pathfinder" at bounding box center [660, 278] width 476 height 58
click at [900, 172] on icon "button" at bounding box center [901, 171] width 22 height 22
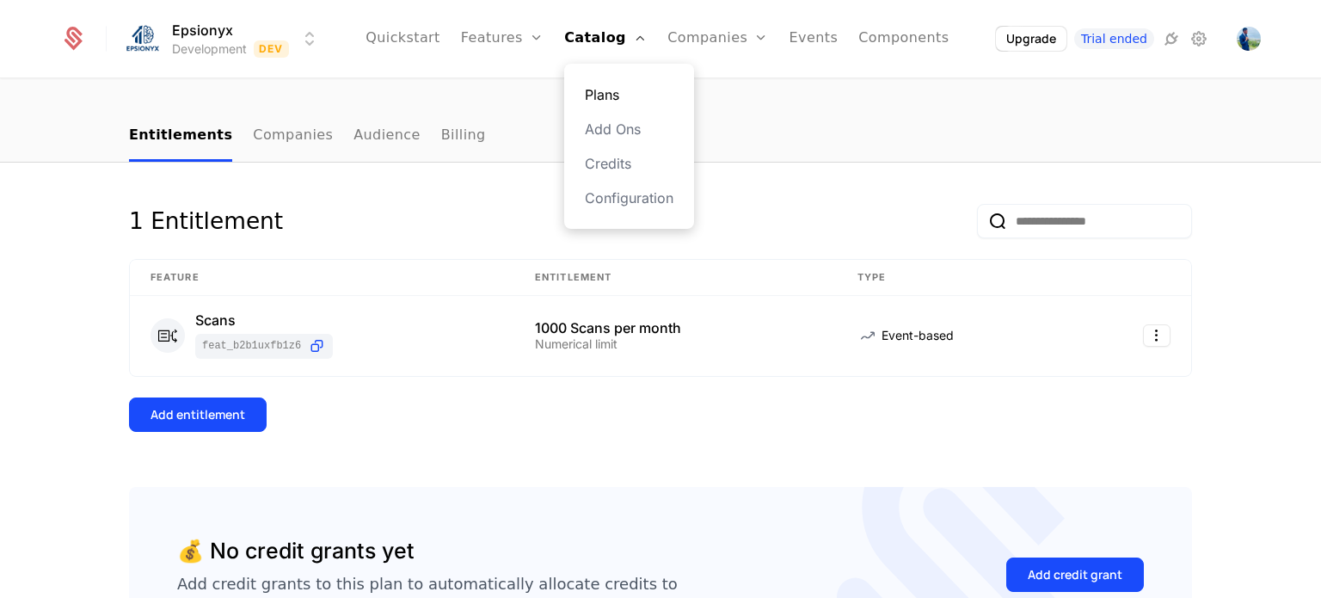
click at [615, 96] on link "Plans" at bounding box center [629, 94] width 89 height 21
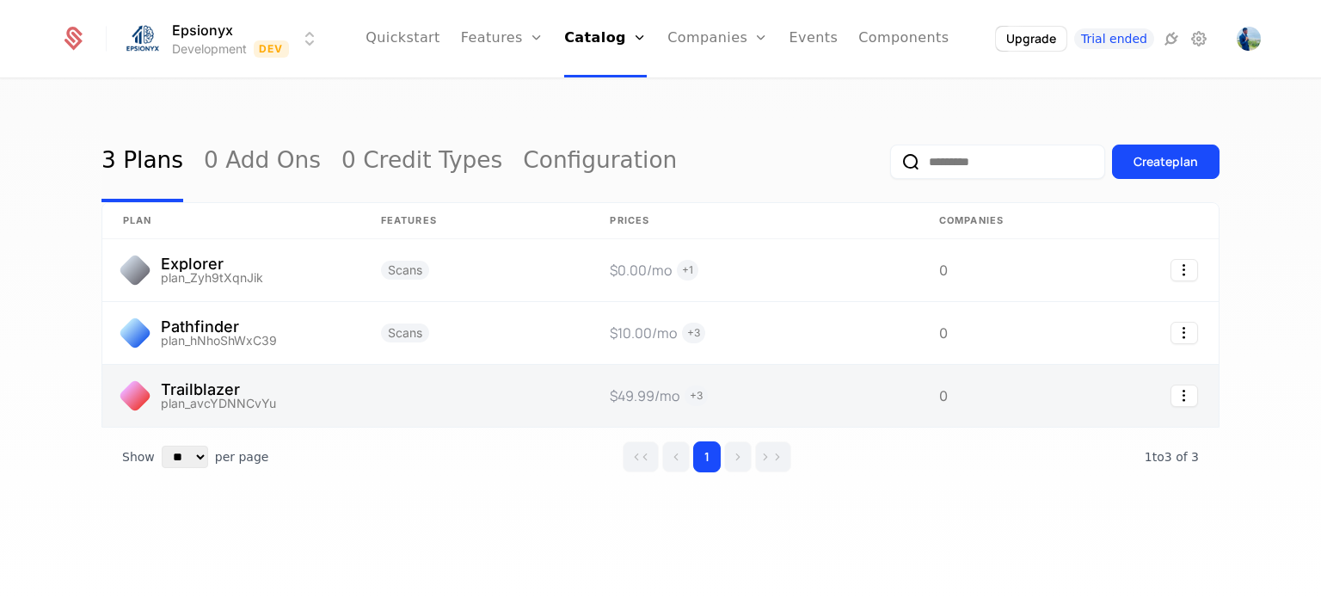
click at [608, 393] on link at bounding box center [753, 396] width 329 height 62
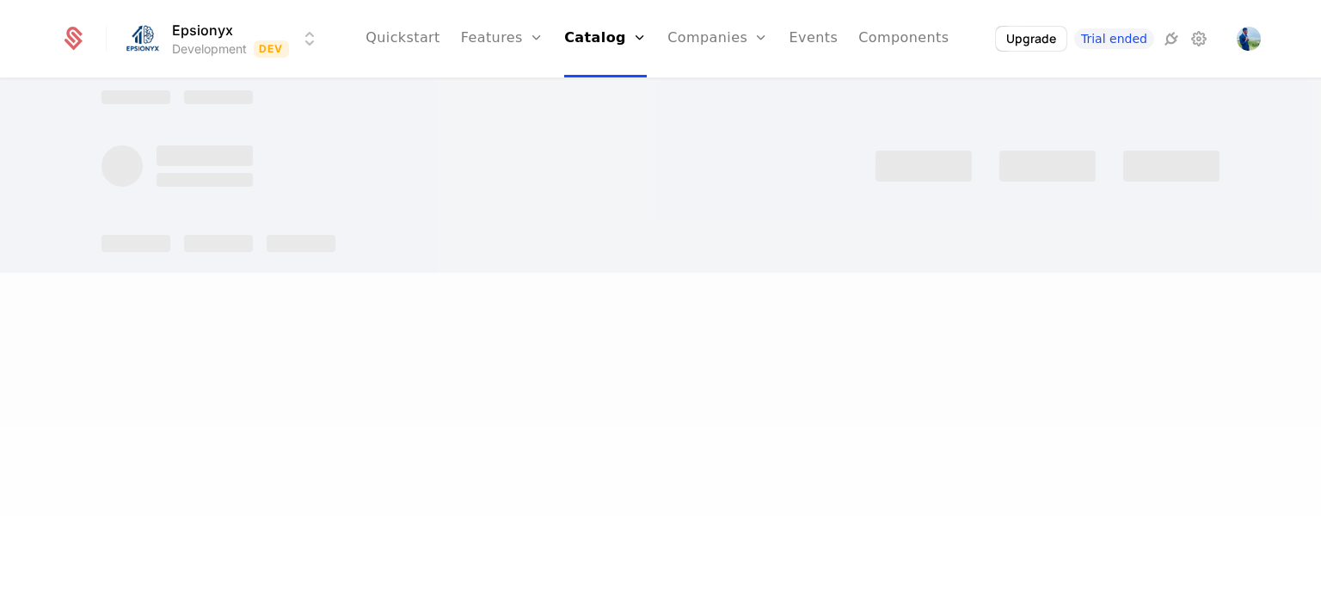
click at [608, 393] on div at bounding box center [660, 299] width 1321 height 598
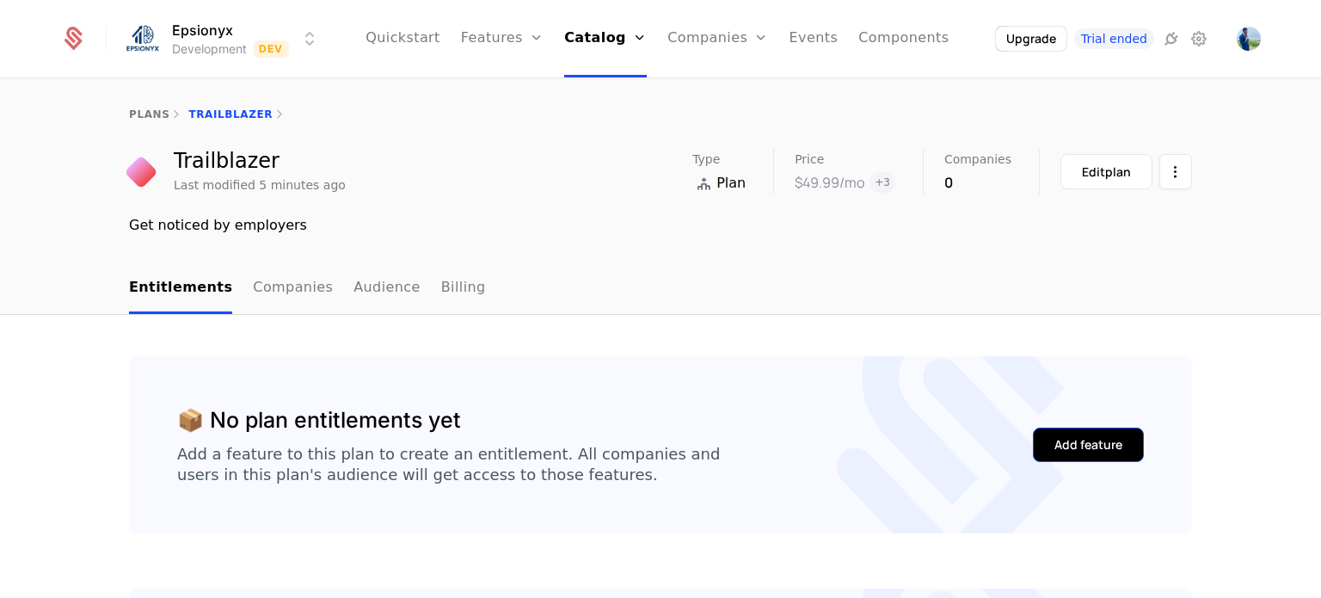
click at [1066, 447] on div "Add feature" at bounding box center [1088, 444] width 68 height 17
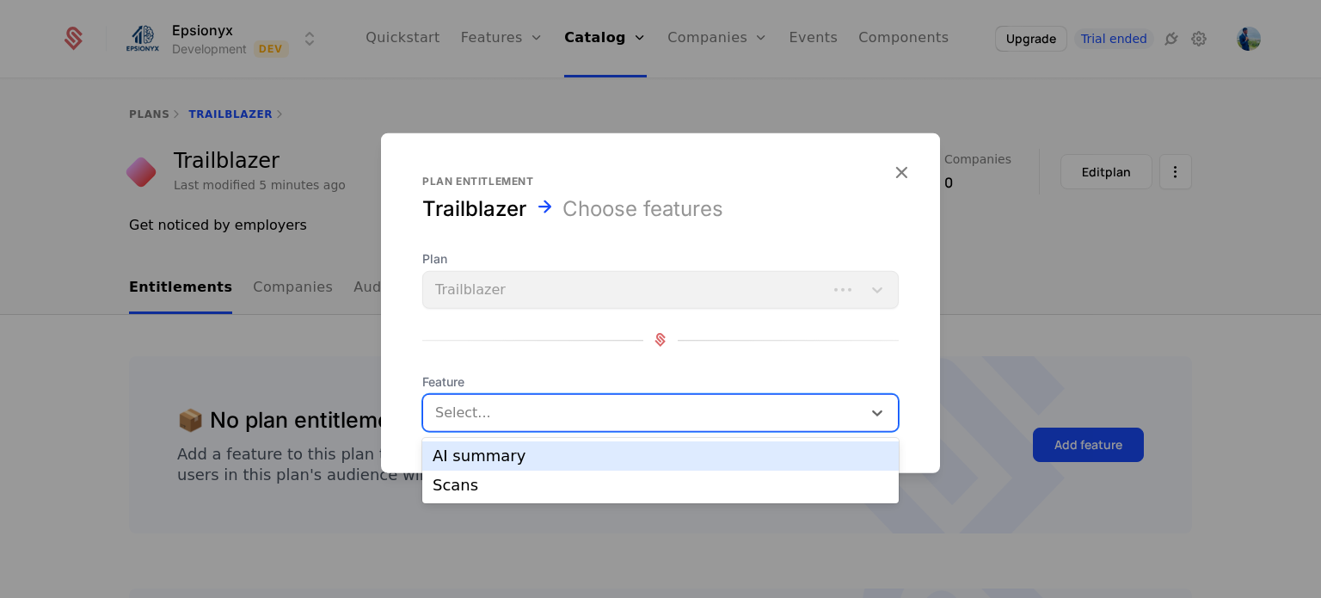
click at [615, 409] on div at bounding box center [644, 412] width 415 height 24
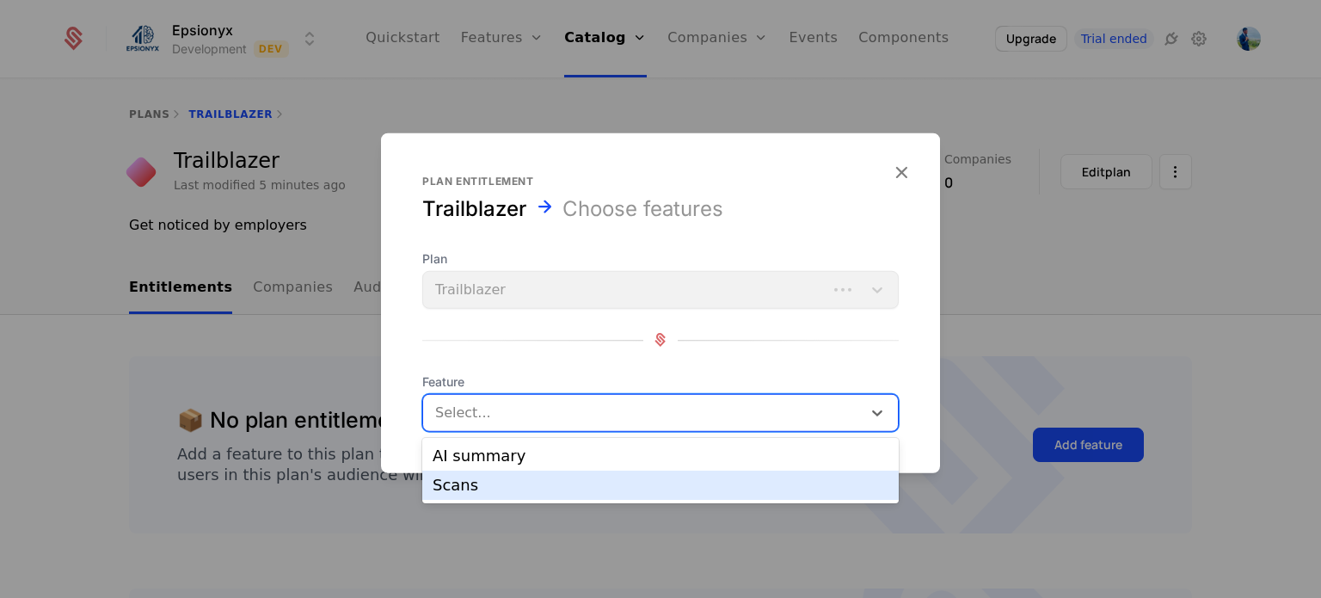
click at [471, 480] on div "Scans" at bounding box center [661, 484] width 456 height 15
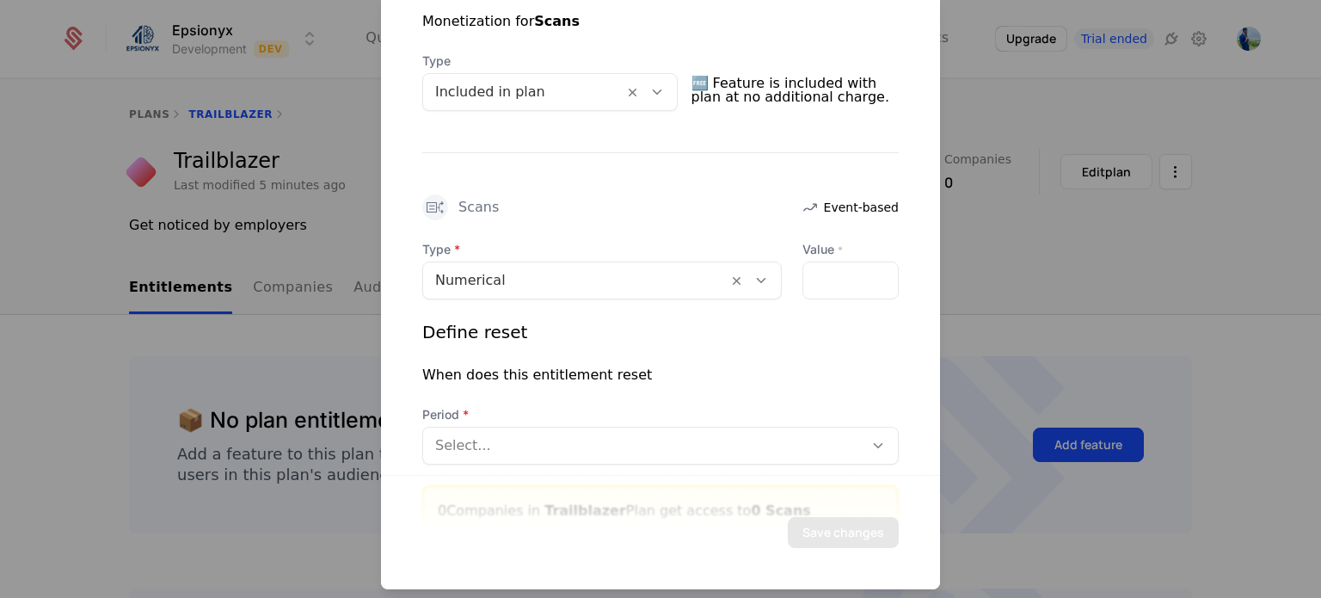
scroll to position [382, 0]
click at [821, 276] on input "*" at bounding box center [850, 279] width 95 height 36
type input "*"
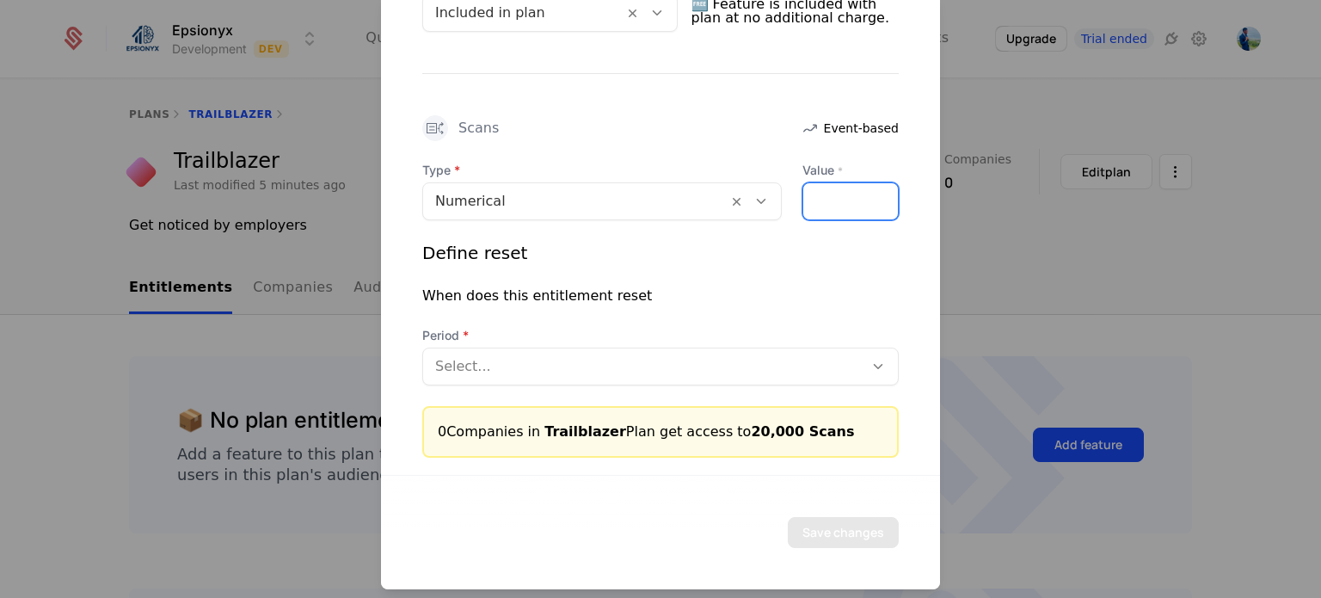
type input "*****"
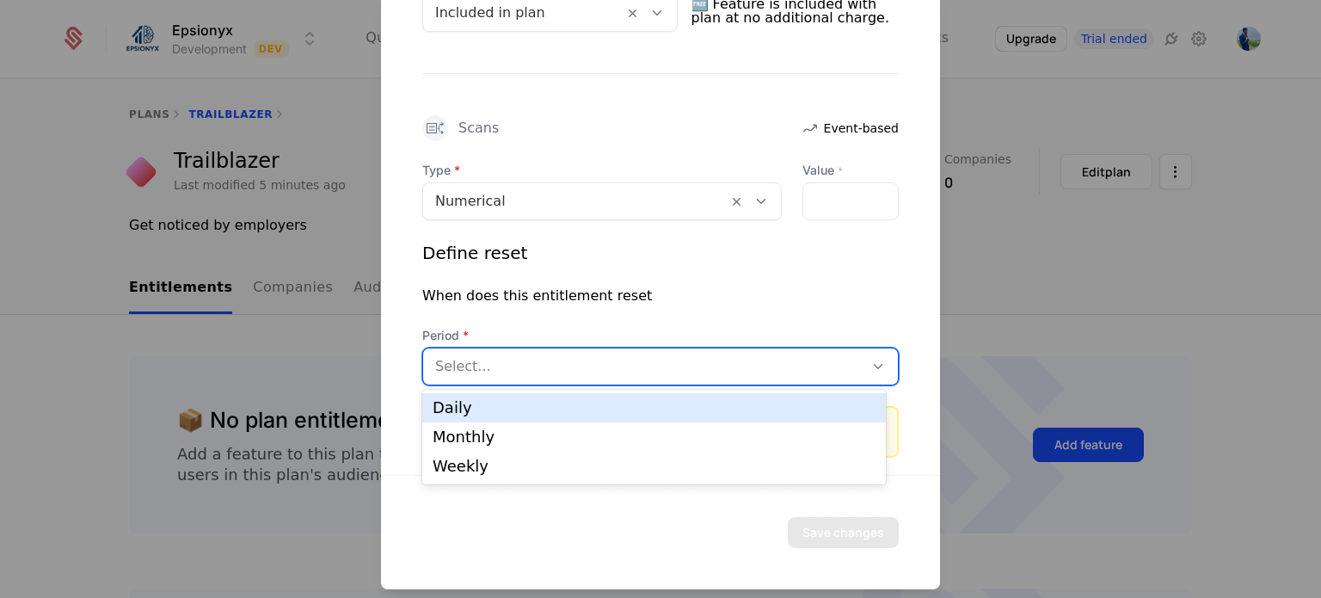
click at [587, 364] on div at bounding box center [643, 365] width 416 height 24
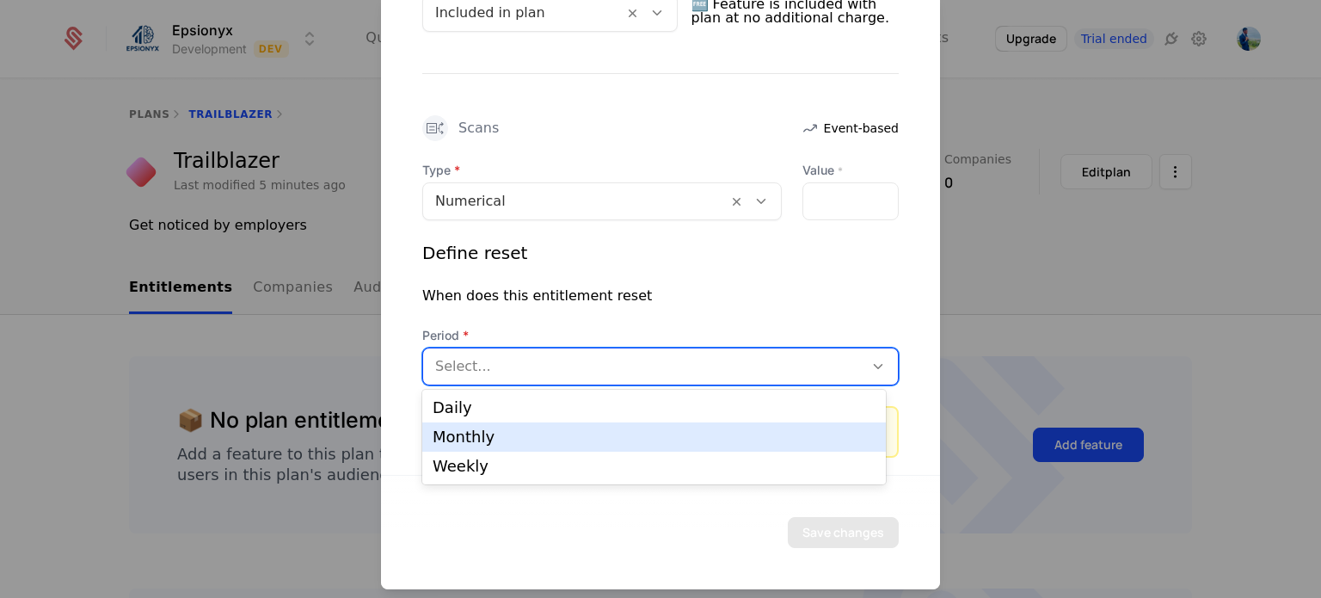
click at [537, 433] on div "Monthly" at bounding box center [654, 436] width 443 height 15
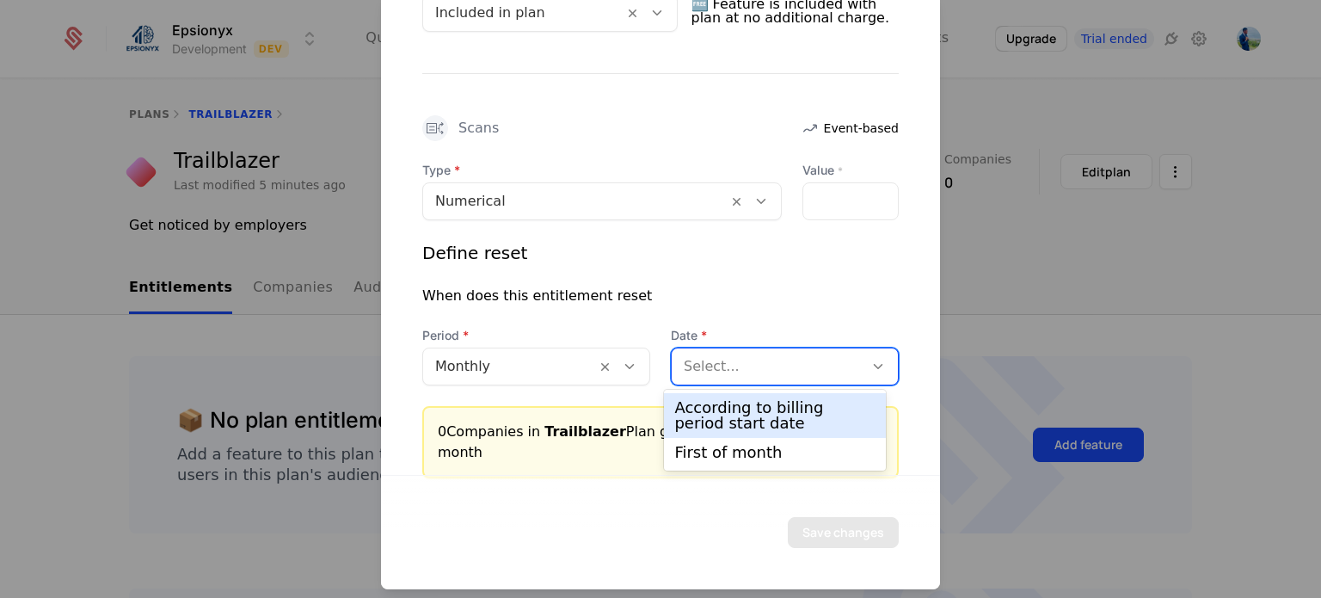
click at [741, 368] on div at bounding box center [768, 365] width 168 height 24
click at [730, 429] on div "According to billing period start date" at bounding box center [774, 415] width 200 height 31
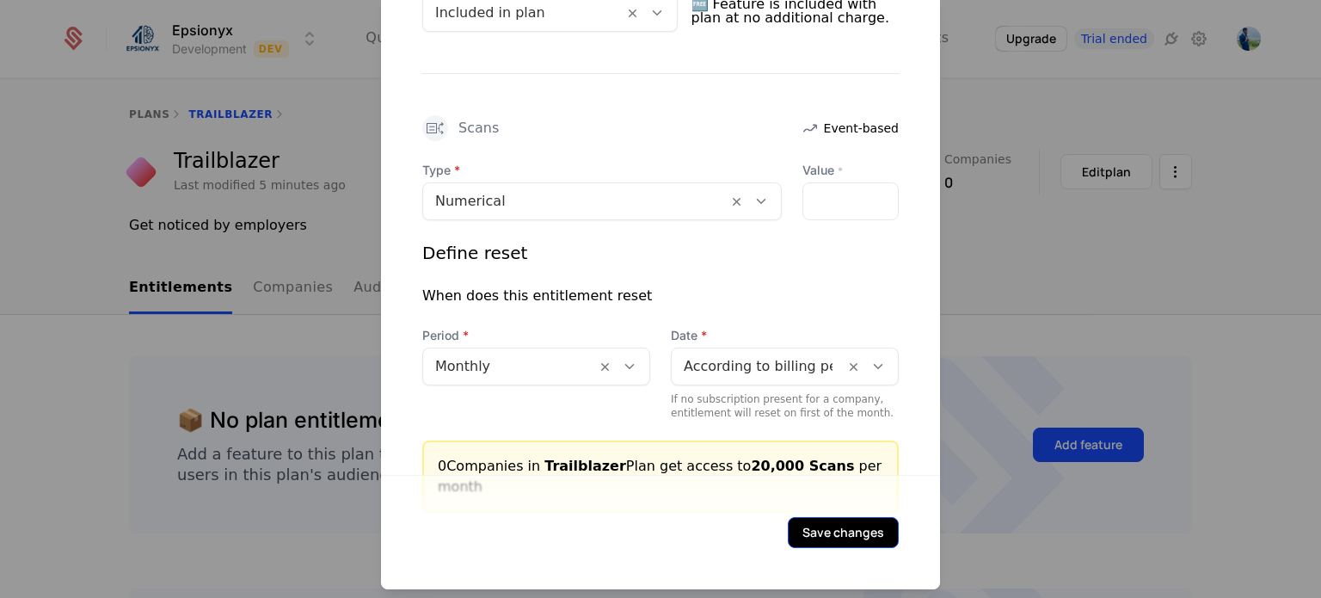
click at [821, 526] on button "Save changes" at bounding box center [843, 531] width 111 height 31
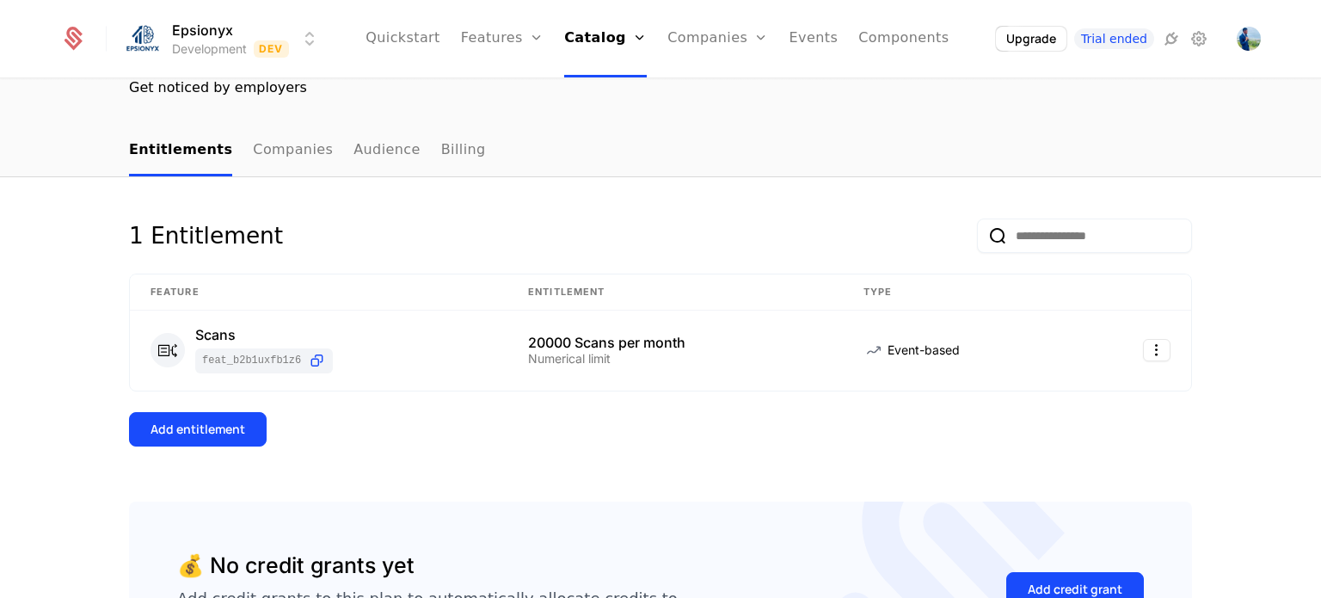
scroll to position [0, 0]
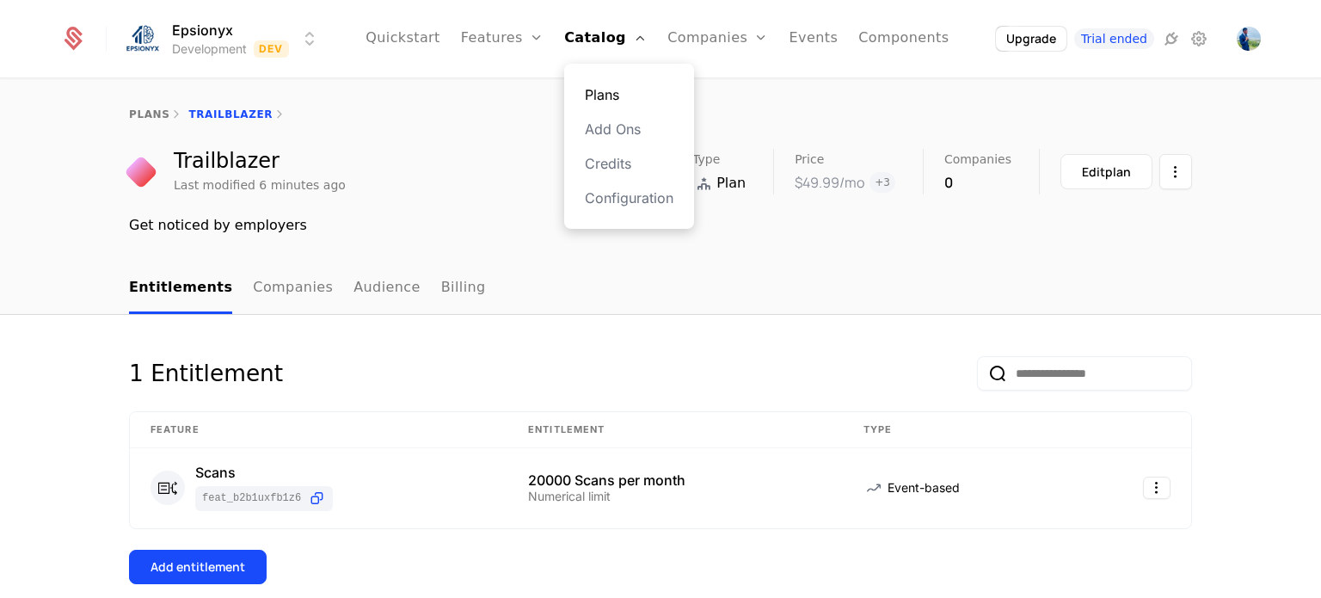
click at [609, 91] on link "Plans" at bounding box center [629, 94] width 89 height 21
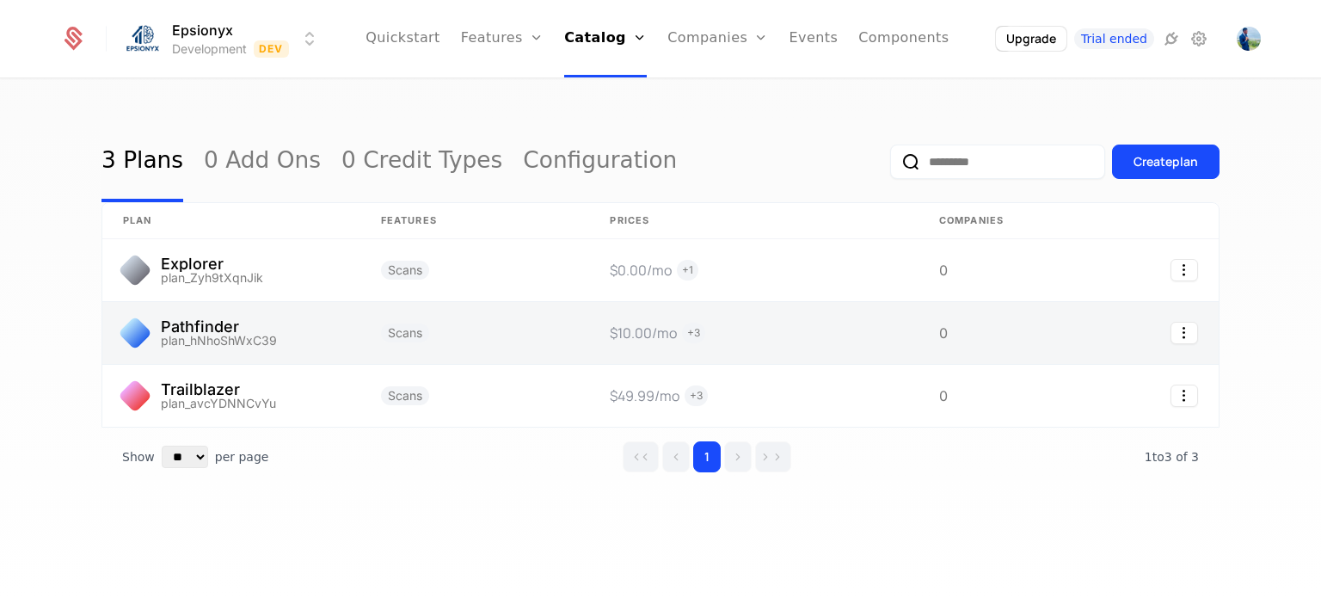
click at [517, 326] on link at bounding box center [474, 333] width 229 height 62
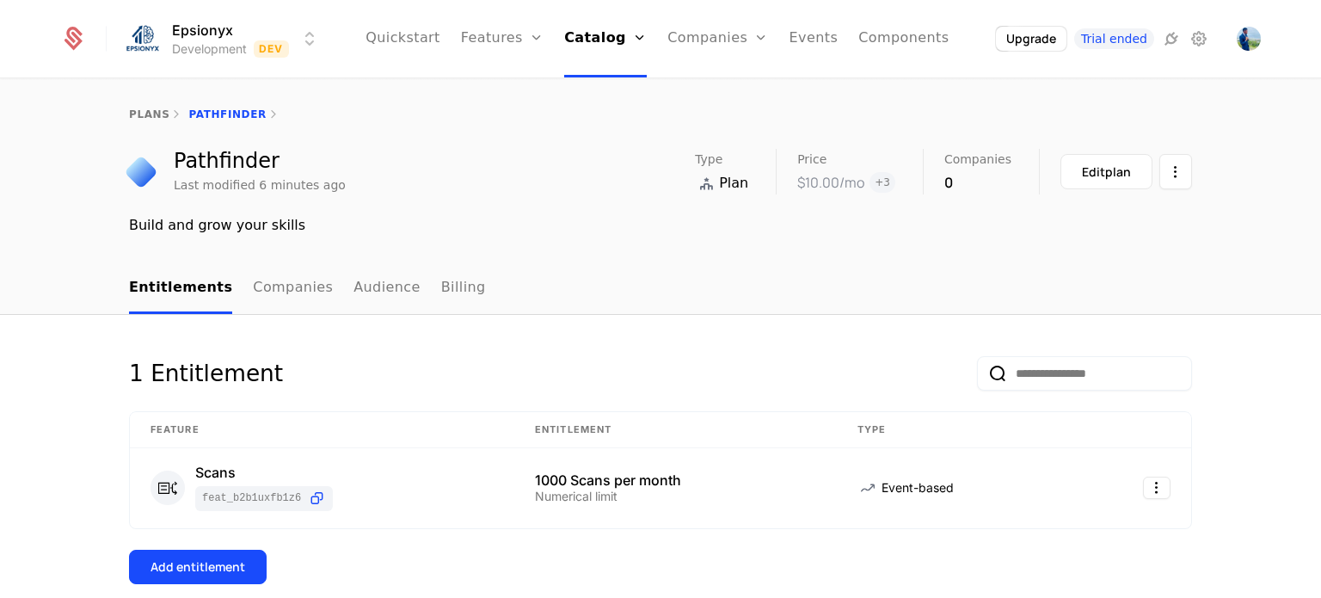
click at [609, 92] on link "Plans" at bounding box center [629, 94] width 89 height 21
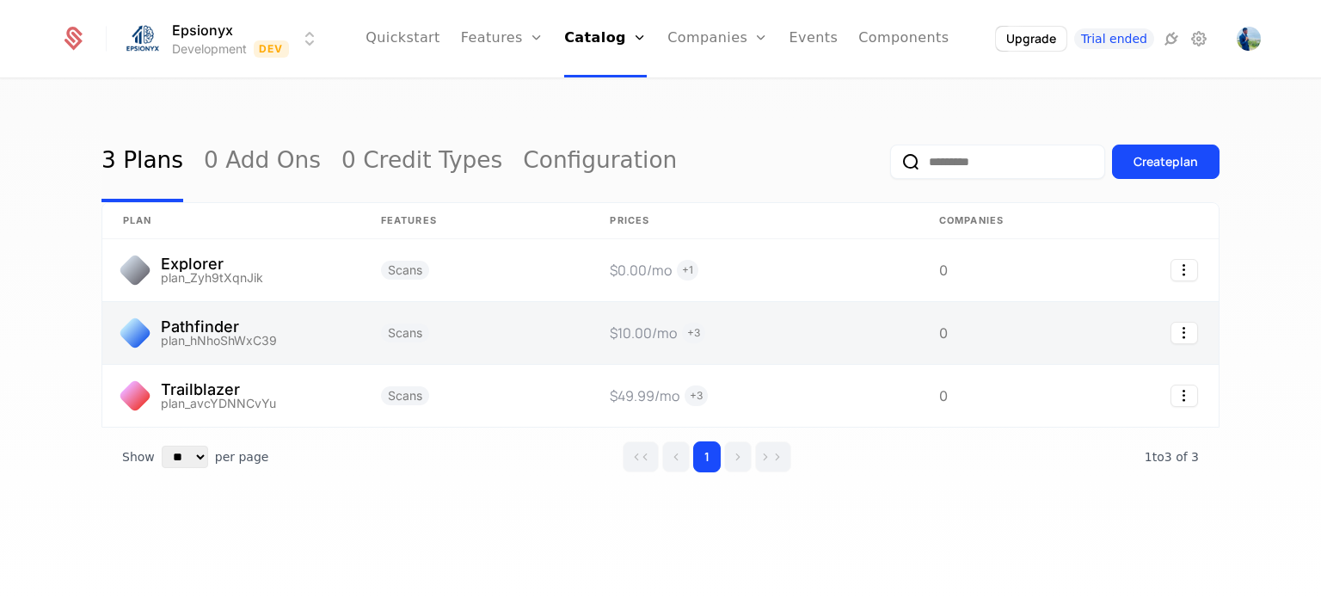
click at [221, 331] on link at bounding box center [231, 333] width 258 height 62
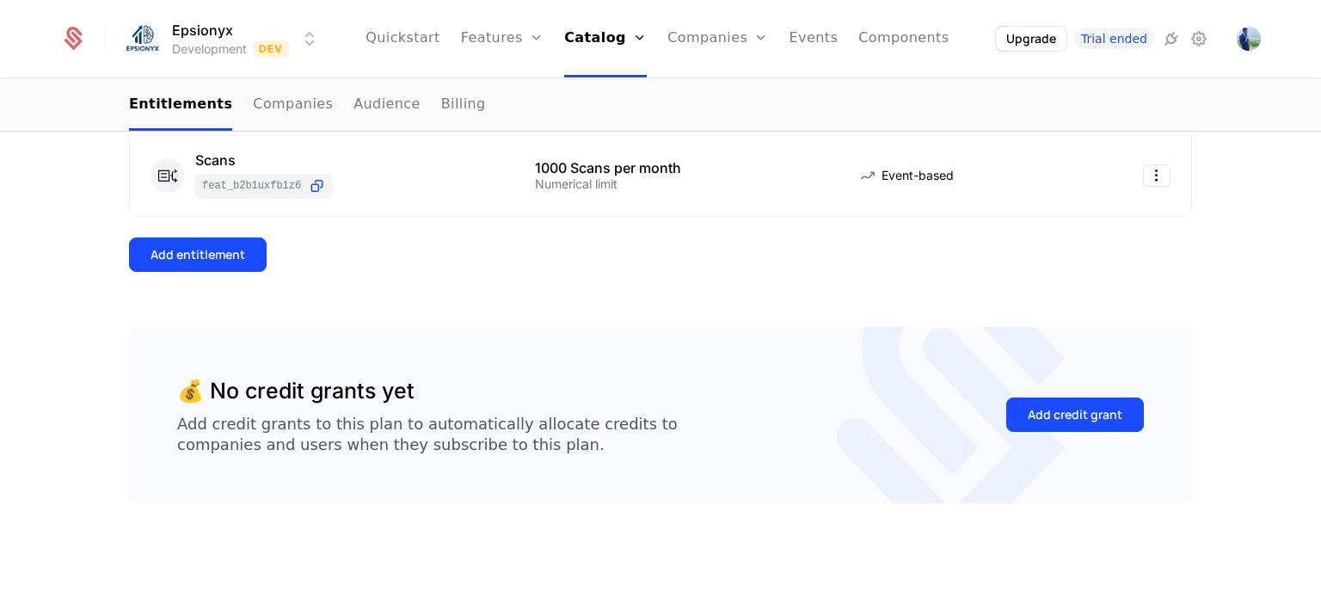
scroll to position [20, 0]
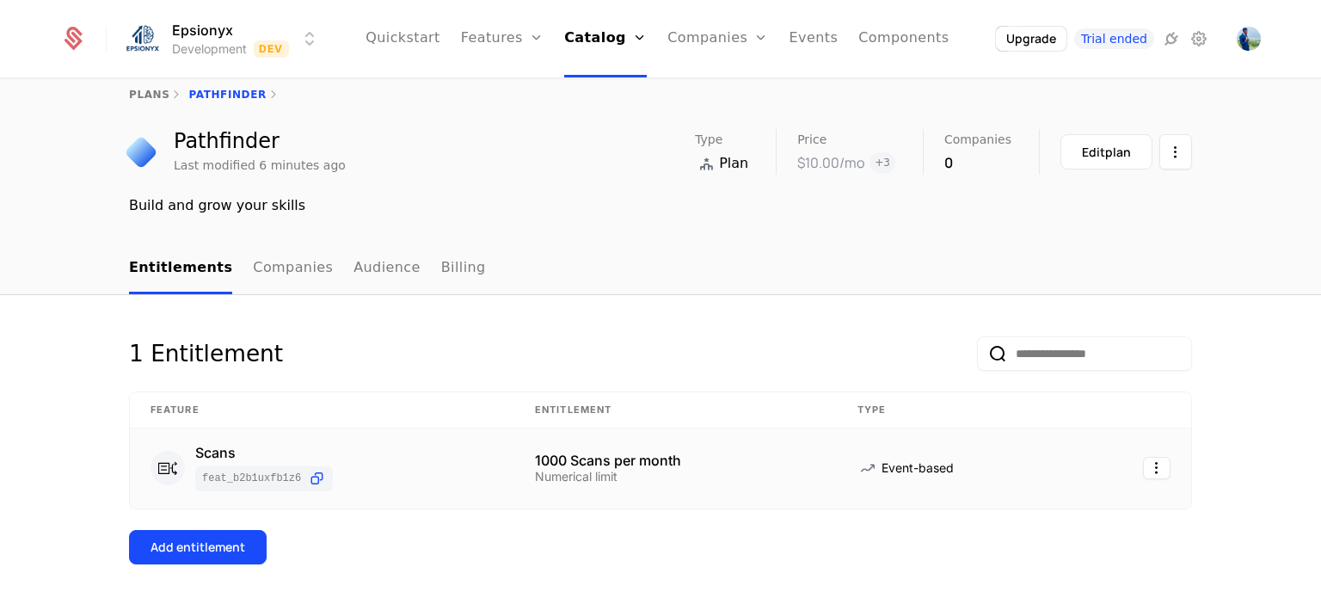
click at [675, 459] on div "1000 Scans per month" at bounding box center [675, 460] width 281 height 14
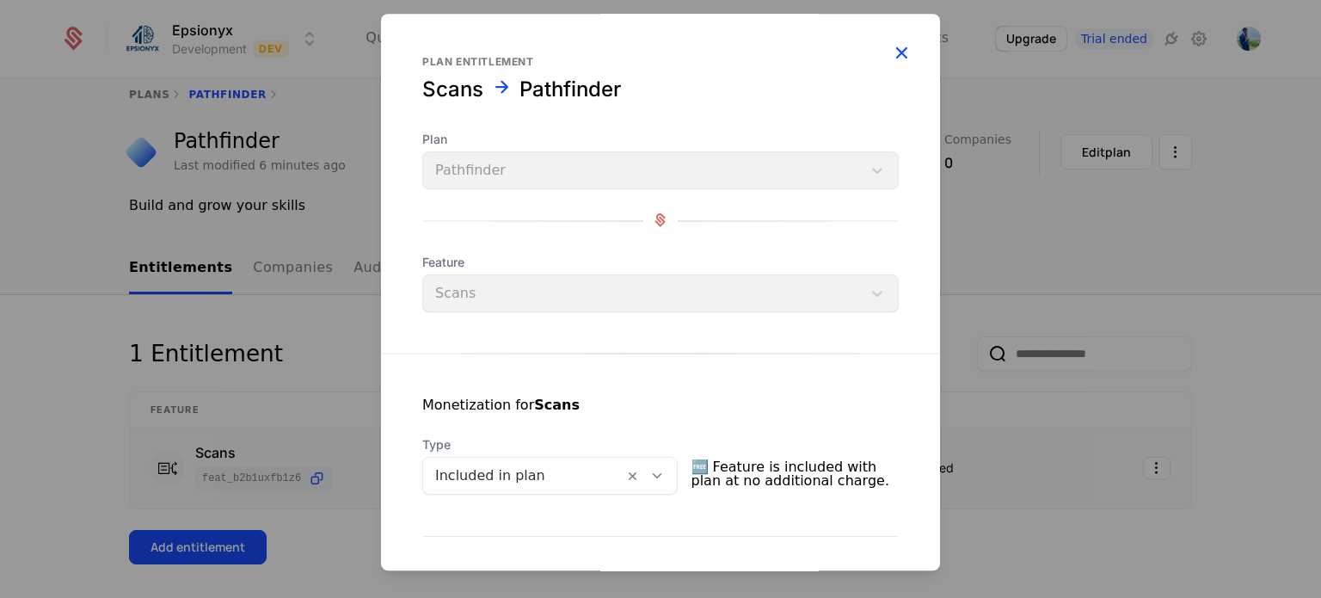
click at [894, 54] on icon "button" at bounding box center [901, 52] width 22 height 22
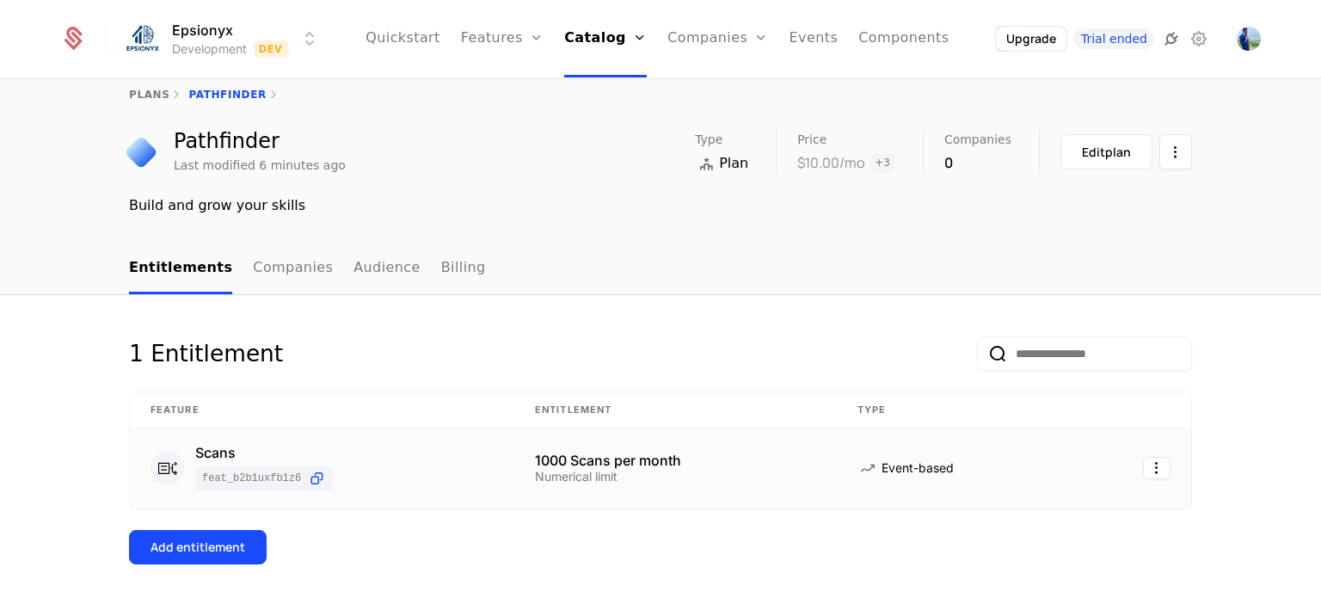
click at [1170, 39] on icon at bounding box center [1171, 38] width 21 height 21
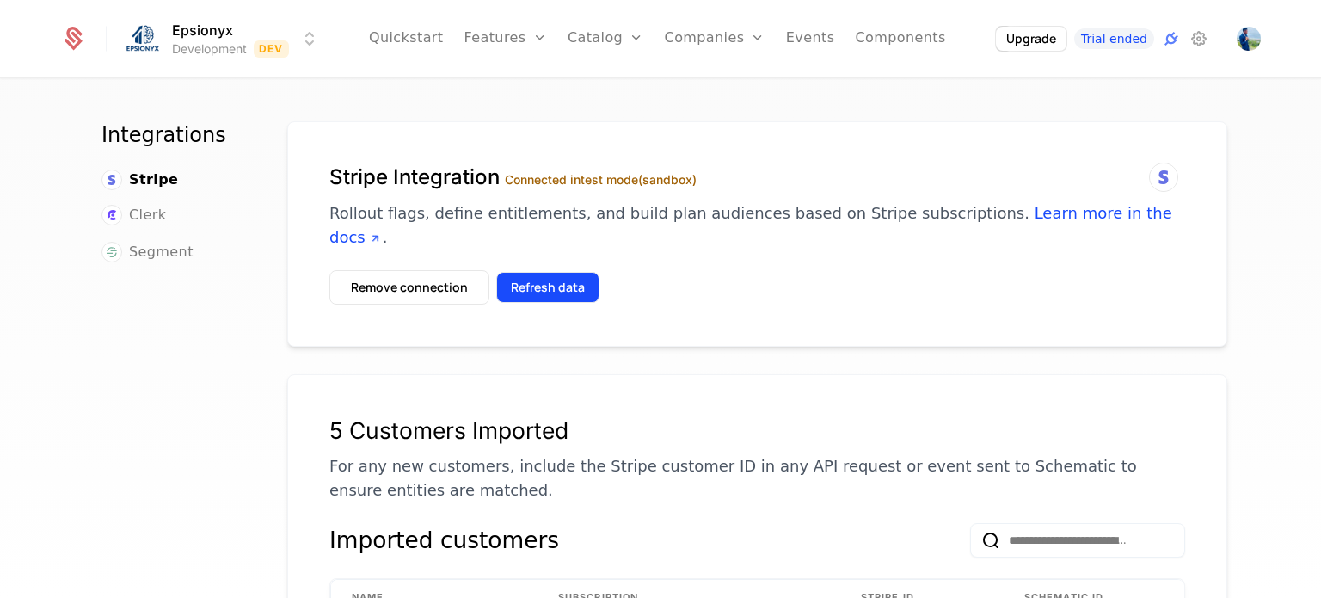
click at [530, 272] on button "Refresh data" at bounding box center [547, 287] width 103 height 31
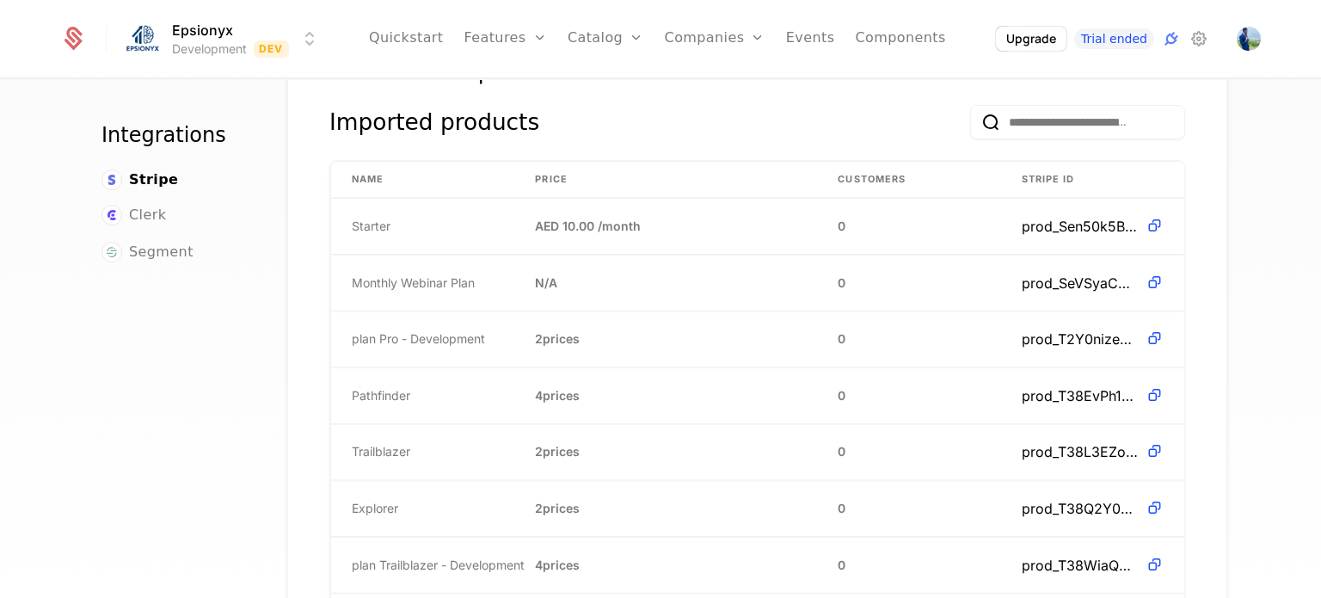
scroll to position [1139, 0]
click at [627, 99] on link "Plans" at bounding box center [632, 94] width 89 height 21
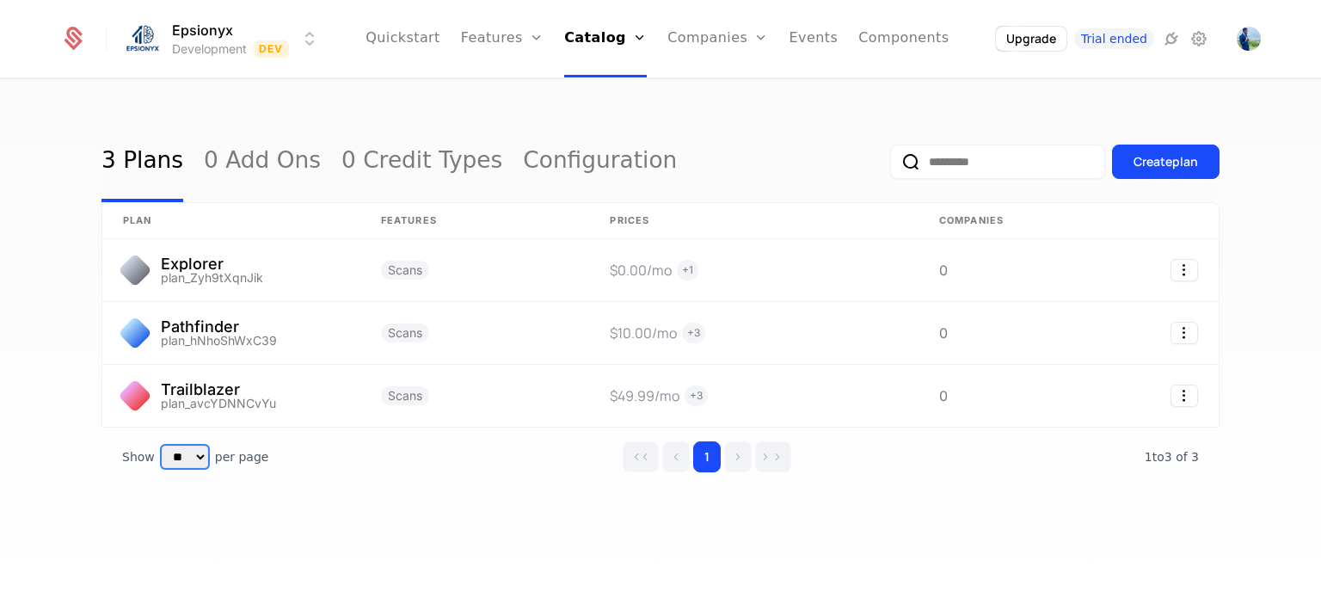
click at [193, 455] on select "** ** ** *** ***" at bounding box center [185, 457] width 46 height 22
click at [289, 460] on div "Show ** ** ** *** *** per page per page 1 1 to 3 of 3 of 3" at bounding box center [660, 456] width 1118 height 58
click at [526, 94] on link "Features" at bounding box center [521, 94] width 79 height 21
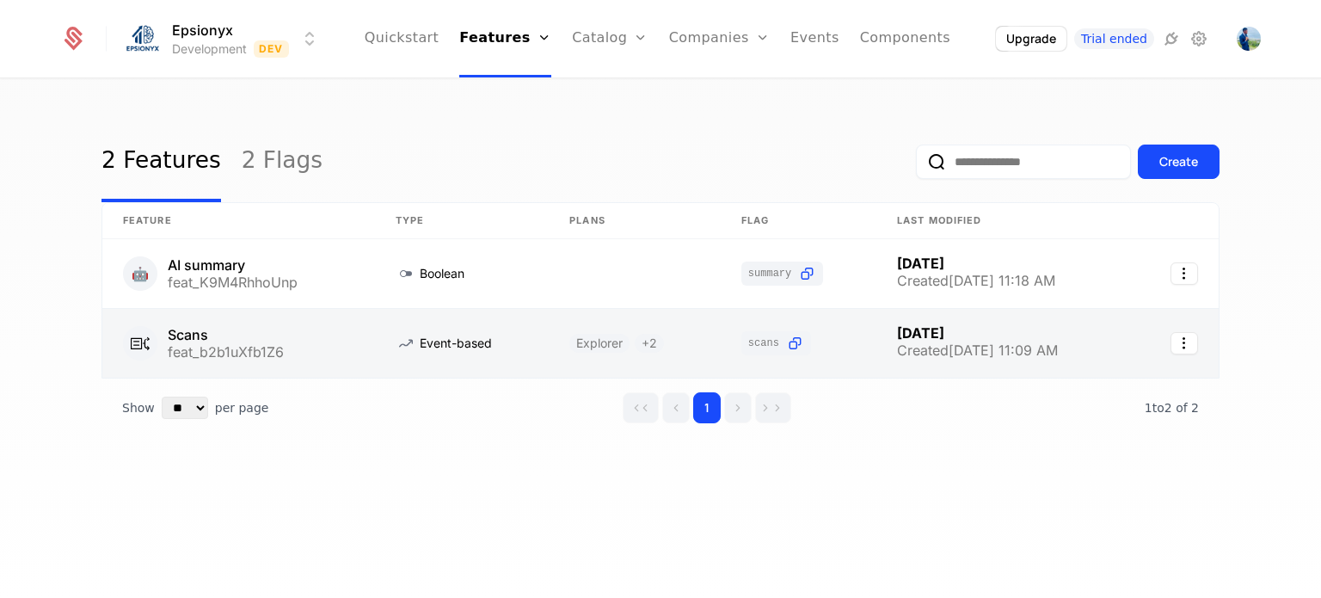
click at [644, 344] on link at bounding box center [635, 343] width 172 height 69
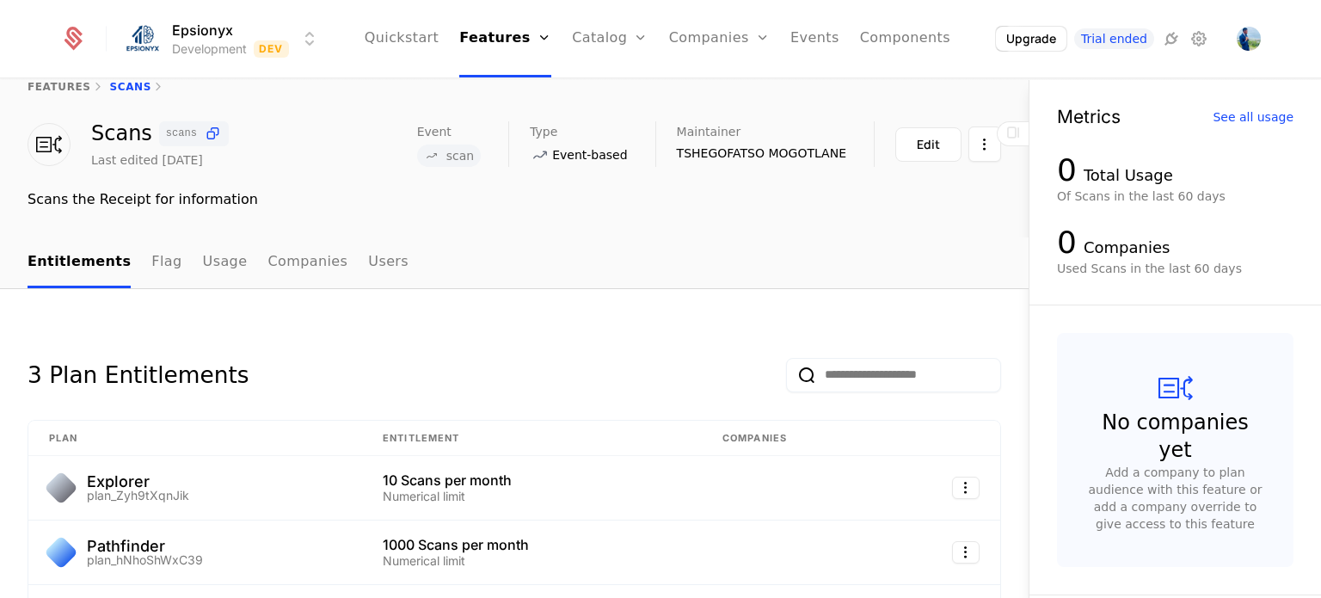
scroll to position [27, 0]
click at [875, 37] on link "Components" at bounding box center [905, 38] width 90 height 77
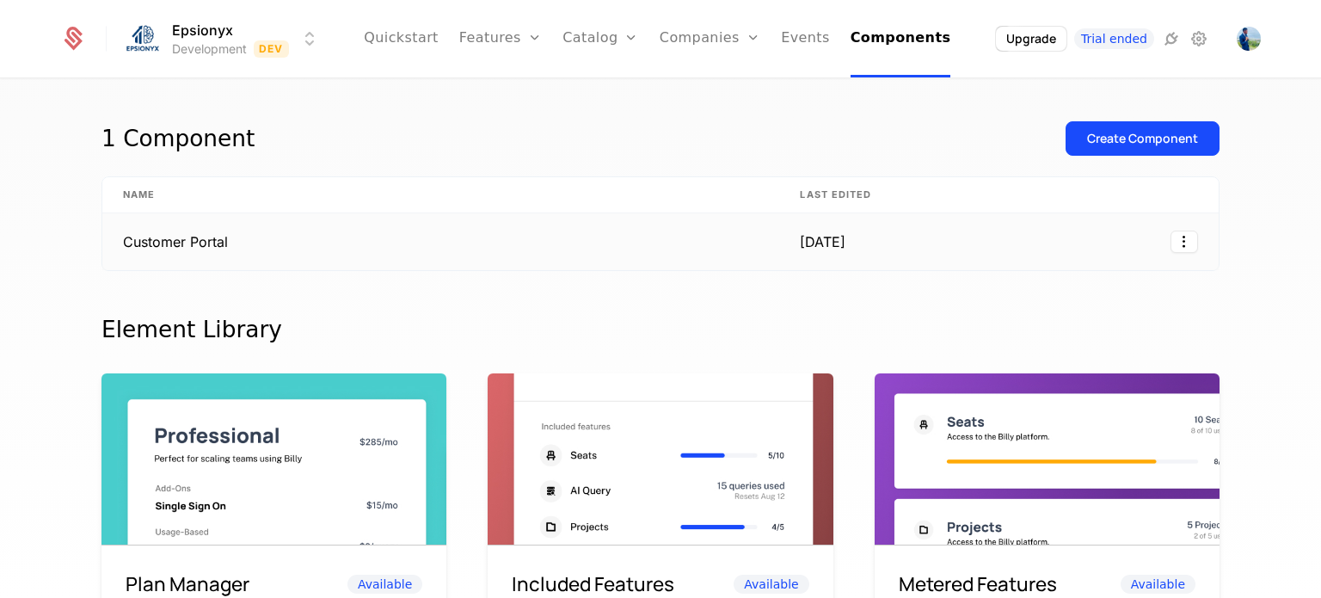
click at [597, 254] on td "Customer Portal" at bounding box center [440, 241] width 677 height 57
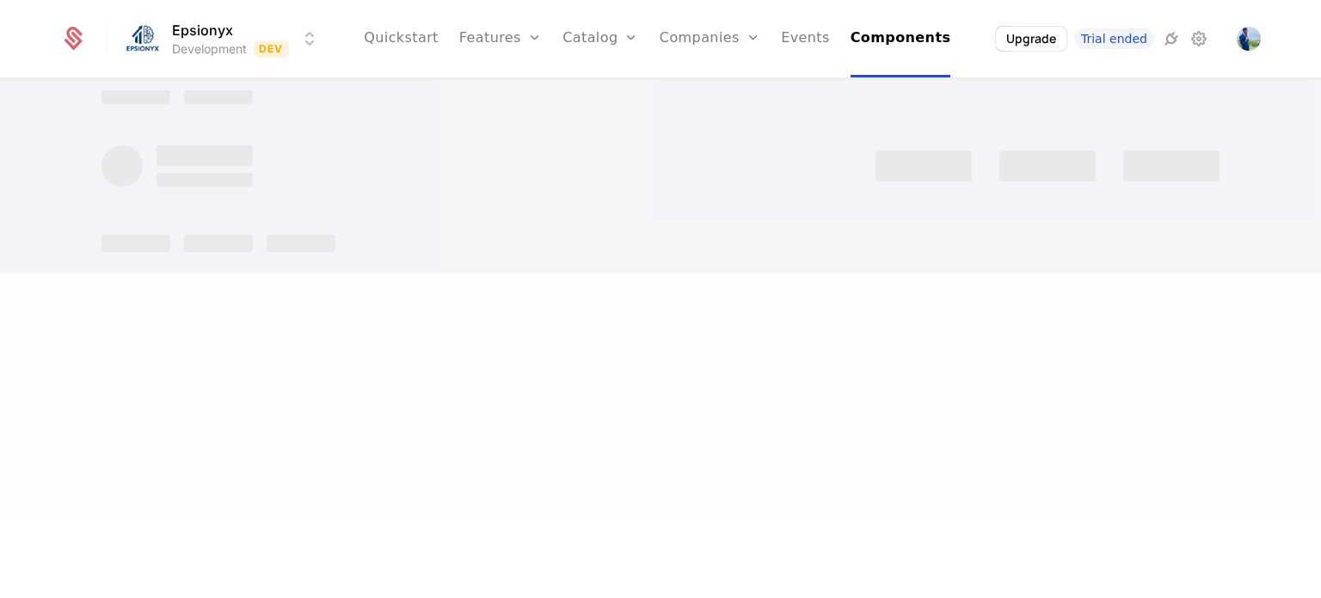
click at [597, 254] on div at bounding box center [660, 171] width 1118 height 203
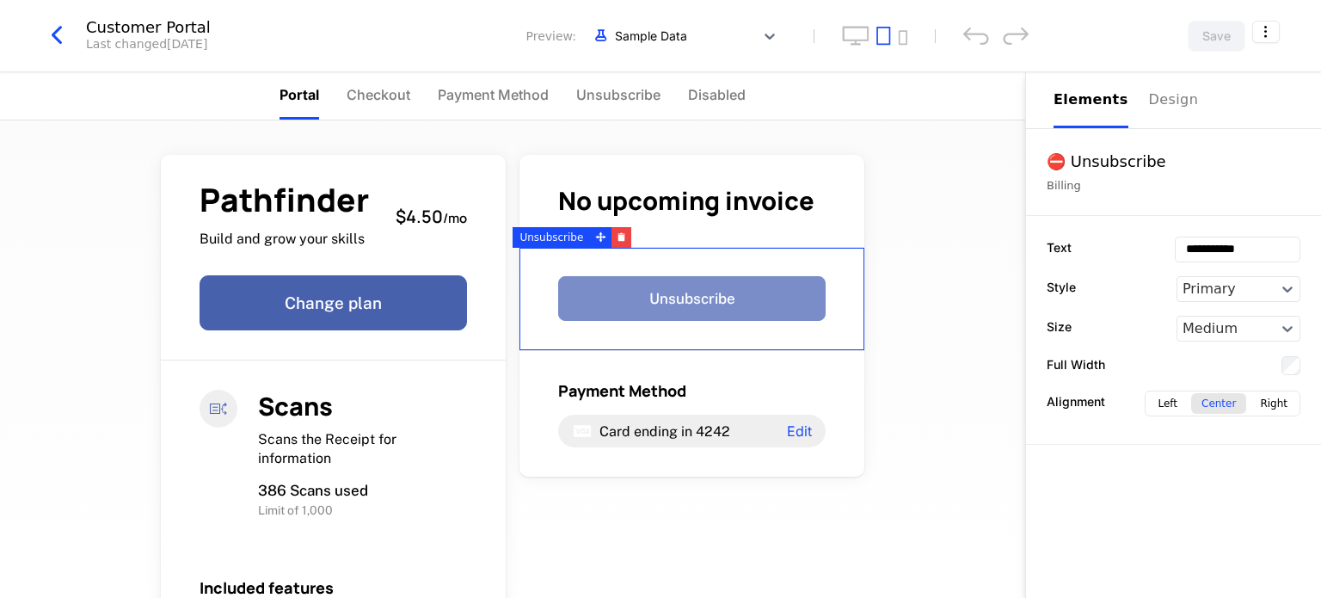
click at [645, 295] on button "Unsubscribe" at bounding box center [691, 298] width 267 height 45
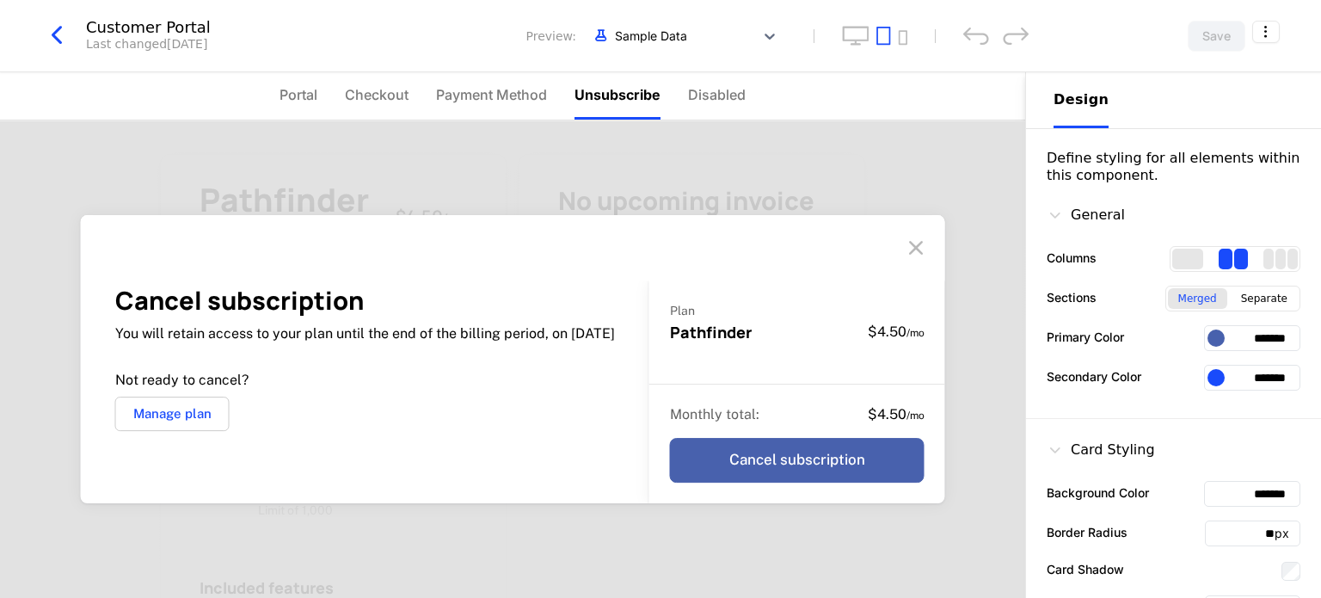
click at [920, 243] on icon at bounding box center [916, 248] width 28 height 28
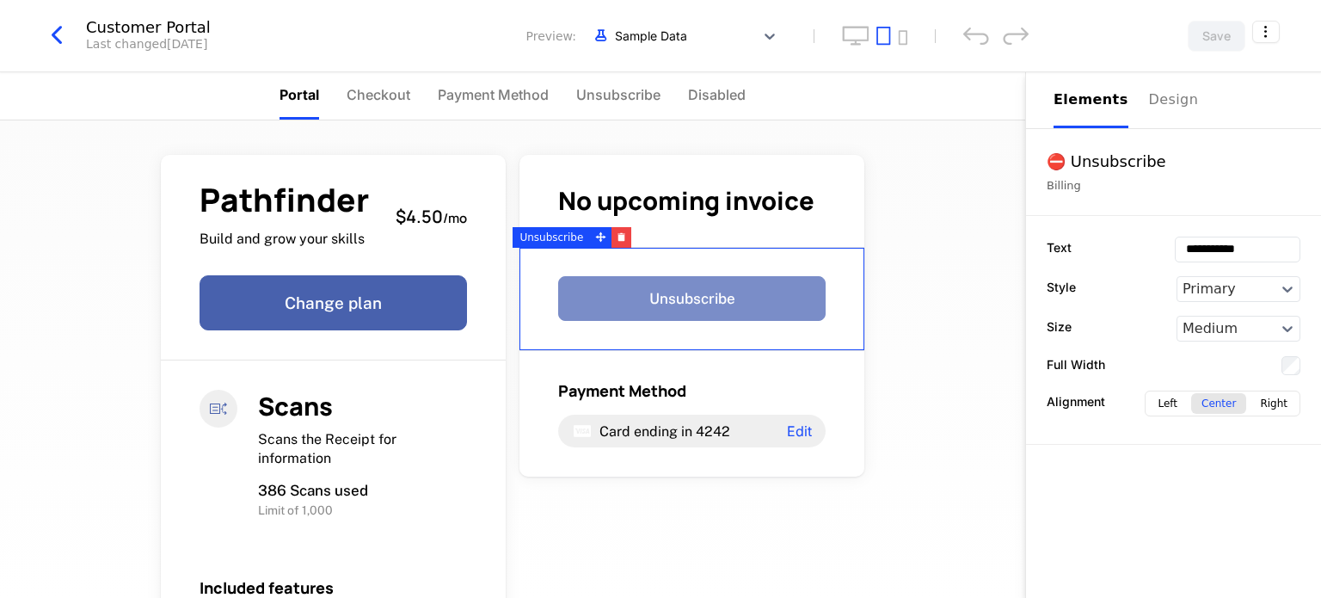
click at [732, 306] on button "Unsubscribe" at bounding box center [691, 298] width 267 height 45
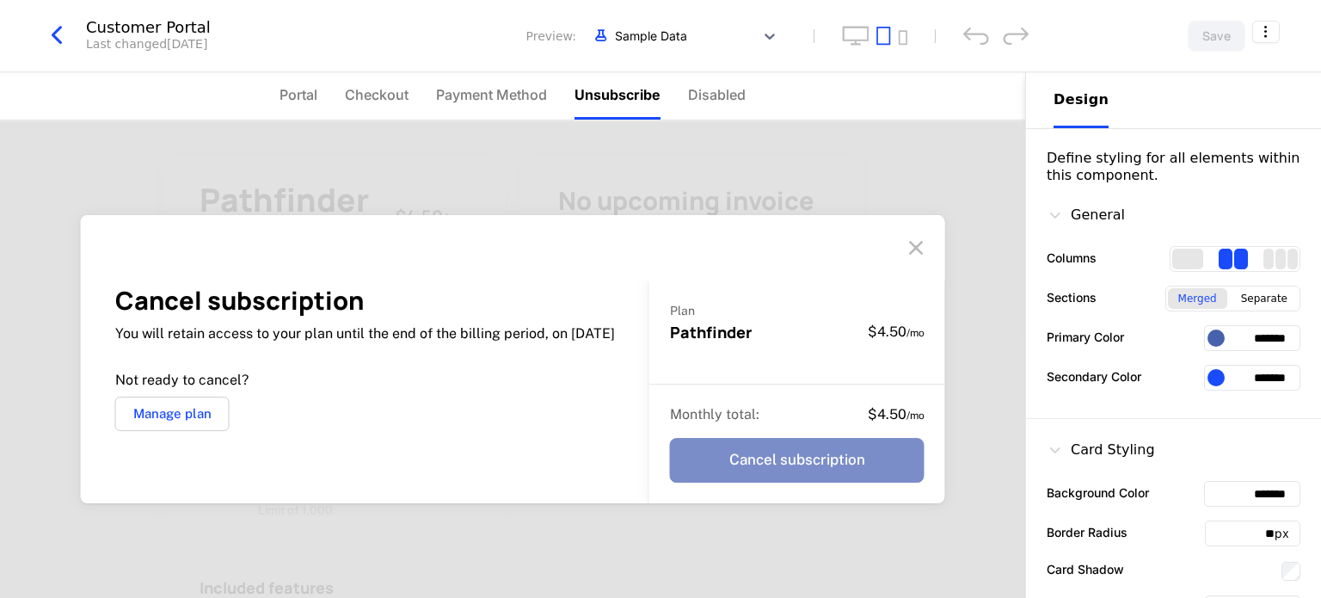
click at [729, 463] on button "Cancel subscription" at bounding box center [797, 460] width 255 height 45
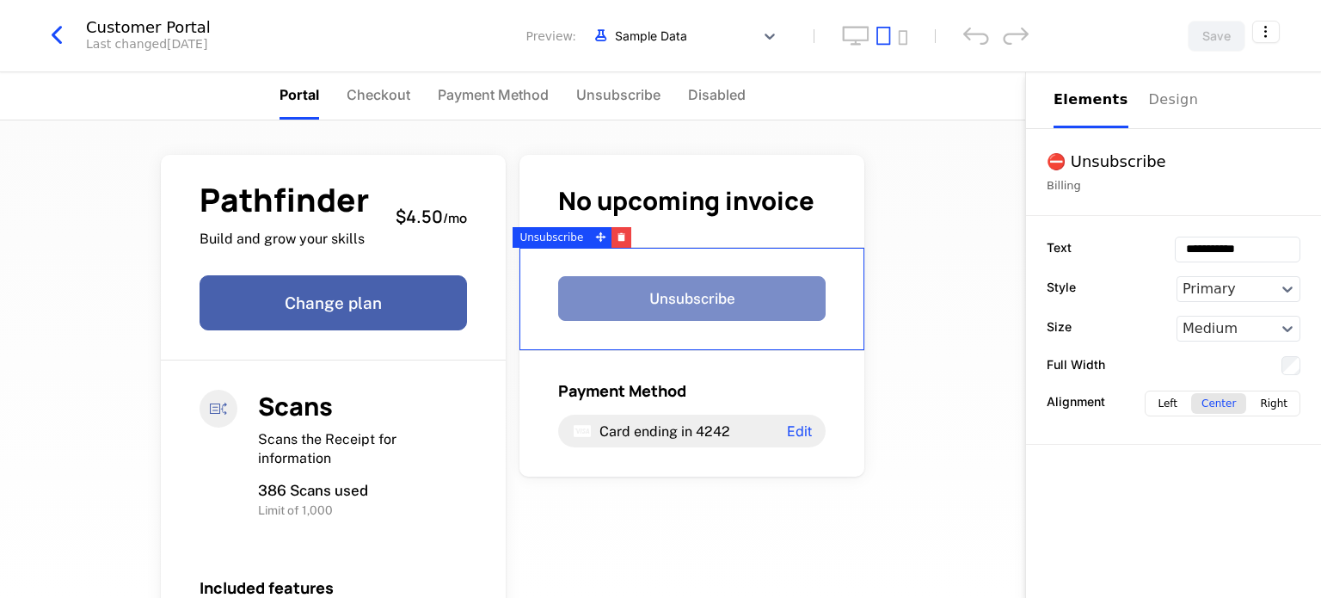
click at [733, 287] on button "Unsubscribe" at bounding box center [691, 298] width 267 height 45
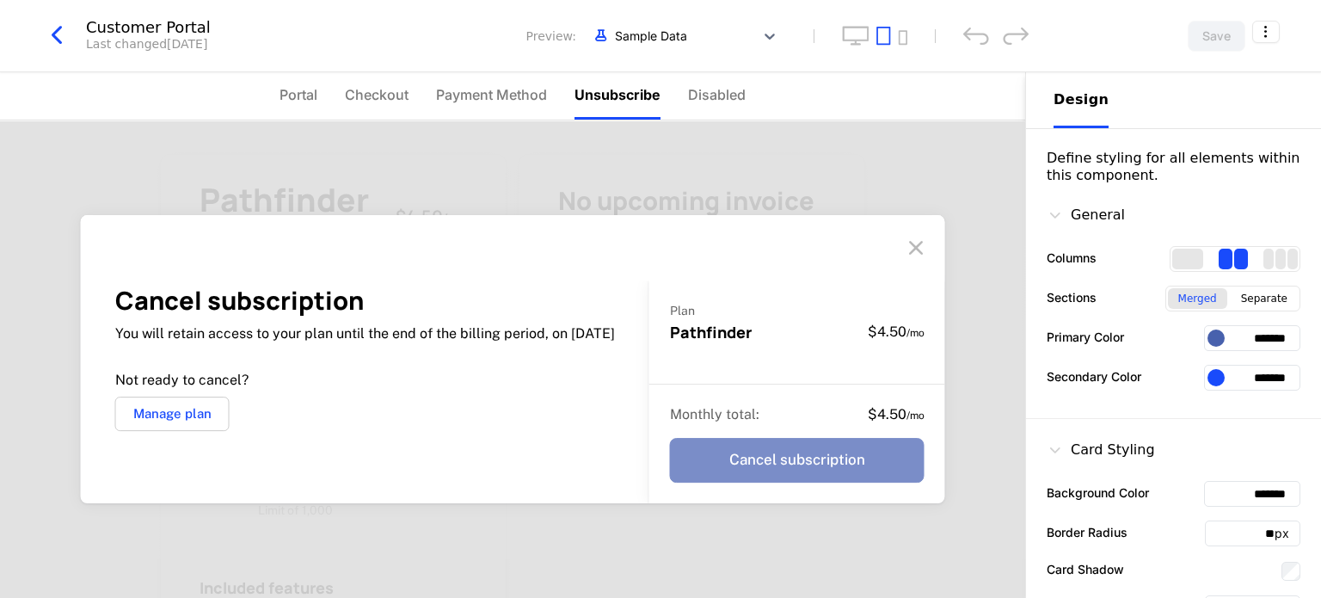
click at [750, 459] on button "Cancel subscription" at bounding box center [797, 460] width 255 height 45
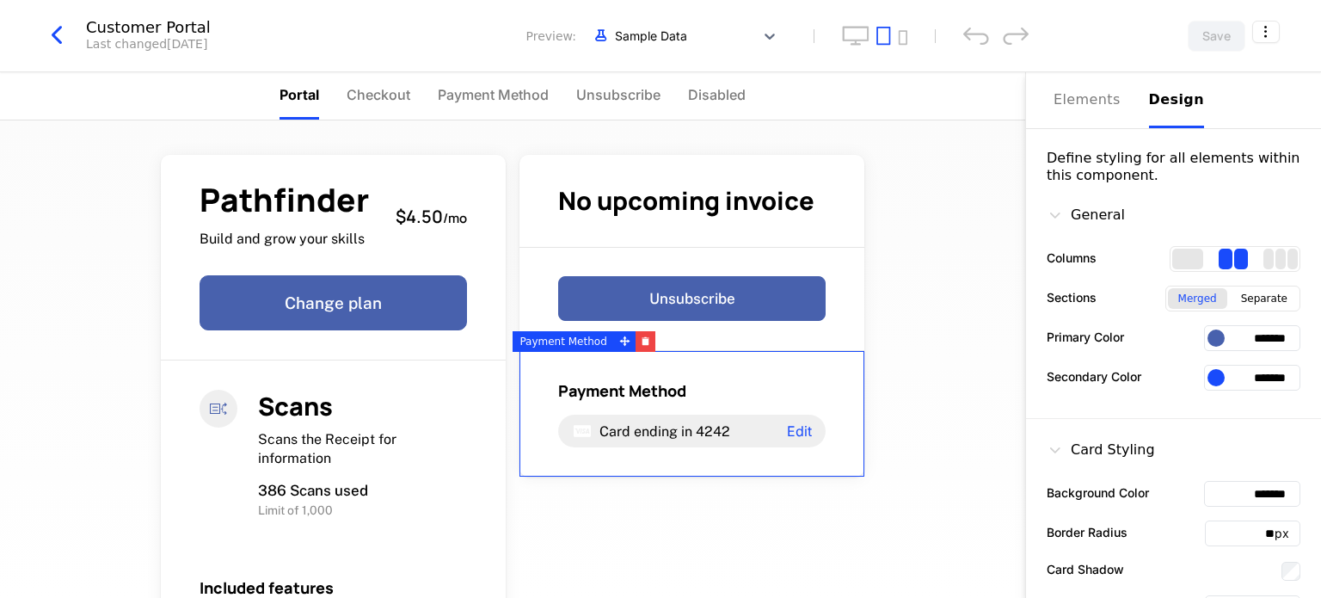
click at [1234, 258] on div "2 columns" at bounding box center [1241, 259] width 14 height 21
click at [1208, 338] on div at bounding box center [1216, 337] width 17 height 17
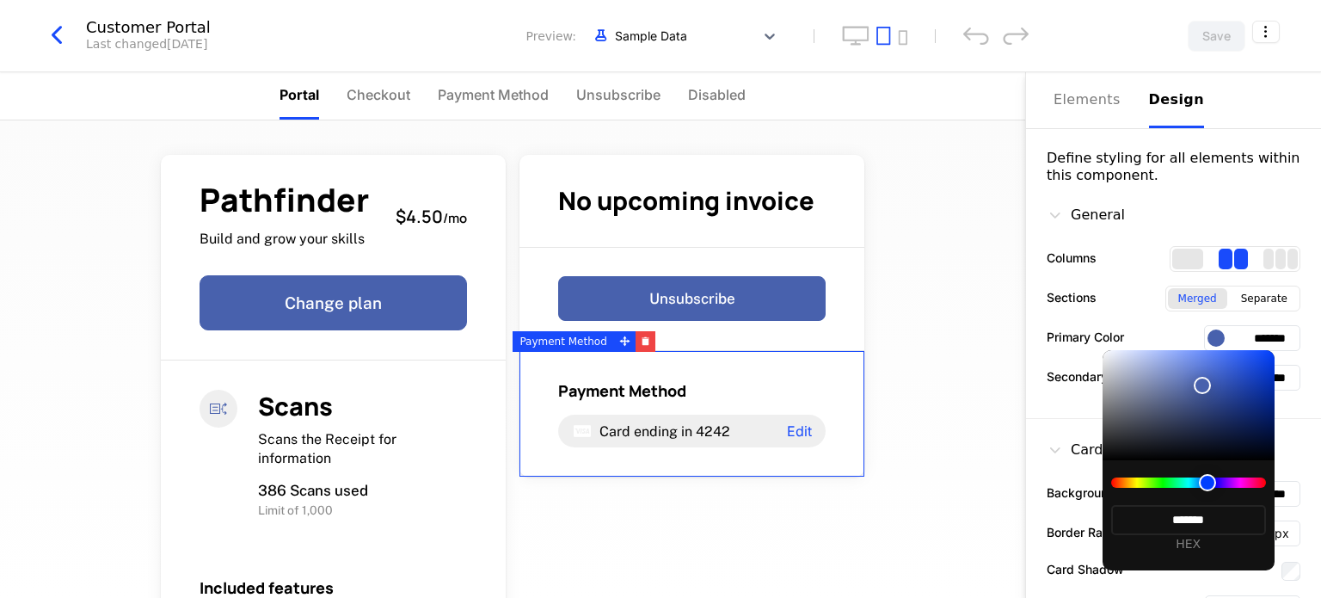
click at [1244, 477] on div at bounding box center [1188, 482] width 155 height 10
type input "*******"
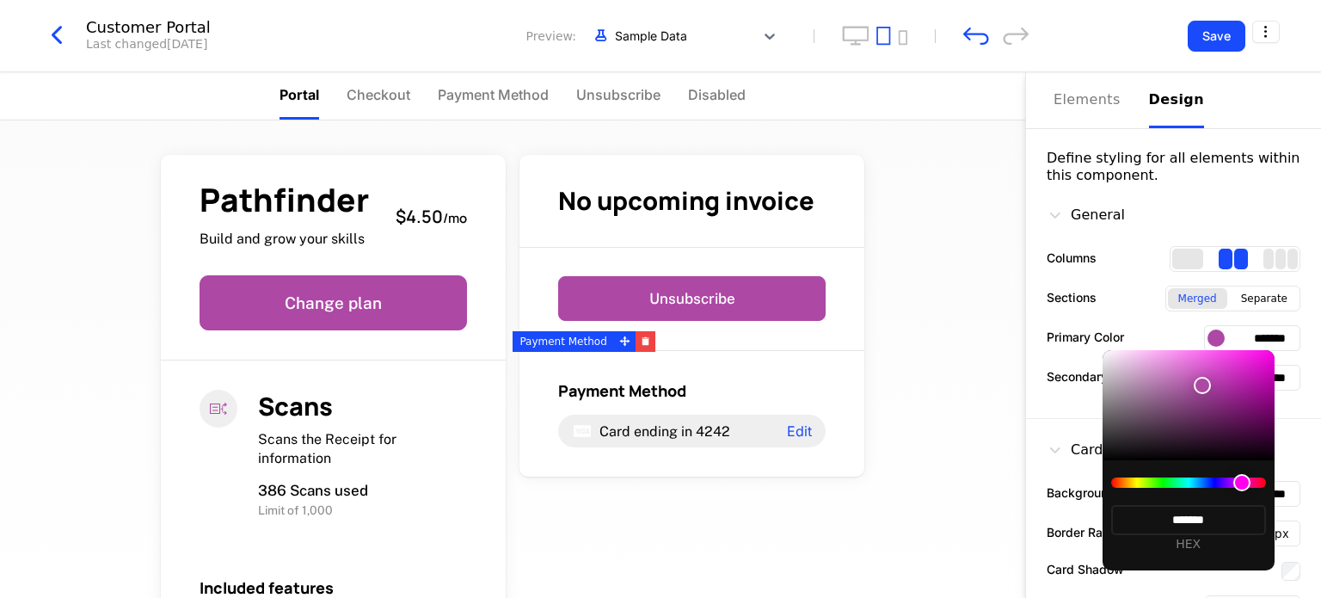
type input "*******"
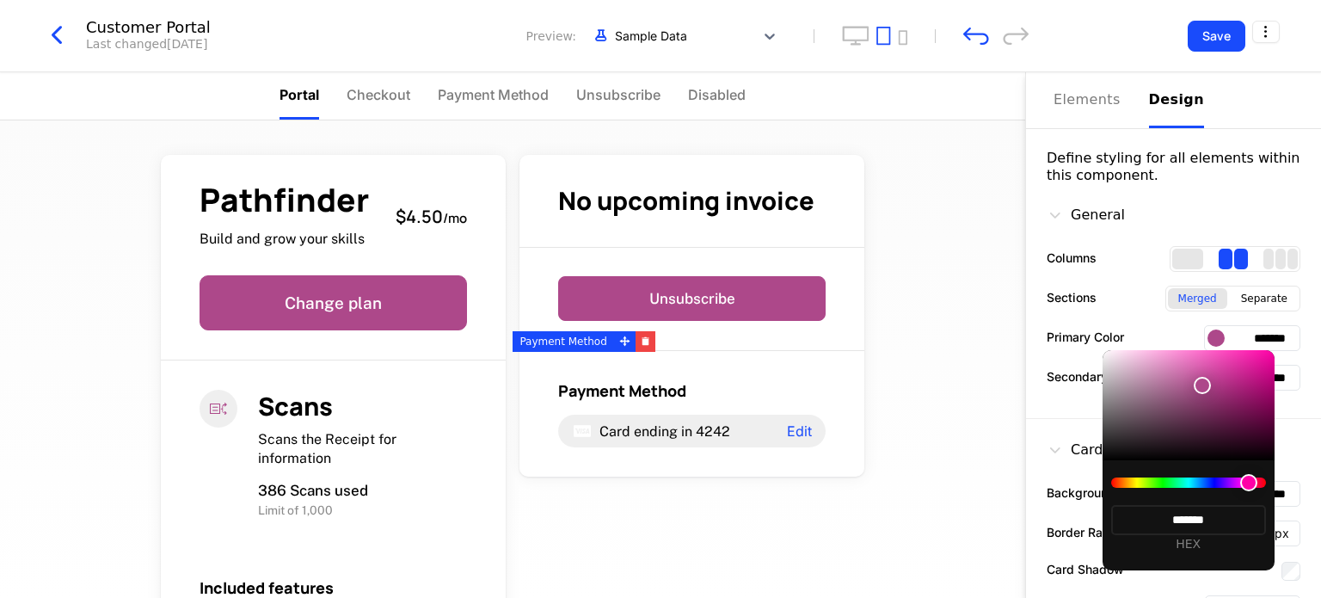
type input "*******"
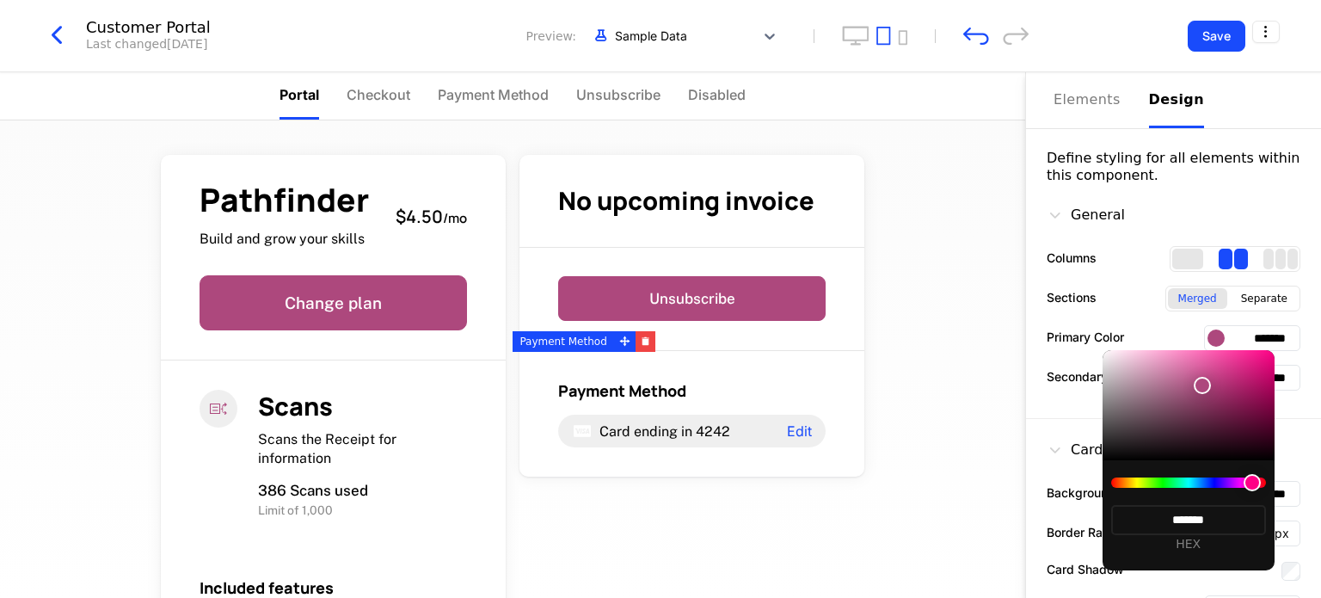
type input "*******"
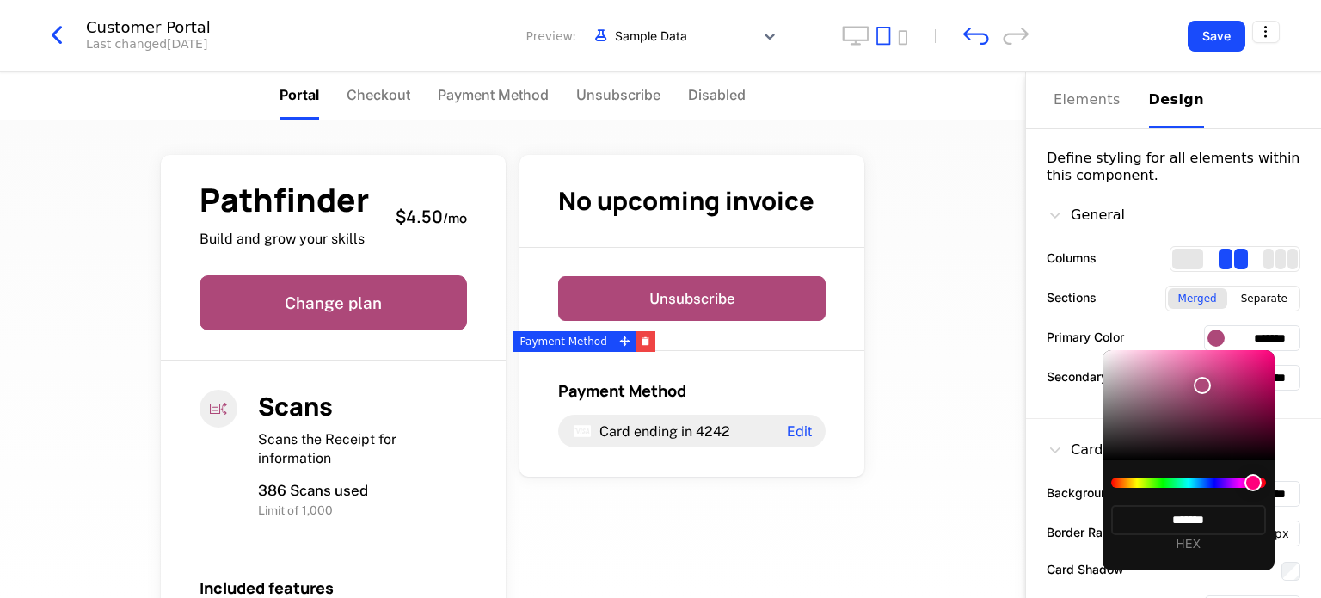
type input "*******"
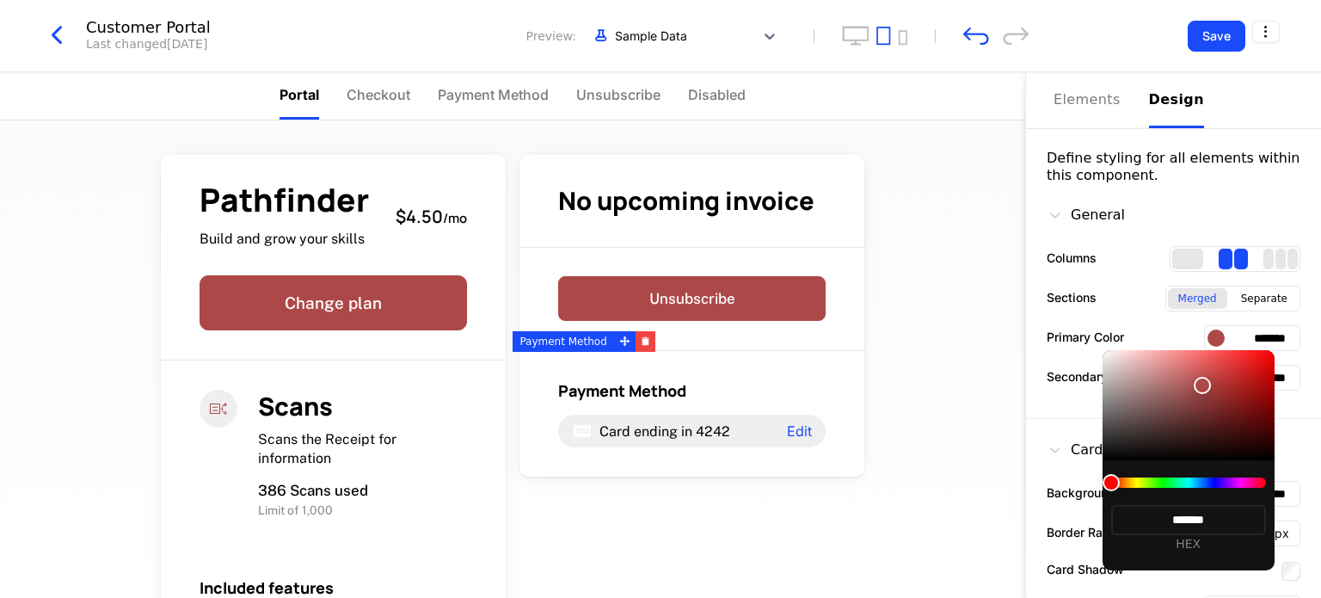
type input "*******"
drag, startPoint x: 1240, startPoint y: 482, endPoint x: 1272, endPoint y: 481, distance: 31.9
click at [1272, 481] on div "******* HEX" at bounding box center [1189, 515] width 172 height 110
drag, startPoint x: 1115, startPoint y: 478, endPoint x: 1125, endPoint y: 481, distance: 10.6
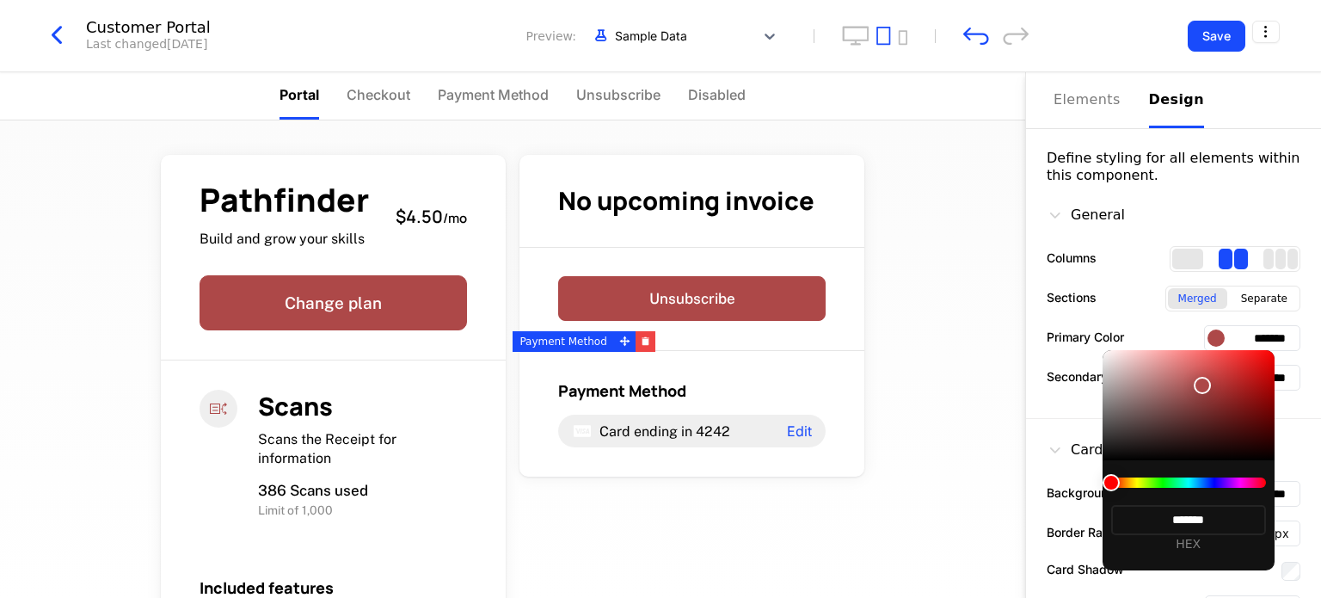
click at [1120, 481] on div at bounding box center [1111, 482] width 17 height 17
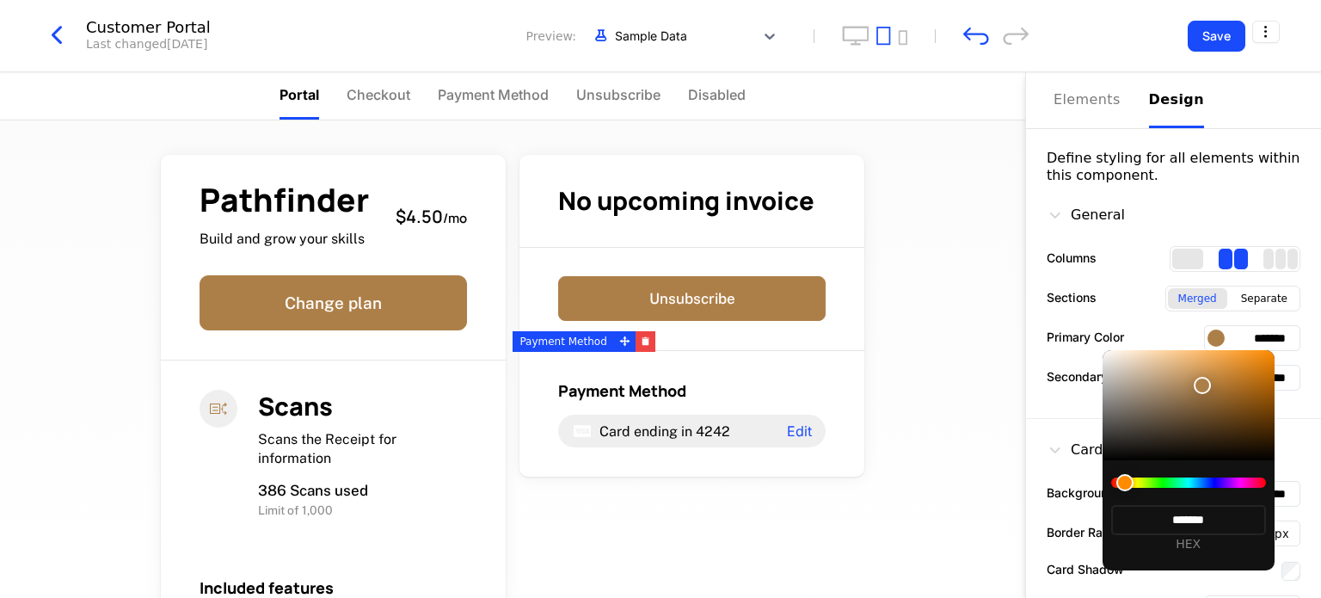
type input "*******"
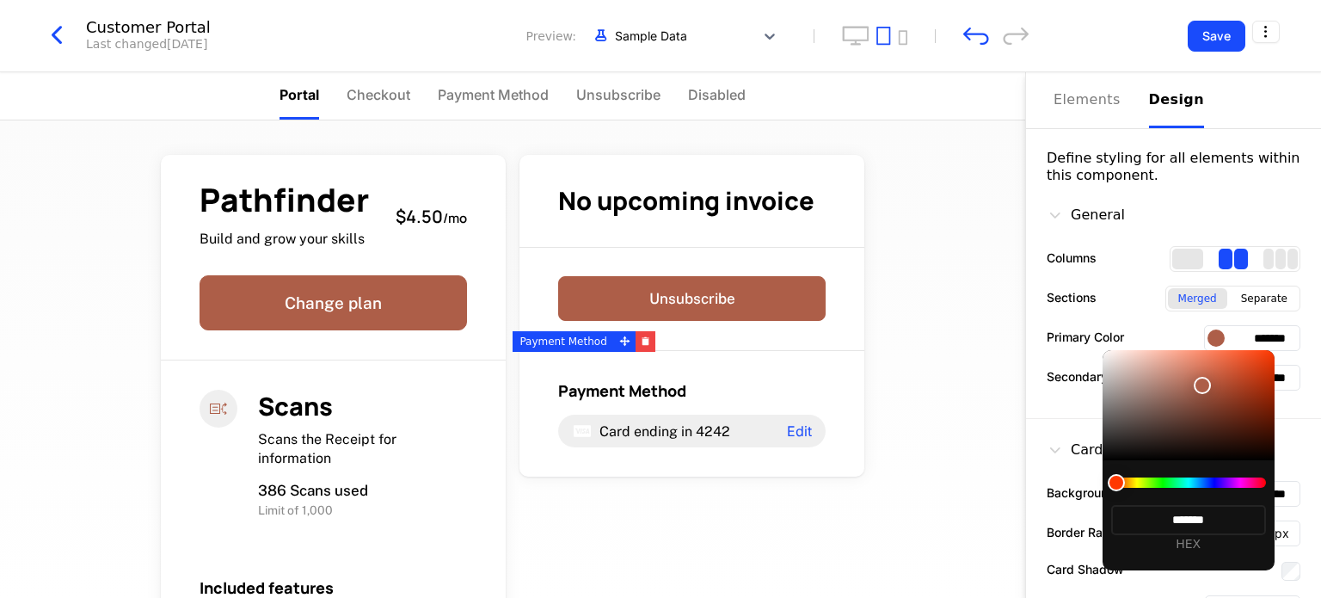
type input "*******"
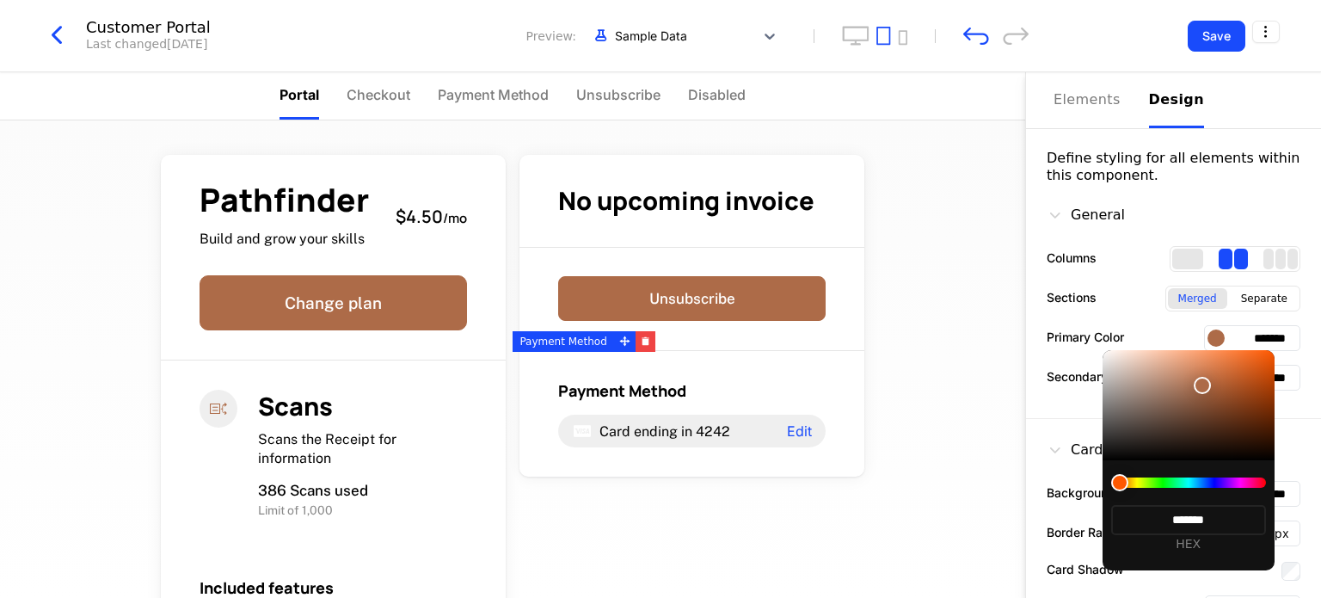
click at [1120, 480] on div at bounding box center [1119, 482] width 17 height 17
type input "*******"
drag, startPoint x: 1122, startPoint y: 481, endPoint x: 1069, endPoint y: 418, distance: 81.8
click at [1123, 482] on div at bounding box center [1119, 482] width 17 height 17
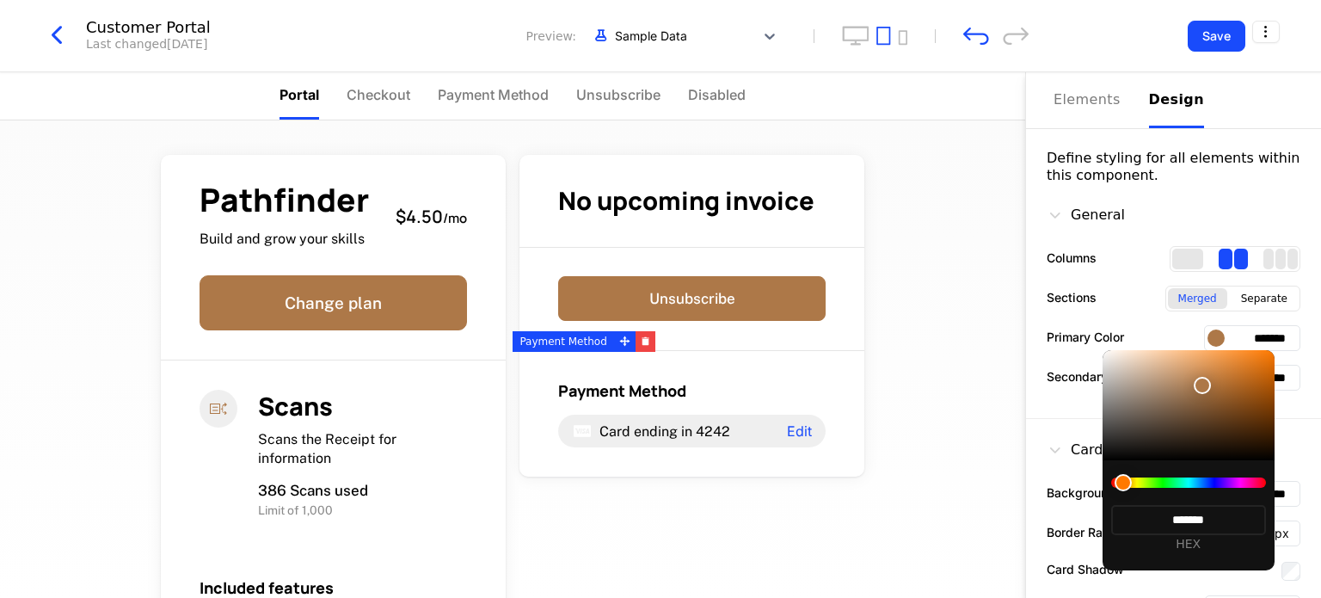
type input "*******"
click at [1069, 418] on div at bounding box center [660, 299] width 1321 height 598
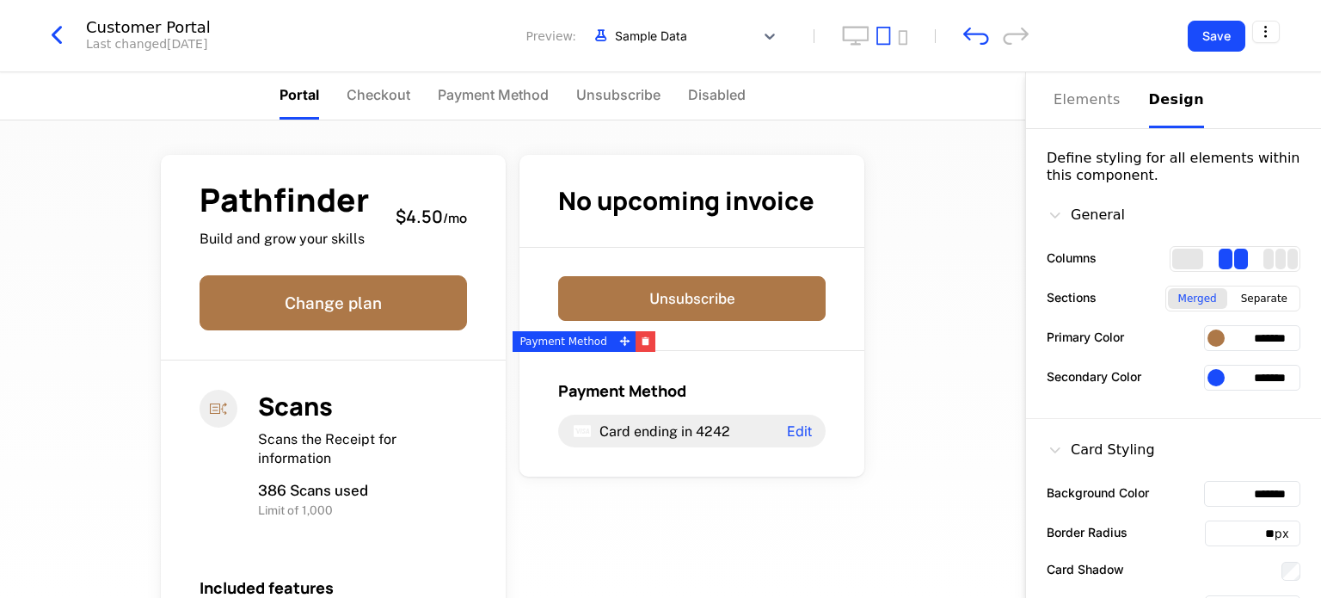
drag, startPoint x: 1217, startPoint y: 336, endPoint x: 1272, endPoint y: 341, distance: 55.2
click at [1272, 341] on input "*******" at bounding box center [1252, 338] width 96 height 26
drag, startPoint x: 1043, startPoint y: 329, endPoint x: 1300, endPoint y: 378, distance: 261.8
click at [1300, 378] on div "General Columns Sections Merged Separate Primary Color ******* Secondary Color …" at bounding box center [1173, 301] width 295 height 235
copy div "Primary Color Secondary Color"
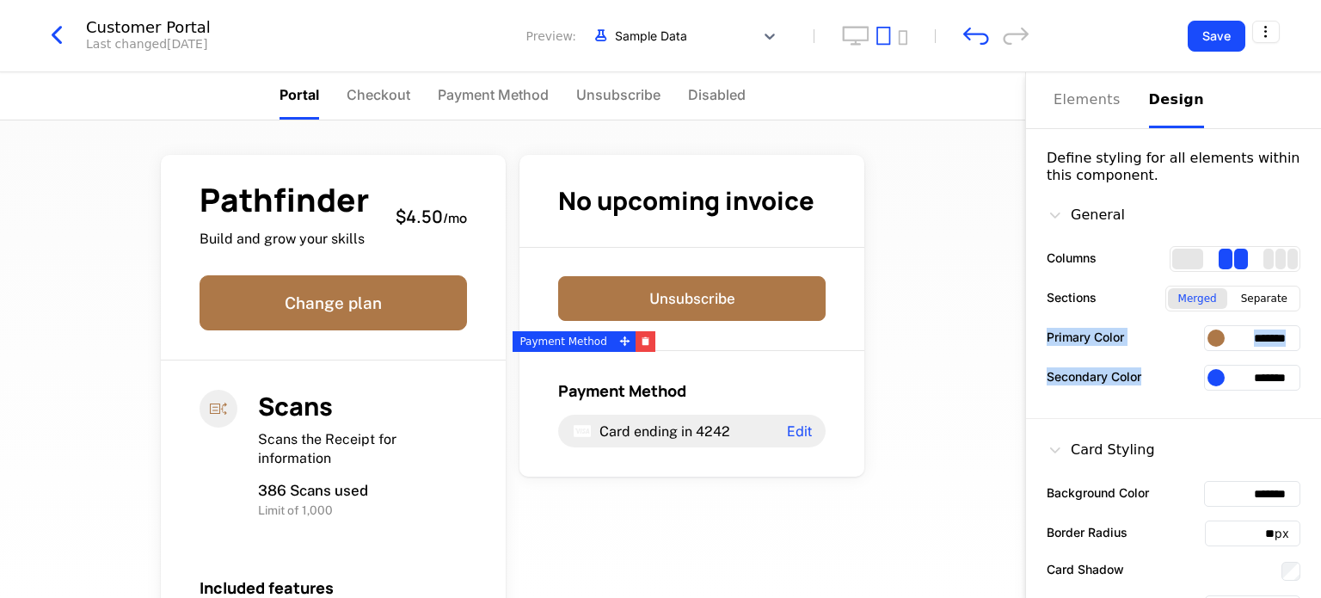
click at [1232, 335] on input "*******" at bounding box center [1252, 338] width 96 height 26
drag, startPoint x: 1220, startPoint y: 337, endPoint x: 1273, endPoint y: 337, distance: 53.3
click at [1273, 337] on input "*******" at bounding box center [1252, 338] width 96 height 26
paste input "text"
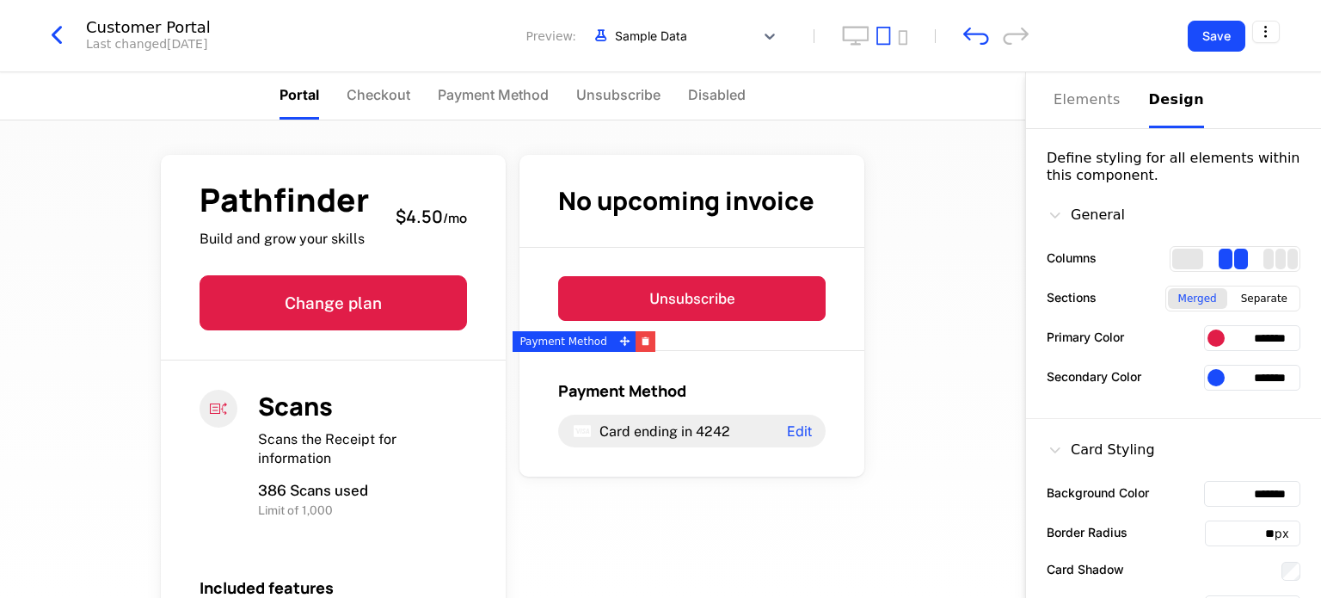
drag, startPoint x: 1273, startPoint y: 336, endPoint x: 1177, endPoint y: 341, distance: 95.6
click at [1177, 341] on div "Primary Color *******" at bounding box center [1174, 338] width 254 height 26
paste input "text"
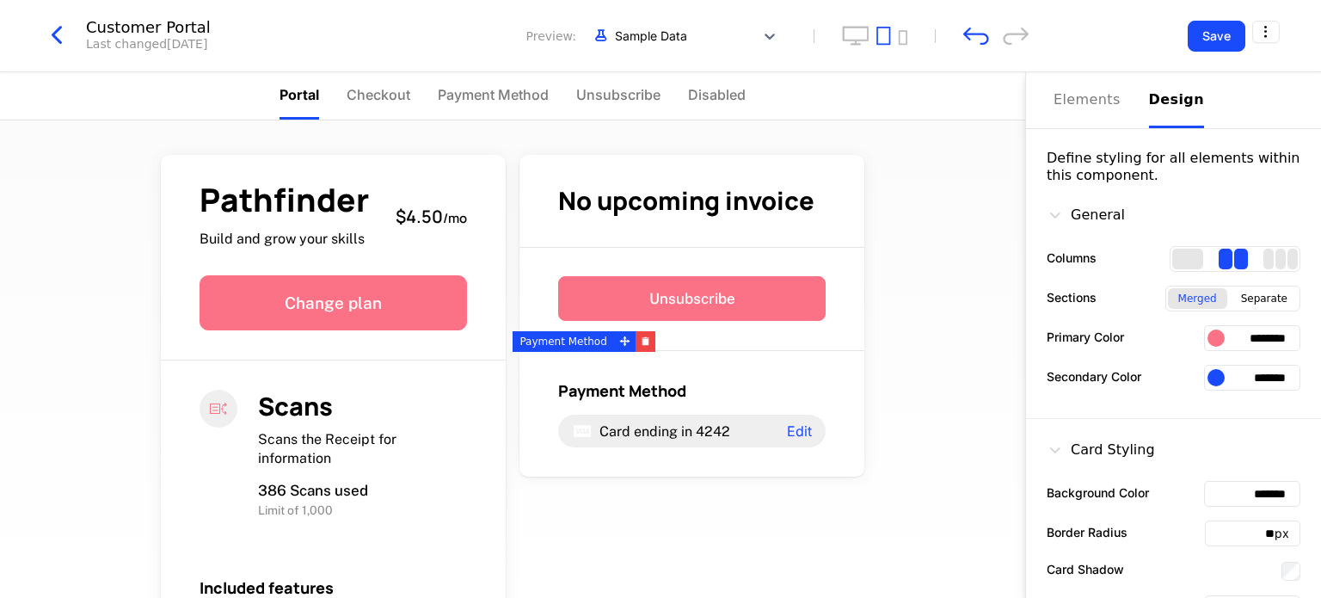
type input "*******"
click at [922, 338] on div "Pathfinder Build and grow your skills $4.50 / mo Change plan Scans Scans the Re…" at bounding box center [512, 358] width 1025 height 477
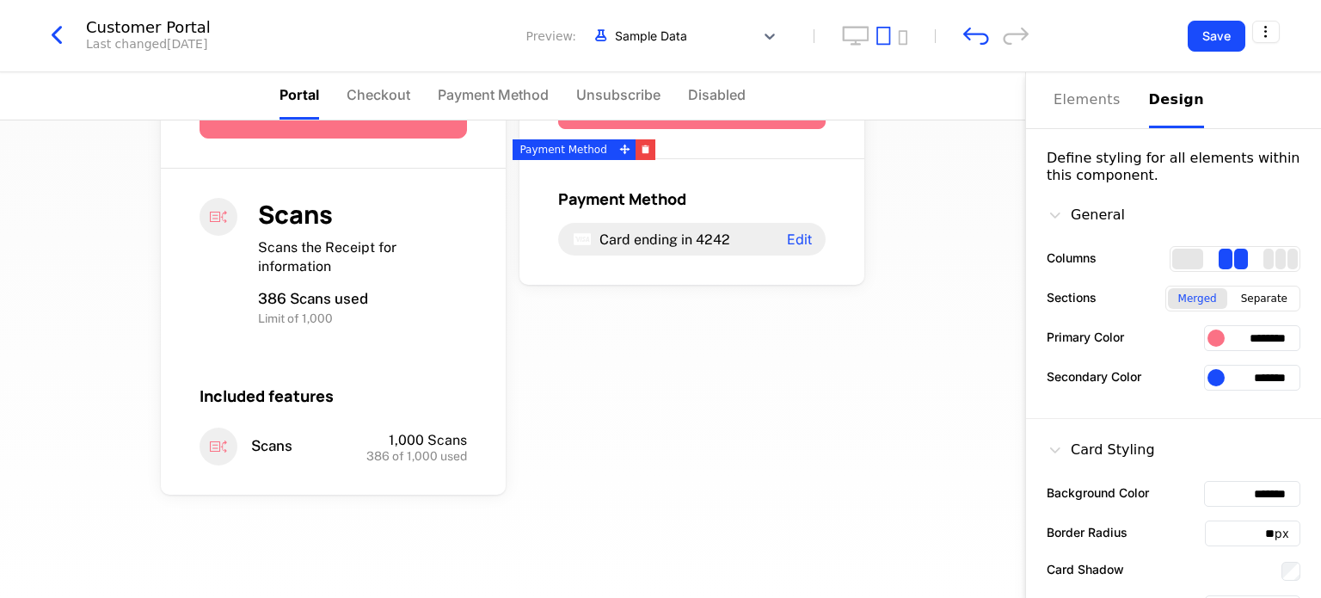
scroll to position [195, 0]
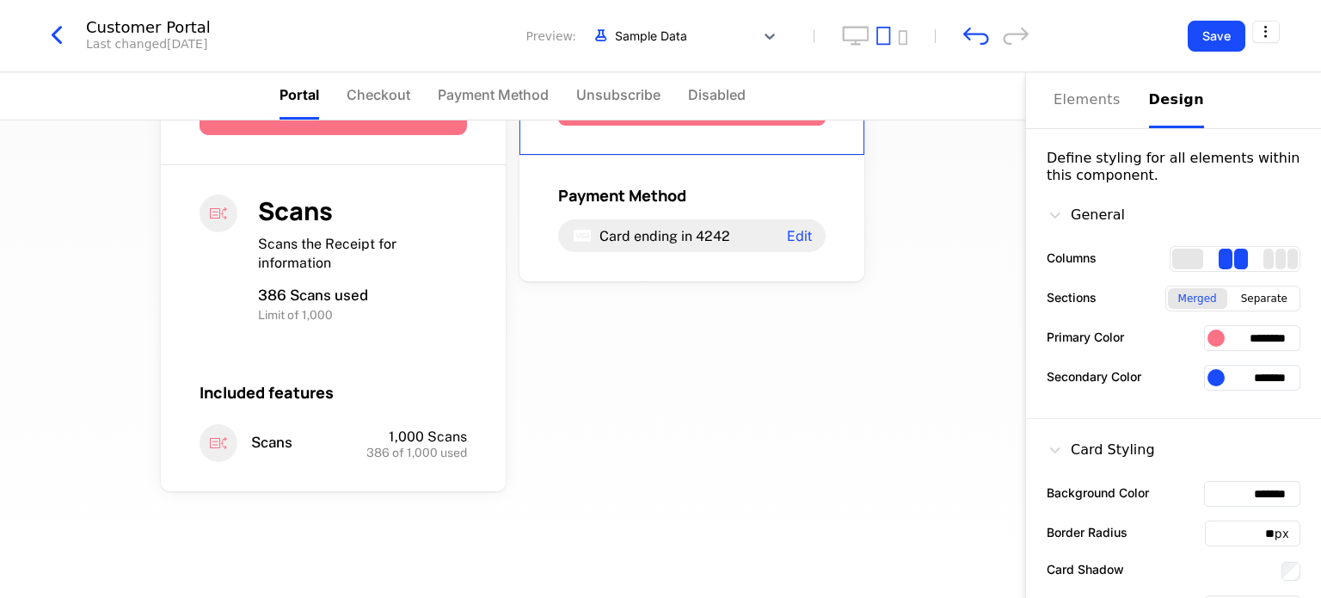
drag, startPoint x: 1223, startPoint y: 373, endPoint x: 1276, endPoint y: 372, distance: 53.3
click at [1276, 372] on input "*******" at bounding box center [1252, 378] width 96 height 26
paste input "text"
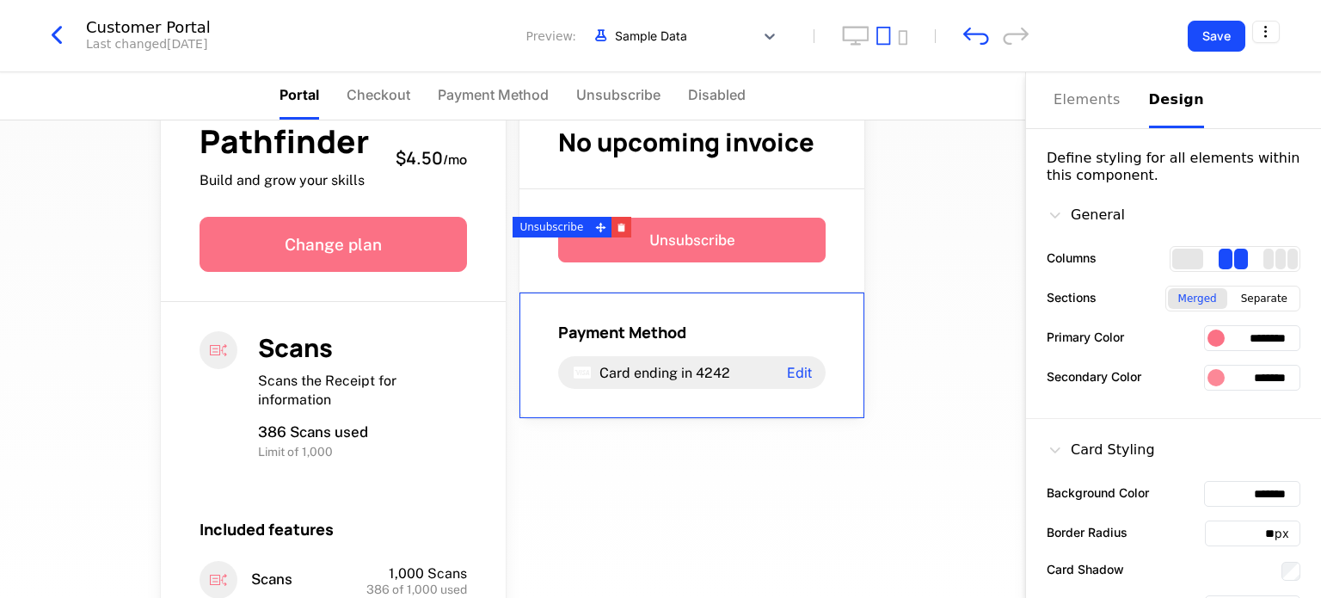
scroll to position [0, 0]
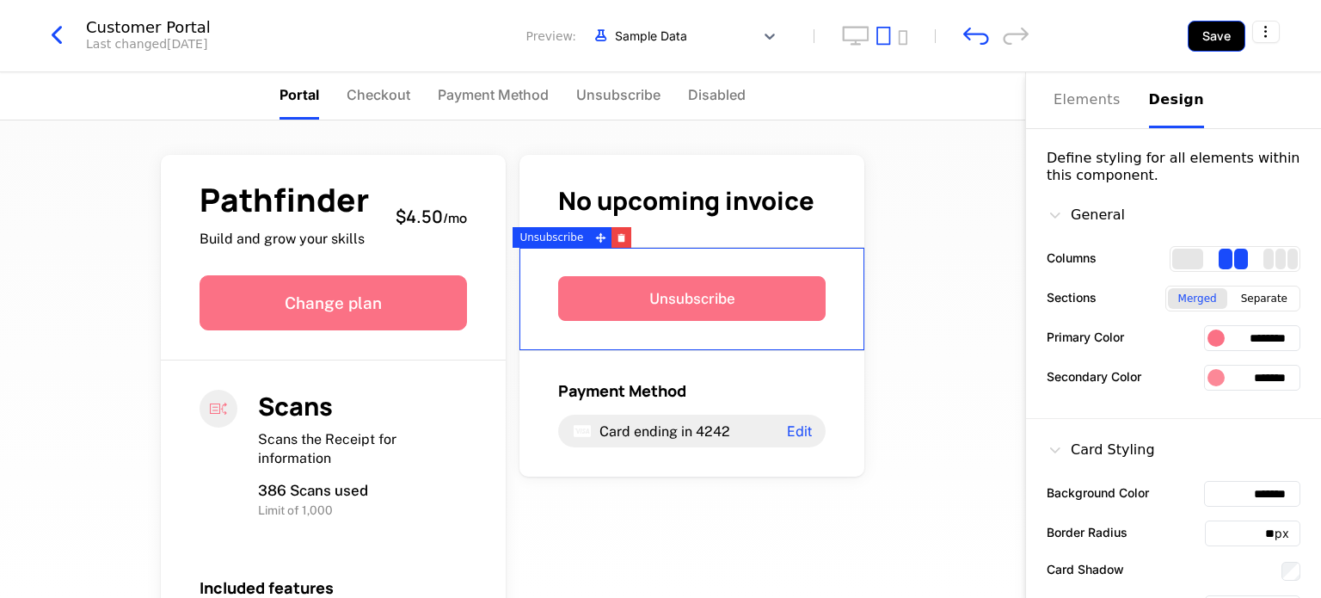
type input "*******"
click at [1209, 43] on button "Save" at bounding box center [1217, 36] width 58 height 31
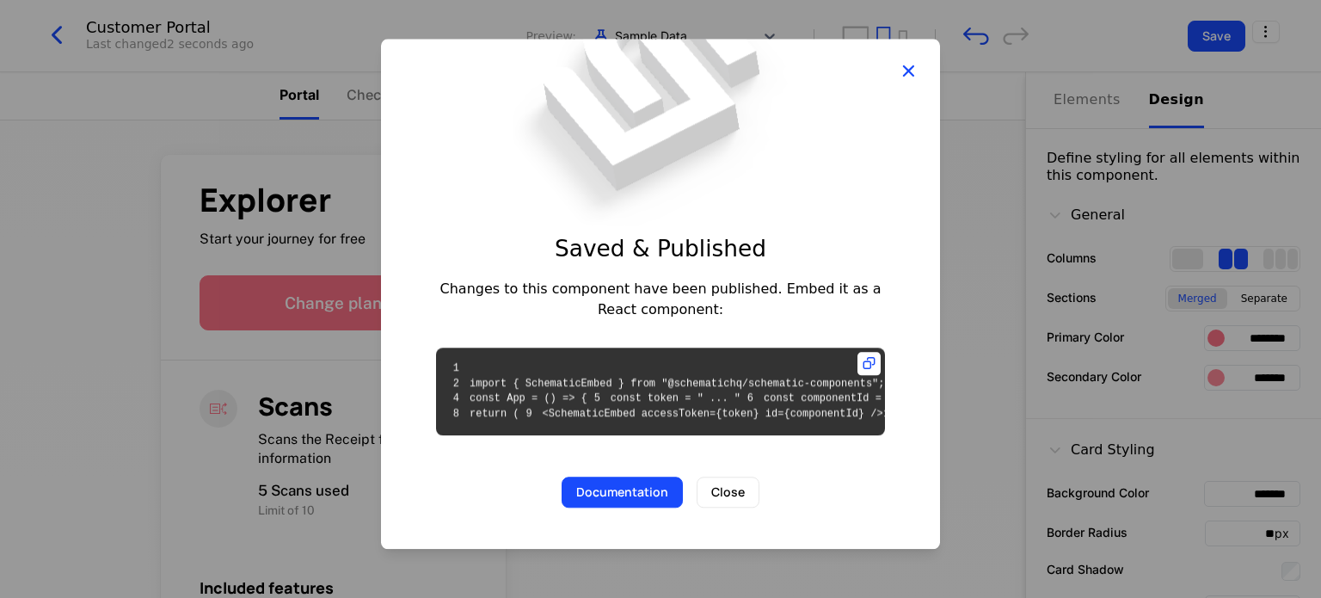
click at [897, 59] on icon "button" at bounding box center [908, 70] width 22 height 22
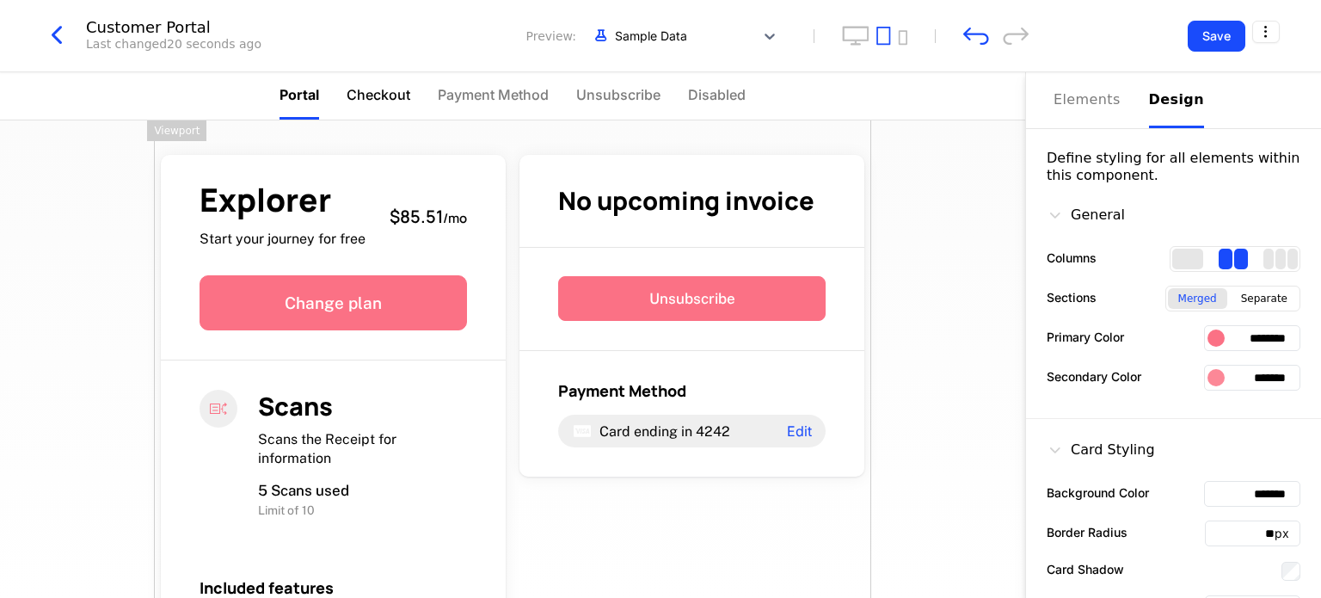
click at [376, 95] on span "Checkout" at bounding box center [379, 94] width 64 height 21
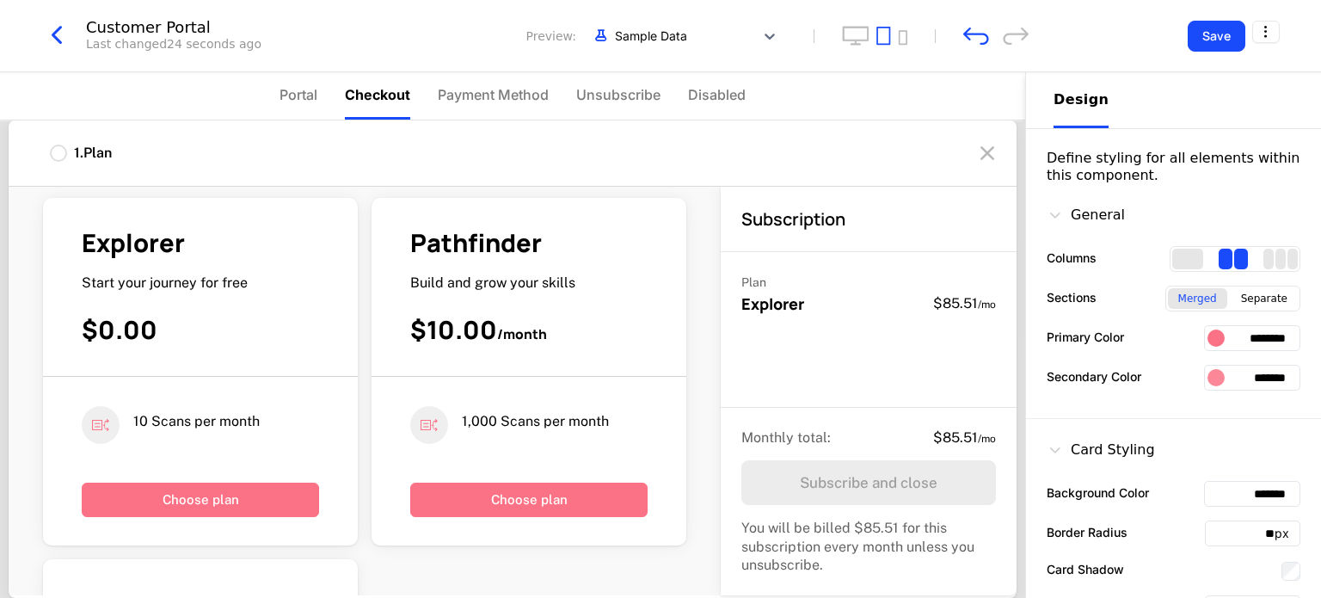
scroll to position [28, 0]
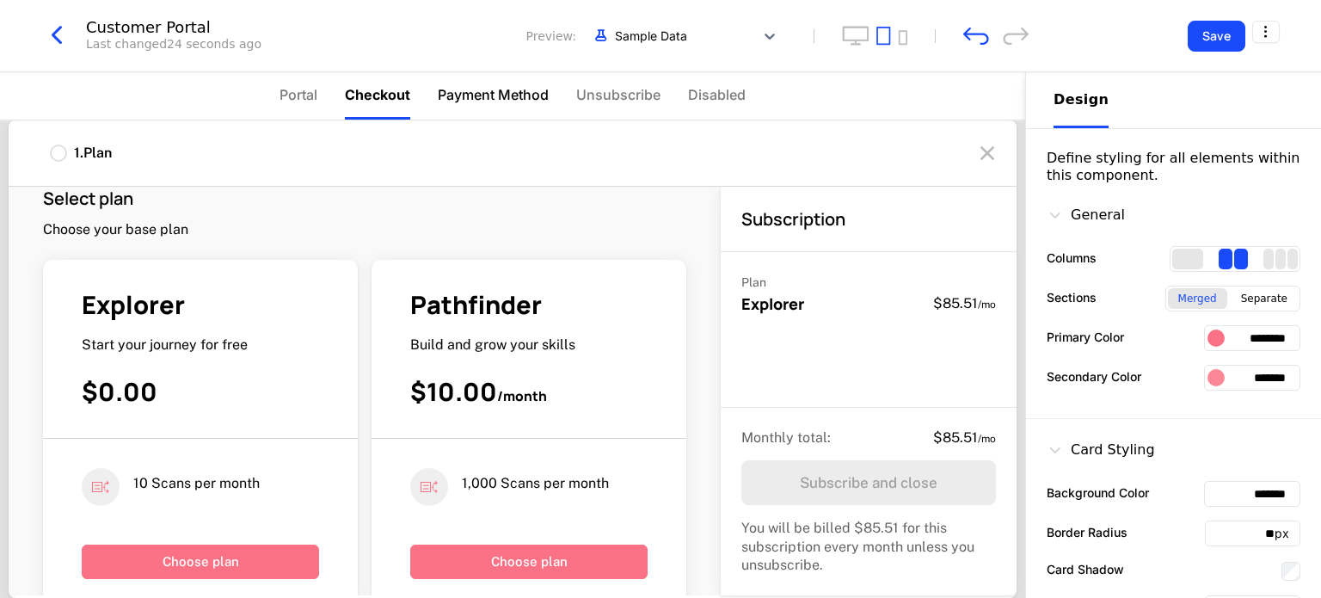
click at [488, 95] on span "Payment Method" at bounding box center [493, 94] width 111 height 21
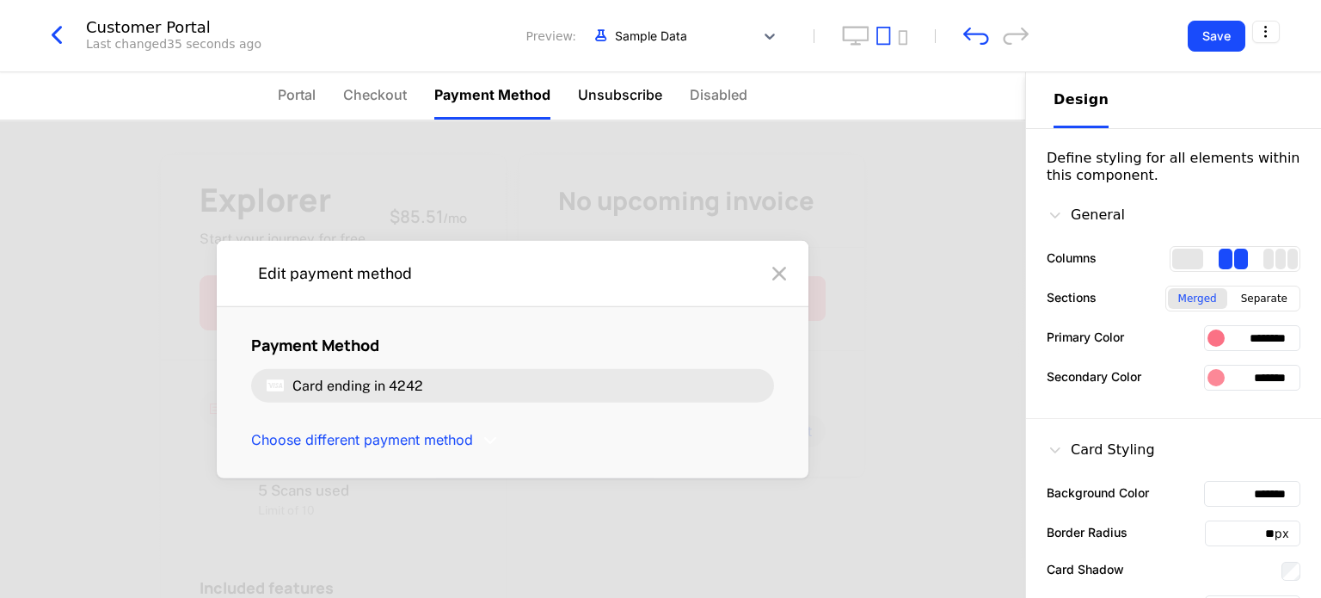
click at [605, 95] on span "Unsubscribe" at bounding box center [620, 94] width 84 height 21
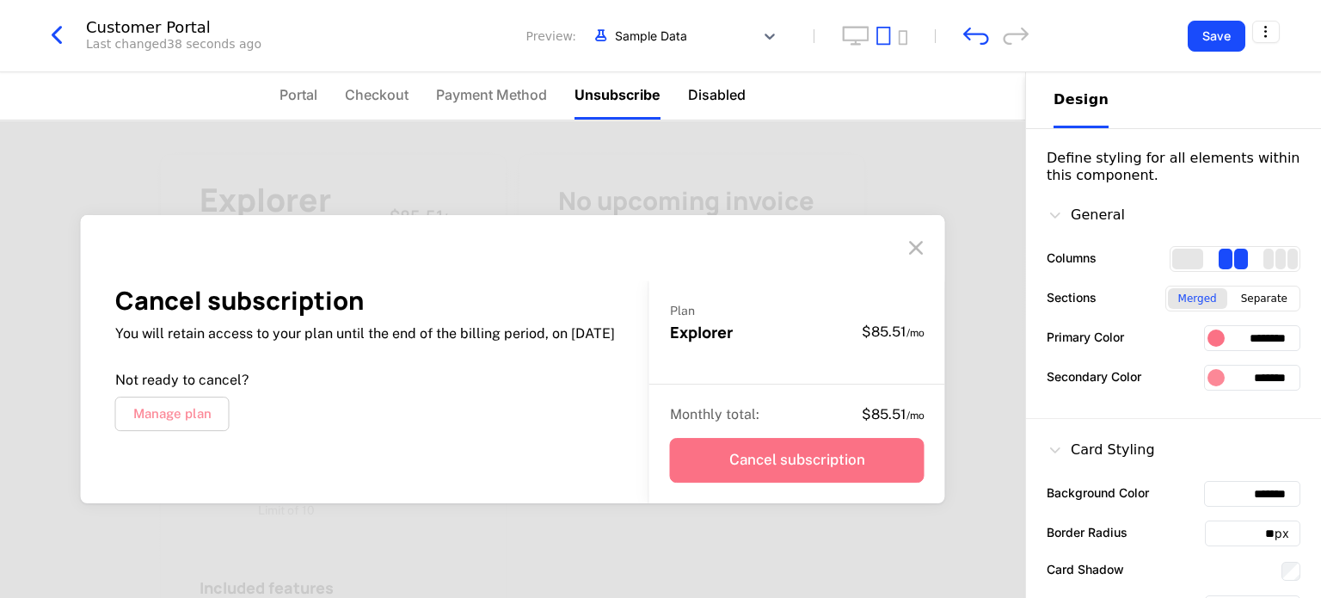
click at [700, 93] on span "Disabled" at bounding box center [717, 94] width 58 height 21
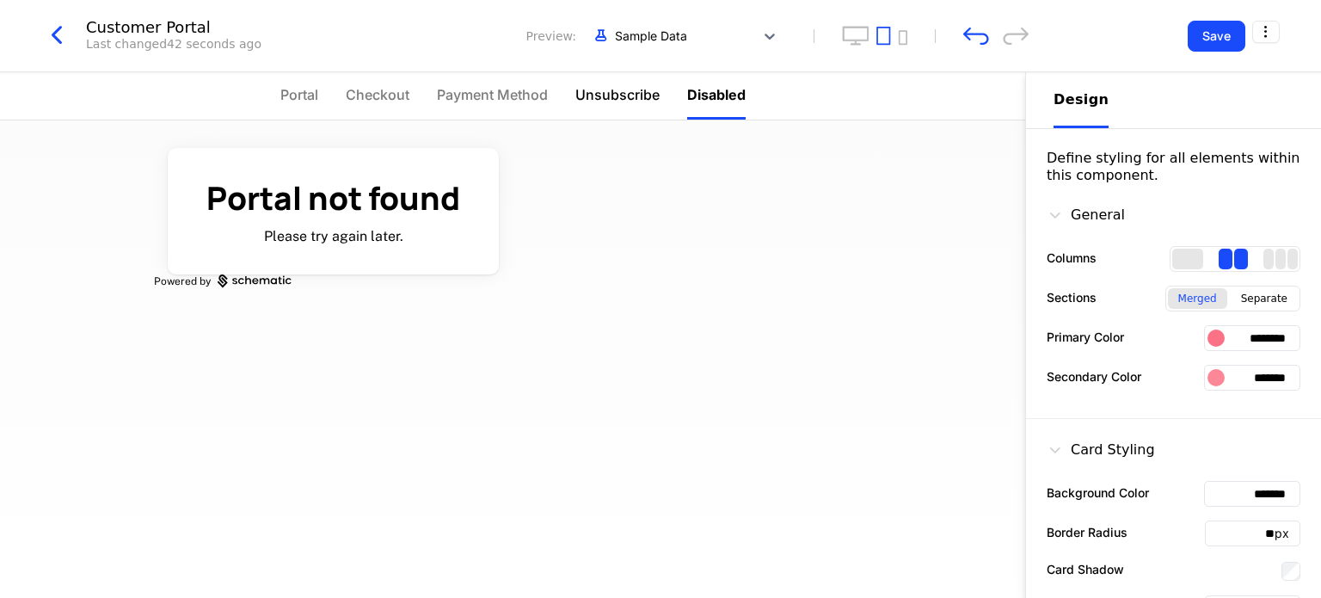
click at [627, 91] on span "Unsubscribe" at bounding box center [617, 94] width 84 height 21
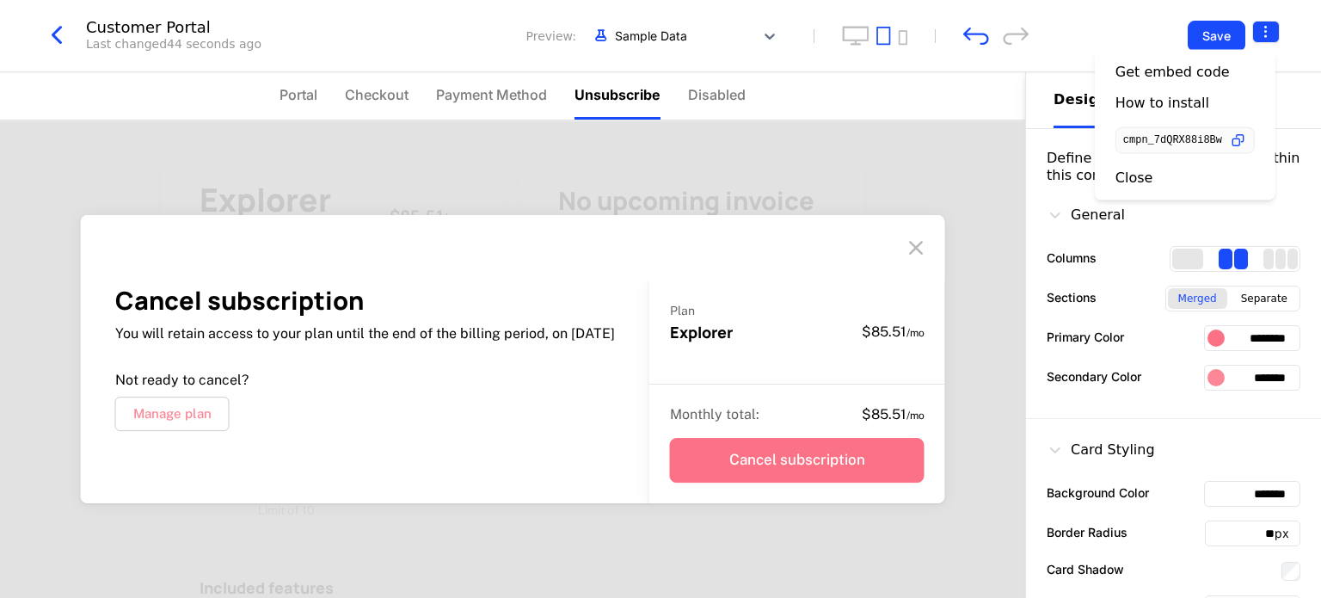
click at [1263, 40] on html "Epsionyx Development Dev Quickstart Features Features Flags Catalog Plans Add O…" at bounding box center [660, 299] width 1321 height 598
click at [1242, 139] on icon "button" at bounding box center [1238, 141] width 18 height 18
click at [1240, 134] on icon "button" at bounding box center [1238, 141] width 18 height 18
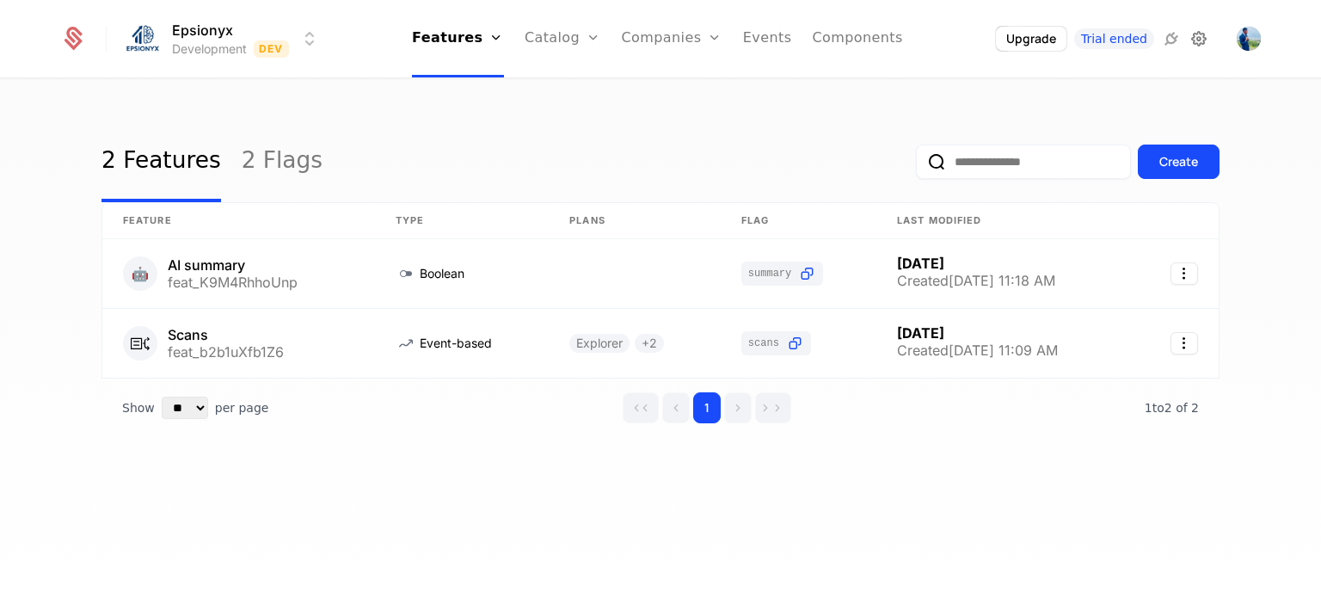
click at [1203, 46] on icon at bounding box center [1199, 38] width 21 height 21
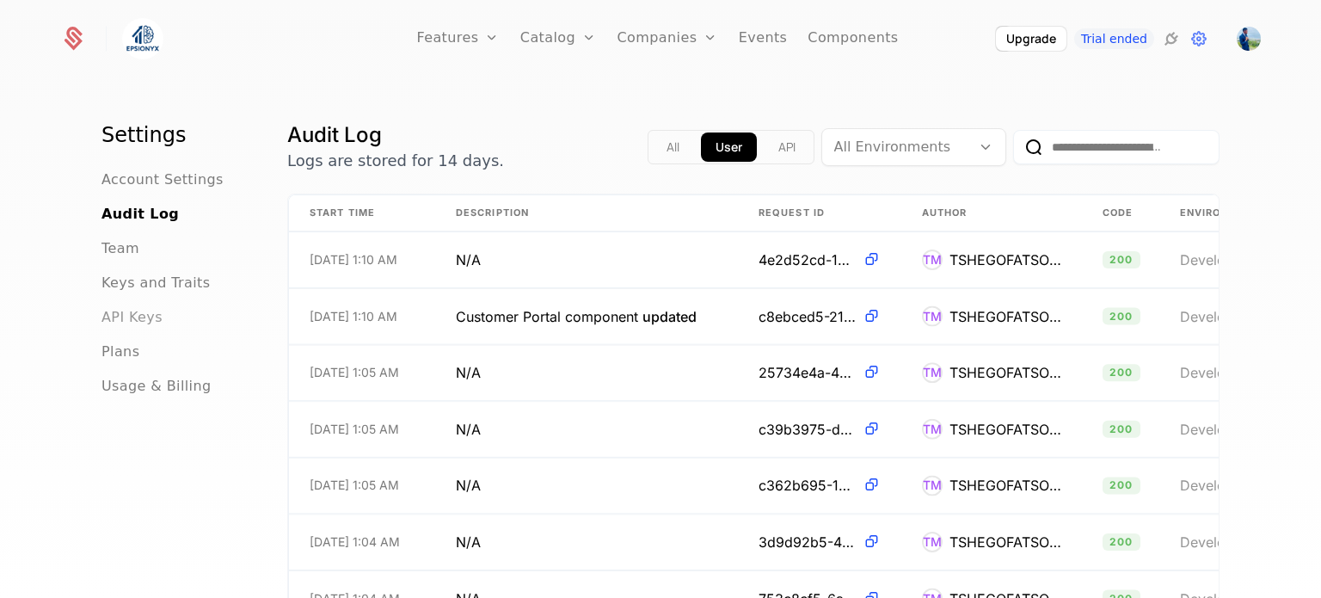
click at [134, 310] on span "API Keys" at bounding box center [131, 317] width 61 height 21
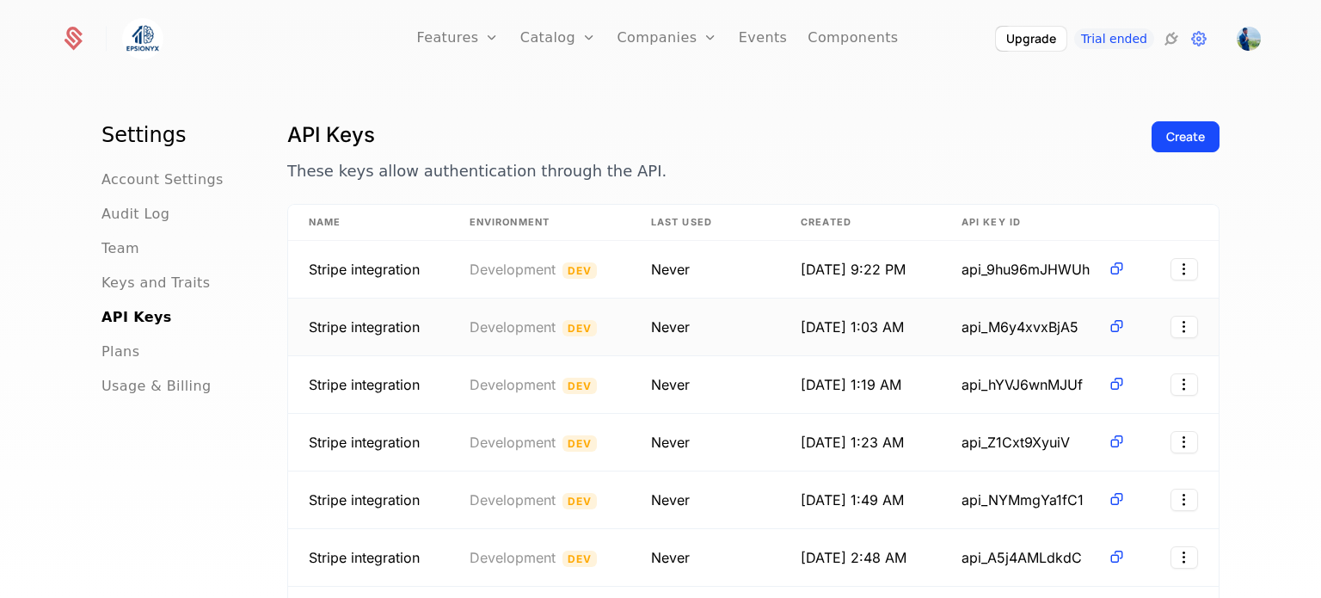
scroll to position [144, 0]
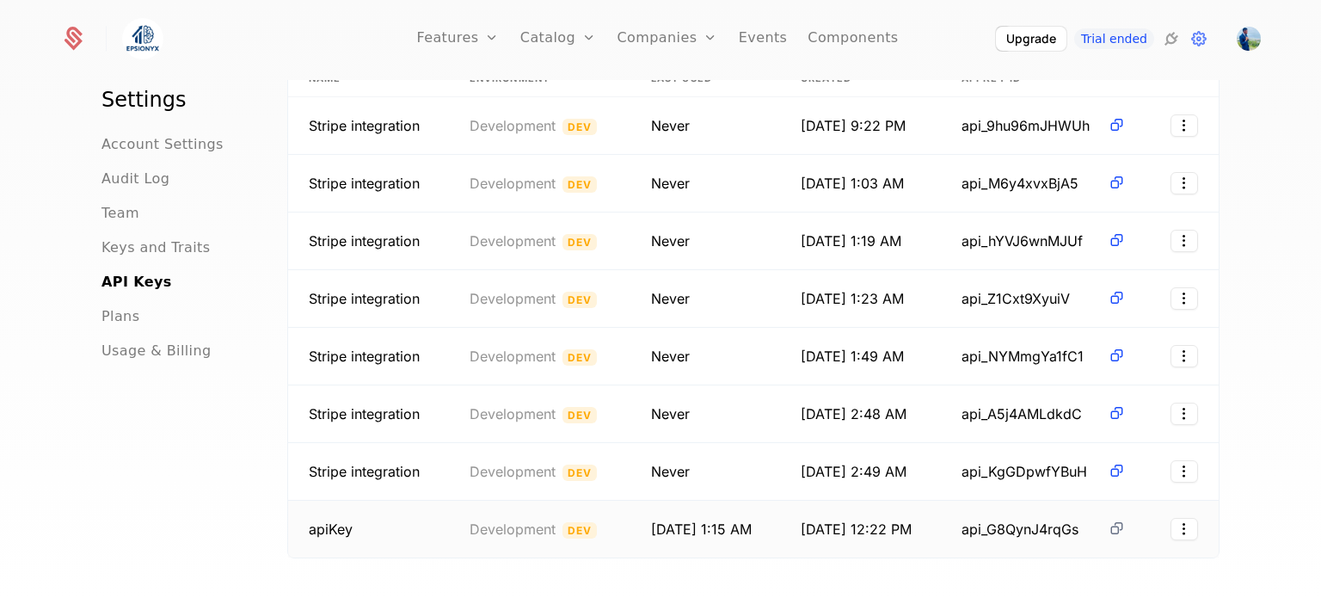
click at [1108, 526] on icon at bounding box center [1117, 528] width 18 height 18
click at [1173, 525] on html "Features Features Flags Catalog Plans Add Ons Credits Configuration Companies C…" at bounding box center [660, 299] width 1321 height 598
click at [1059, 484] on div "Revoke" at bounding box center [1069, 488] width 56 height 24
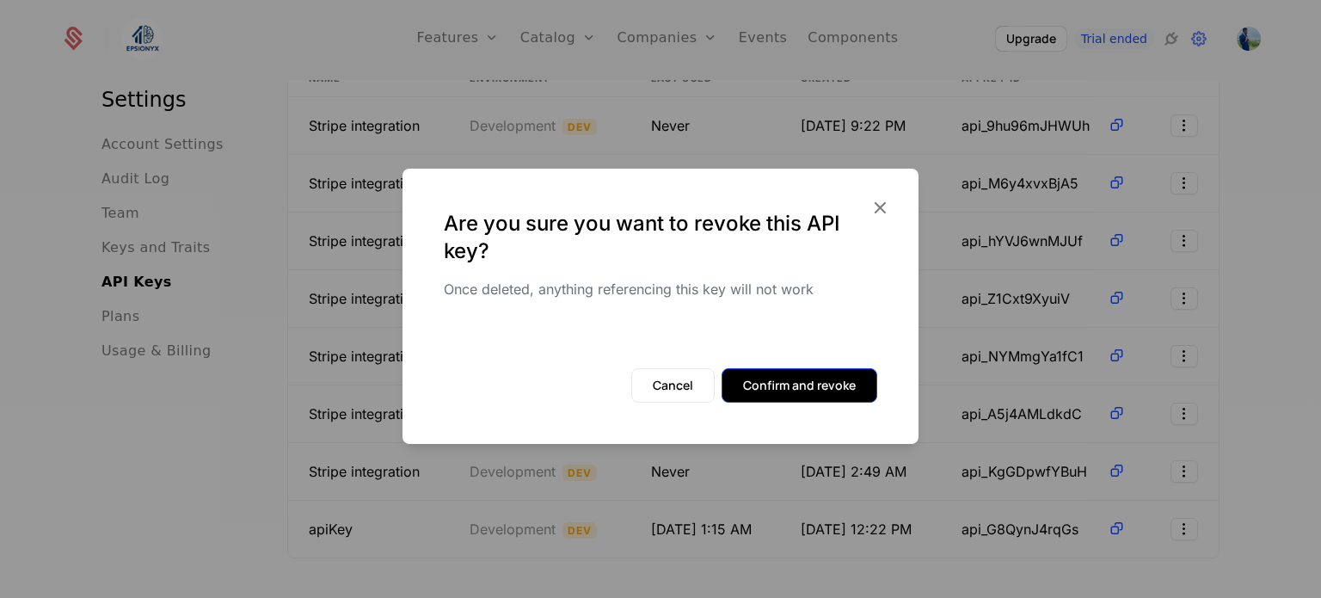
click at [762, 383] on button "Confirm and revoke" at bounding box center [800, 385] width 156 height 34
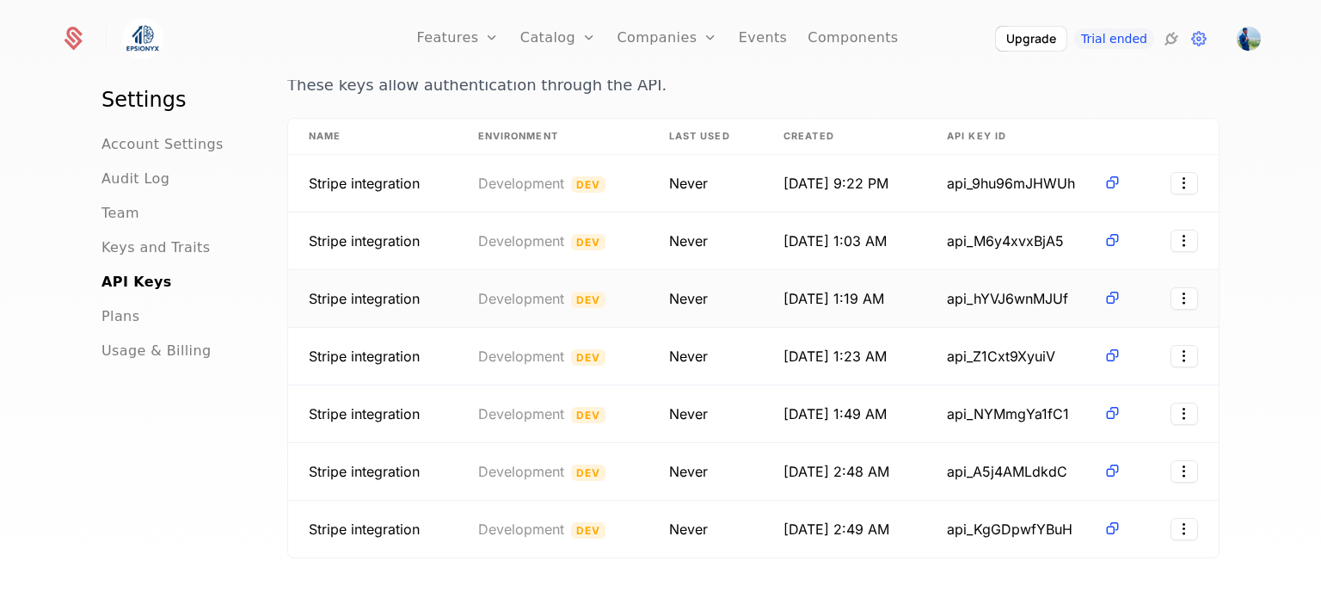
scroll to position [0, 0]
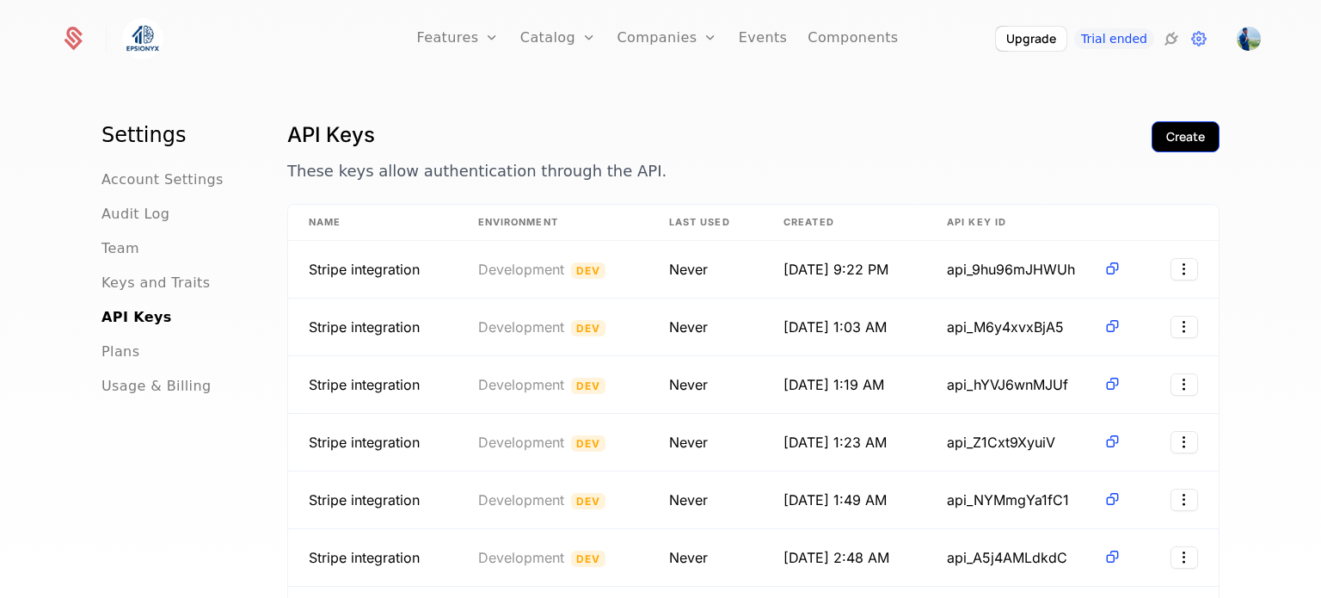
click at [1166, 139] on div "Create" at bounding box center [1185, 136] width 39 height 17
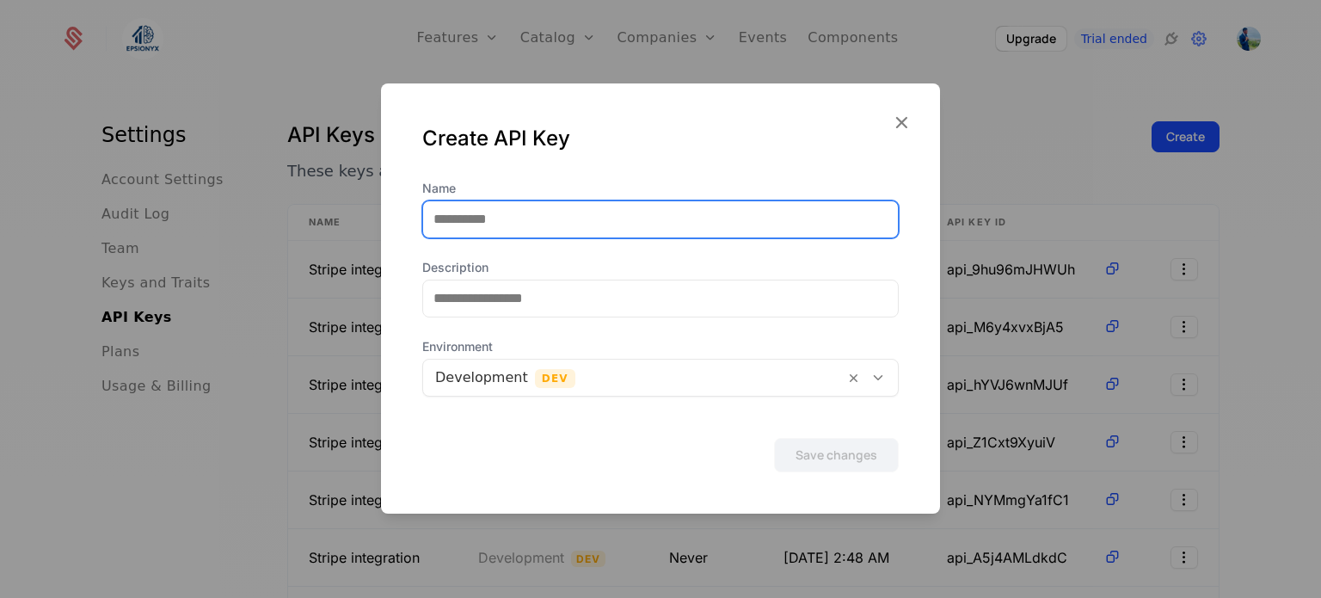
click at [637, 216] on input "Name" at bounding box center [660, 219] width 475 height 36
type input "******"
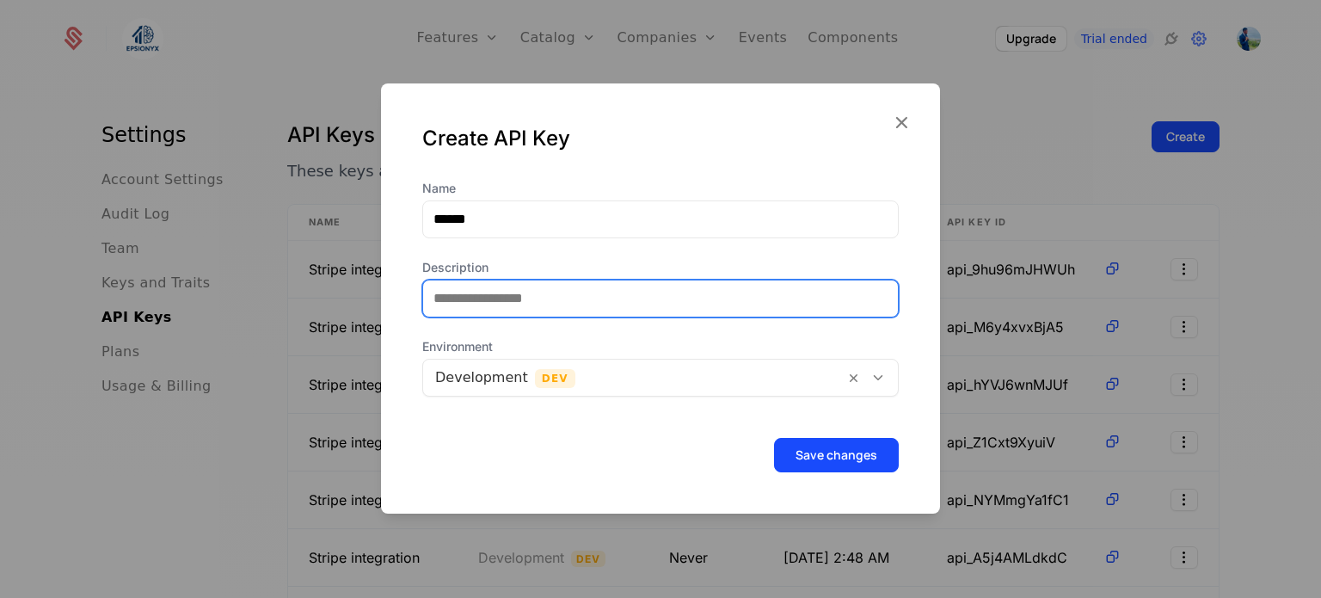
click at [638, 294] on input "Description" at bounding box center [660, 298] width 475 height 36
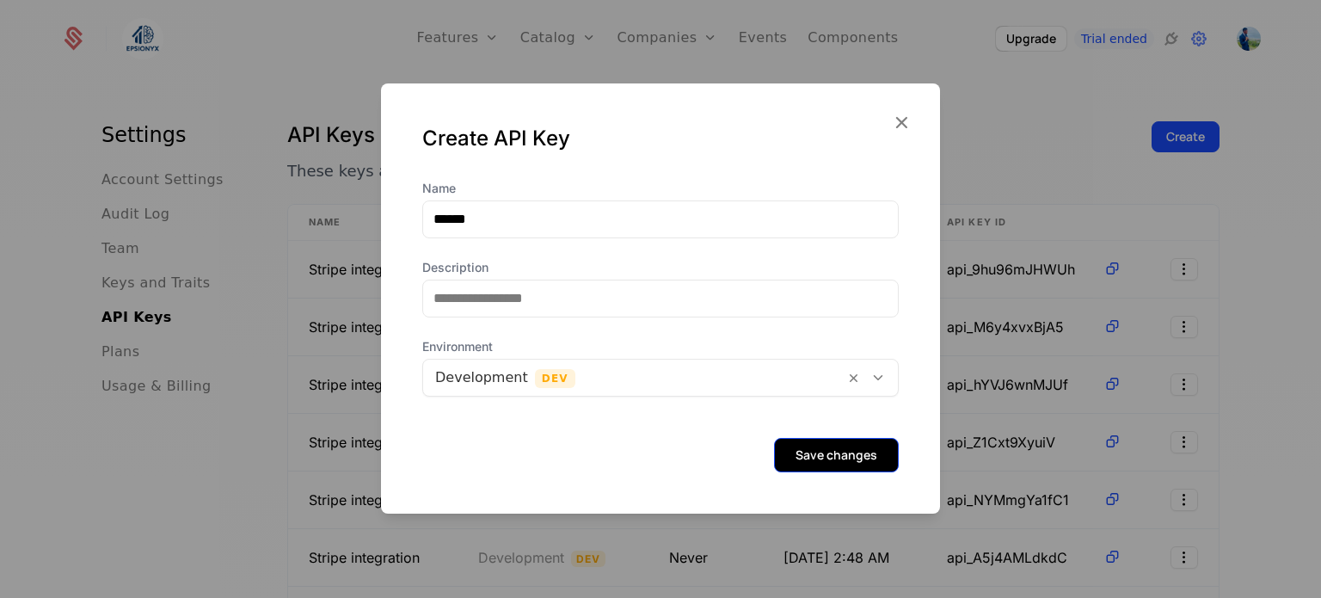
click at [824, 461] on button "Save changes" at bounding box center [836, 455] width 125 height 34
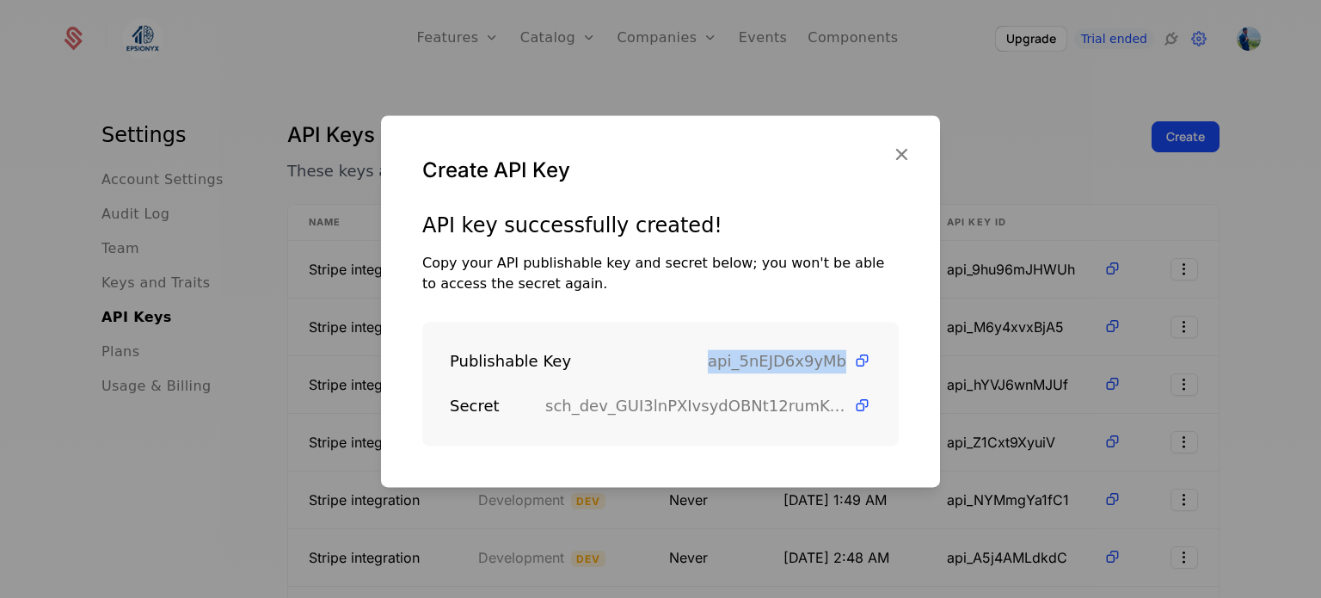
drag, startPoint x: 710, startPoint y: 364, endPoint x: 839, endPoint y: 363, distance: 129.9
click at [839, 363] on span "api_5nEJD6x9yMb" at bounding box center [789, 361] width 163 height 24
copy span "api_5nEJD6x9yMb"
click at [853, 403] on icon at bounding box center [862, 405] width 18 height 18
click at [903, 143] on icon "button" at bounding box center [901, 154] width 22 height 22
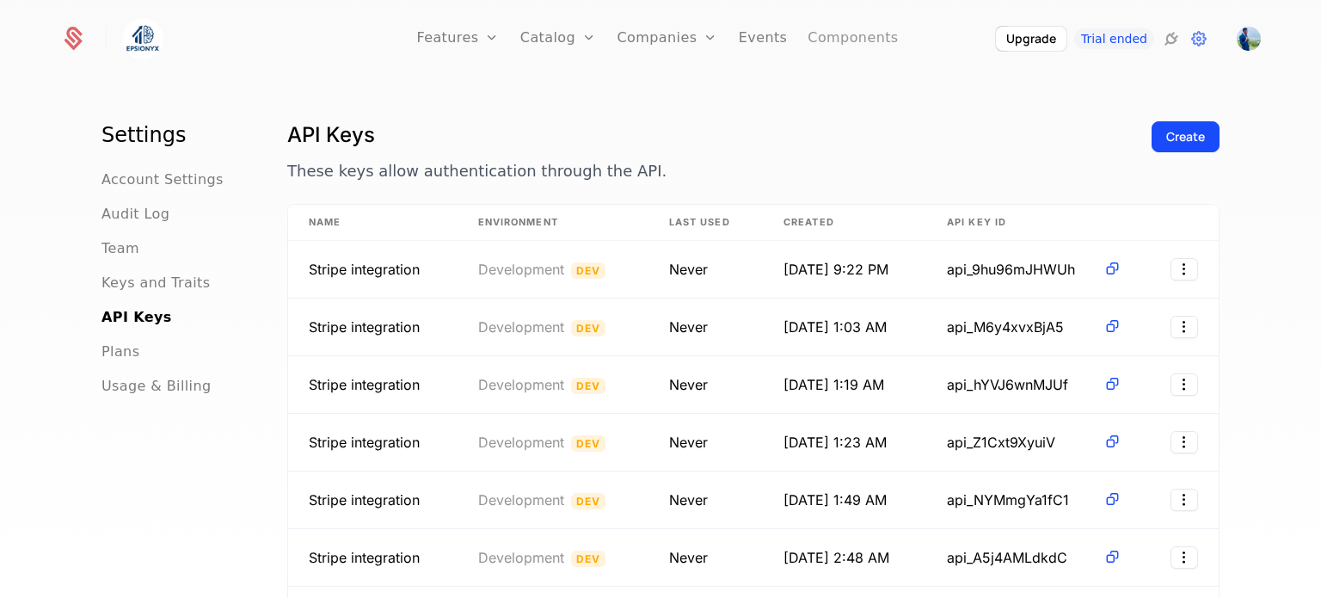
click at [853, 43] on link "Components" at bounding box center [853, 38] width 90 height 77
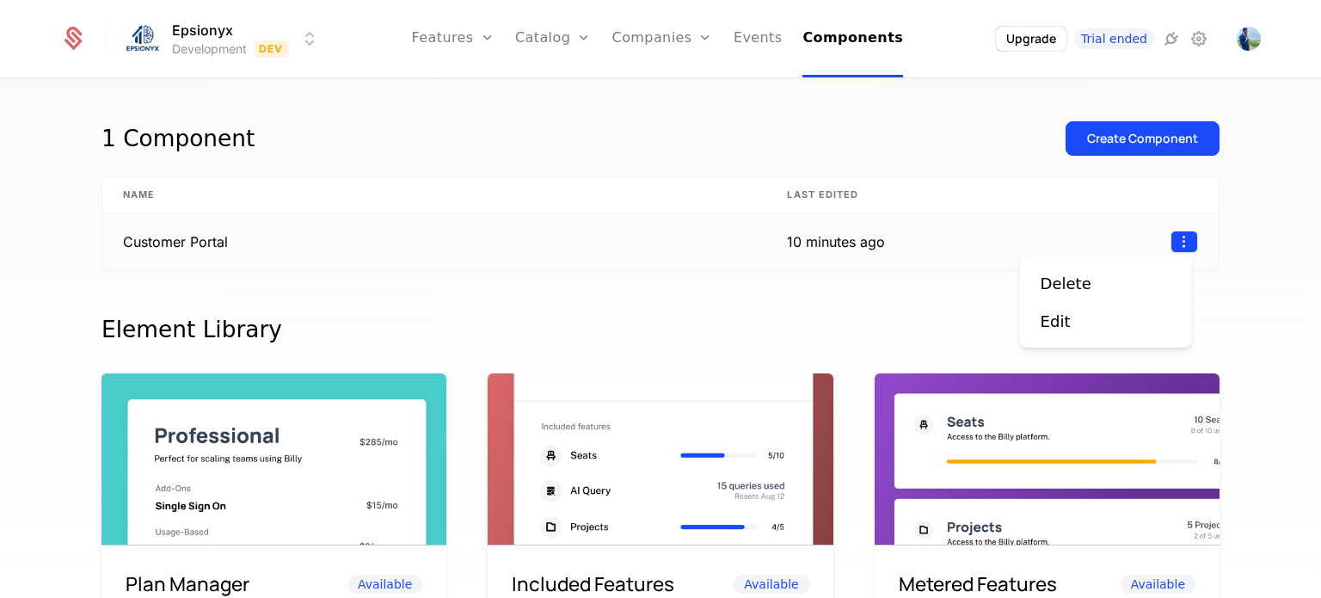
click at [1176, 244] on html "Epsionyx Development Dev Features Features Flags Catalog Plans Add Ons Credits …" at bounding box center [660, 299] width 1321 height 598
click at [1087, 224] on html "Epsionyx Development Dev Features Features Flags Catalog Plans Add Ons Credits …" at bounding box center [660, 299] width 1321 height 598
click at [354, 240] on td "Customer Portal" at bounding box center [434, 241] width 664 height 57
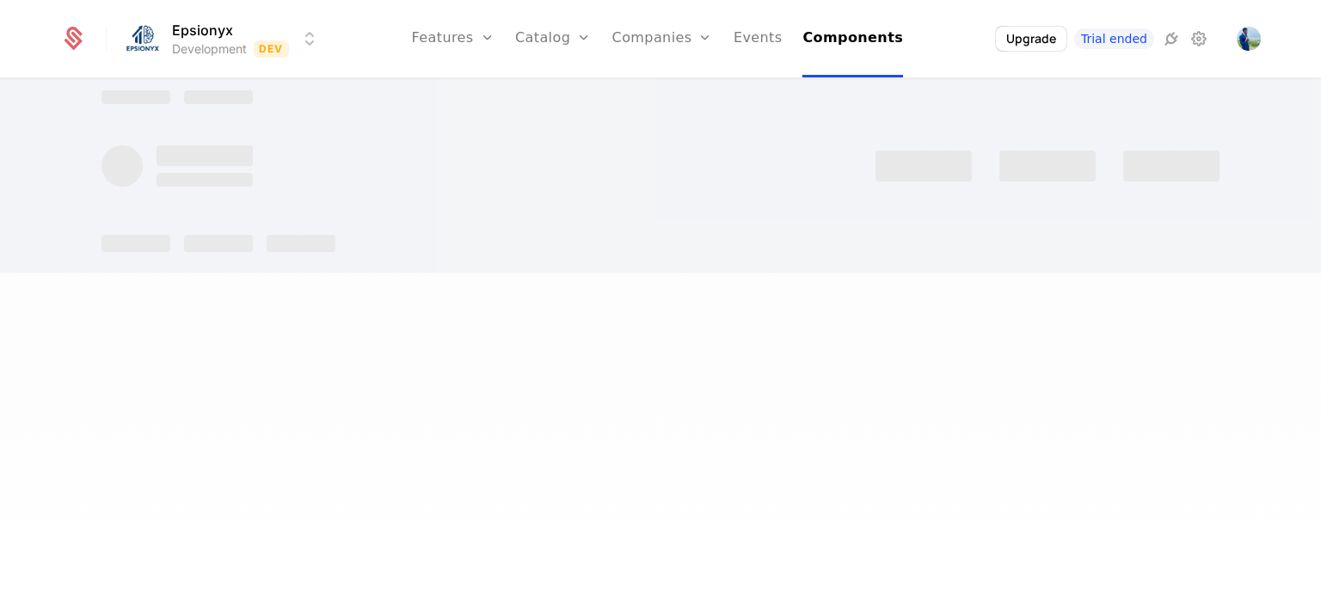
click at [354, 240] on div at bounding box center [660, 243] width 1118 height 17
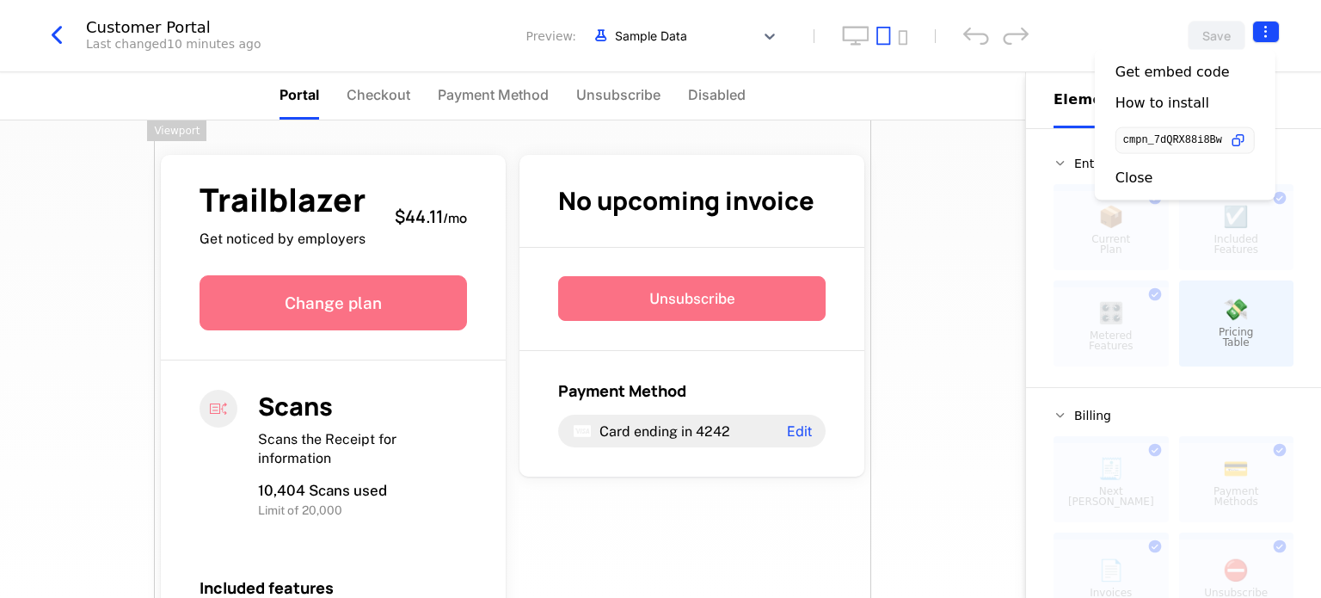
click at [1264, 34] on html "Epsionyx Development Dev Features Features Flags Catalog Plans Add Ons Credits …" at bounding box center [660, 299] width 1321 height 598
click at [1241, 133] on icon "button" at bounding box center [1238, 141] width 18 height 18
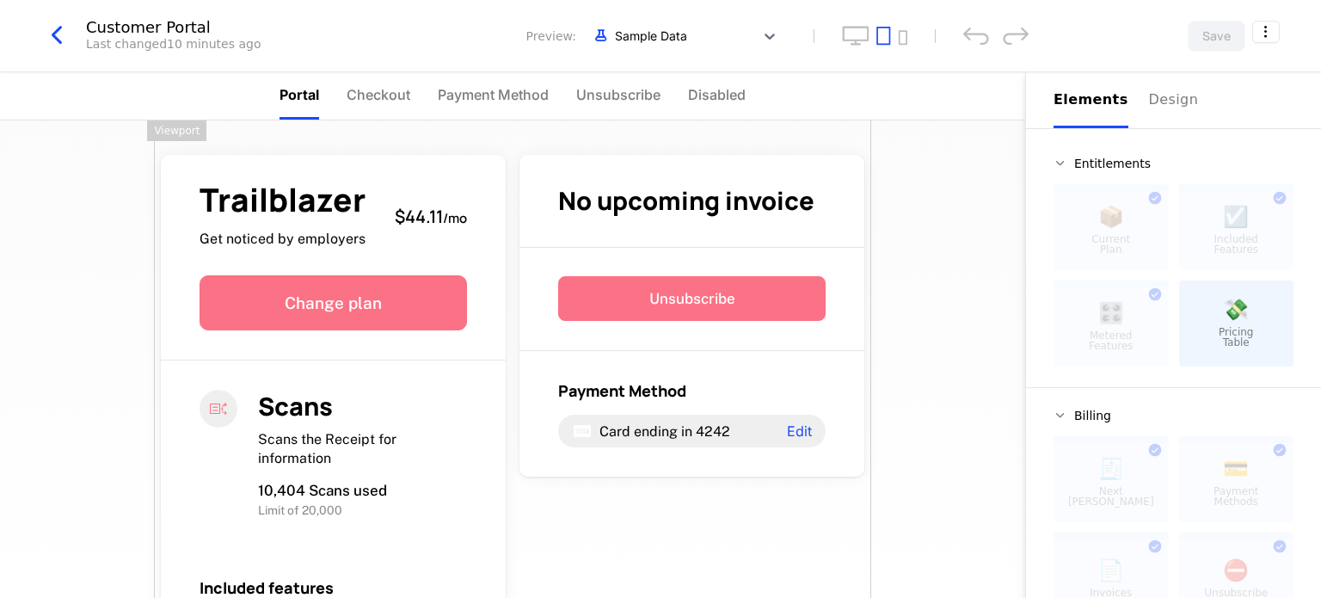
click at [878, 110] on html "Epsionyx Development Dev Features Features Flags Catalog Plans Add Ons Credits …" at bounding box center [660, 299] width 1321 height 598
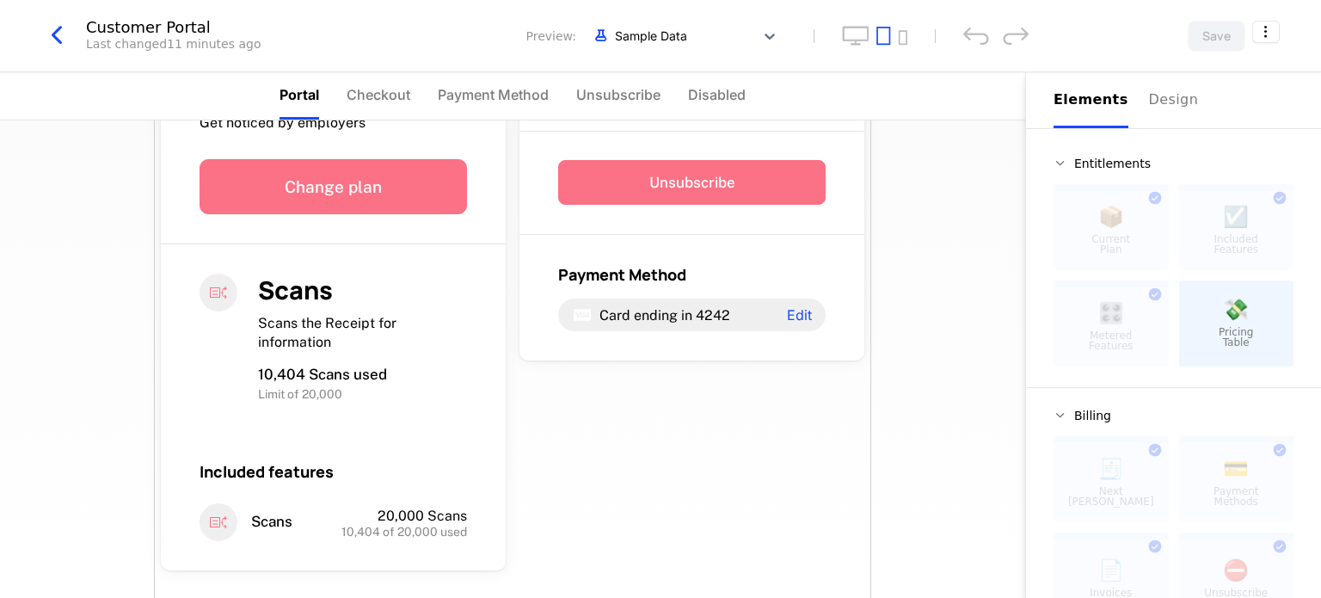
scroll to position [48, 0]
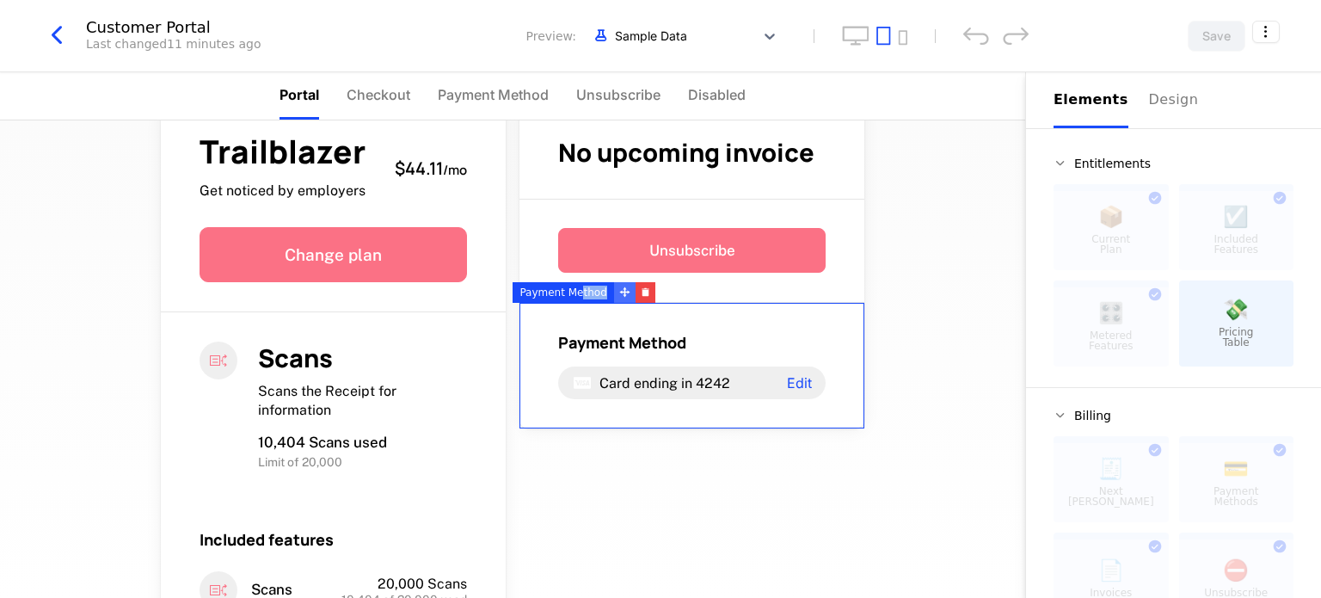
drag, startPoint x: 575, startPoint y: 293, endPoint x: 611, endPoint y: 295, distance: 35.3
click at [611, 295] on div "Payment Method" at bounding box center [584, 292] width 142 height 21
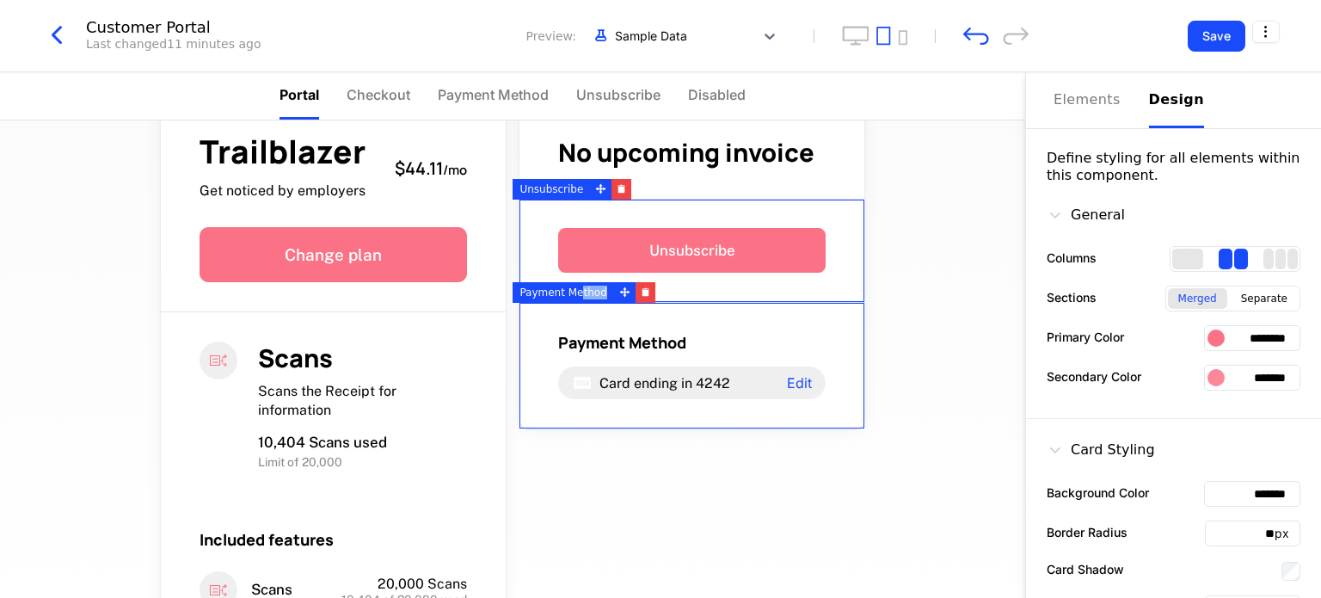
click at [1149, 98] on div "Design" at bounding box center [1176, 99] width 55 height 21
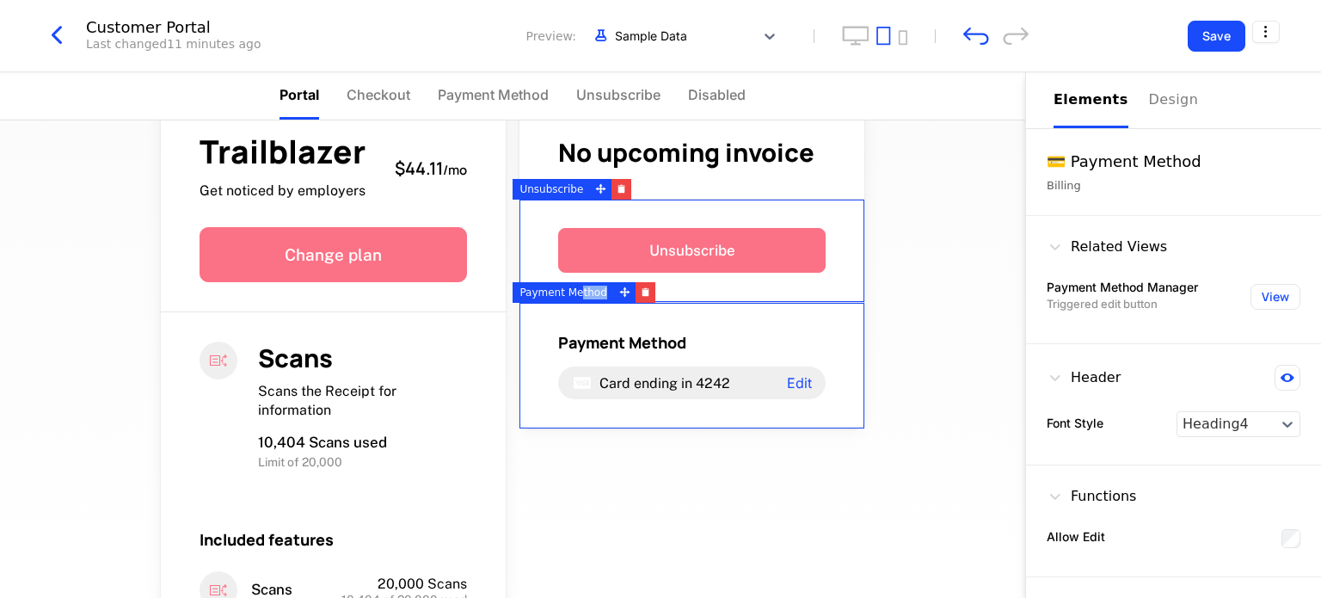
click at [1097, 98] on div "Elements" at bounding box center [1091, 99] width 75 height 21
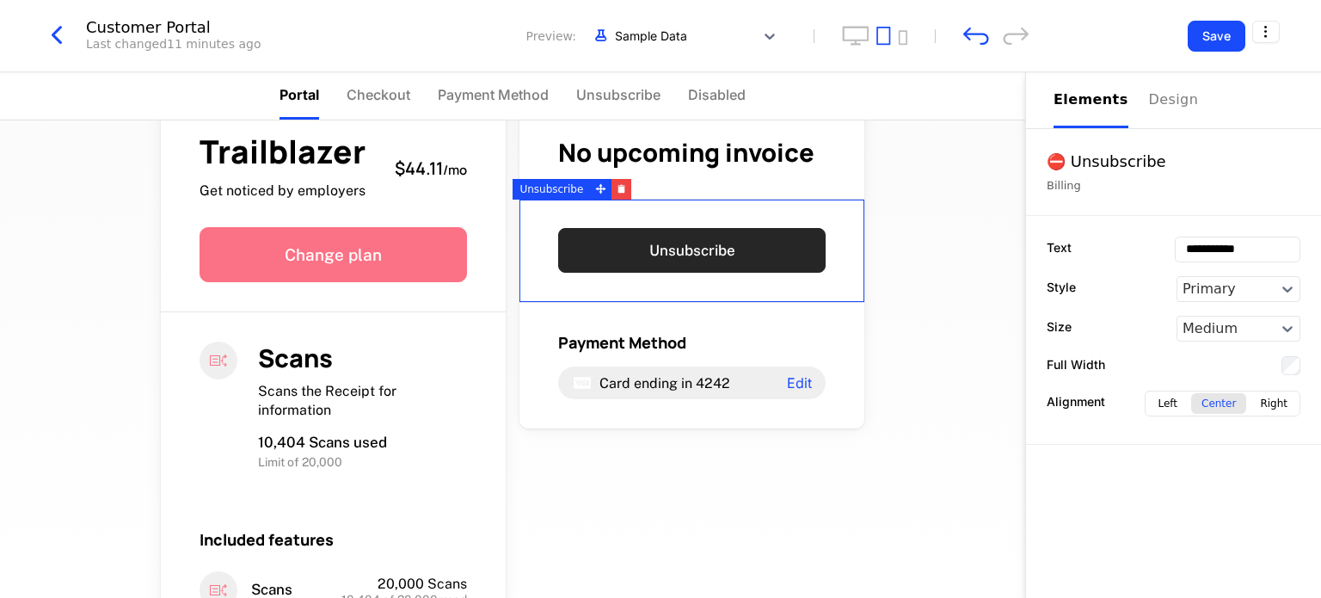
click at [783, 271] on button "Unsubscribe" at bounding box center [691, 250] width 267 height 45
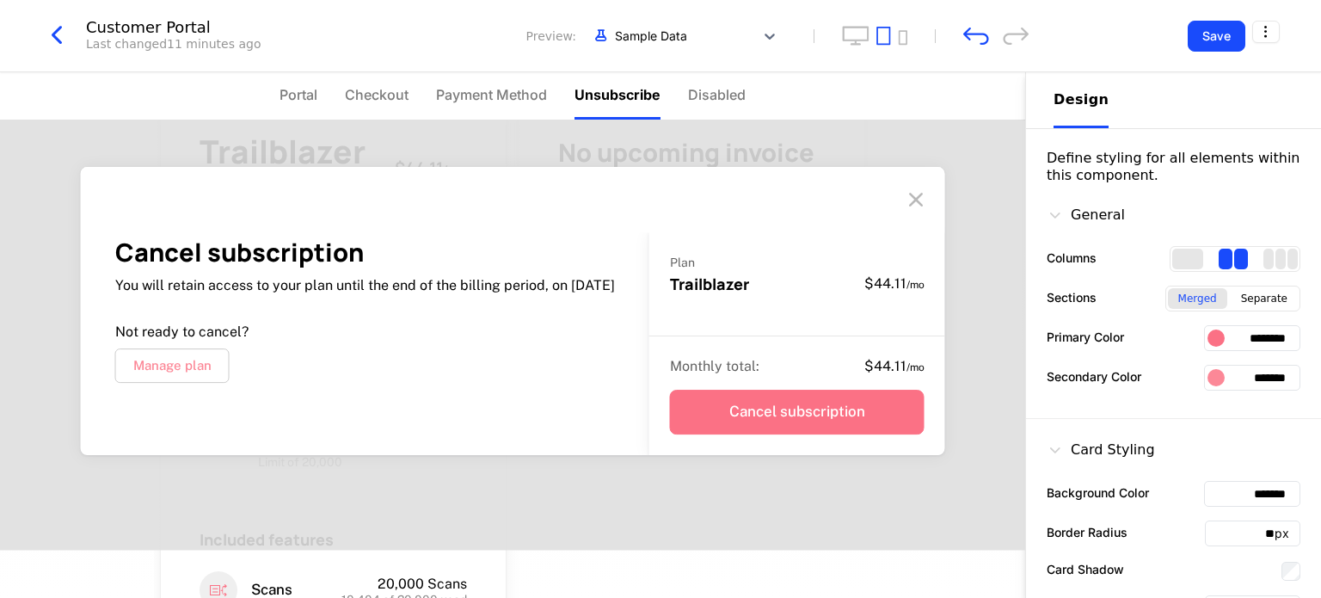
click at [913, 204] on icon at bounding box center [916, 200] width 28 height 28
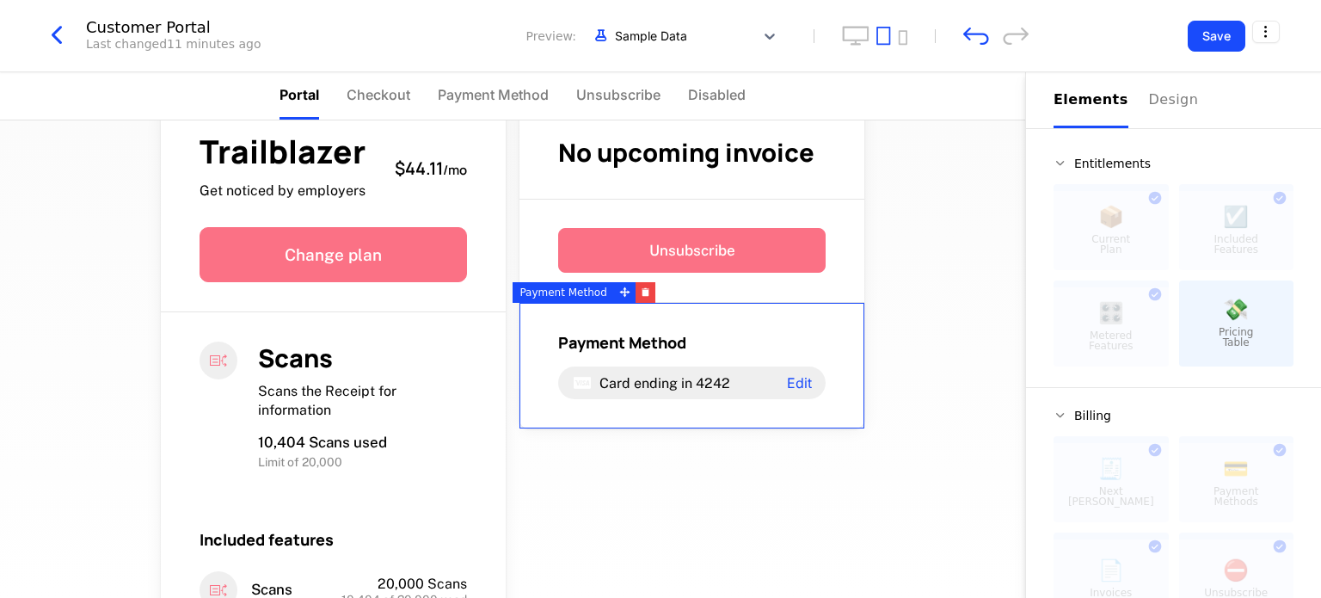
click at [1066, 96] on div "Elements" at bounding box center [1091, 99] width 75 height 21
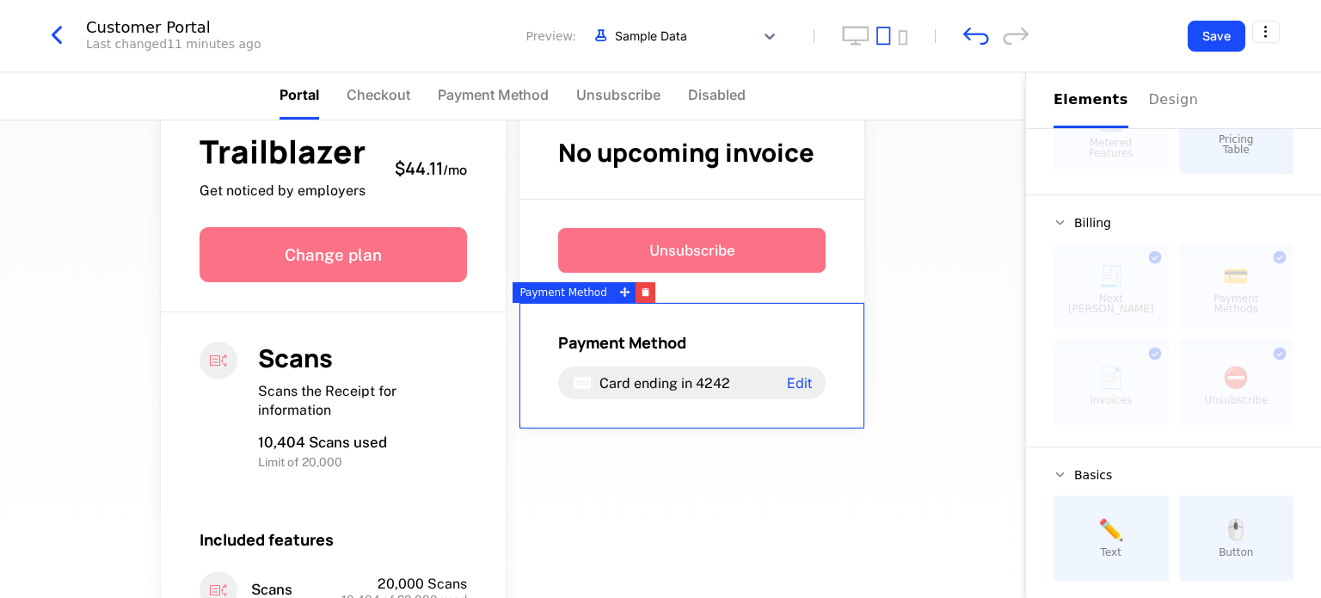
scroll to position [203, 0]
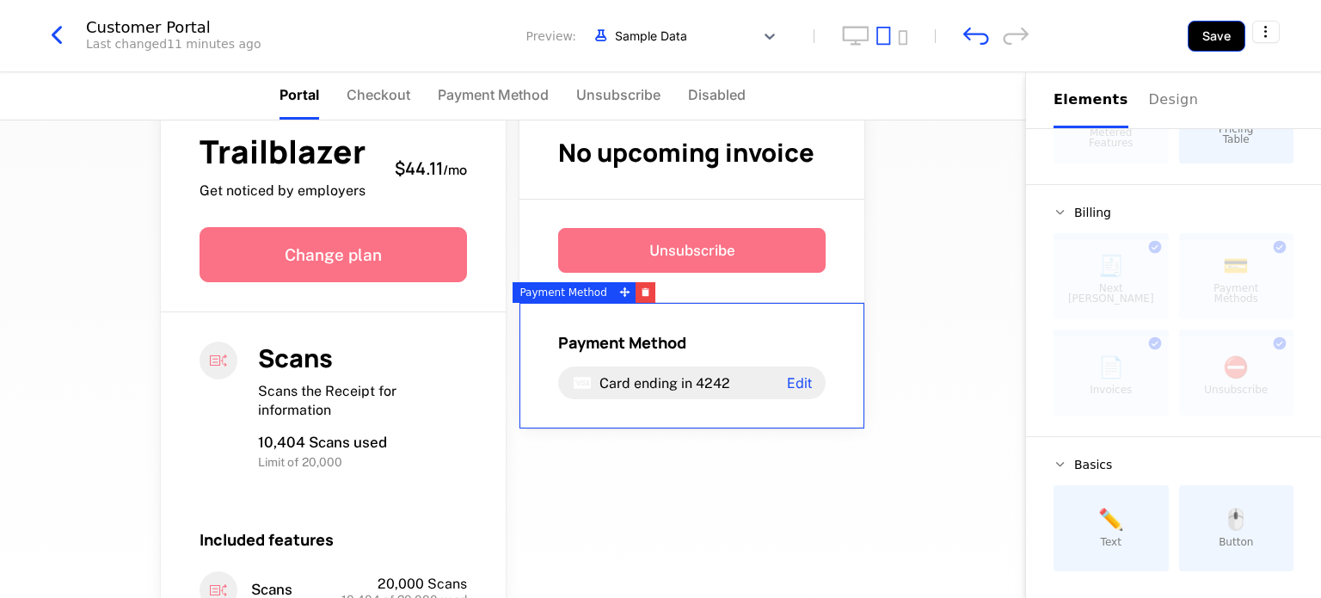
click at [1221, 40] on button "Save" at bounding box center [1217, 36] width 58 height 31
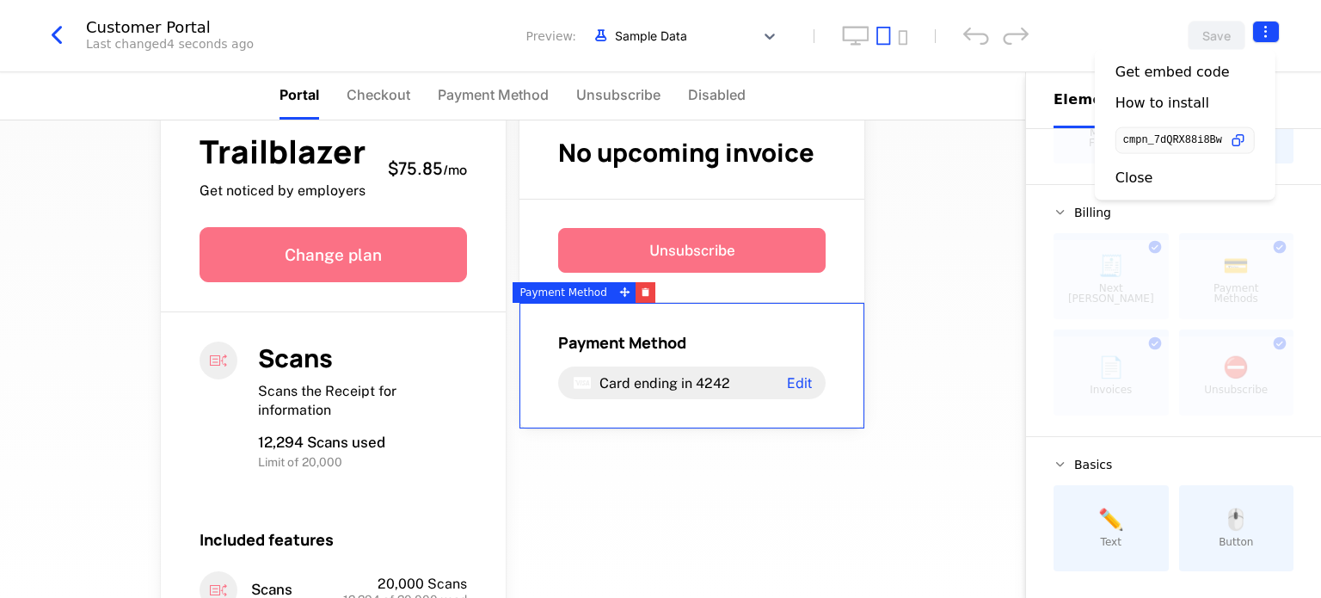
click at [1264, 39] on html "Epsionyx Development Dev Features Features Flags Catalog Plans Add Ons Credits …" at bounding box center [660, 299] width 1321 height 598
click at [1245, 137] on icon "button" at bounding box center [1238, 141] width 18 height 18
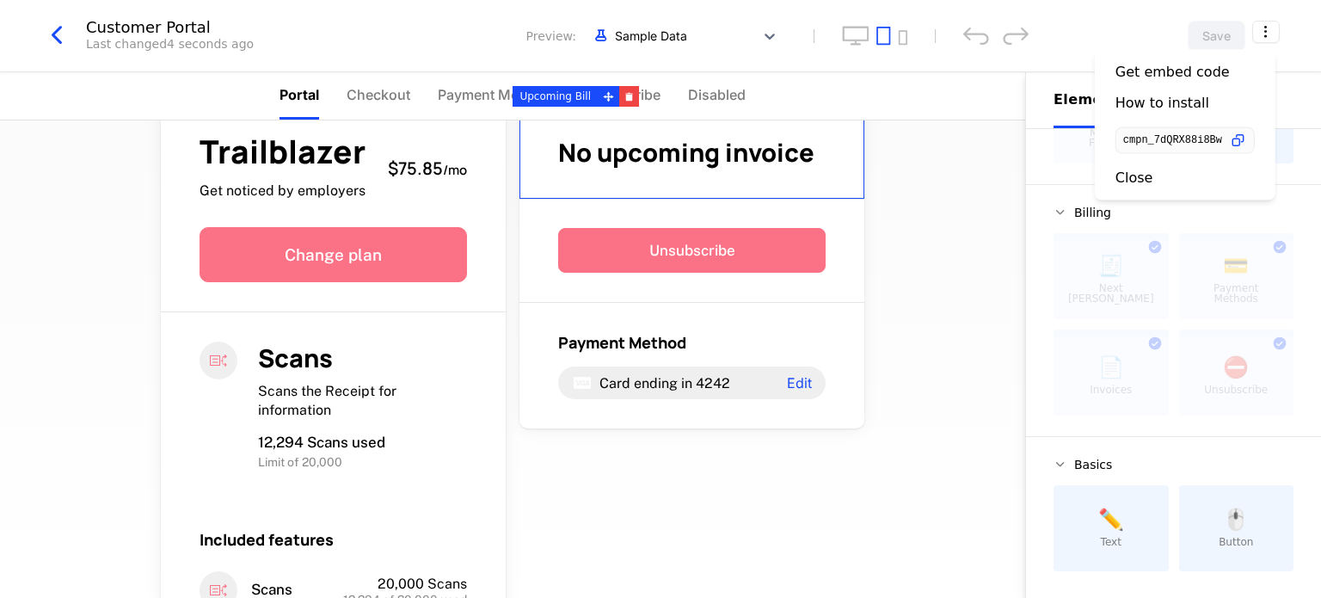
click at [65, 27] on html "Epsionyx Development Dev Features Features Flags Catalog Plans Add Ons Credits …" at bounding box center [660, 299] width 1321 height 598
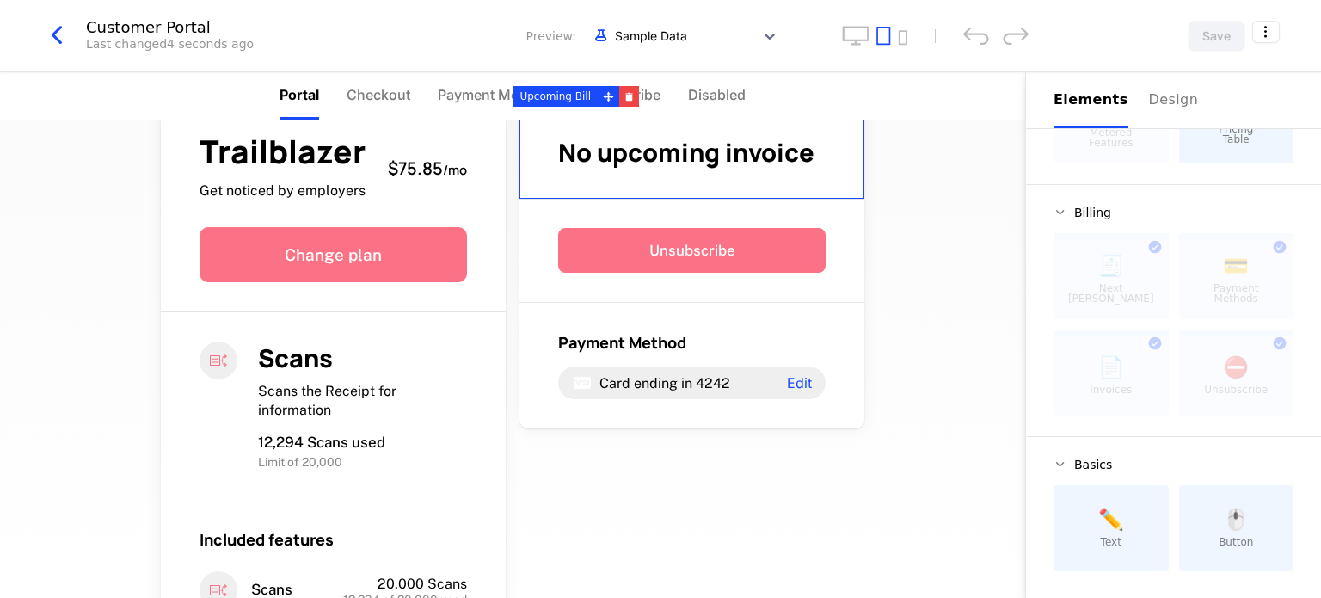
click at [53, 29] on icon "button" at bounding box center [56, 35] width 31 height 31
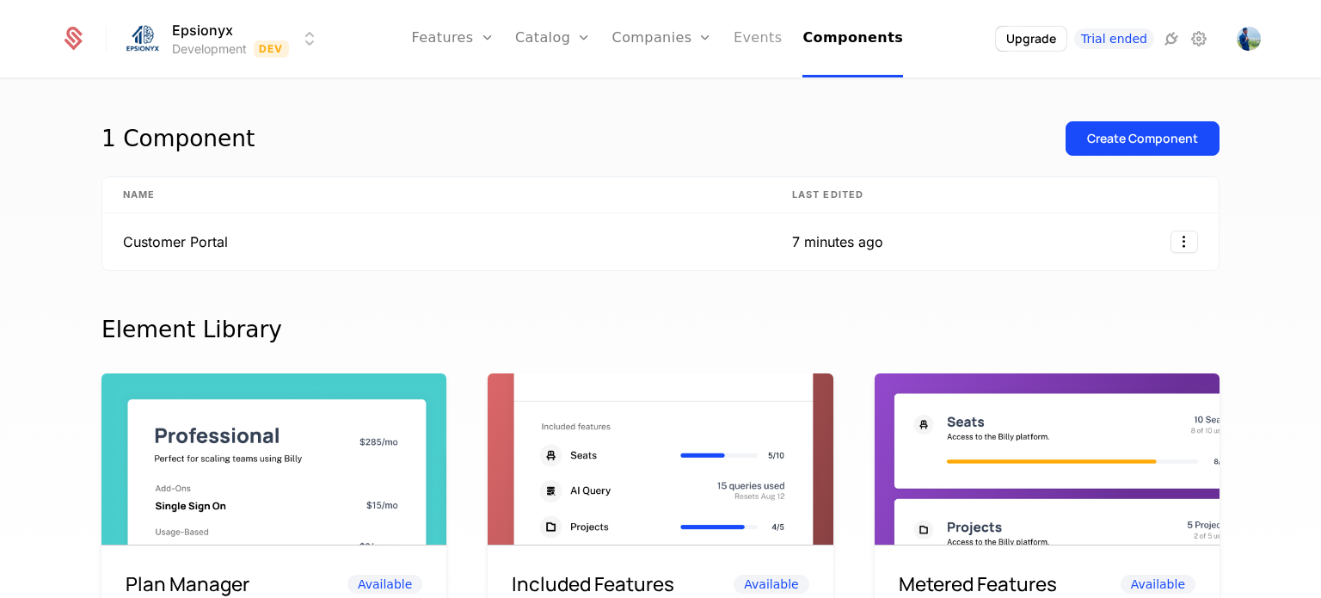
click at [749, 34] on link "Events" at bounding box center [758, 38] width 49 height 77
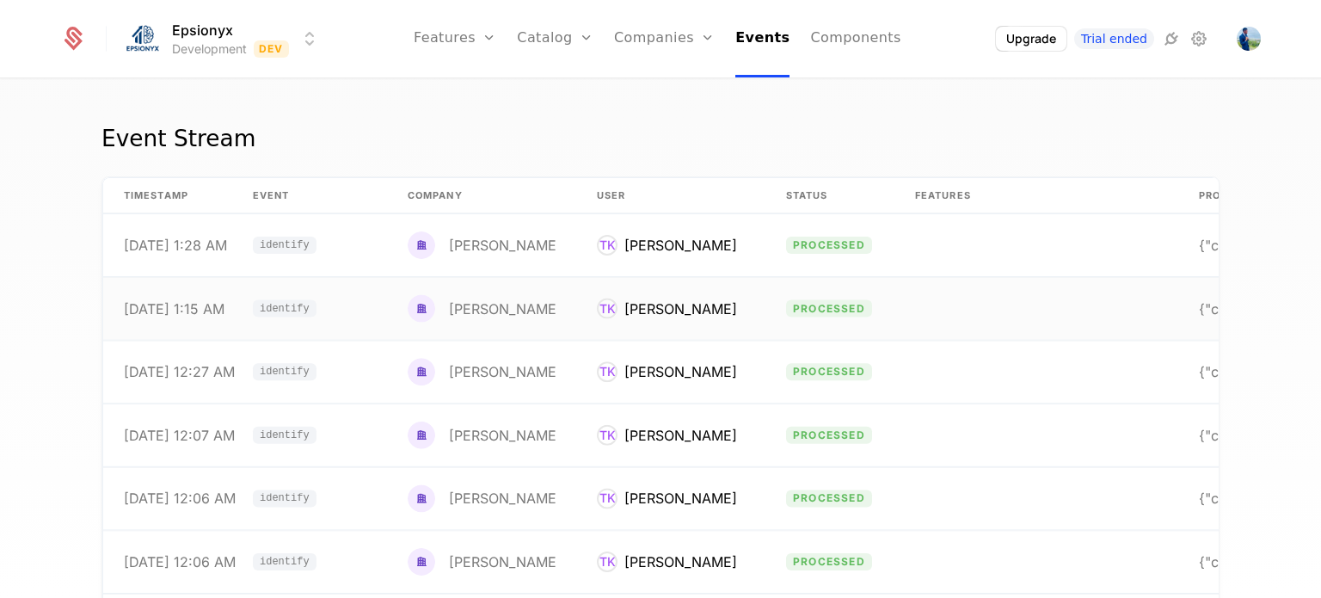
scroll to position [0, 144]
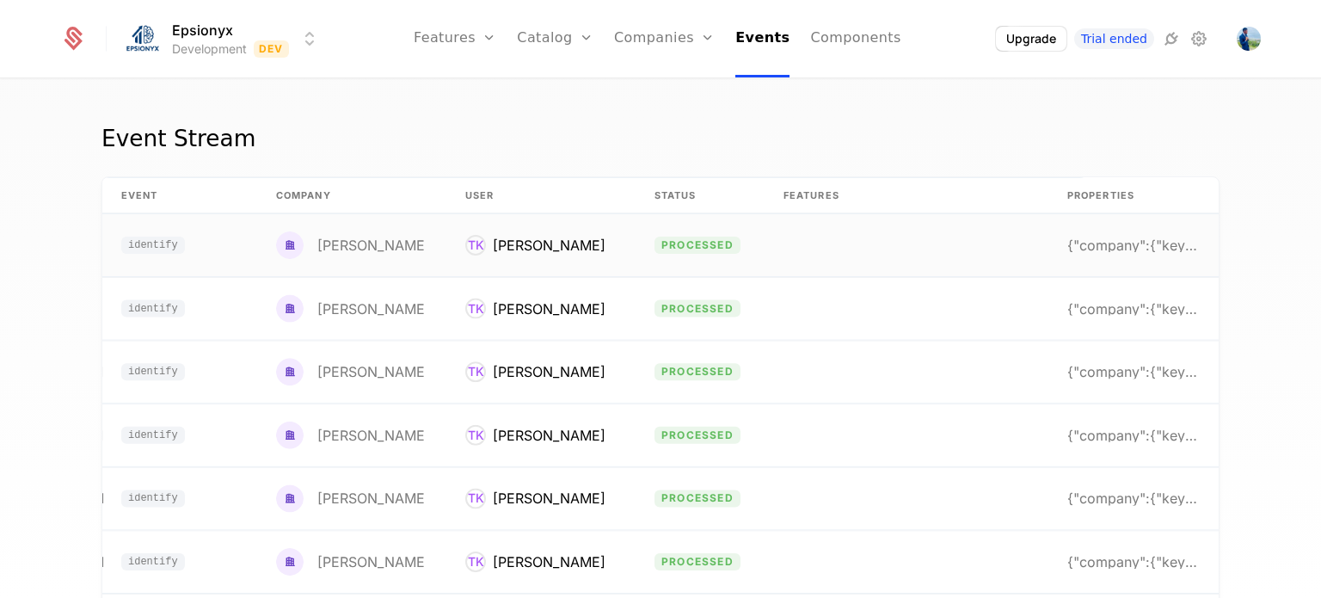
click at [1067, 244] on div "{"company":{"keys":{"id":"user_32dTBaHlcUAO2YLM3q2" at bounding box center [1132, 245] width 131 height 14
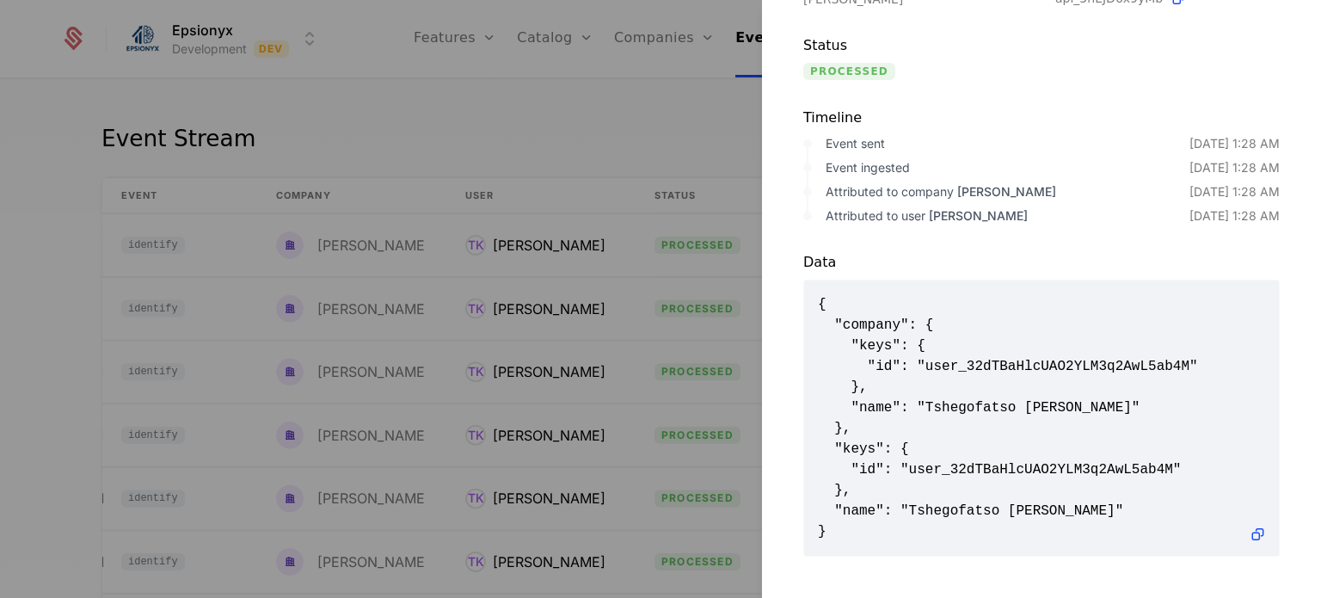
scroll to position [2, 0]
click at [678, 110] on div at bounding box center [660, 299] width 1321 height 598
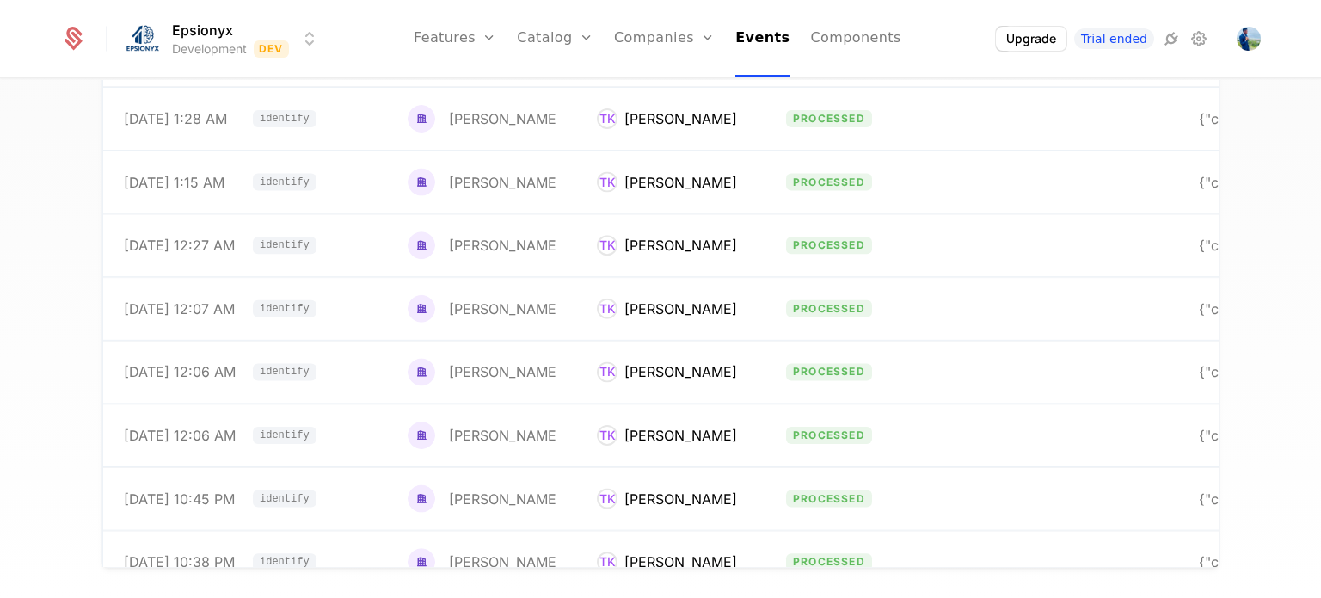
scroll to position [0, 0]
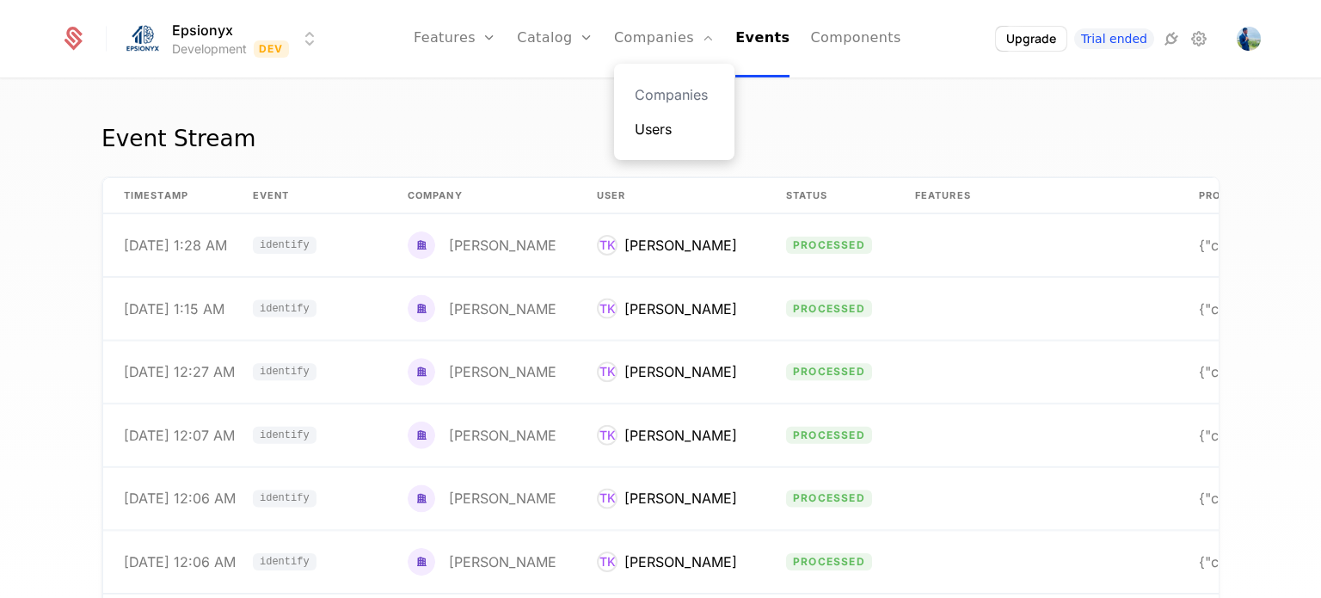
click at [661, 123] on link "Users" at bounding box center [674, 129] width 79 height 21
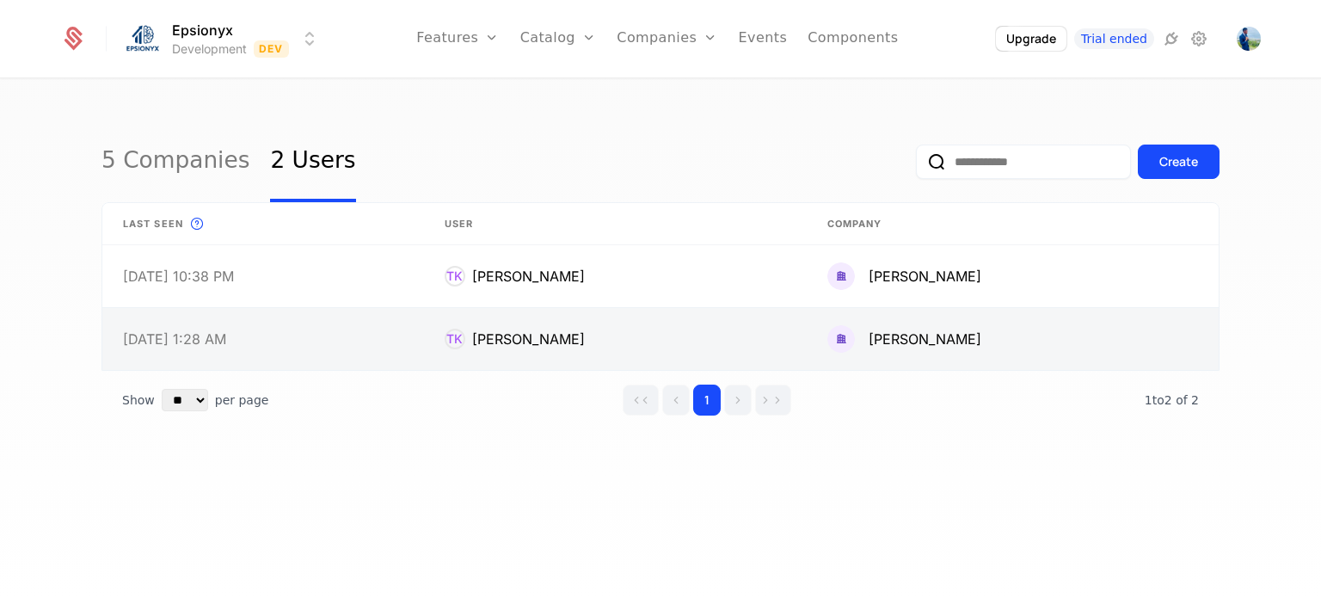
click at [618, 339] on link at bounding box center [615, 339] width 383 height 62
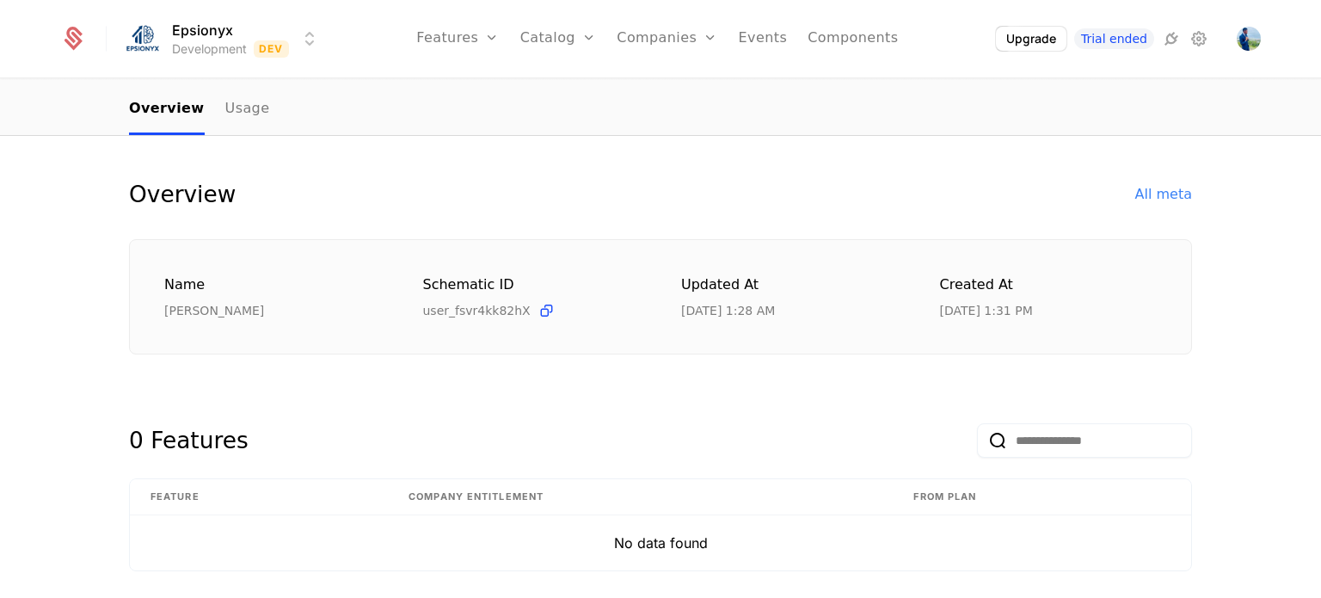
scroll to position [154, 0]
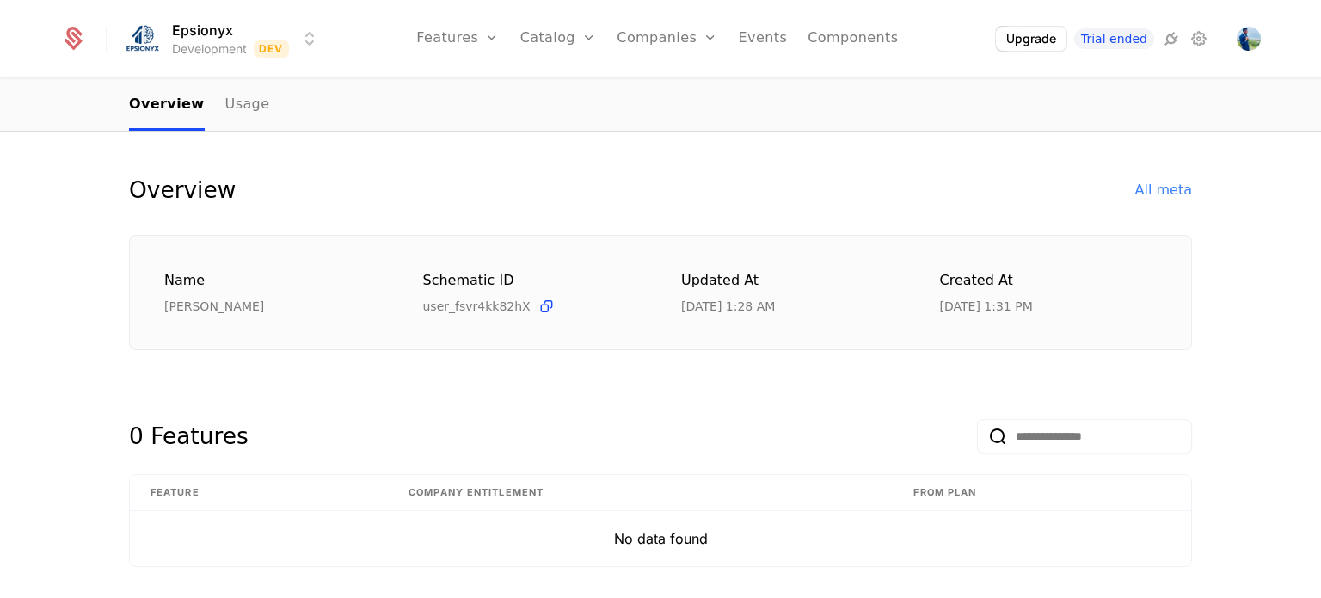
drag, startPoint x: 922, startPoint y: 303, endPoint x: 1015, endPoint y: 307, distance: 93.0
click at [1015, 307] on div "Name Tshegofatso Keller Schematic ID user_fsvr4kk82hX Updated at 9/14/25, 1:28 …" at bounding box center [660, 293] width 993 height 46
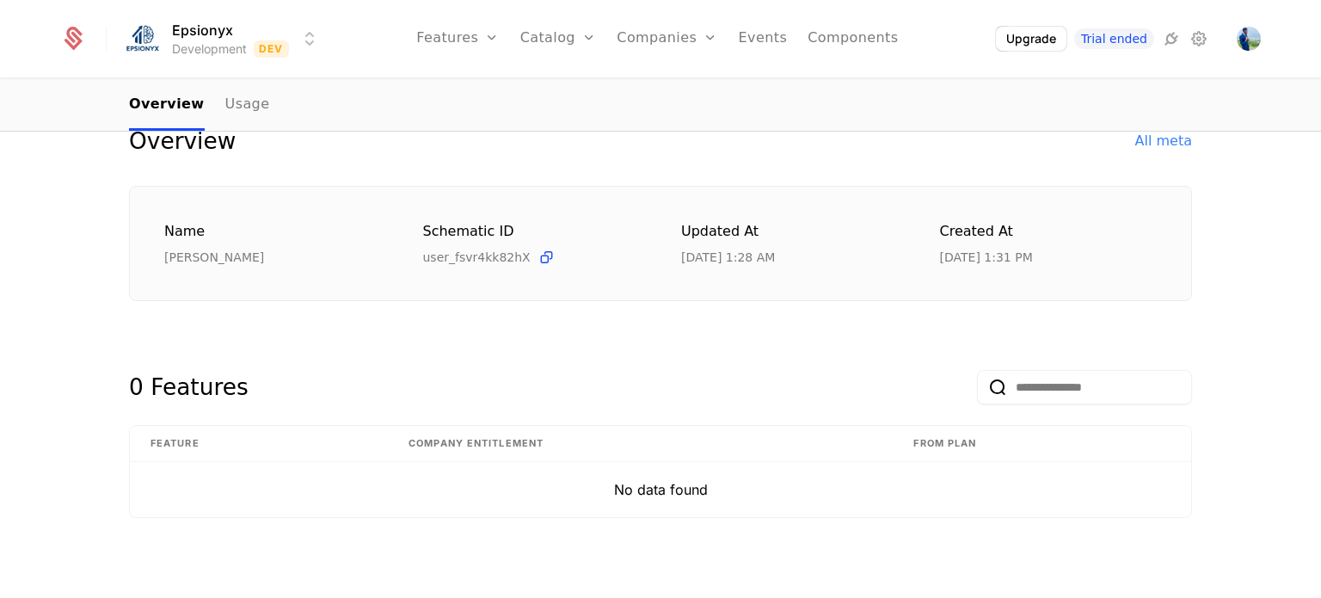
scroll to position [0, 0]
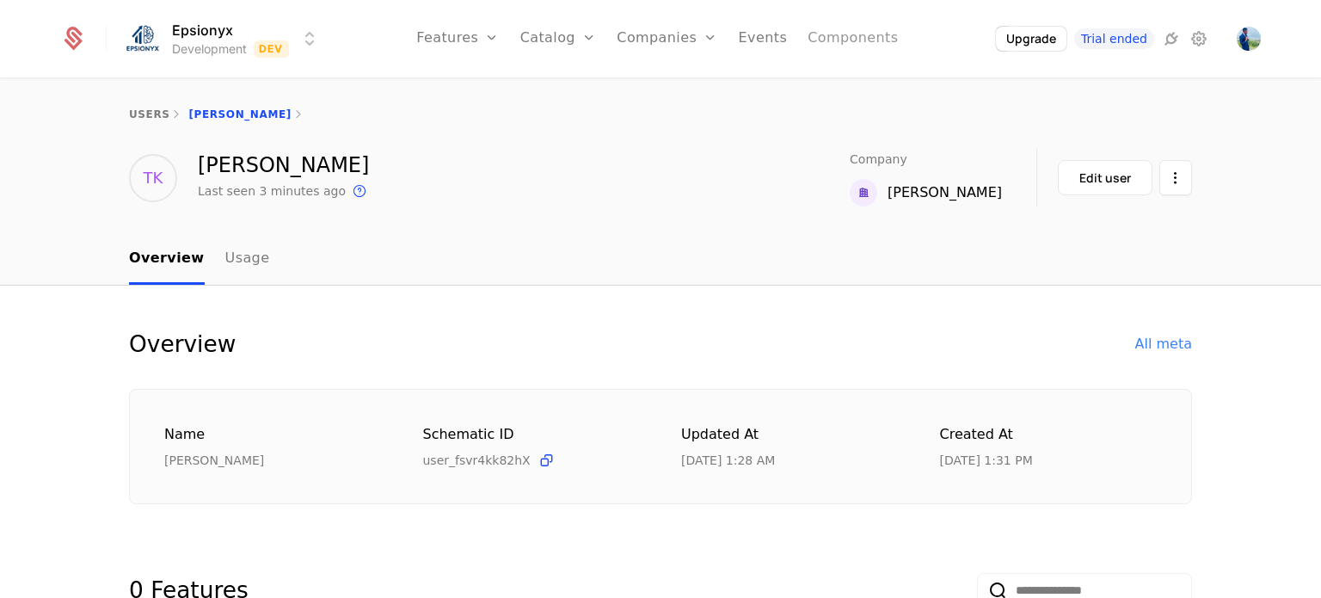
click at [833, 36] on link "Components" at bounding box center [853, 38] width 90 height 77
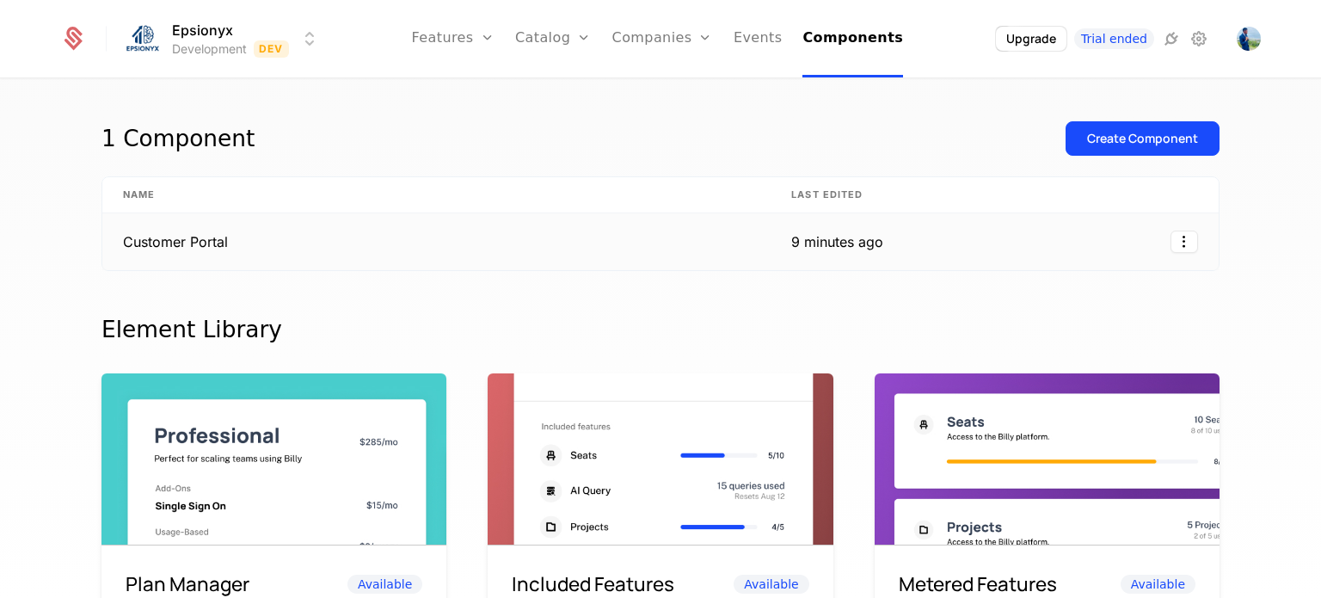
click at [673, 240] on td "Customer Portal" at bounding box center [436, 241] width 668 height 57
click at [673, 240] on div "Epsionyx Development Dev Features Features Flags Catalog Plans Add Ons Credits …" at bounding box center [660, 299] width 1321 height 598
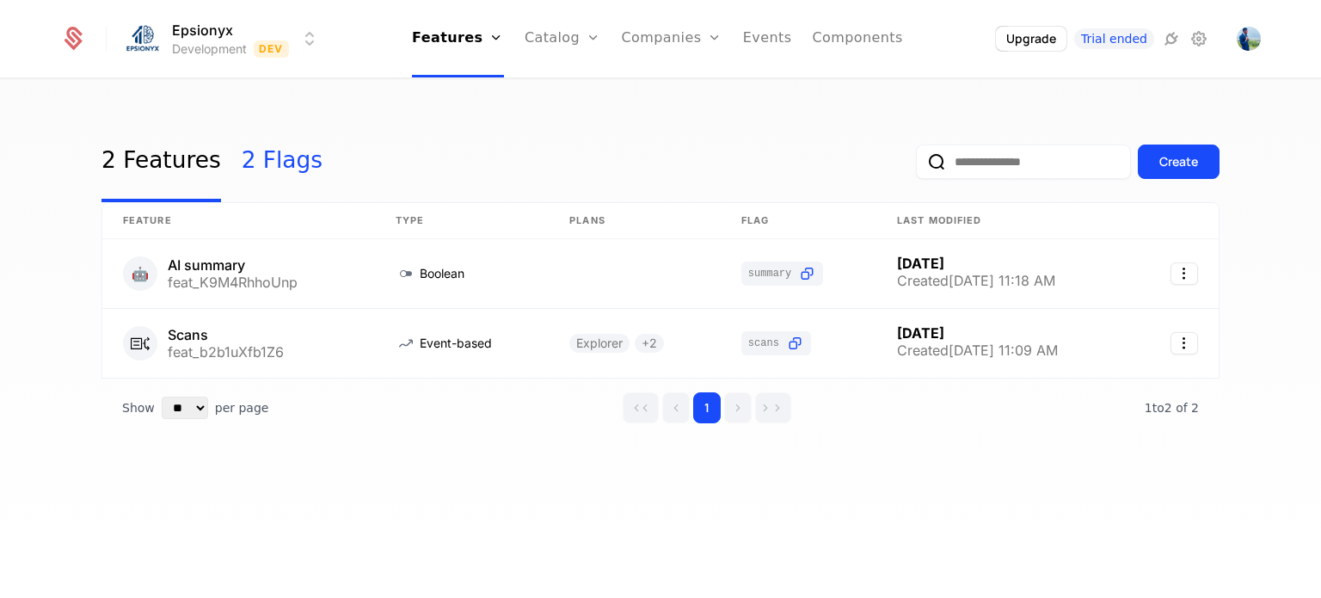
click at [261, 160] on link "2 Flags" at bounding box center [282, 161] width 81 height 81
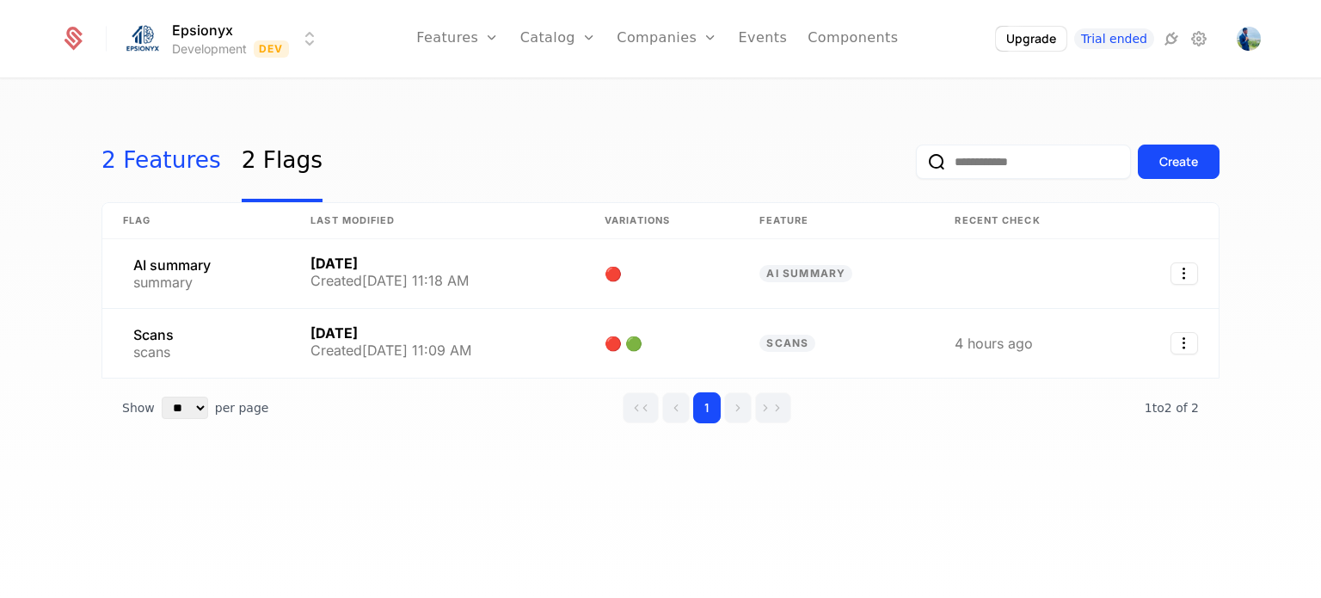
click at [157, 154] on link "2 Features" at bounding box center [161, 161] width 120 height 81
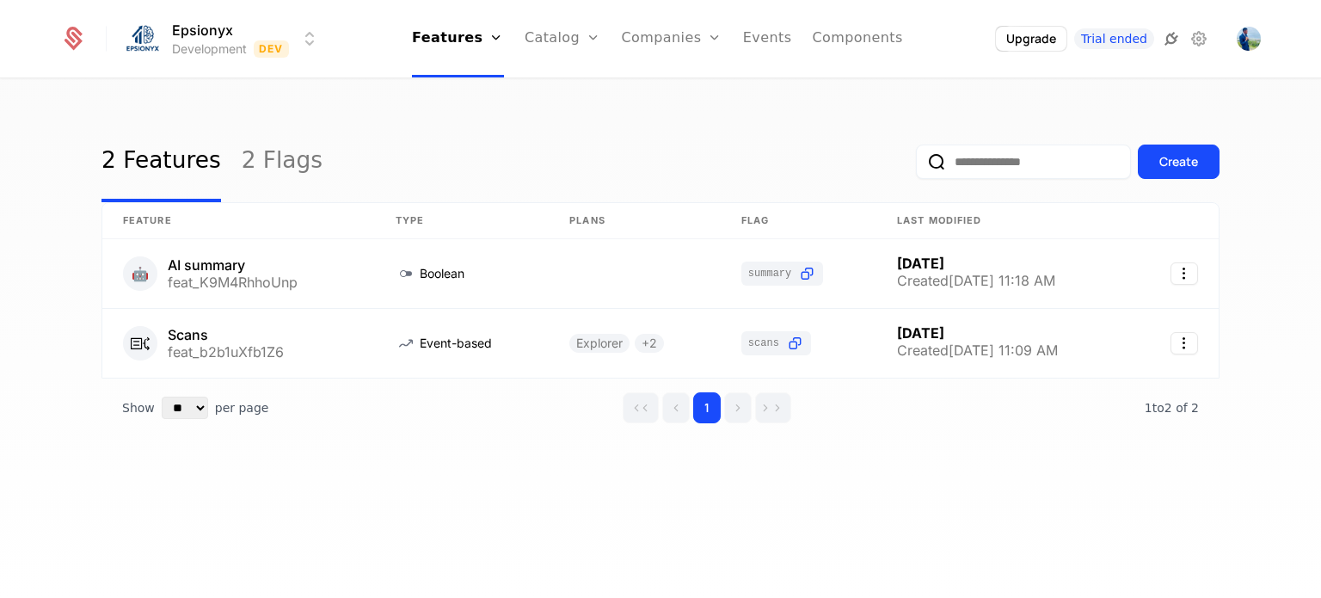
click at [1171, 38] on icon at bounding box center [1171, 38] width 21 height 21
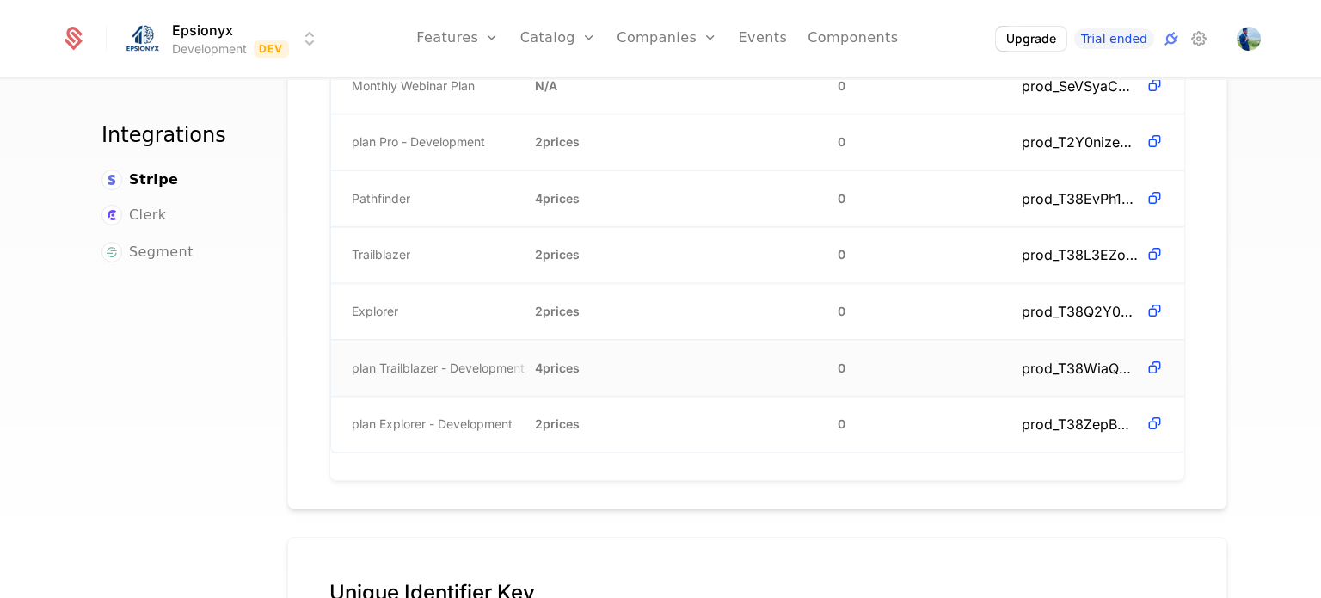
scroll to position [1301, 0]
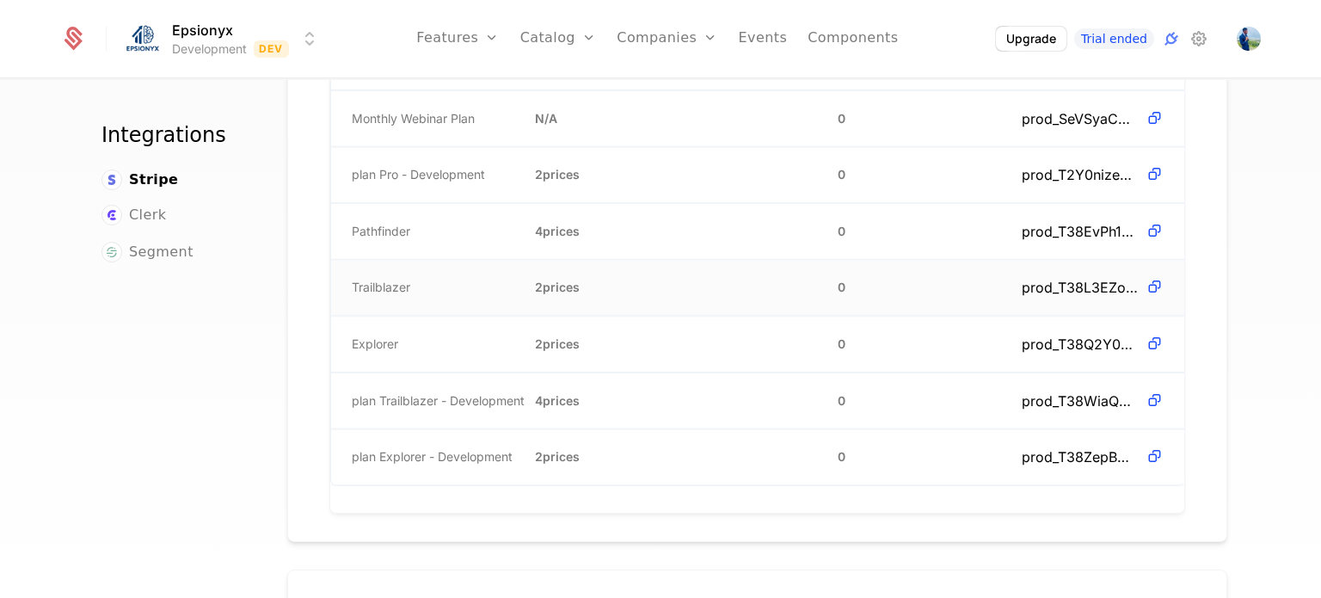
click at [444, 266] on td "Trailblazer" at bounding box center [422, 288] width 183 height 56
click at [441, 211] on td "Pathfinder" at bounding box center [422, 231] width 183 height 56
click at [1061, 220] on span "prod_T38EvPh1Lun8q3" at bounding box center [1080, 230] width 117 height 21
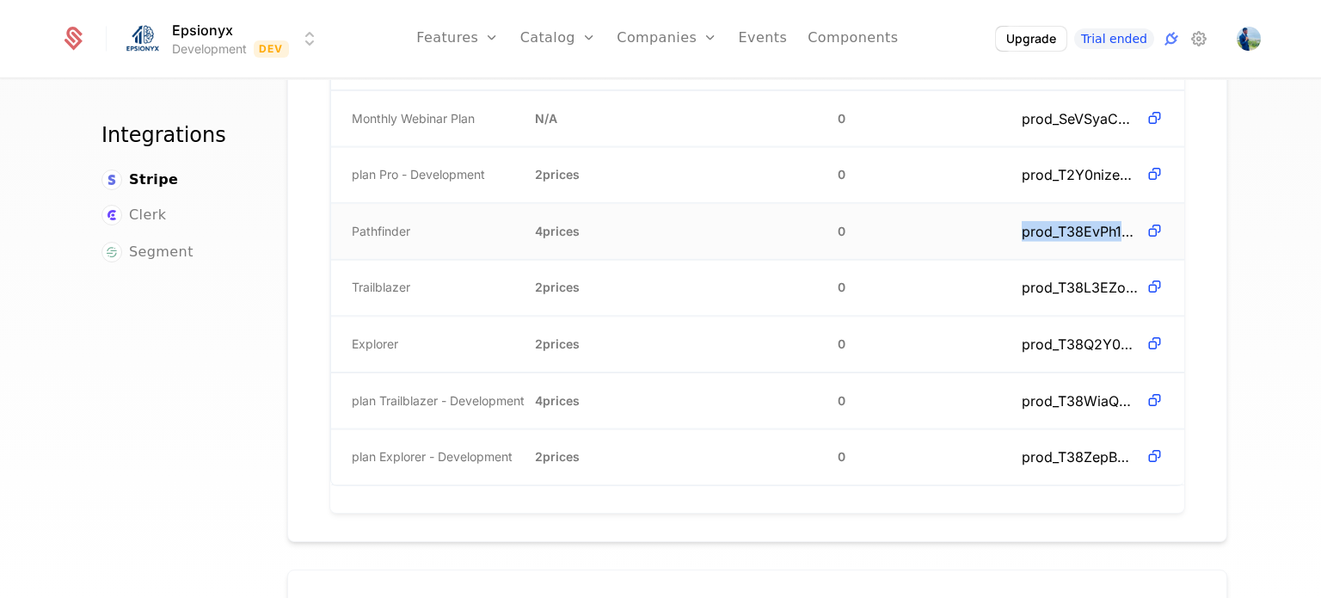
click at [1061, 220] on span "prod_T38EvPh1Lun8q3" at bounding box center [1080, 230] width 117 height 21
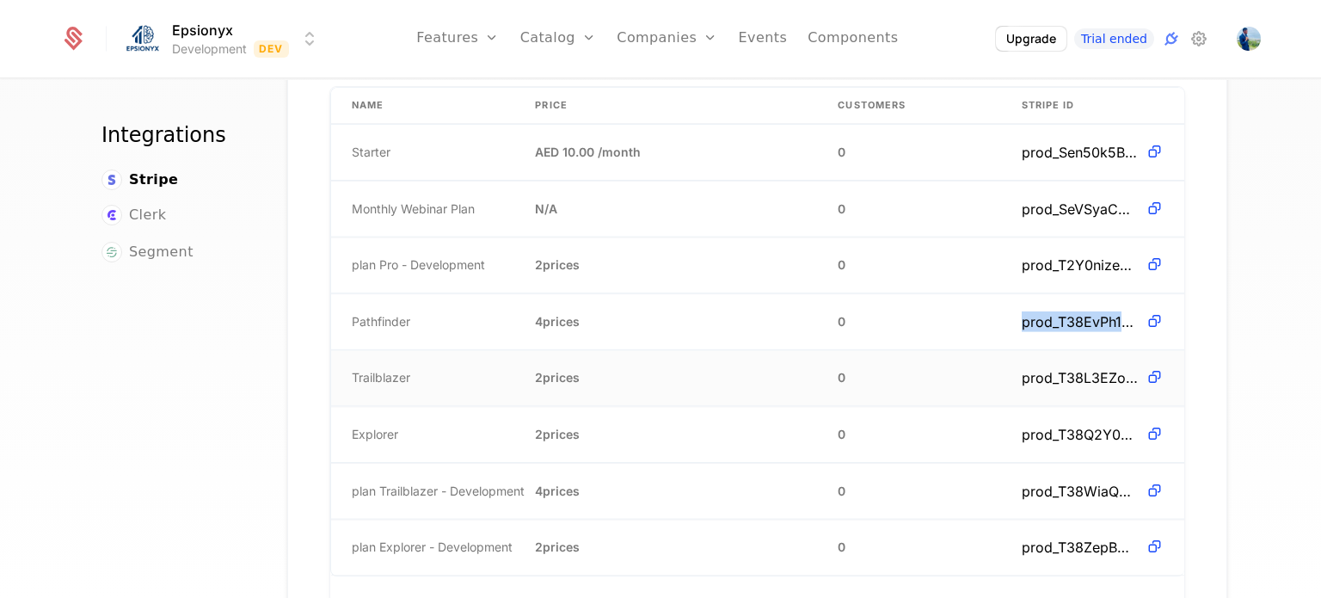
scroll to position [1211, 0]
click at [543, 307] on td "4 prices" at bounding box center [665, 321] width 303 height 56
click at [572, 92] on link "Plans" at bounding box center [585, 94] width 89 height 21
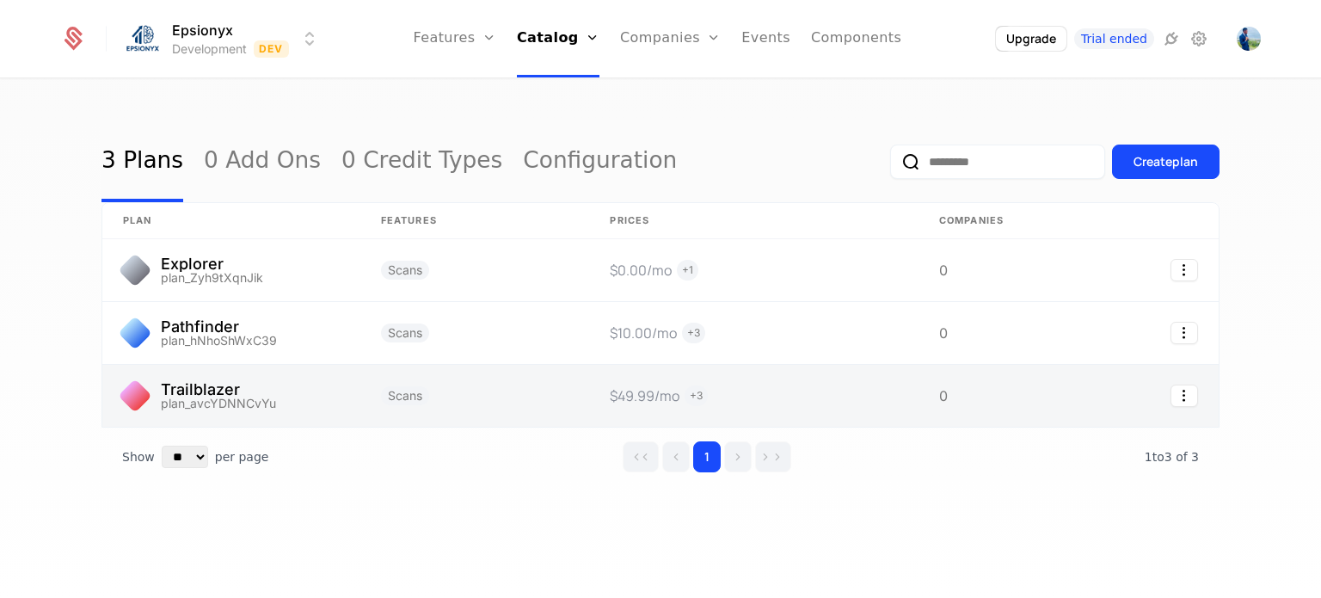
click at [710, 384] on link at bounding box center [753, 396] width 329 height 62
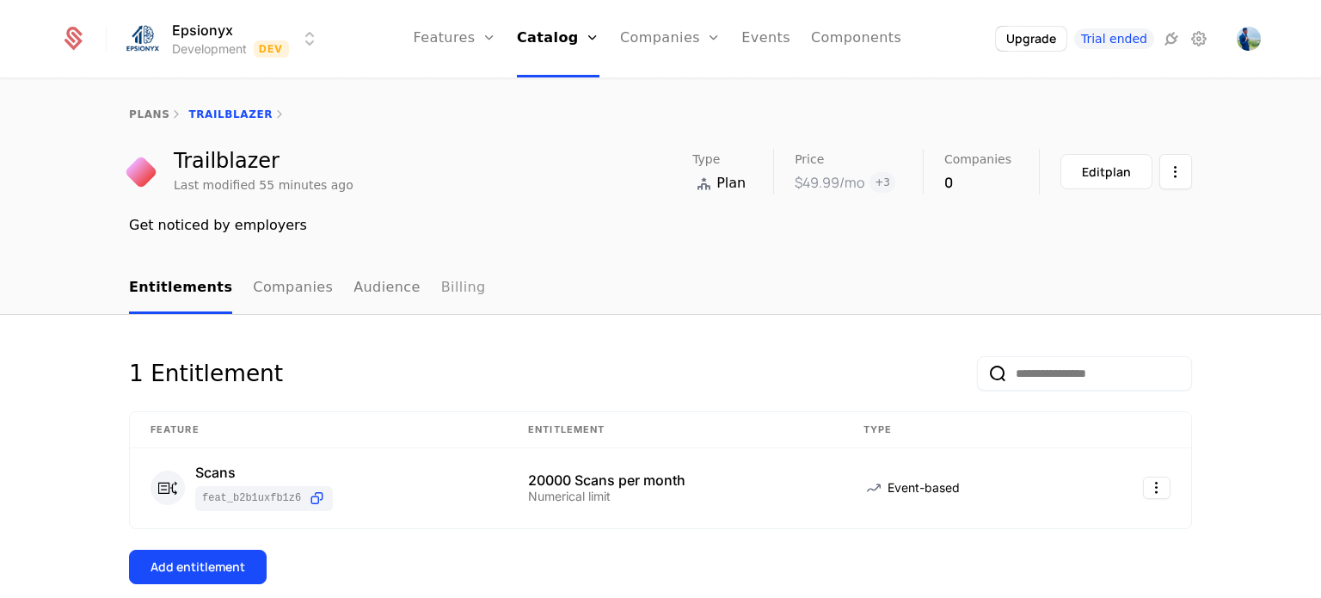
click at [441, 288] on link "Billing" at bounding box center [463, 288] width 45 height 51
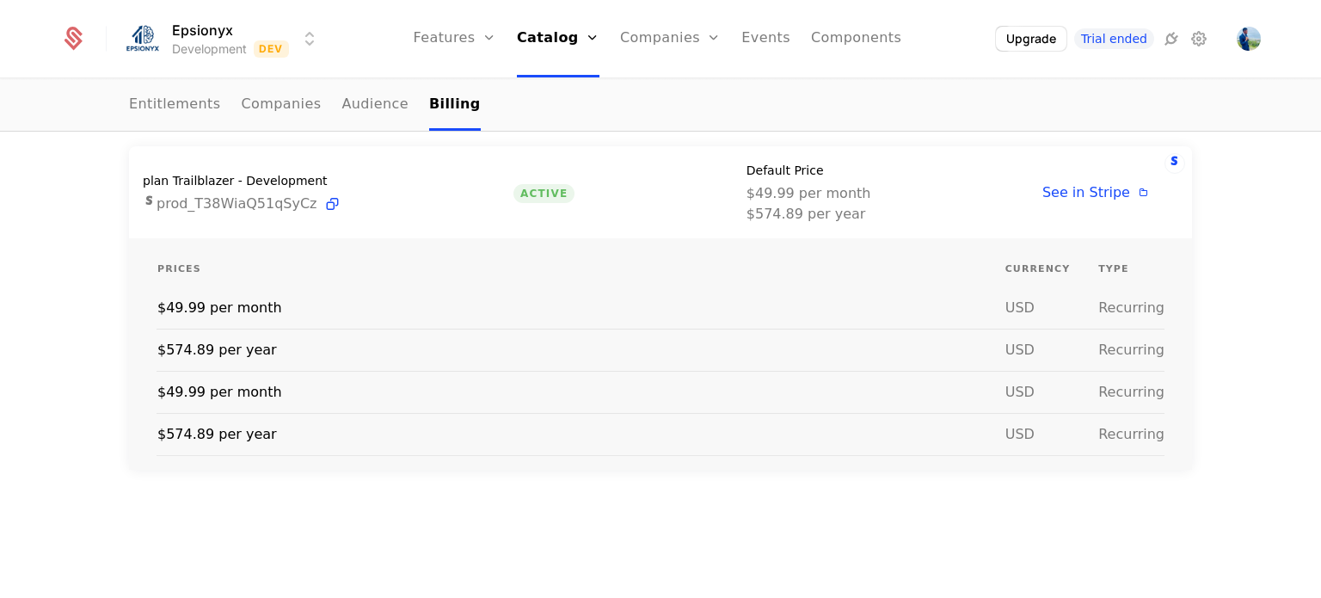
scroll to position [277, 0]
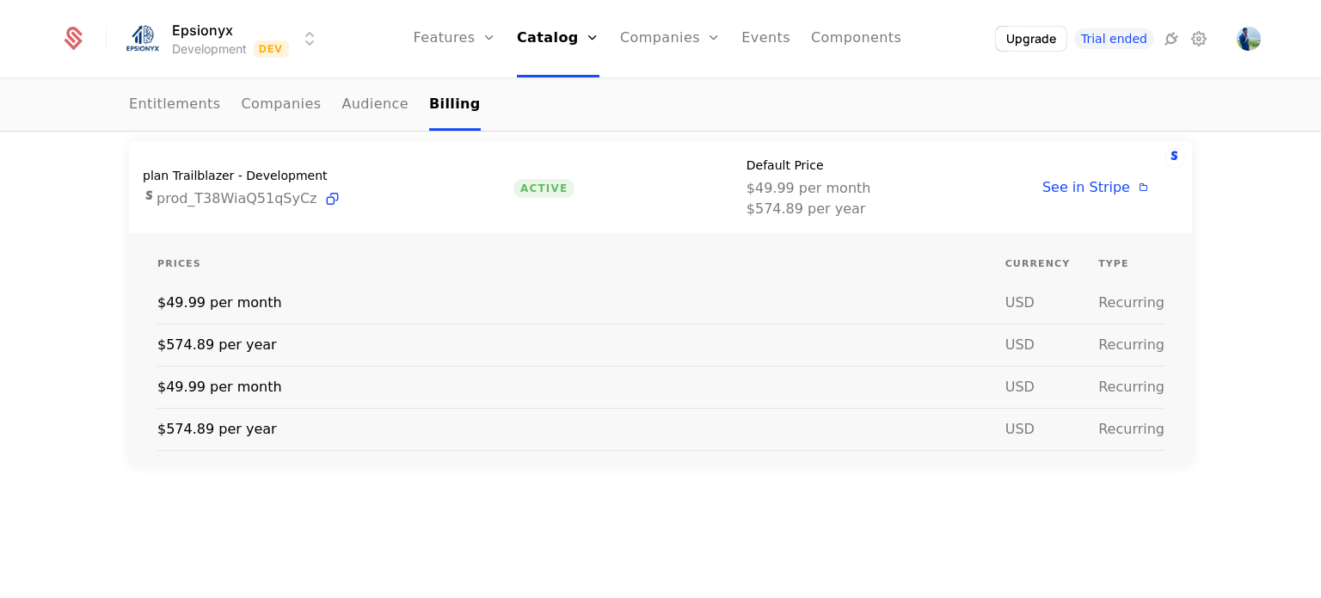
click at [923, 296] on td "$49.99 per month" at bounding box center [581, 303] width 848 height 42
drag, startPoint x: 923, startPoint y: 296, endPoint x: 1066, endPoint y: 305, distance: 143.9
click at [1066, 305] on tr "$49.99 per month usd Recurring" at bounding box center [661, 303] width 1008 height 42
click at [1066, 305] on td "usd" at bounding box center [1052, 303] width 94 height 42
click at [1098, 302] on td "Recurring" at bounding box center [1130, 303] width 67 height 42
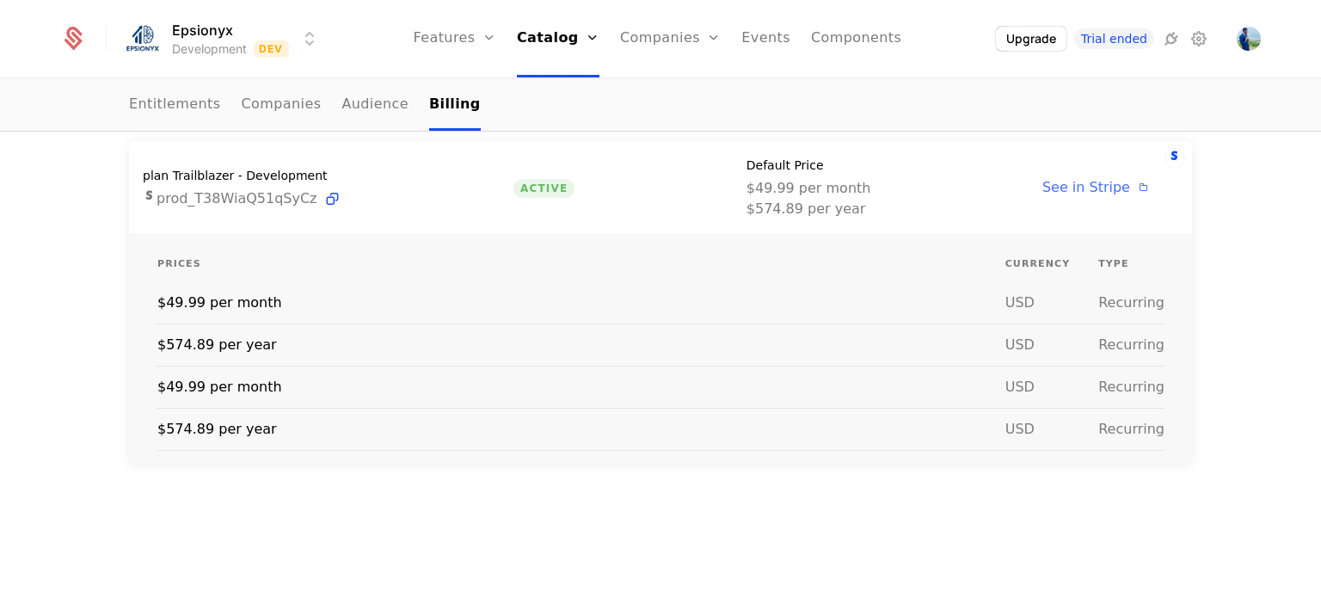
click at [1081, 188] on span "See in Stripe" at bounding box center [1086, 187] width 88 height 16
drag, startPoint x: 154, startPoint y: 303, endPoint x: 347, endPoint y: 315, distance: 193.0
click at [347, 315] on td "$49.99 per month" at bounding box center [581, 303] width 848 height 42
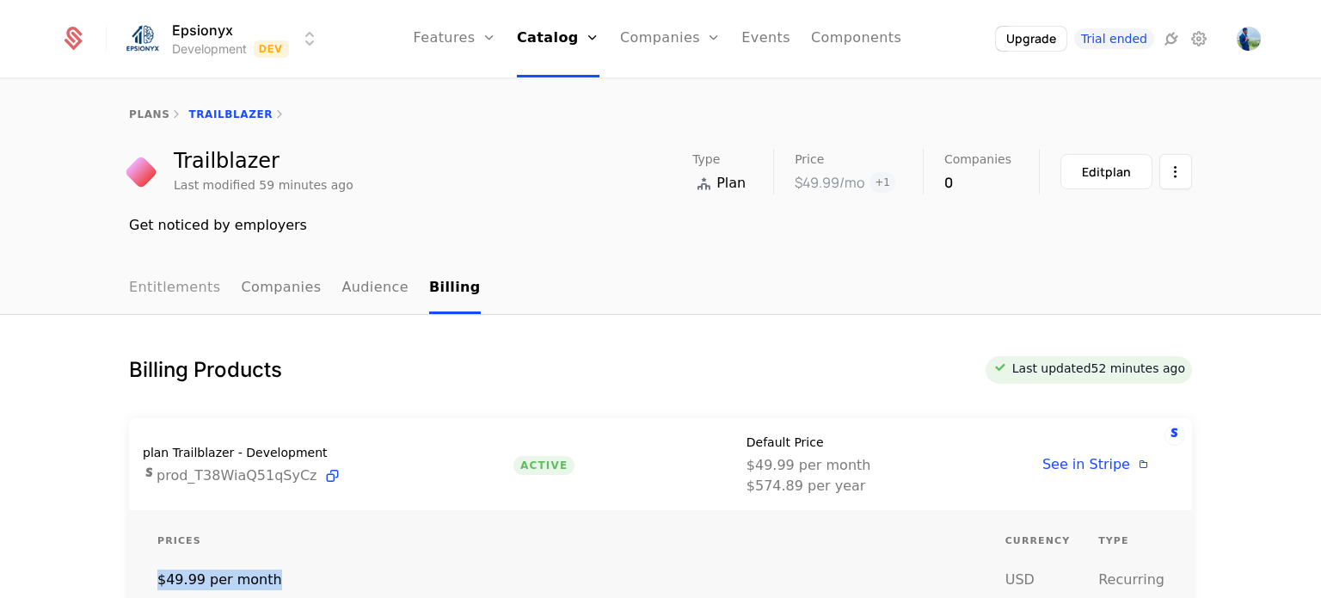
click at [133, 284] on link "Entitlements" at bounding box center [175, 288] width 92 height 51
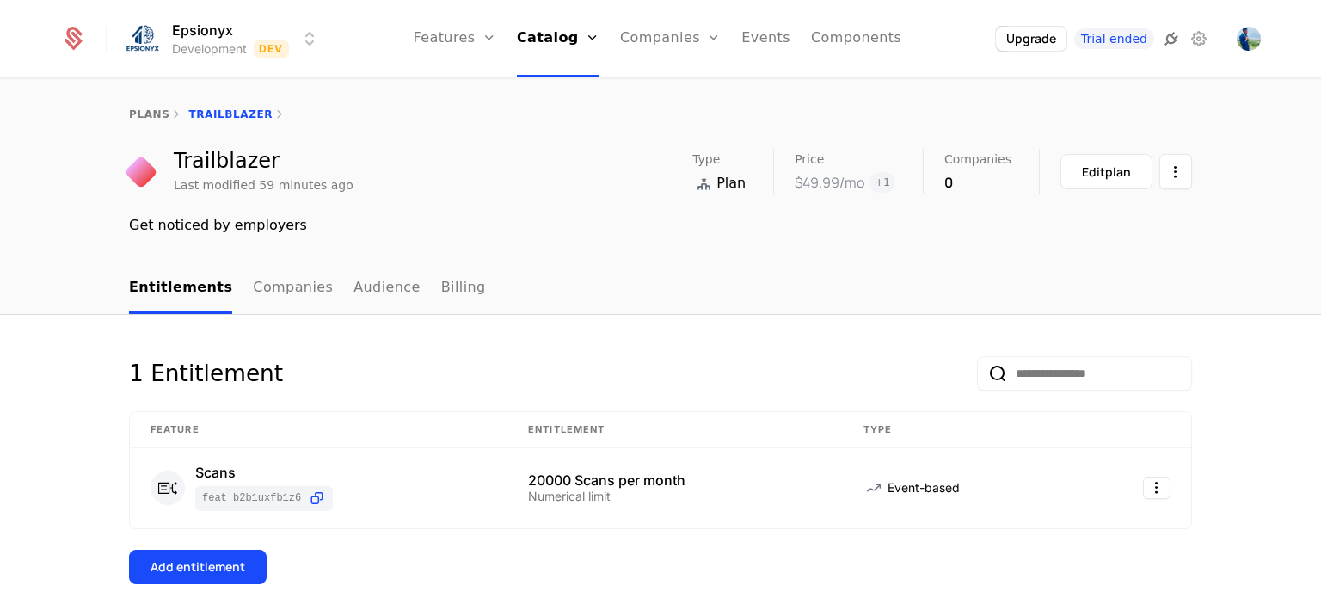
click at [1169, 35] on icon at bounding box center [1171, 38] width 21 height 21
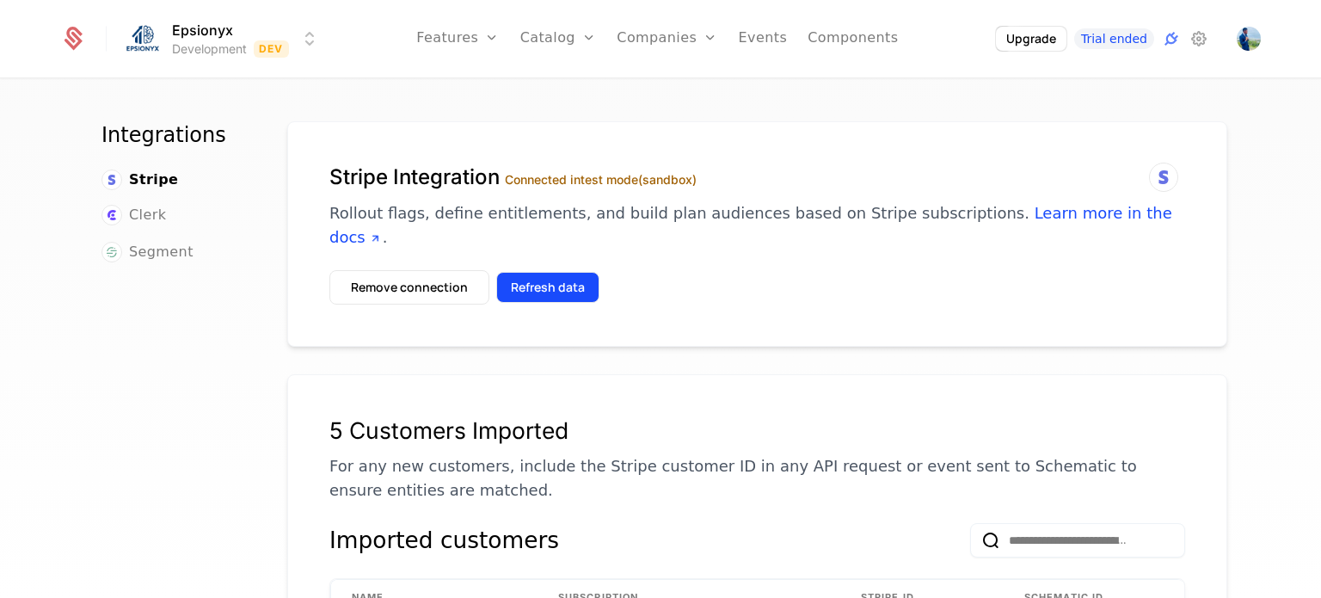
click at [527, 272] on button "Refresh data" at bounding box center [547, 287] width 103 height 31
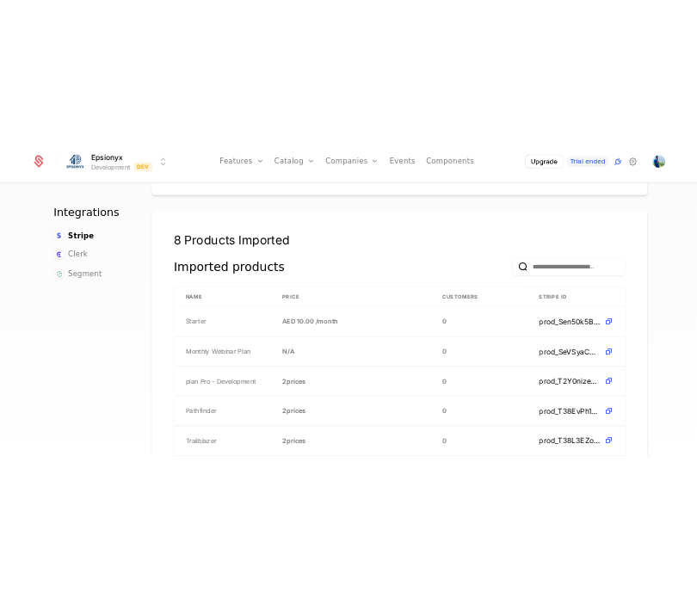
scroll to position [1019, 0]
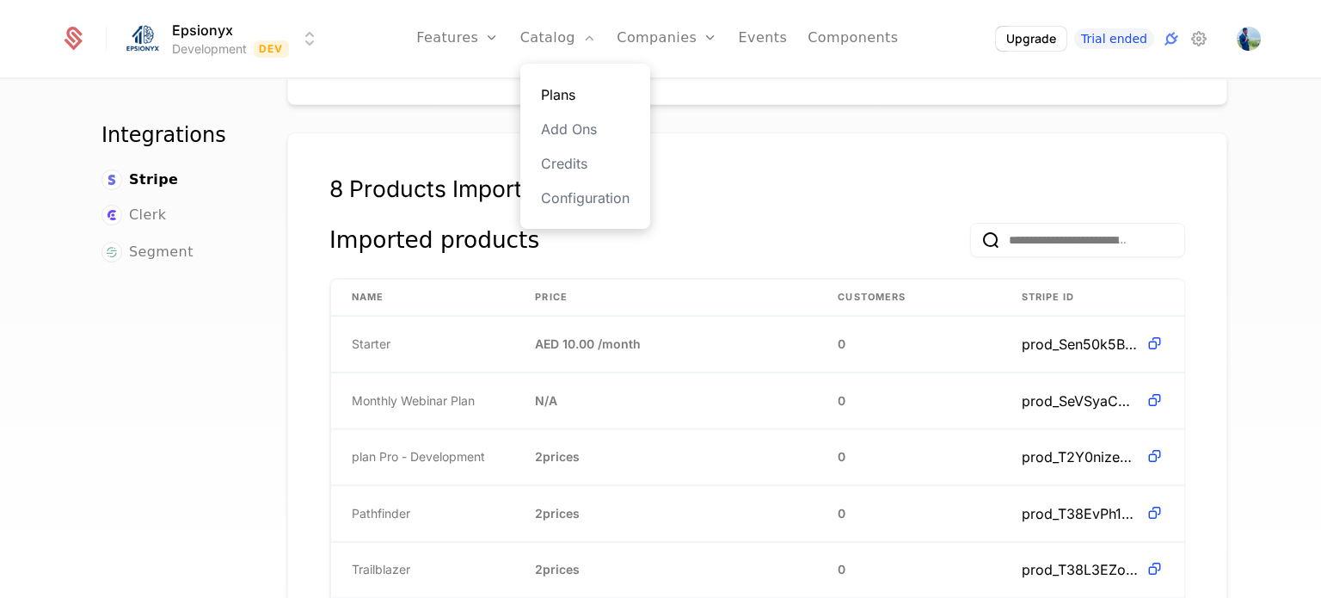
click at [568, 85] on link "Plans" at bounding box center [585, 94] width 89 height 21
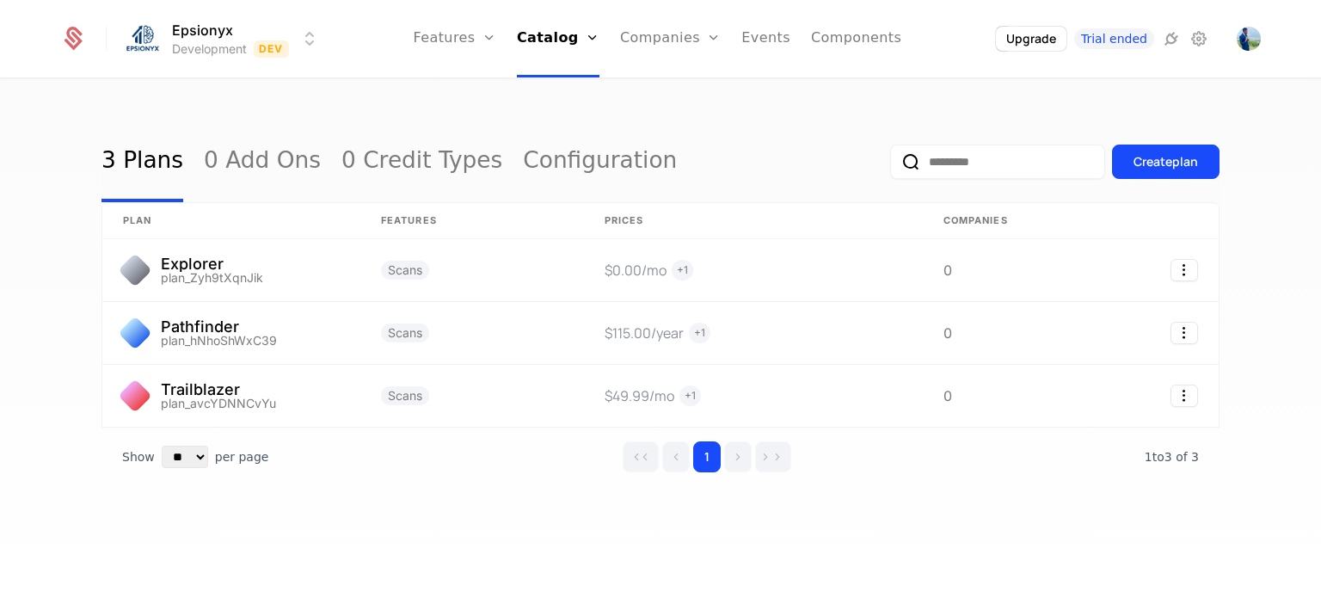
click at [942, 497] on div "3 Plans 0 Add Ons 0 Credit Types Configuration Create plan plan Features Prices…" at bounding box center [660, 331] width 1118 height 420
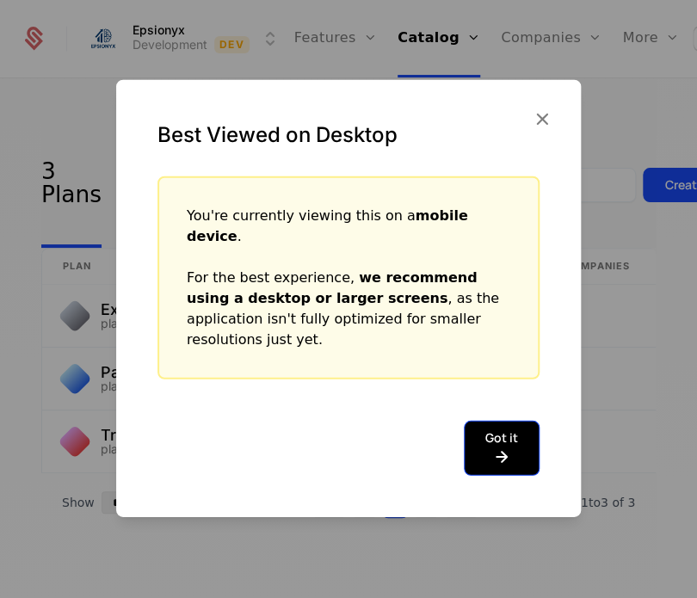
click at [495, 424] on button "Got it" at bounding box center [502, 447] width 76 height 55
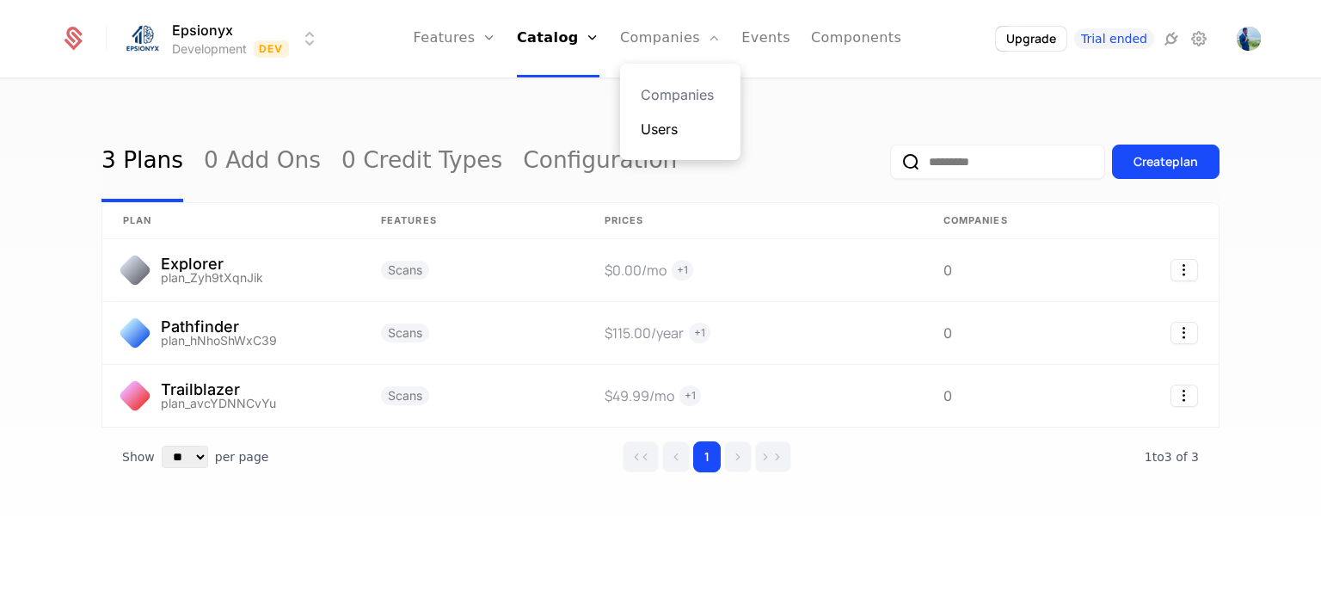
click at [661, 125] on link "Users" at bounding box center [680, 129] width 79 height 21
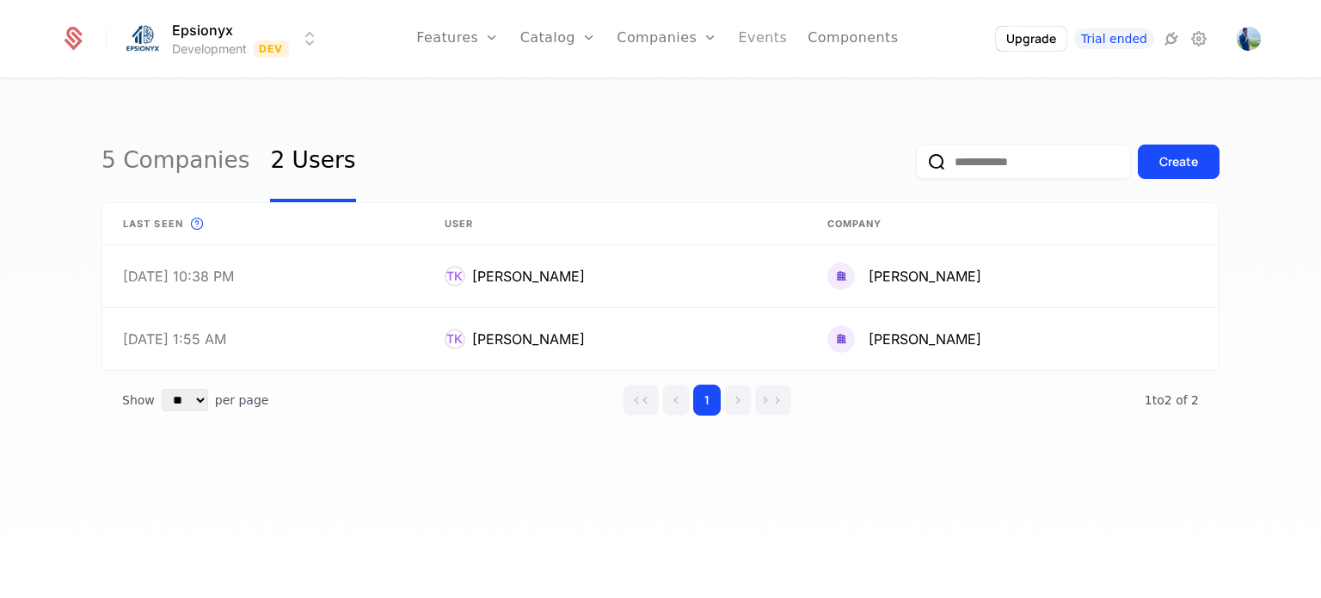
click at [765, 46] on link "Events" at bounding box center [763, 38] width 49 height 77
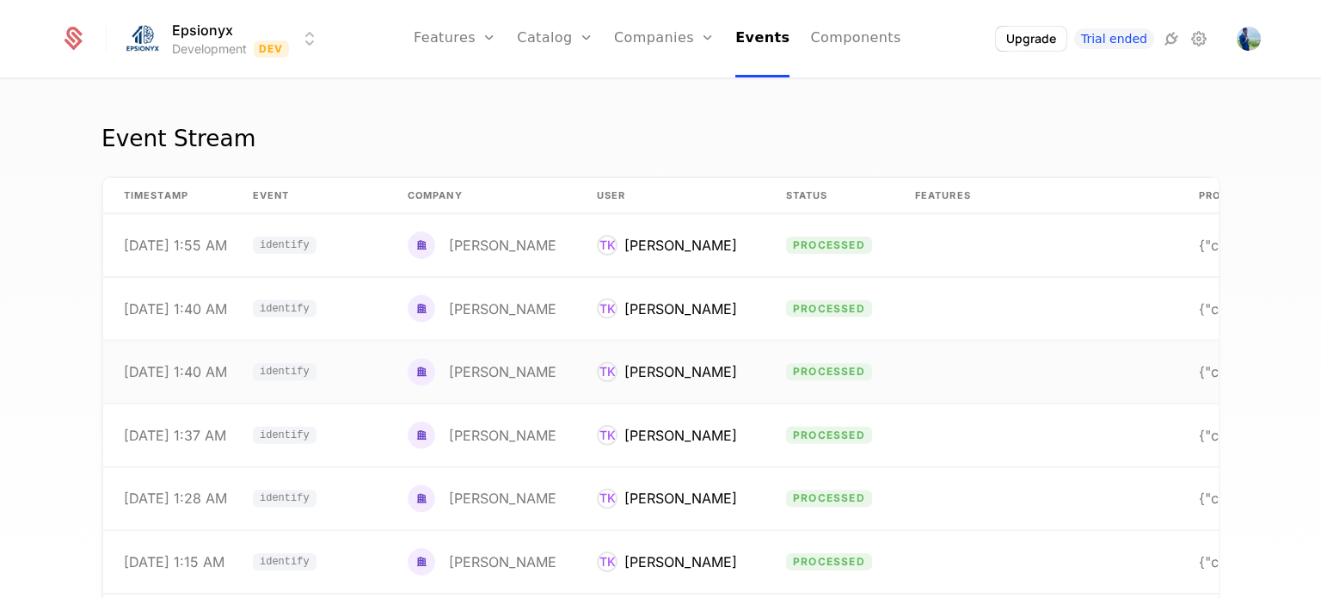
scroll to position [0, 144]
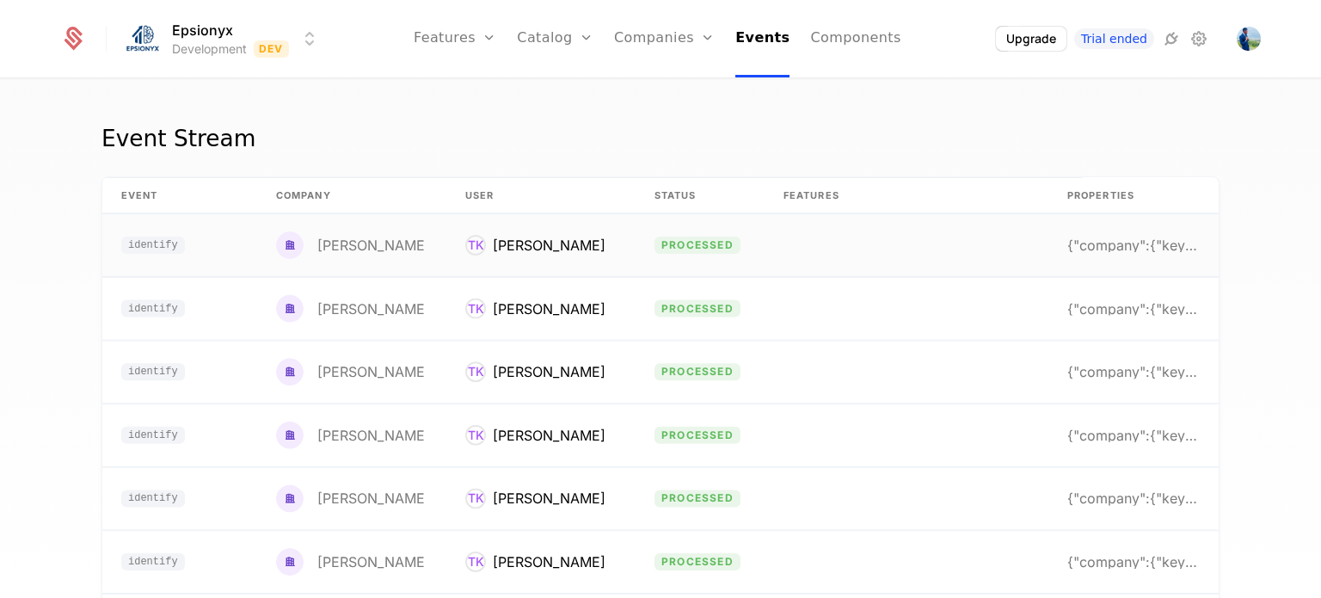
click at [698, 245] on span "processed" at bounding box center [698, 245] width 86 height 17
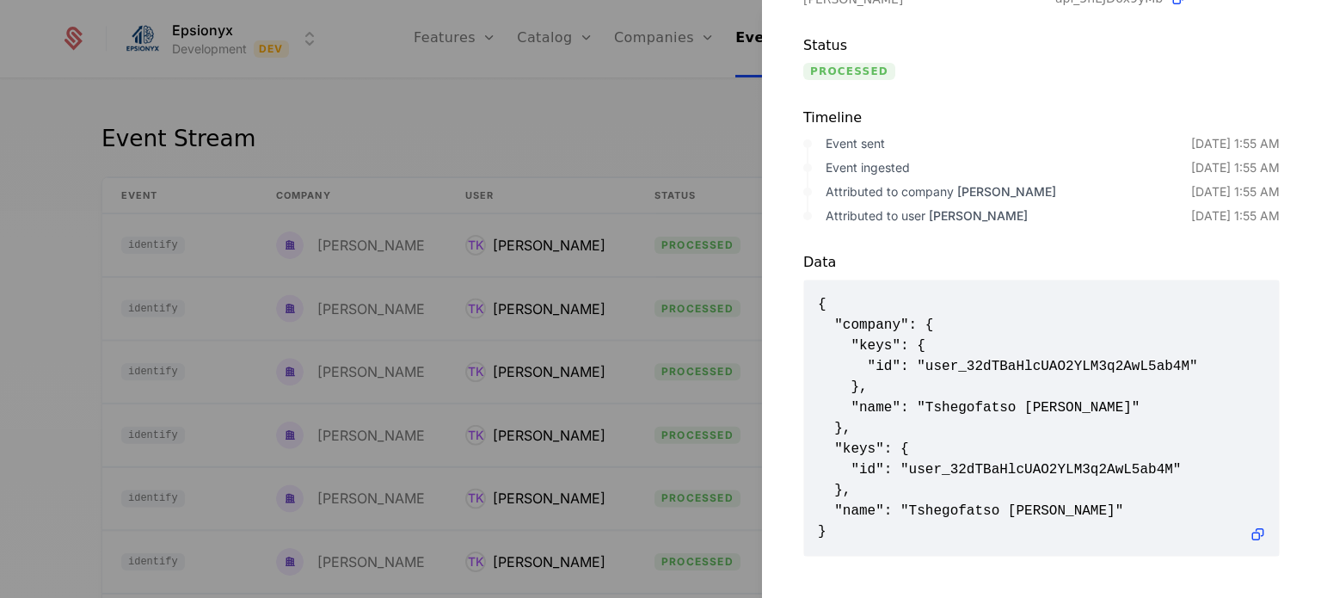
scroll to position [0, 0]
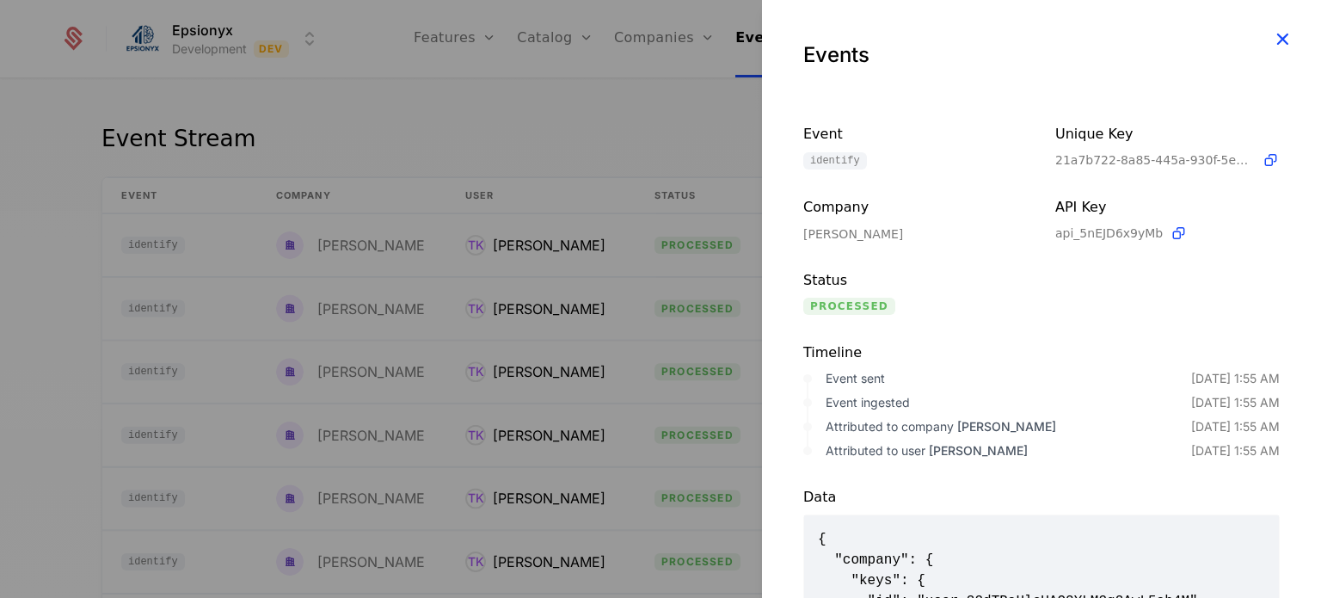
click at [1271, 35] on icon "button" at bounding box center [1282, 39] width 22 height 22
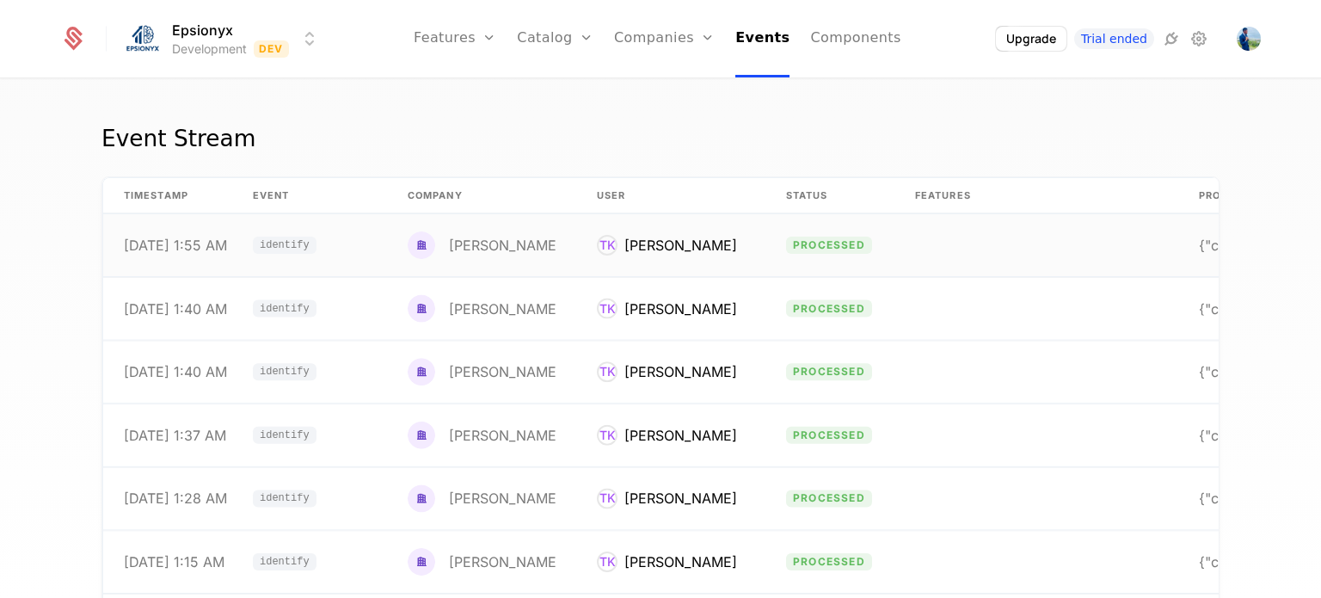
click at [274, 245] on span "identify" at bounding box center [285, 245] width 50 height 10
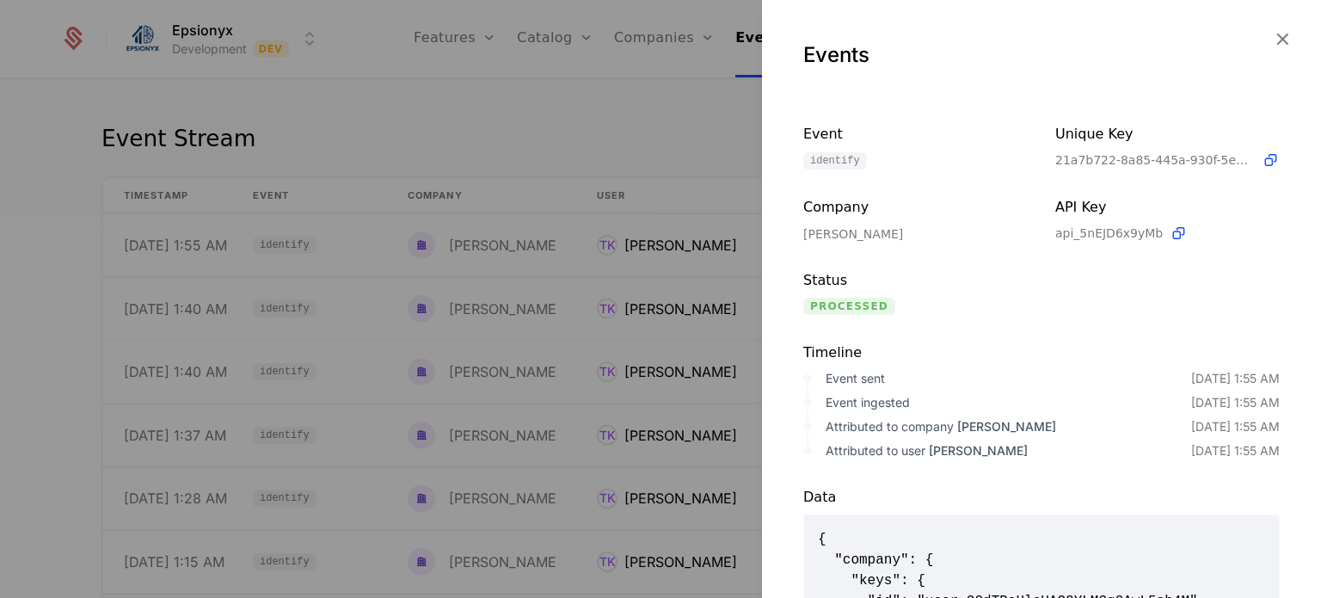
scroll to position [247, 0]
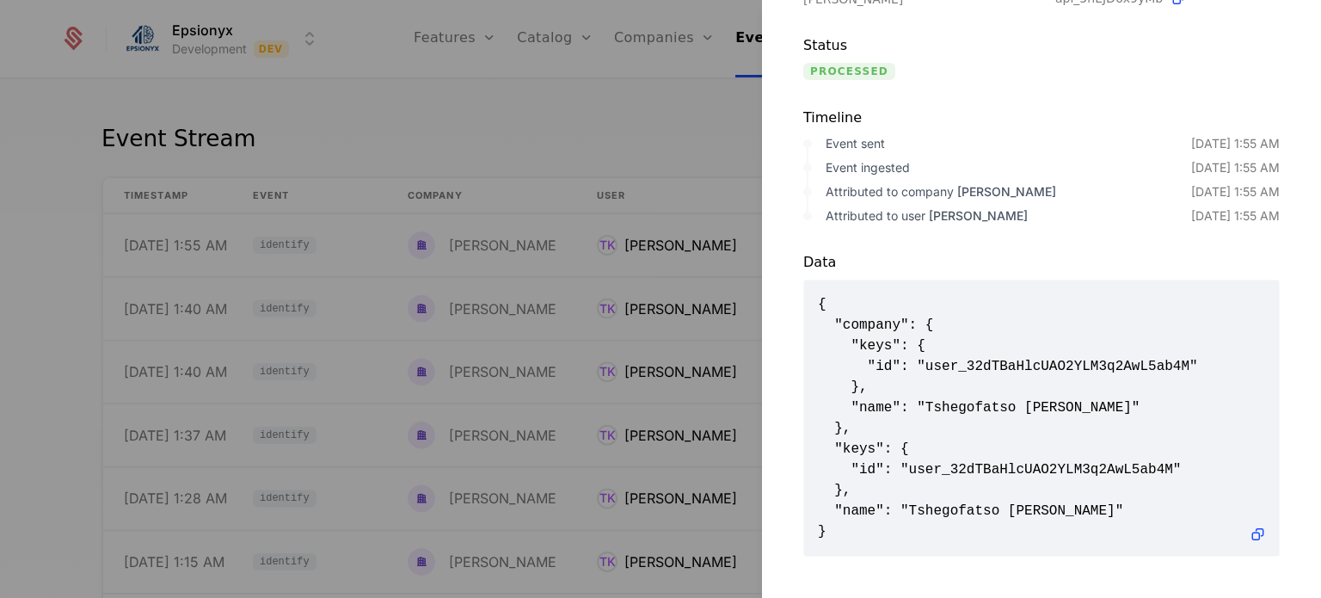
click at [605, 106] on div at bounding box center [660, 299] width 1321 height 598
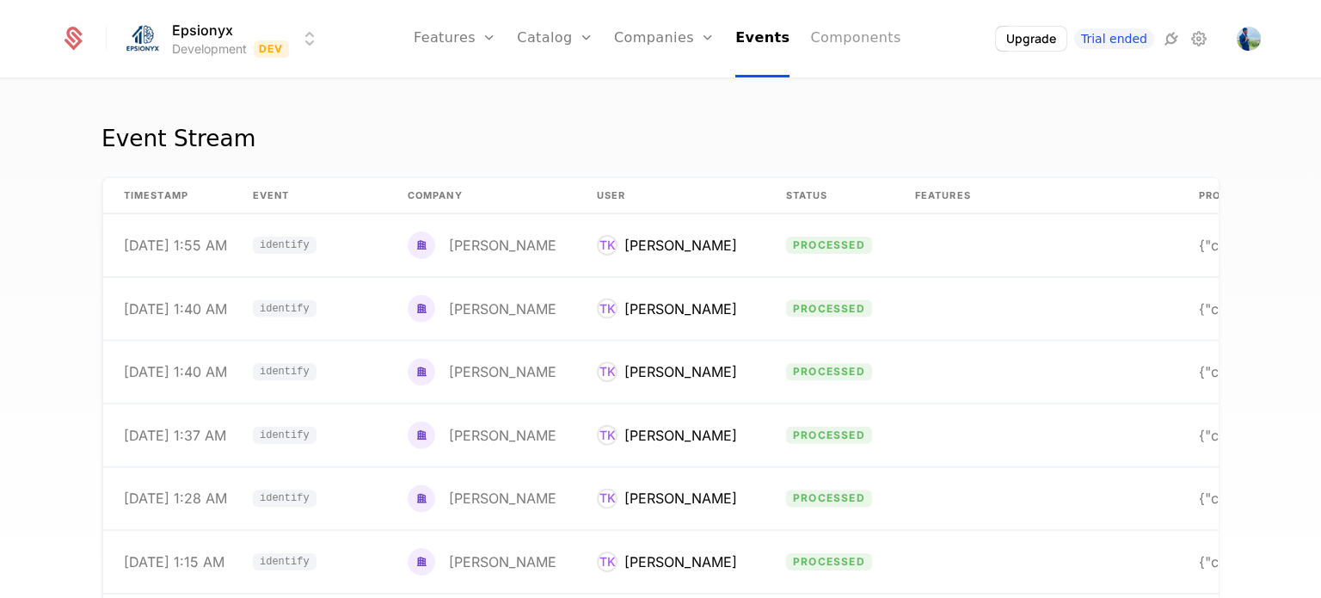
click at [833, 40] on link "Components" at bounding box center [855, 38] width 90 height 77
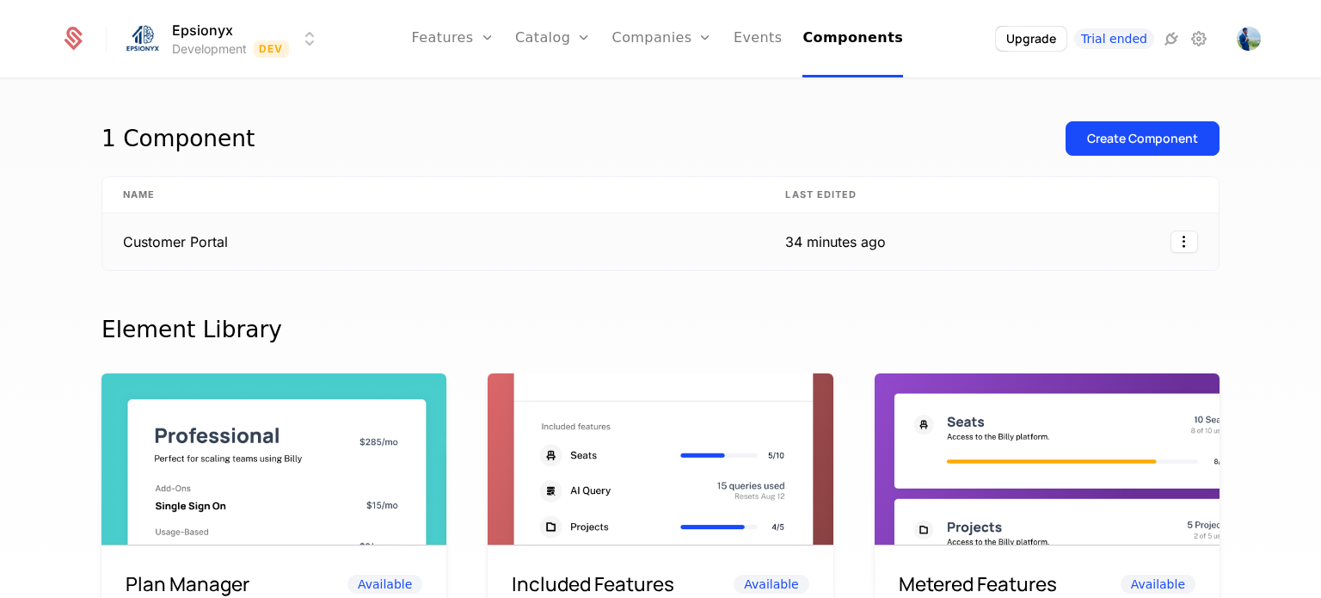
click at [673, 243] on td "Customer Portal" at bounding box center [433, 241] width 662 height 57
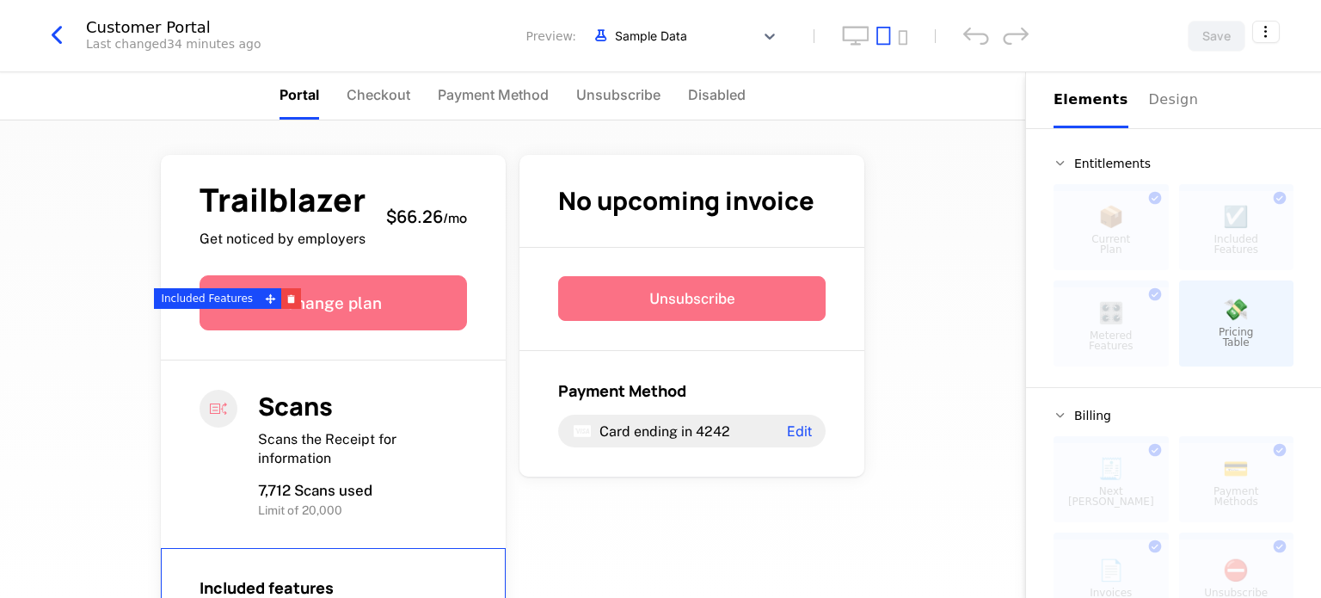
scroll to position [246, 0]
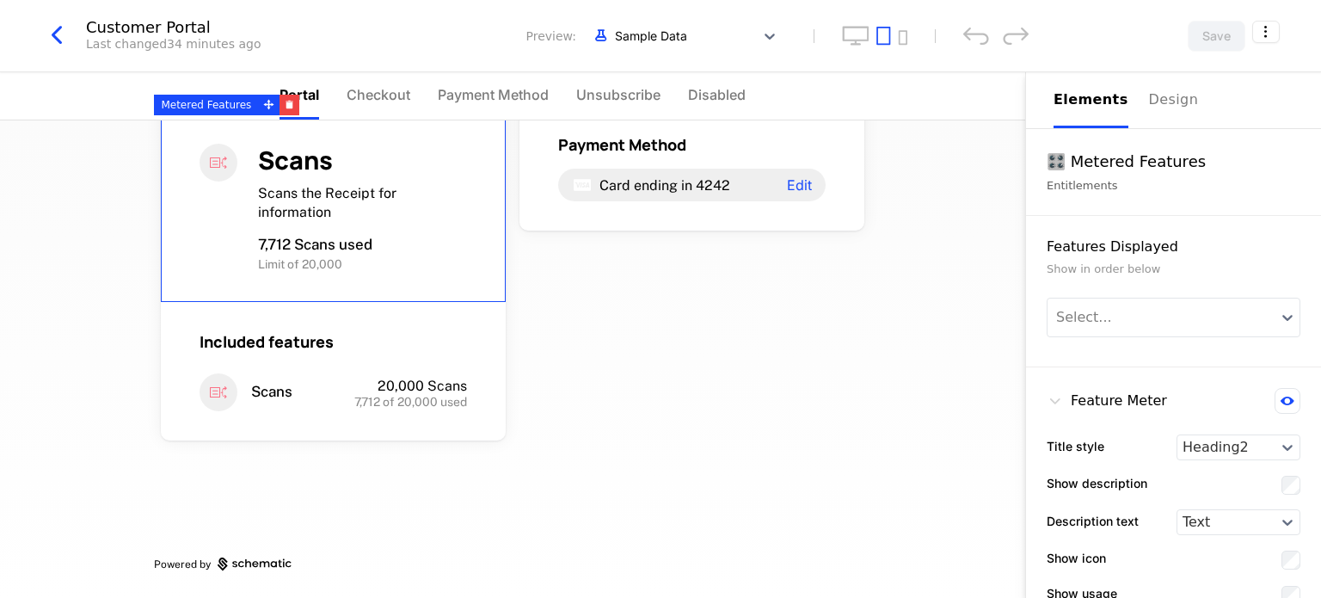
click at [406, 198] on div "Scans the Receipt for information" at bounding box center [362, 202] width 209 height 37
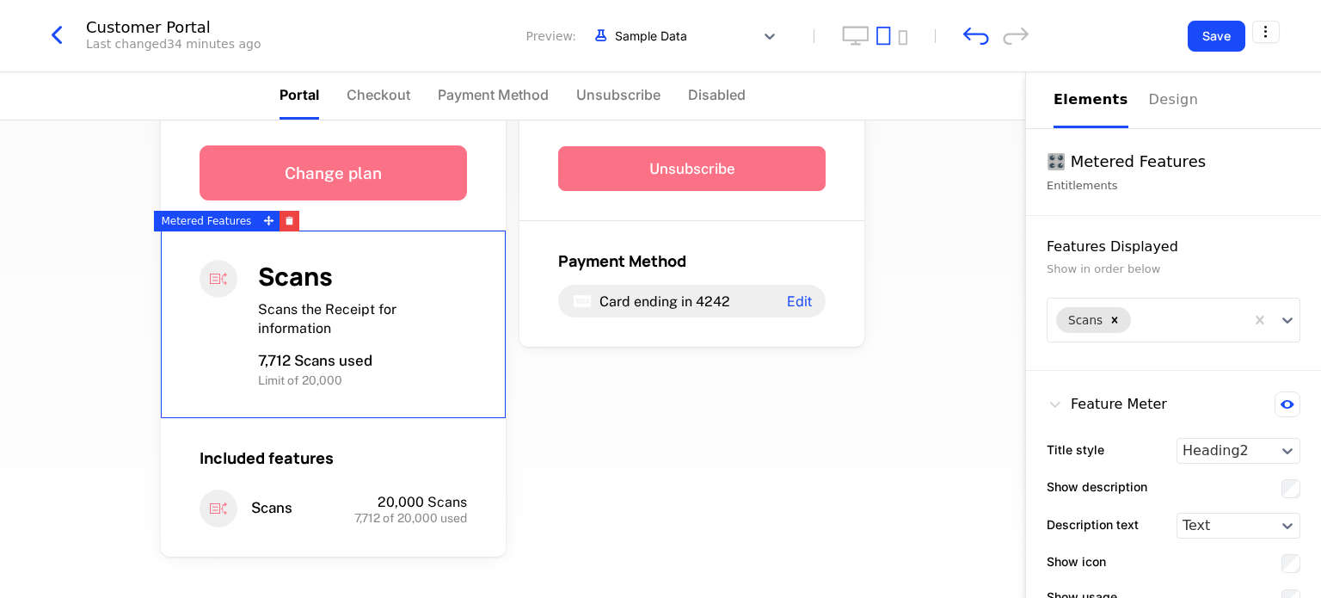
scroll to position [0, 0]
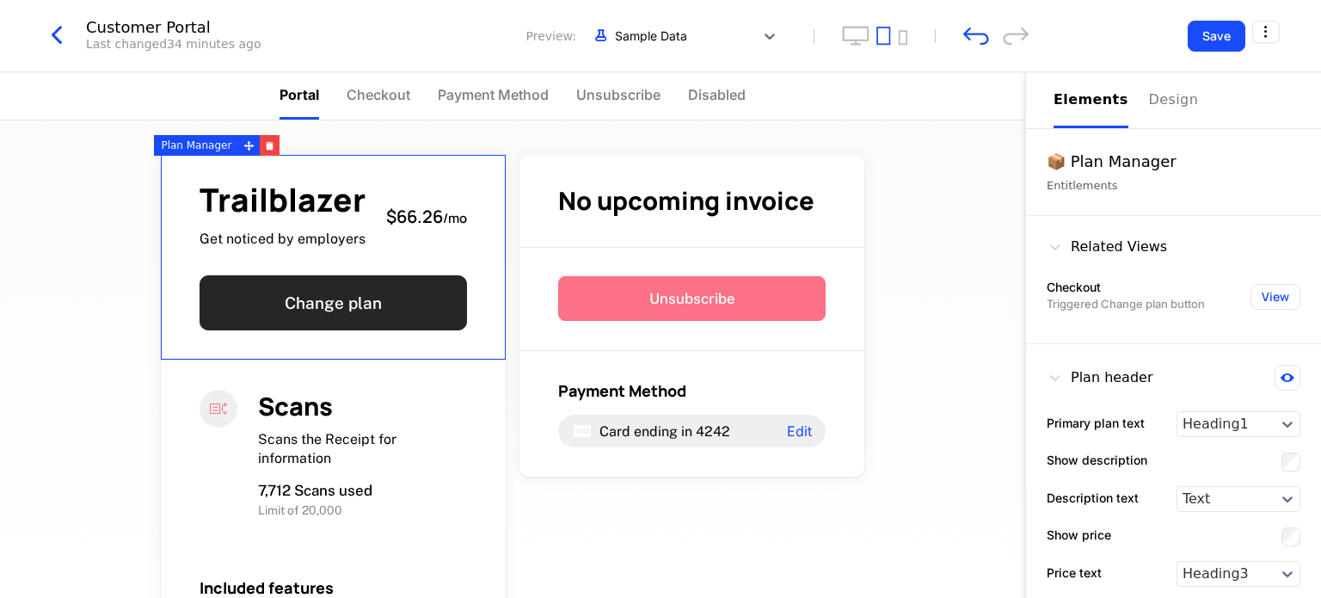
click at [388, 293] on button "Change plan" at bounding box center [333, 302] width 267 height 55
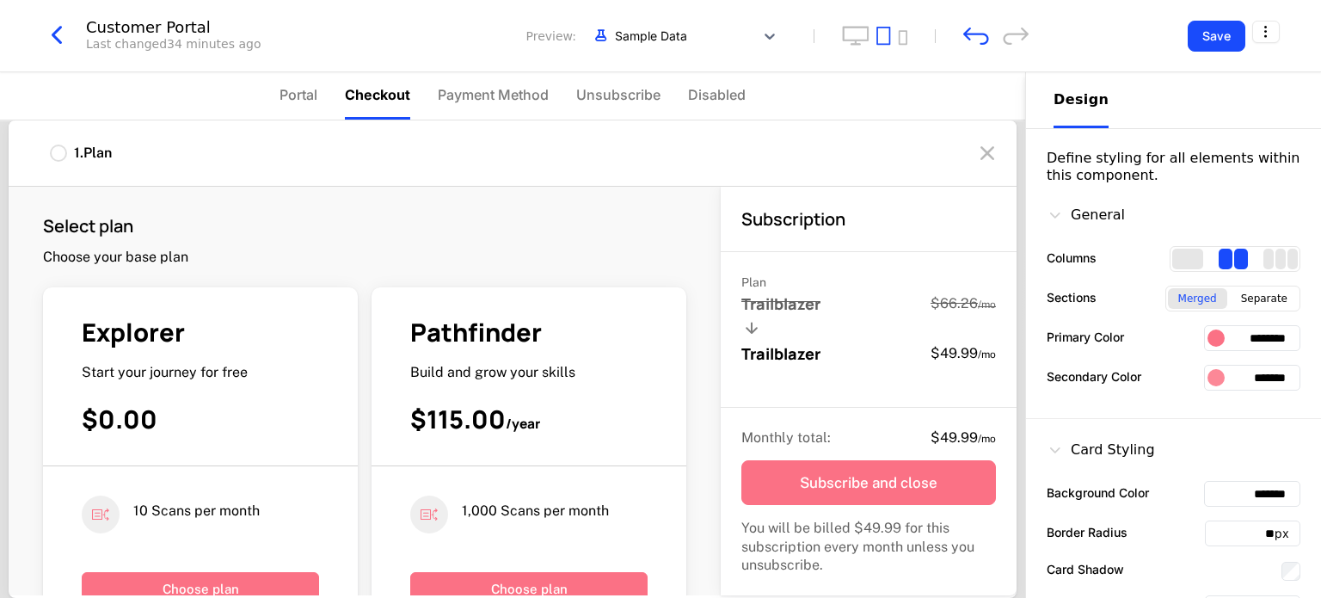
click at [62, 147] on div at bounding box center [58, 152] width 17 height 17
click at [58, 154] on div at bounding box center [58, 152] width 17 height 17
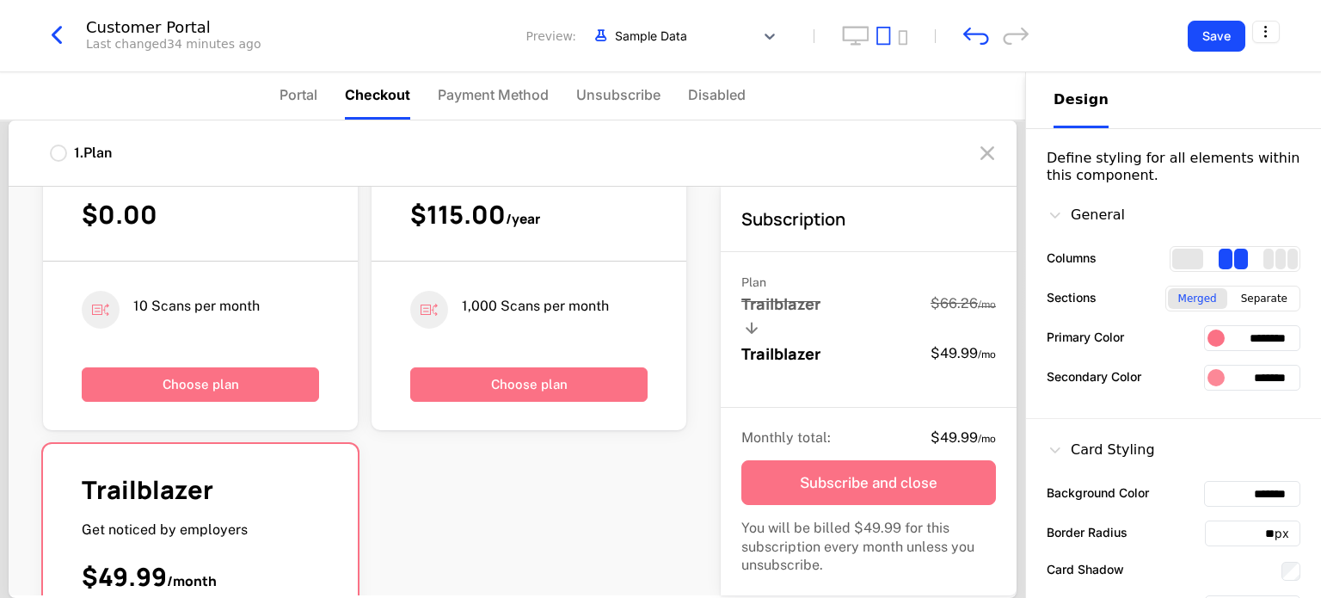
scroll to position [206, 0]
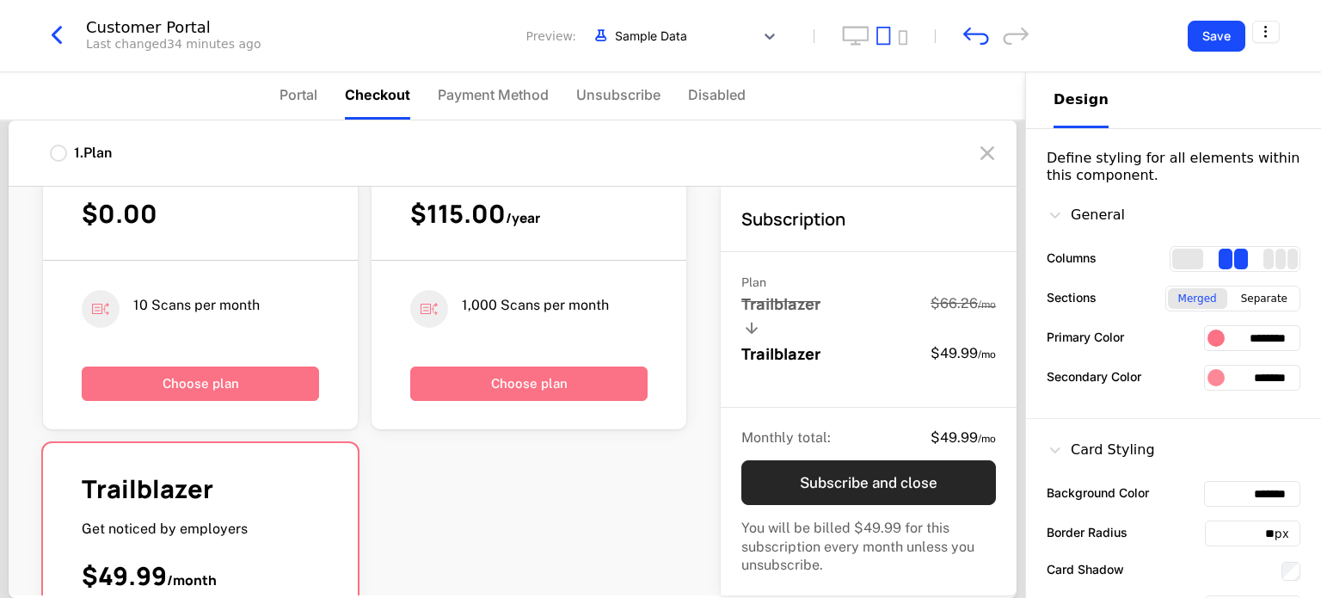
click at [844, 483] on button "Subscribe and close" at bounding box center [868, 482] width 255 height 45
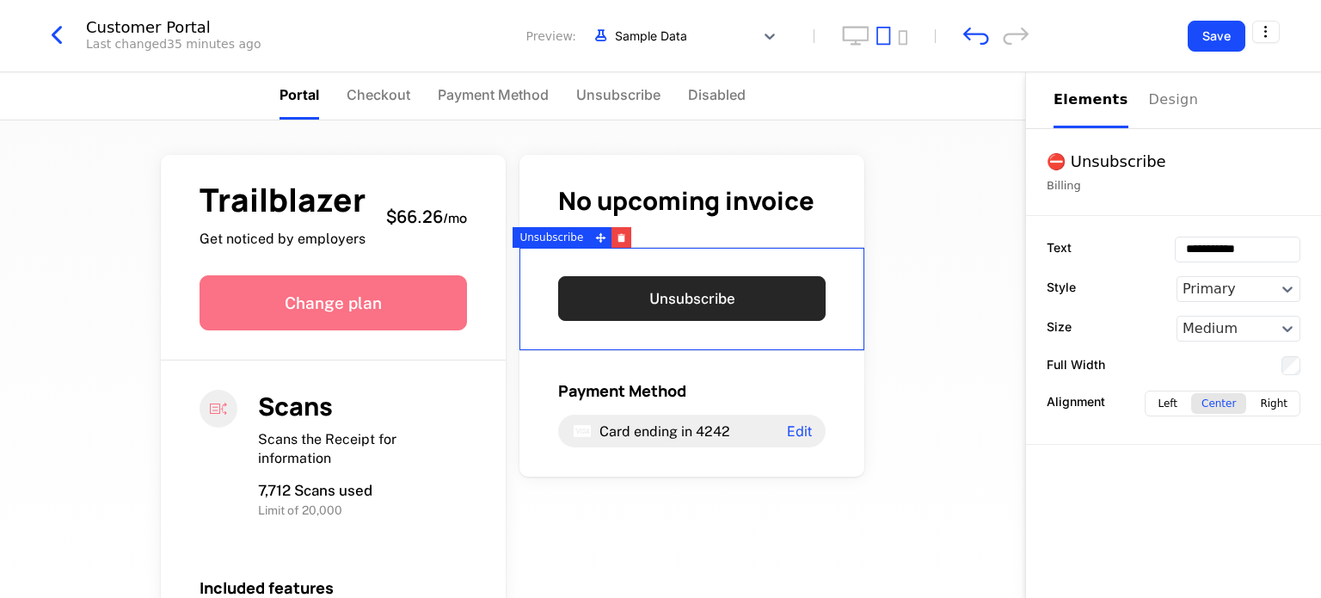
click at [666, 299] on button "Unsubscribe" at bounding box center [691, 298] width 267 height 45
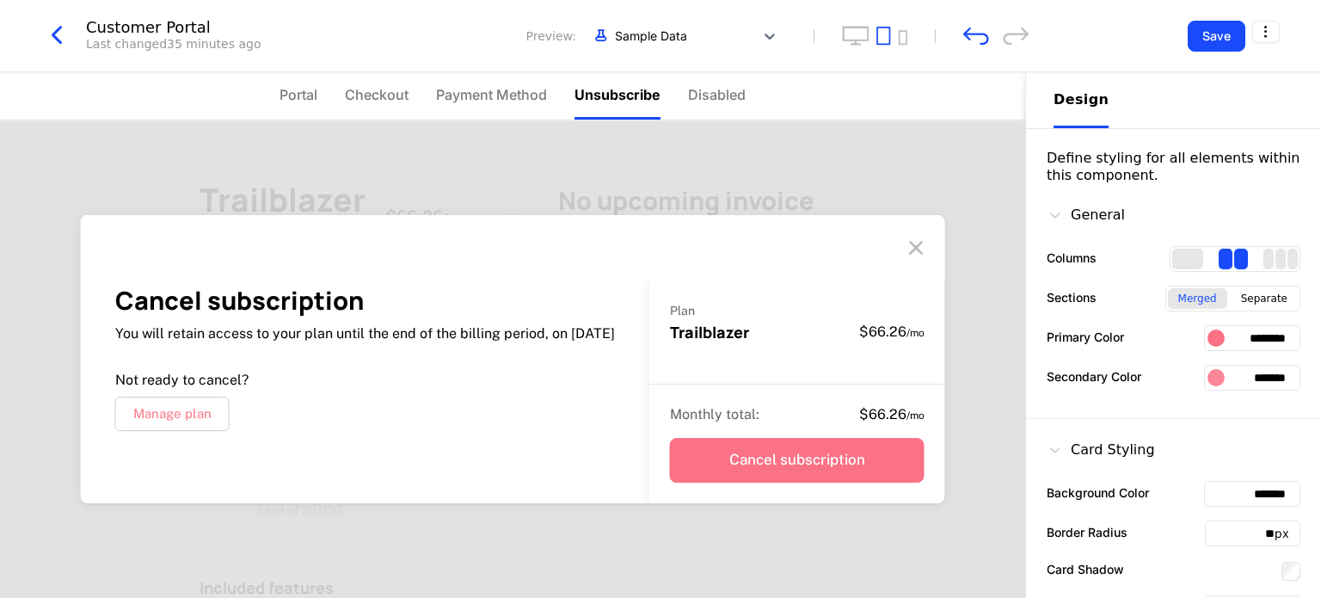
click at [912, 248] on icon at bounding box center [916, 248] width 28 height 28
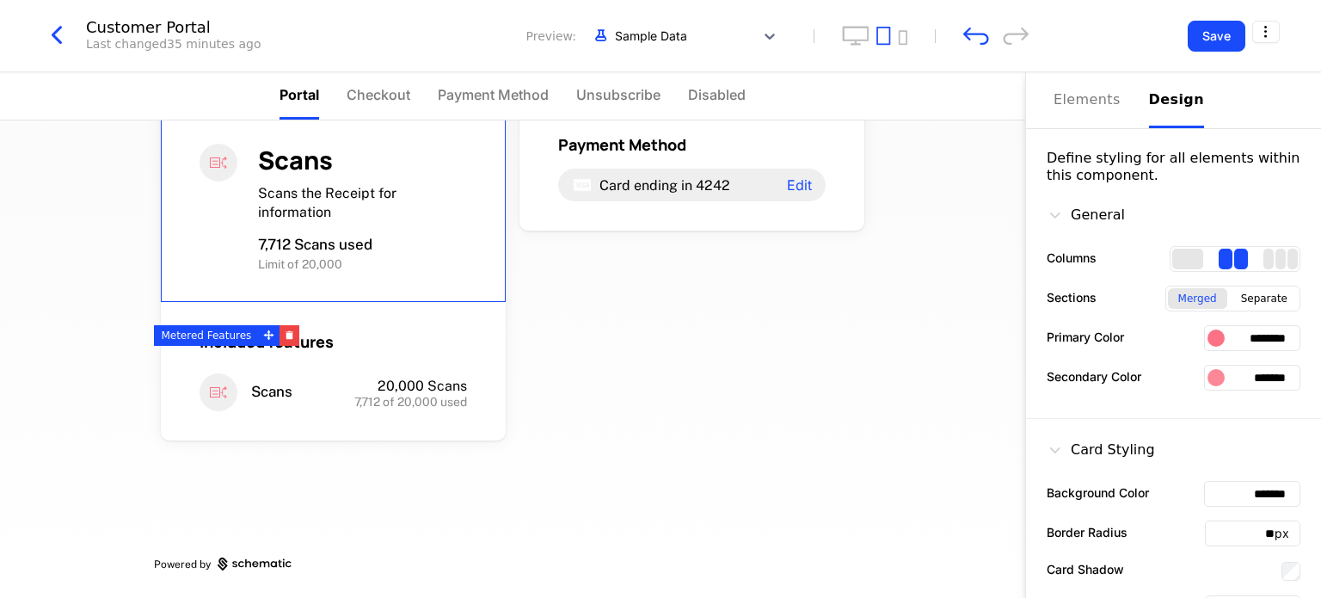
scroll to position [0, 0]
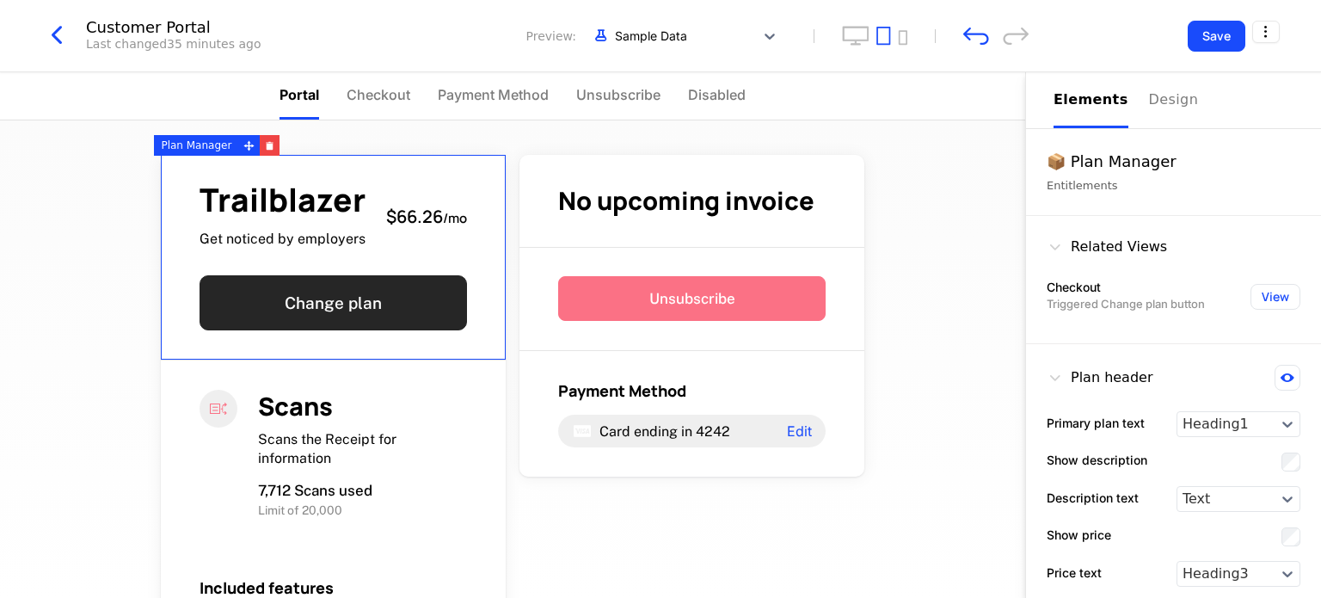
click at [373, 304] on button "Change plan" at bounding box center [333, 302] width 267 height 55
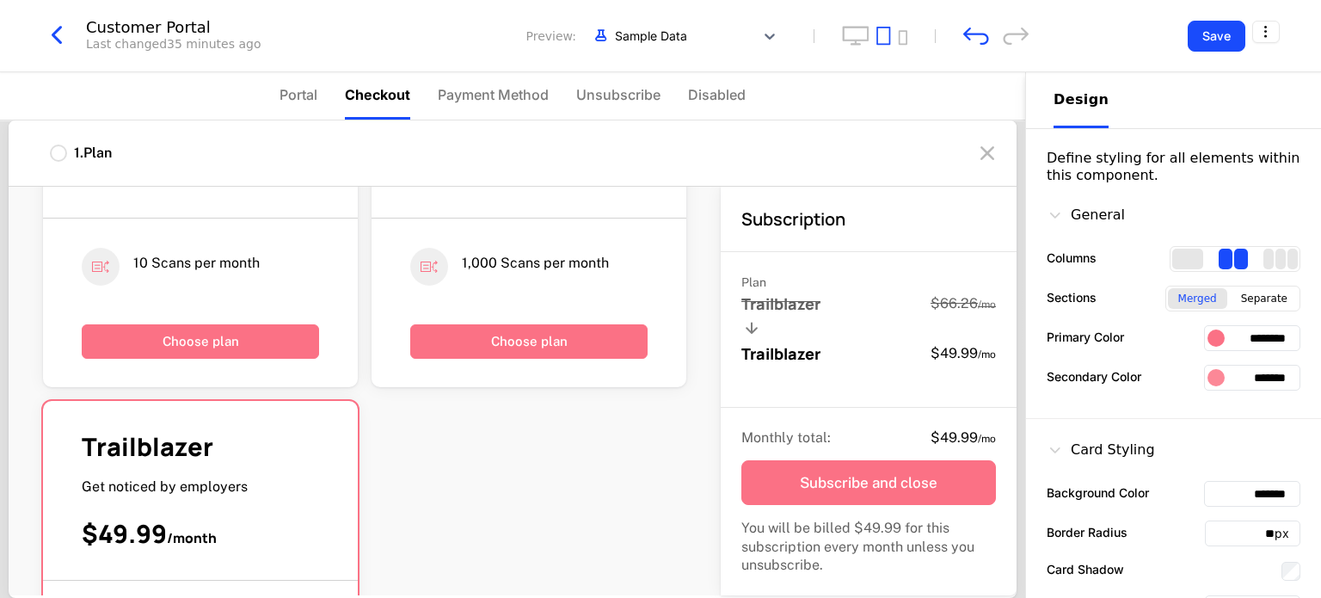
scroll to position [272, 0]
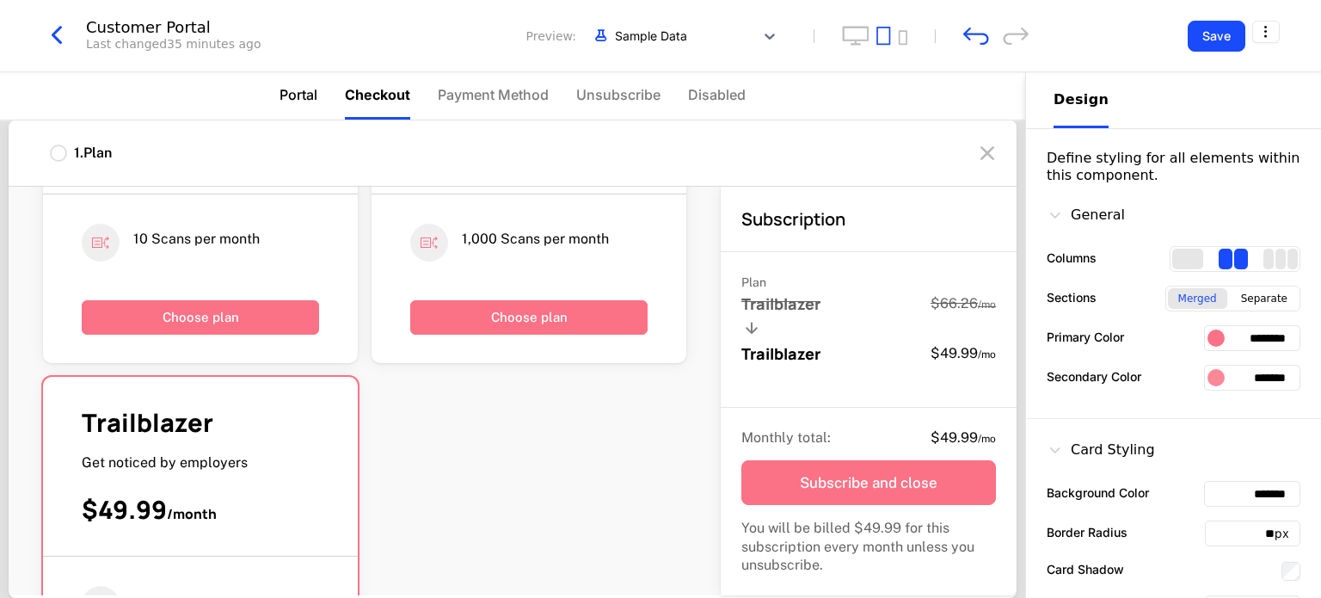
click at [306, 95] on span "Portal" at bounding box center [299, 94] width 38 height 21
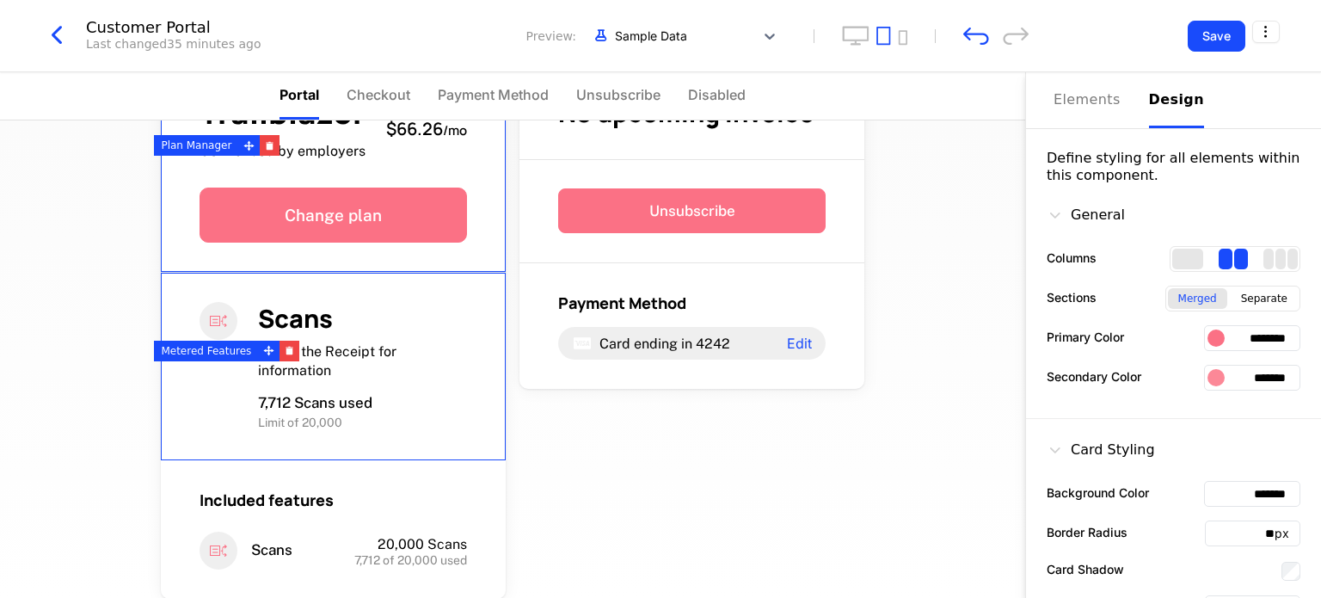
scroll to position [0, 0]
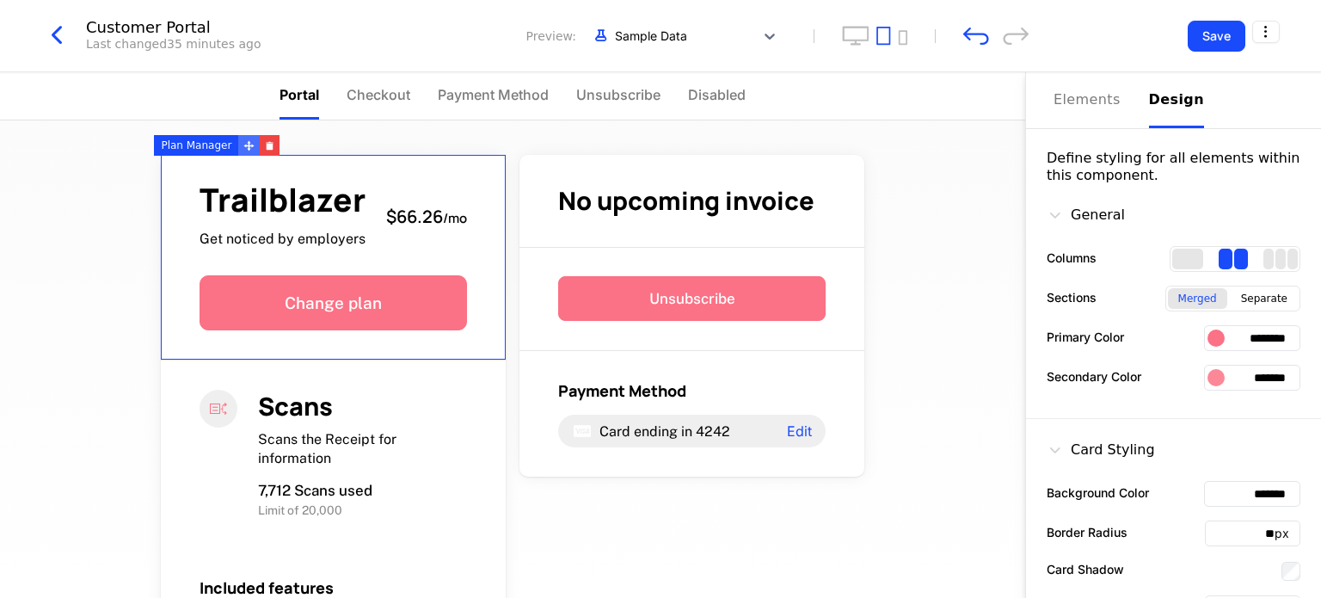
click at [244, 144] on icon at bounding box center [249, 145] width 10 height 10
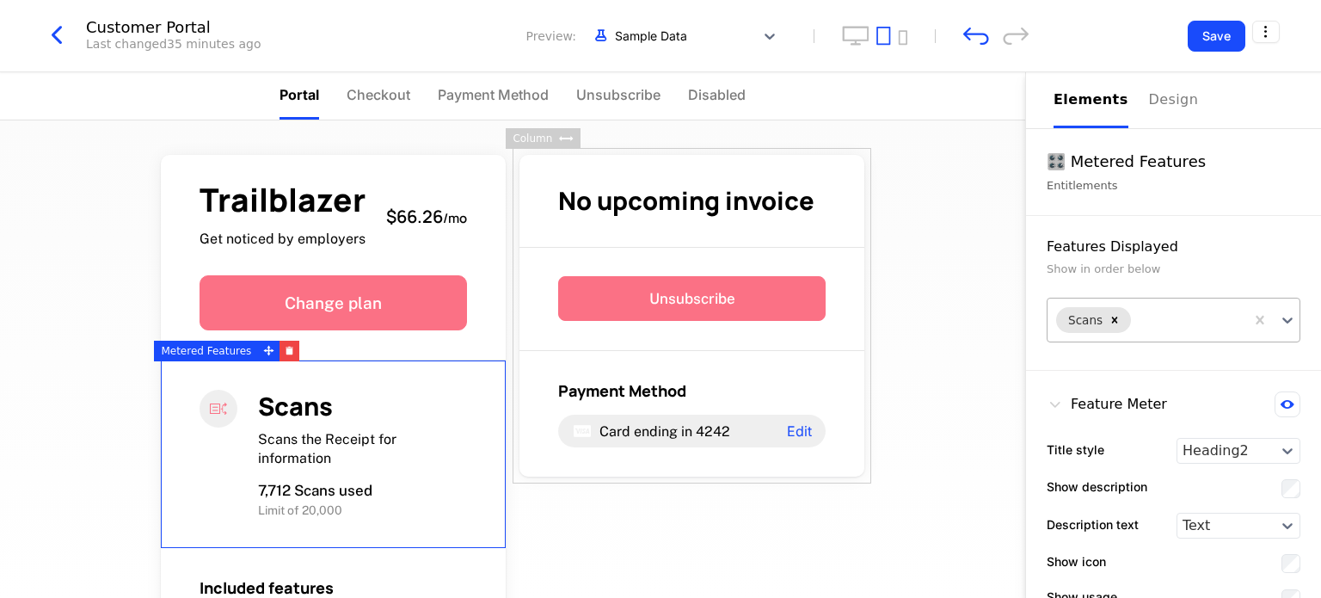
click at [1201, 310] on div at bounding box center [1184, 320] width 101 height 21
drag, startPoint x: 1200, startPoint y: 320, endPoint x: 1134, endPoint y: 323, distance: 66.3
click at [1134, 323] on input "**********" at bounding box center [1178, 320] width 89 height 21
type input "**"
click at [1172, 311] on div at bounding box center [1184, 320] width 101 height 21
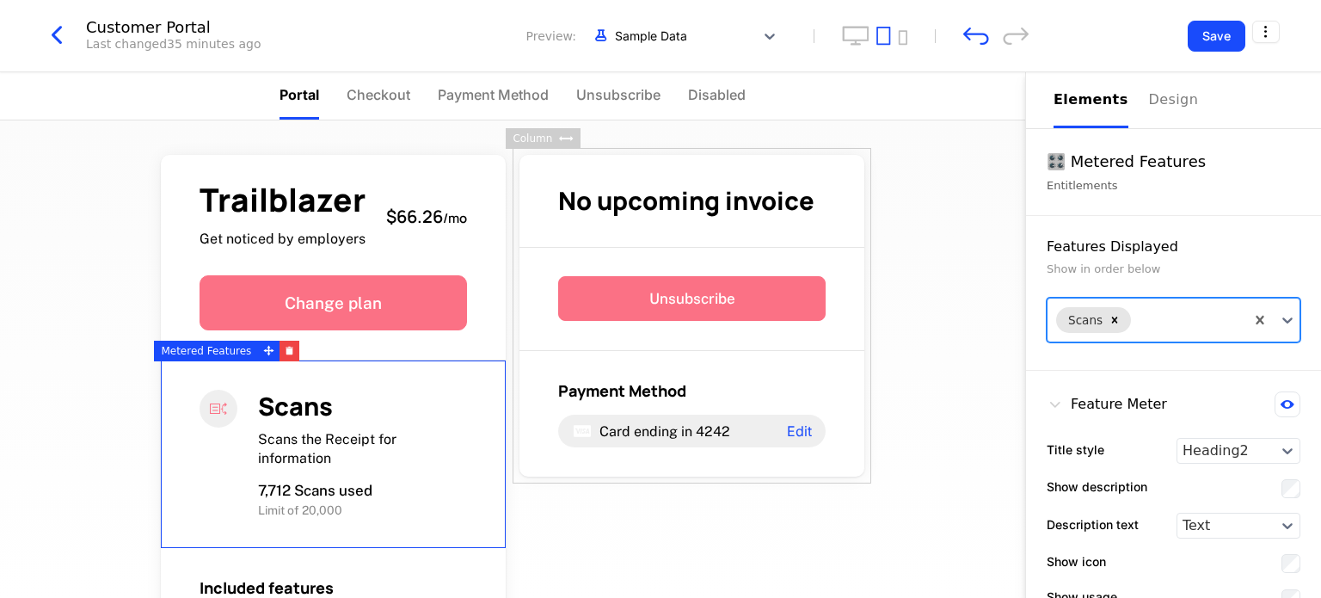
type input "*"
click at [1279, 318] on icon at bounding box center [1287, 319] width 17 height 17
click at [1105, 407] on div "Feature Meter" at bounding box center [1107, 404] width 120 height 26
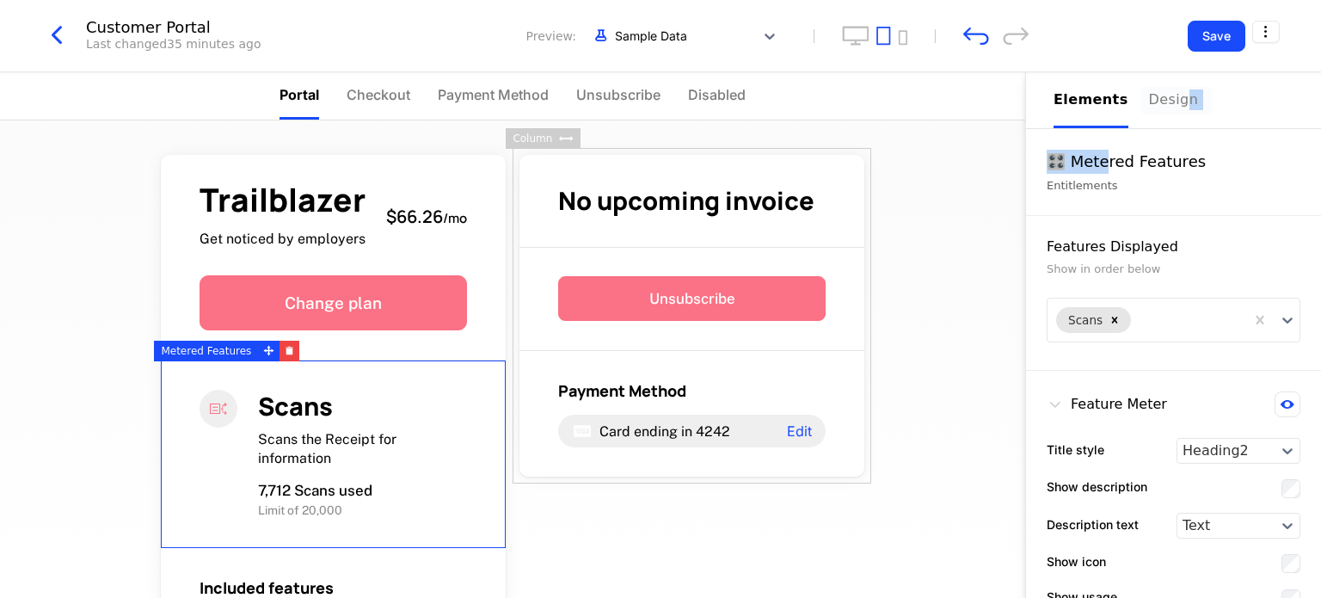
drag, startPoint x: 1108, startPoint y: 162, endPoint x: 1170, endPoint y: 94, distance: 91.9
click at [1170, 94] on div "Elements Design 🎛️ Metered Features Entitlements Features Displayed Show in ord…" at bounding box center [1173, 411] width 295 height 679
click at [1170, 94] on div "Design" at bounding box center [1176, 99] width 55 height 21
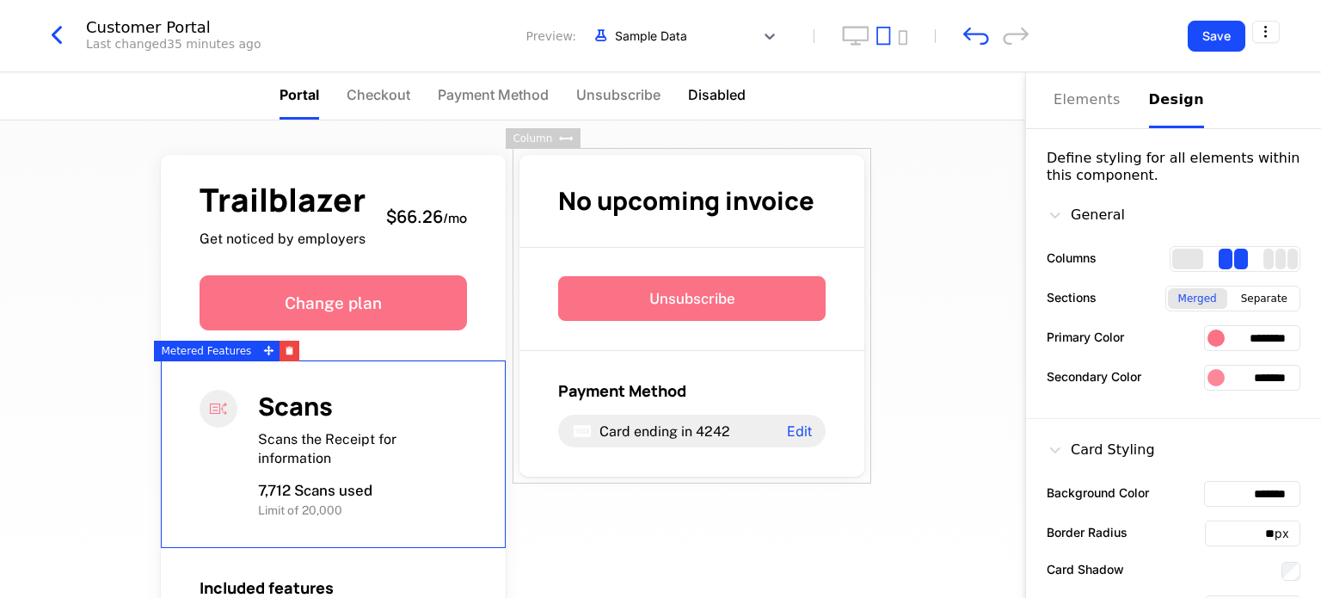
click at [728, 102] on span "Disabled" at bounding box center [717, 94] width 58 height 21
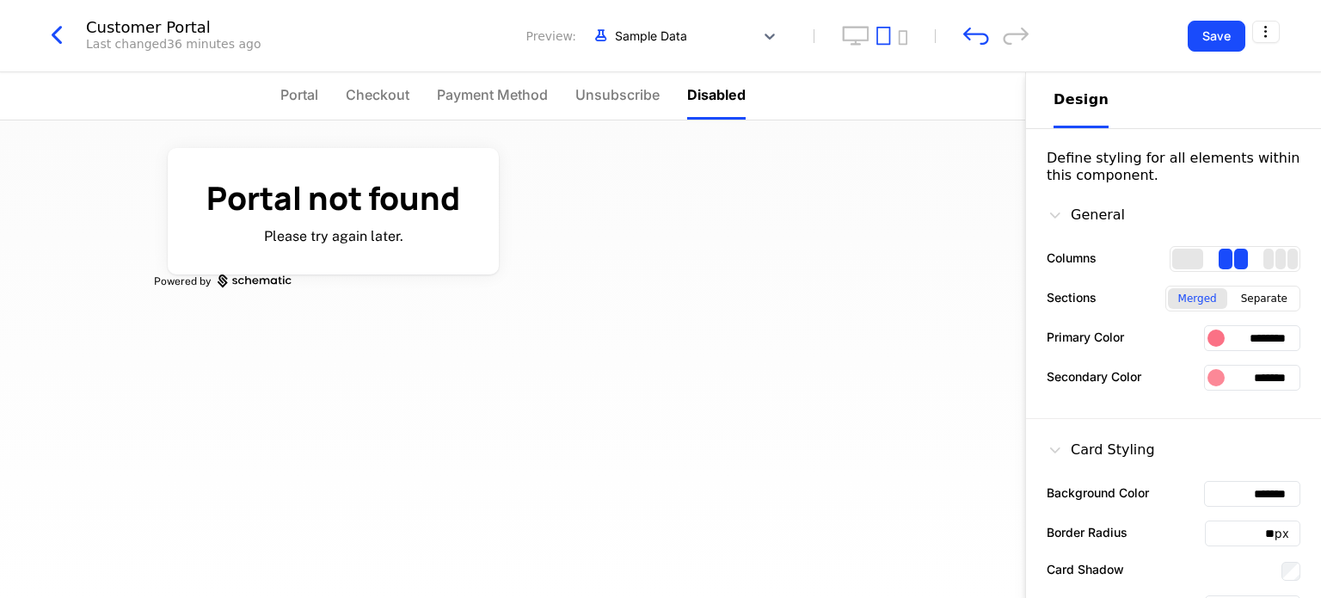
click at [728, 102] on span "Disabled" at bounding box center [716, 94] width 58 height 21
click at [643, 96] on span "Unsubscribe" at bounding box center [617, 94] width 84 height 21
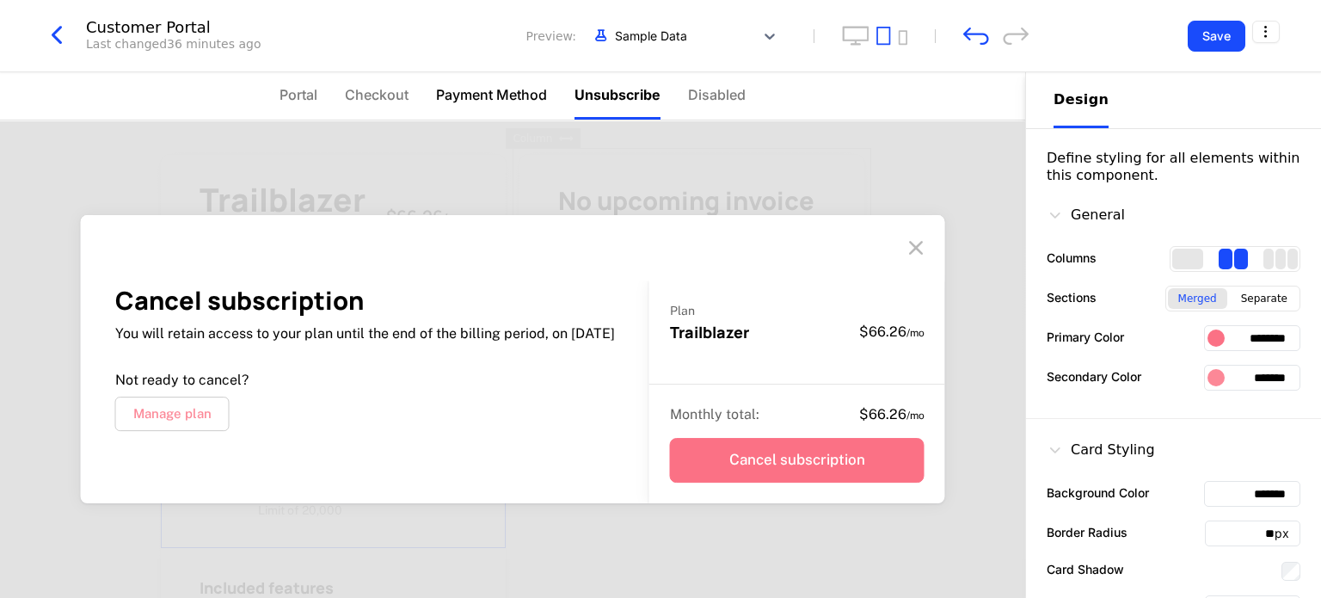
click at [532, 89] on span "Payment Method" at bounding box center [491, 94] width 111 height 21
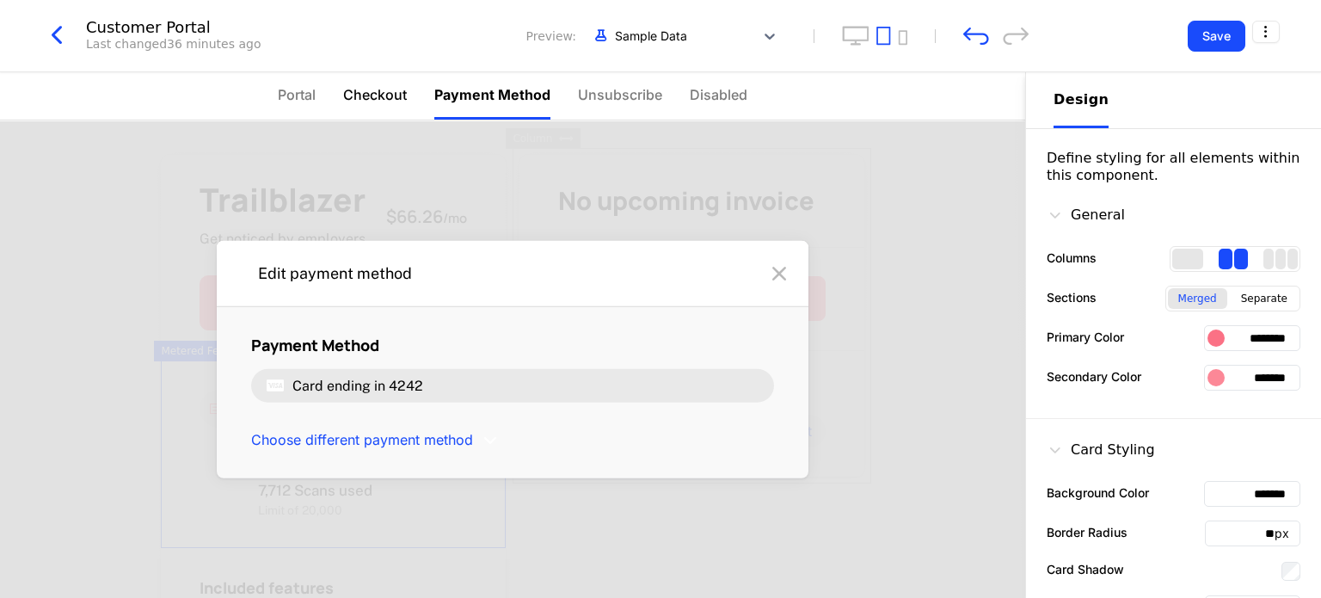
click at [382, 95] on span "Checkout" at bounding box center [375, 94] width 64 height 21
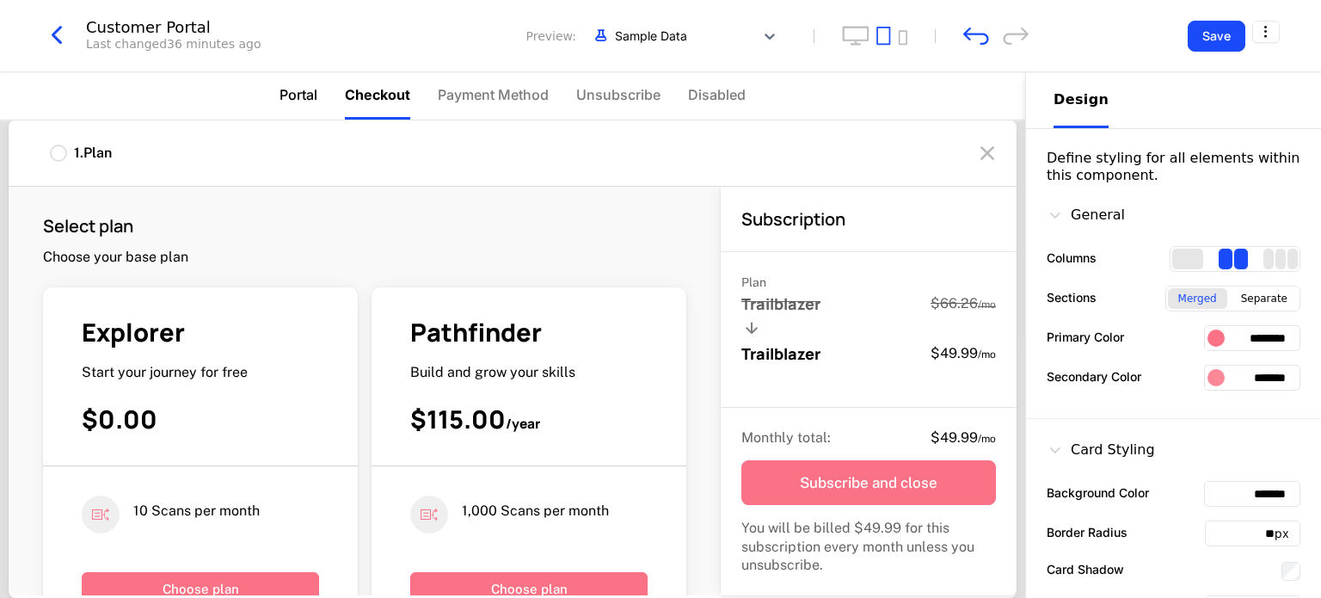
click at [313, 89] on span "Portal" at bounding box center [299, 94] width 38 height 21
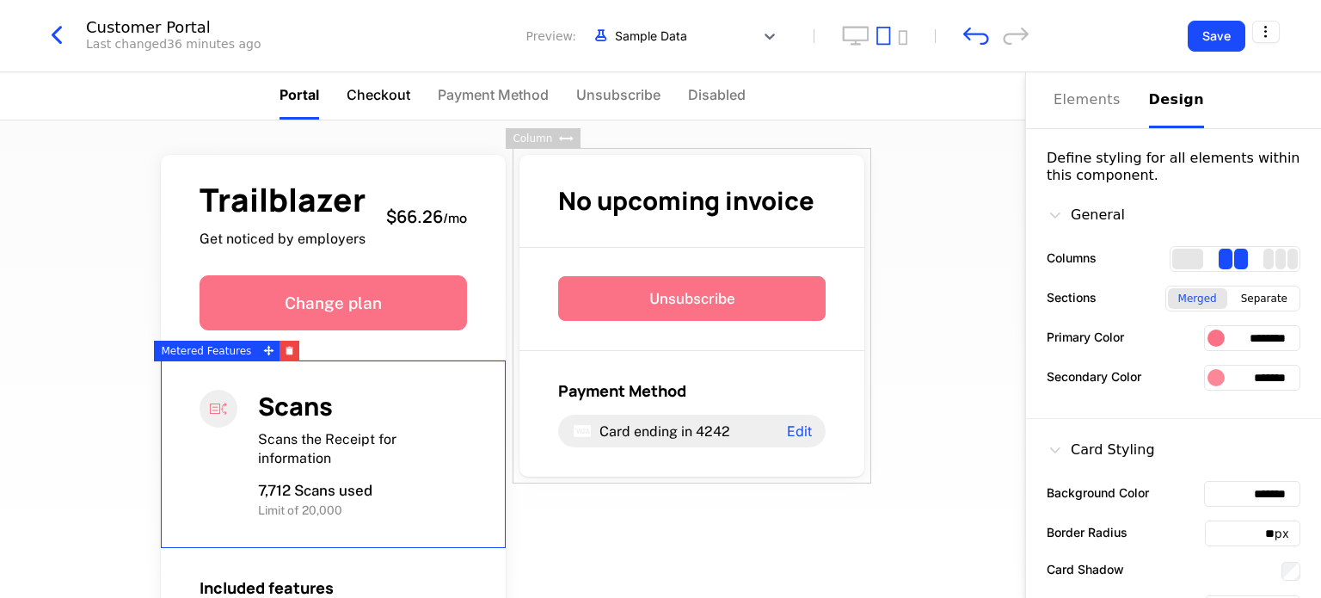
click at [372, 88] on span "Checkout" at bounding box center [379, 94] width 64 height 21
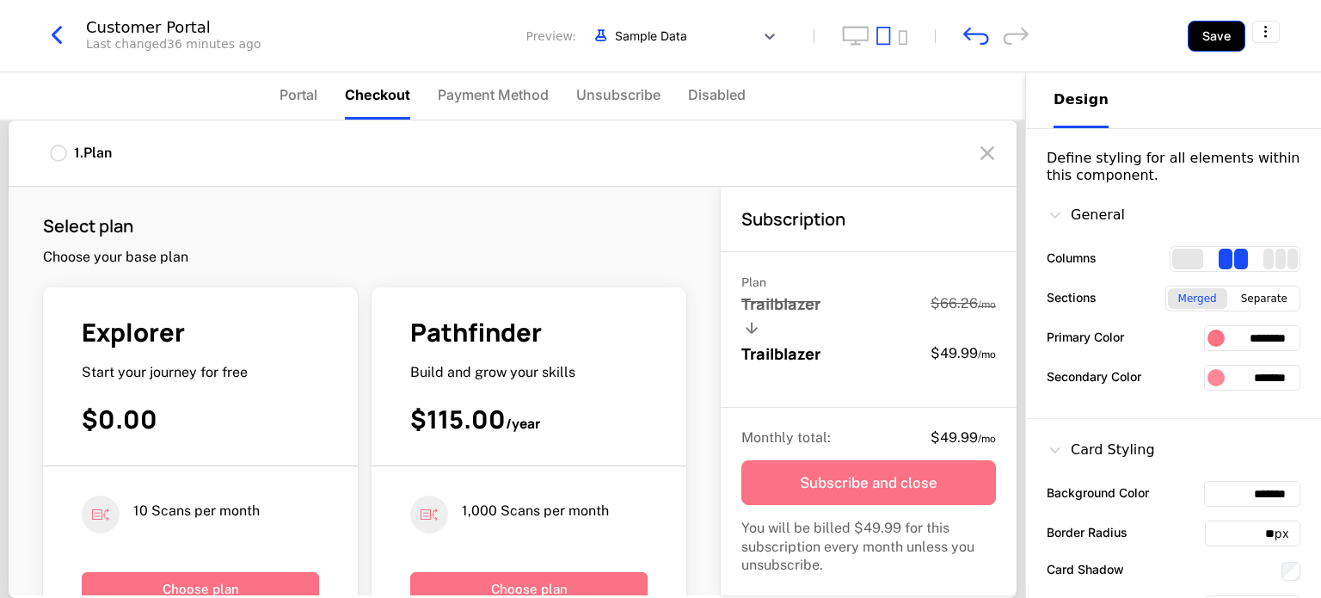
click at [1200, 40] on button "Save" at bounding box center [1217, 36] width 58 height 31
